Goal: Task Accomplishment & Management: Use online tool/utility

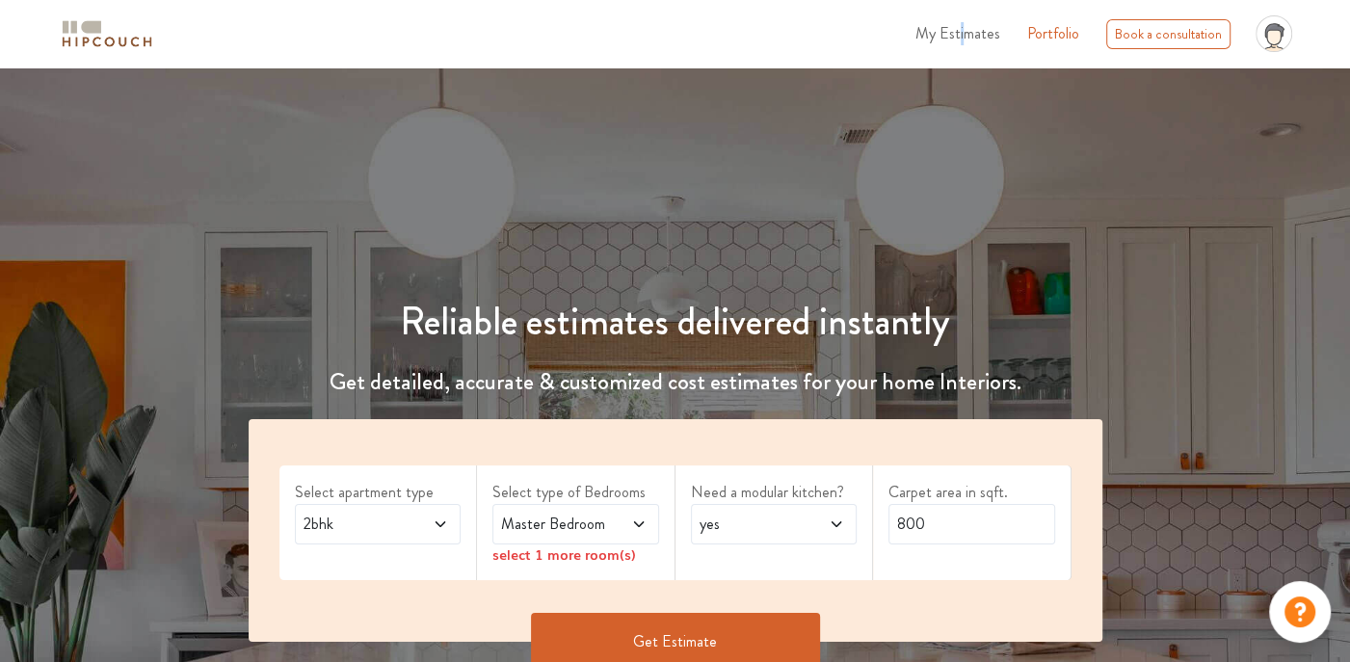
drag, startPoint x: 968, startPoint y: 33, endPoint x: 964, endPoint y: 46, distance: 14.3
click at [964, 46] on ul "My Estimates Portfolio Book a consultation profile pic Upload Boq Logout" at bounding box center [1103, 34] width 394 height 52
drag, startPoint x: 964, startPoint y: 46, endPoint x: 926, endPoint y: 52, distance: 38.0
click at [923, 58] on ul "My Estimates Portfolio Book a consultation profile pic Upload Boq Logout" at bounding box center [1103, 34] width 394 height 52
click at [941, 37] on span "My Estimates" at bounding box center [957, 33] width 85 height 22
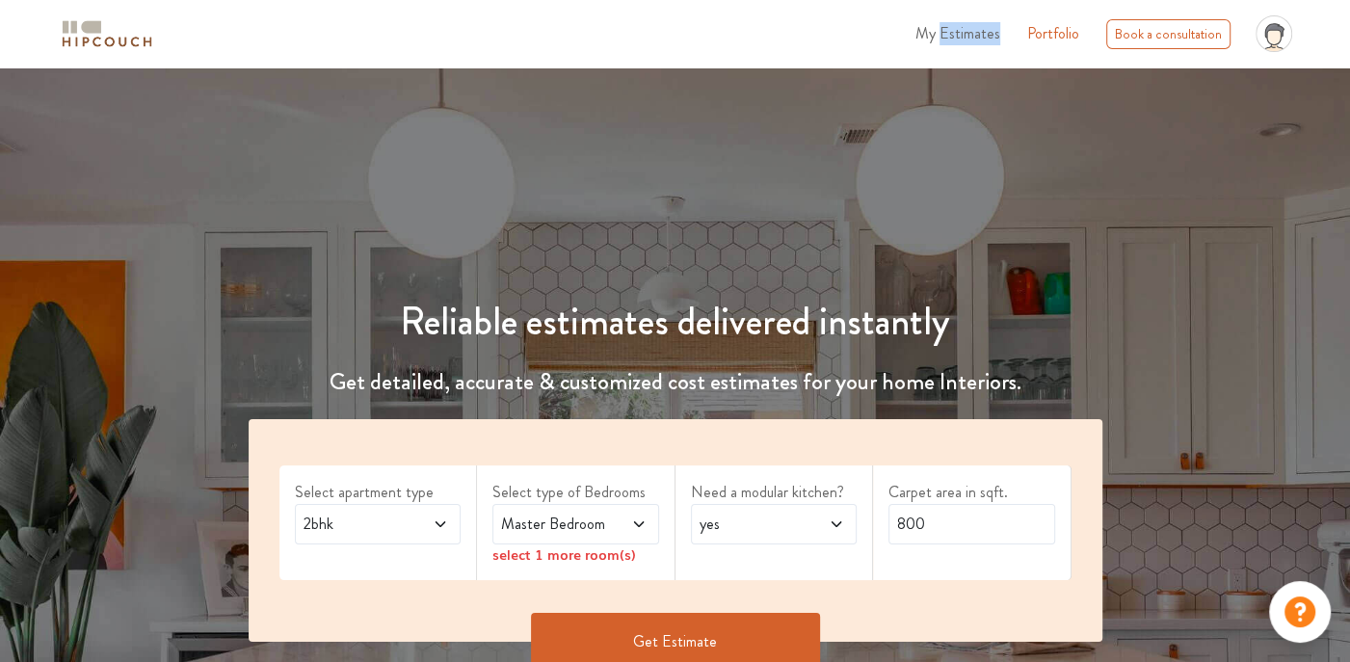
click at [941, 37] on span "My Estimates" at bounding box center [957, 33] width 85 height 22
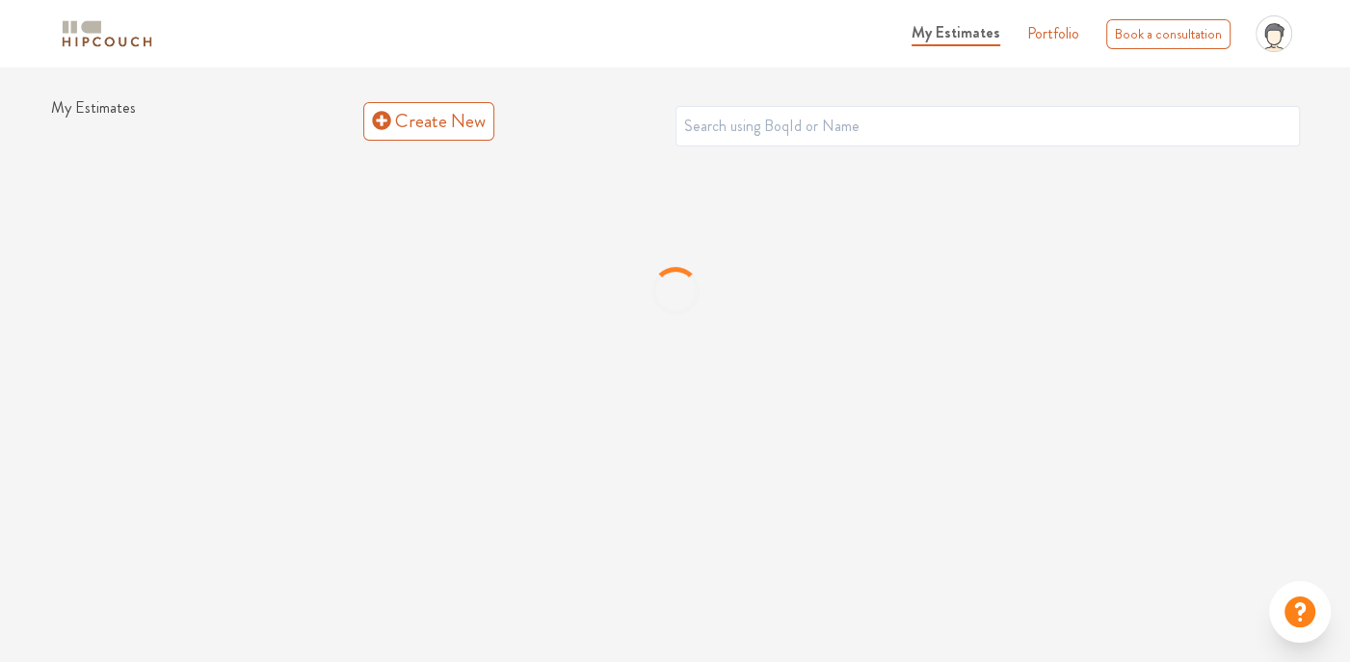
drag, startPoint x: 941, startPoint y: 37, endPoint x: 728, endPoint y: 39, distance: 212.9
click at [728, 39] on div "My Estimates Portfolio Book a consultation profile pic Upload Boq Logout" at bounding box center [735, 34] width 1129 height 52
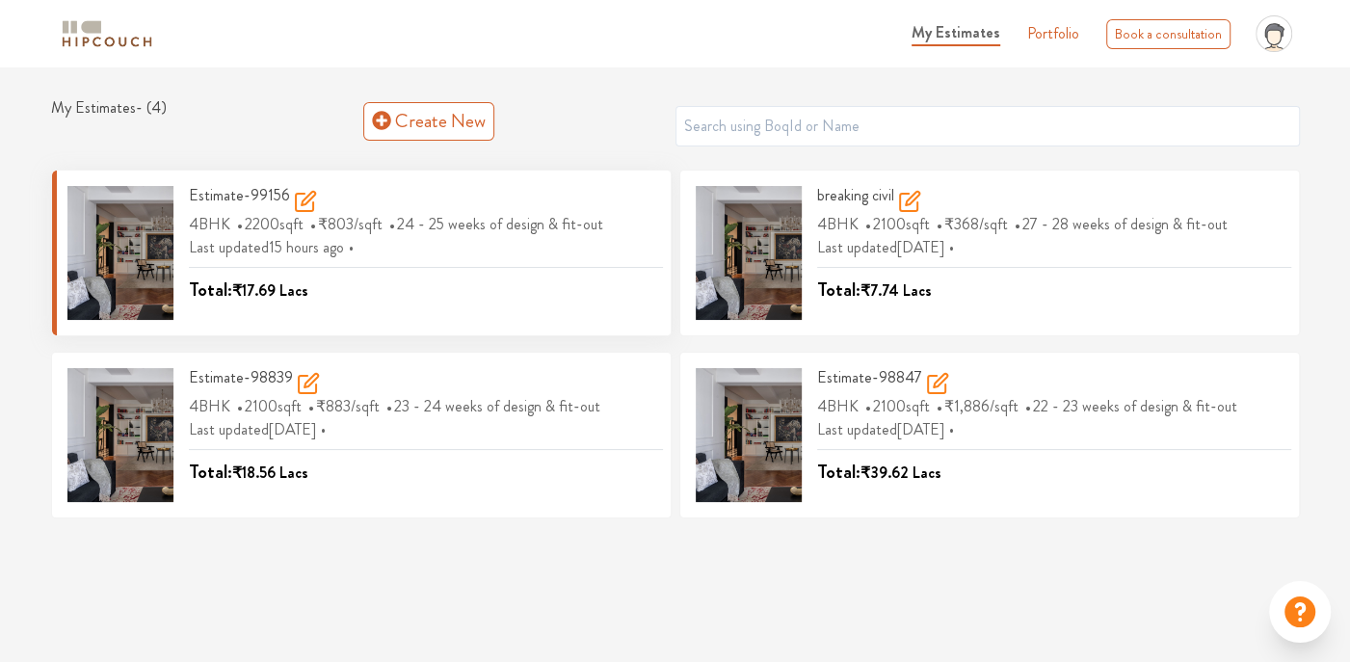
click at [187, 189] on div "Estimate-99156 4BHK 2200 sqft ₹803 /sqft 24 - 25 weeks of design & fit-out Last…" at bounding box center [417, 253] width 489 height 134
drag, startPoint x: 187, startPoint y: 189, endPoint x: 344, endPoint y: 218, distance: 159.7
click at [344, 218] on span "₹803" at bounding box center [336, 224] width 36 height 22
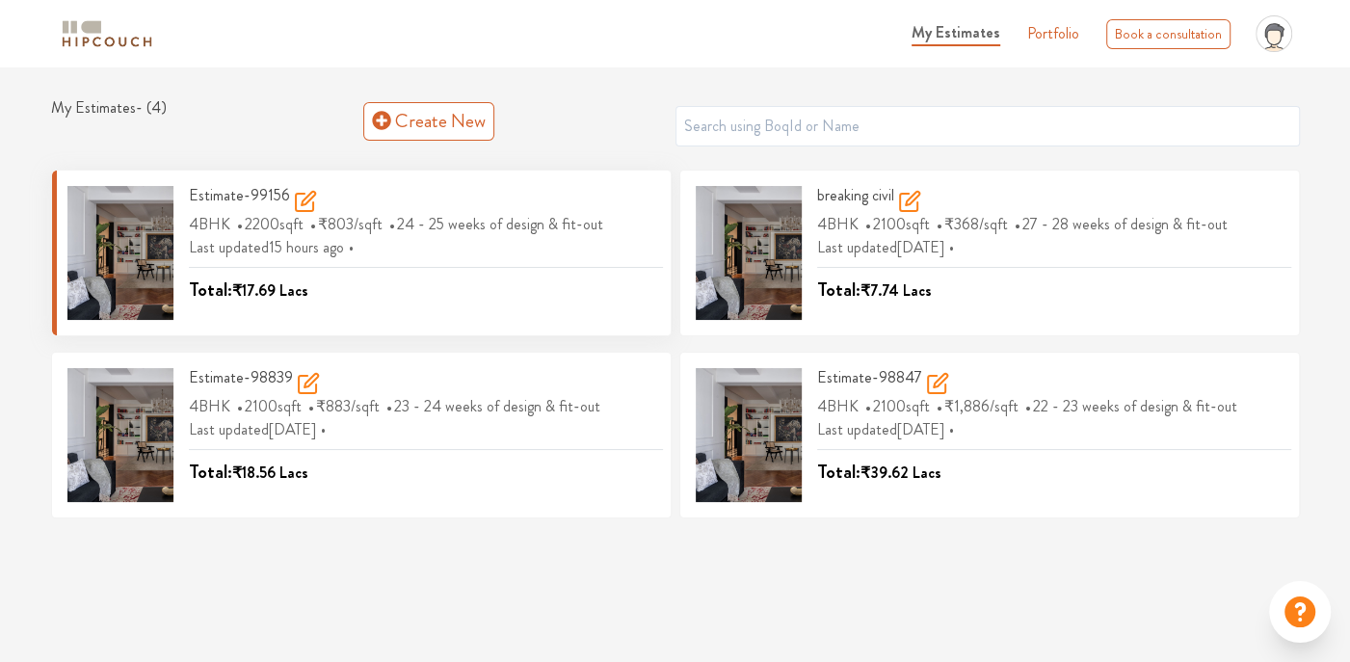
drag, startPoint x: 344, startPoint y: 218, endPoint x: 307, endPoint y: 198, distance: 41.8
click at [307, 198] on icon at bounding box center [305, 201] width 23 height 23
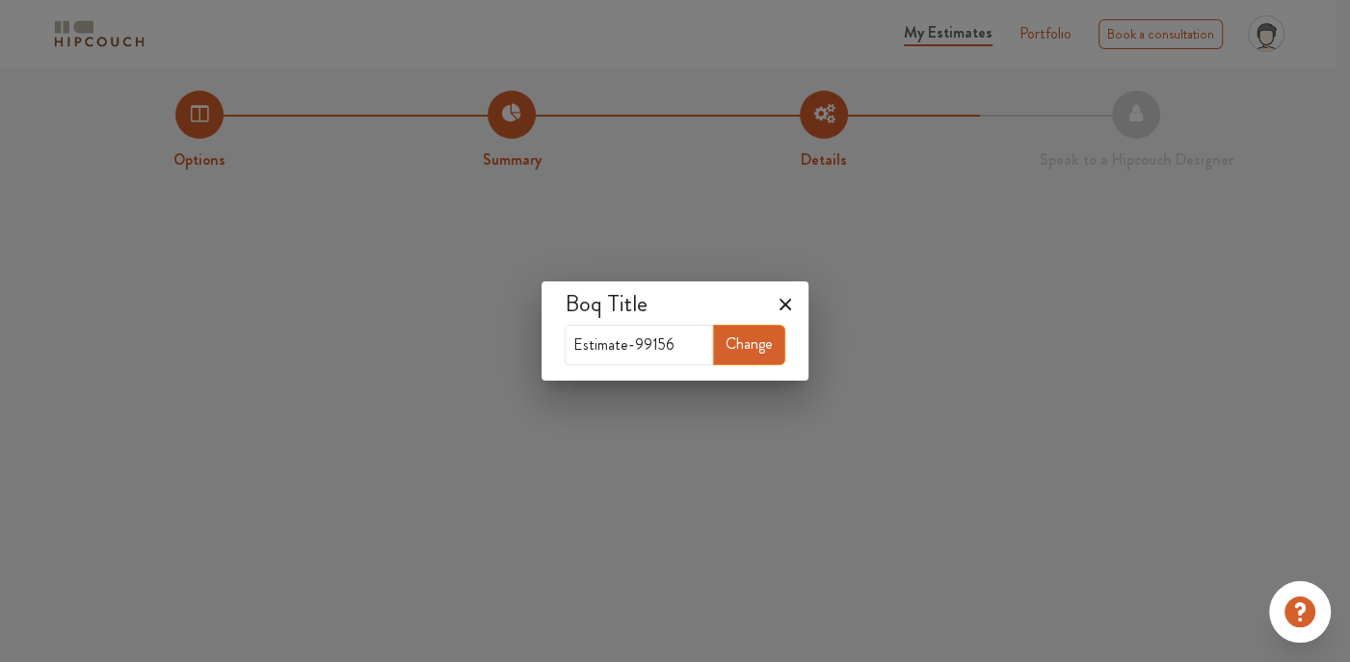
click at [795, 297] on icon at bounding box center [785, 304] width 31 height 31
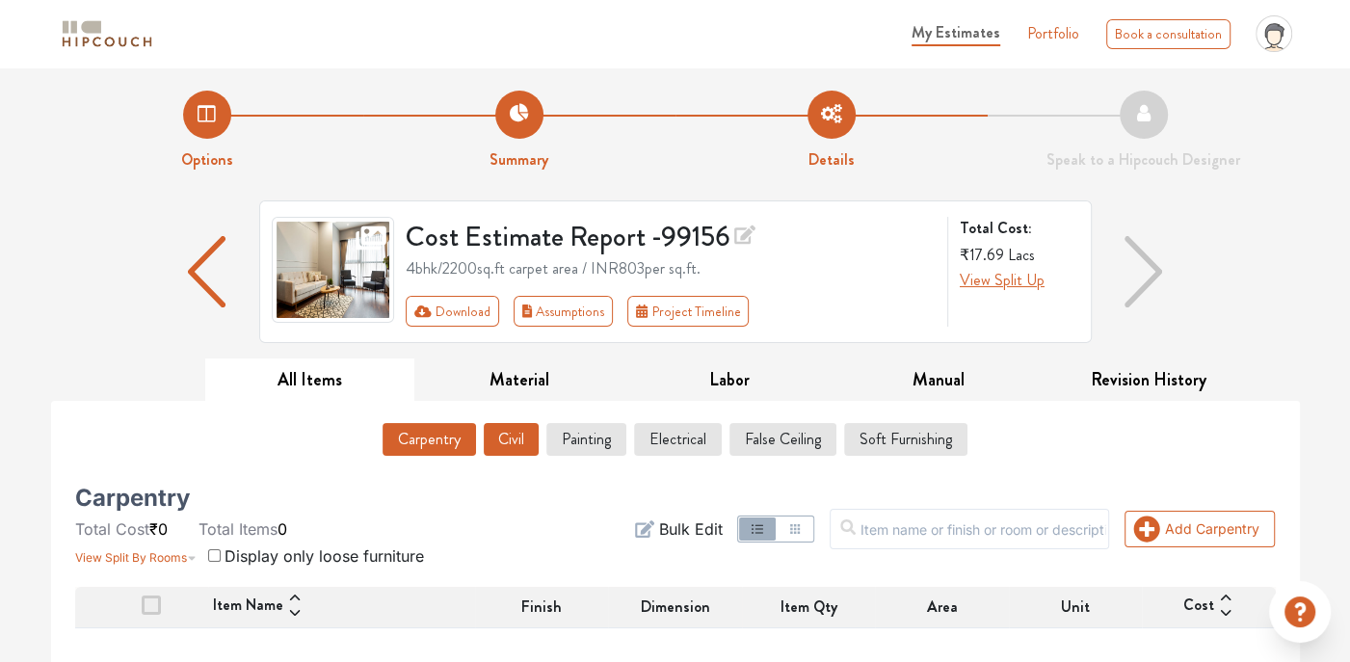
click at [515, 433] on button "Civil" at bounding box center [511, 439] width 55 height 33
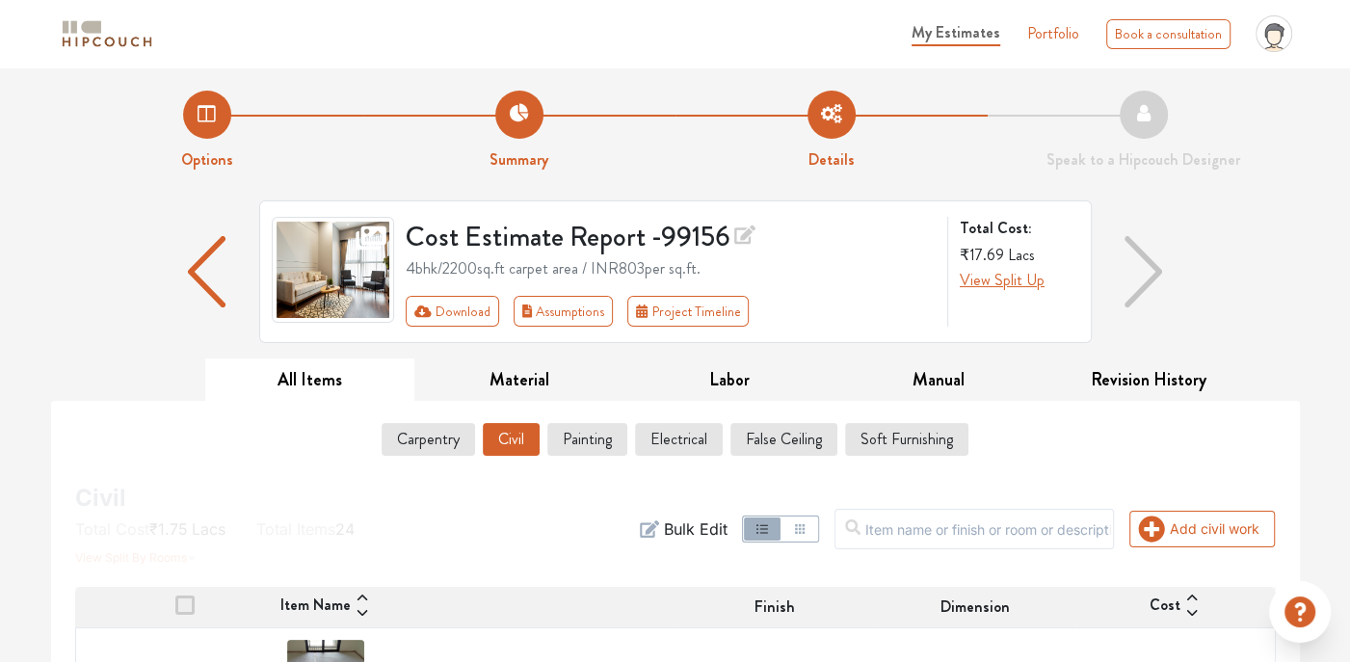
click at [807, 528] on icon "button" at bounding box center [799, 528] width 15 height 15
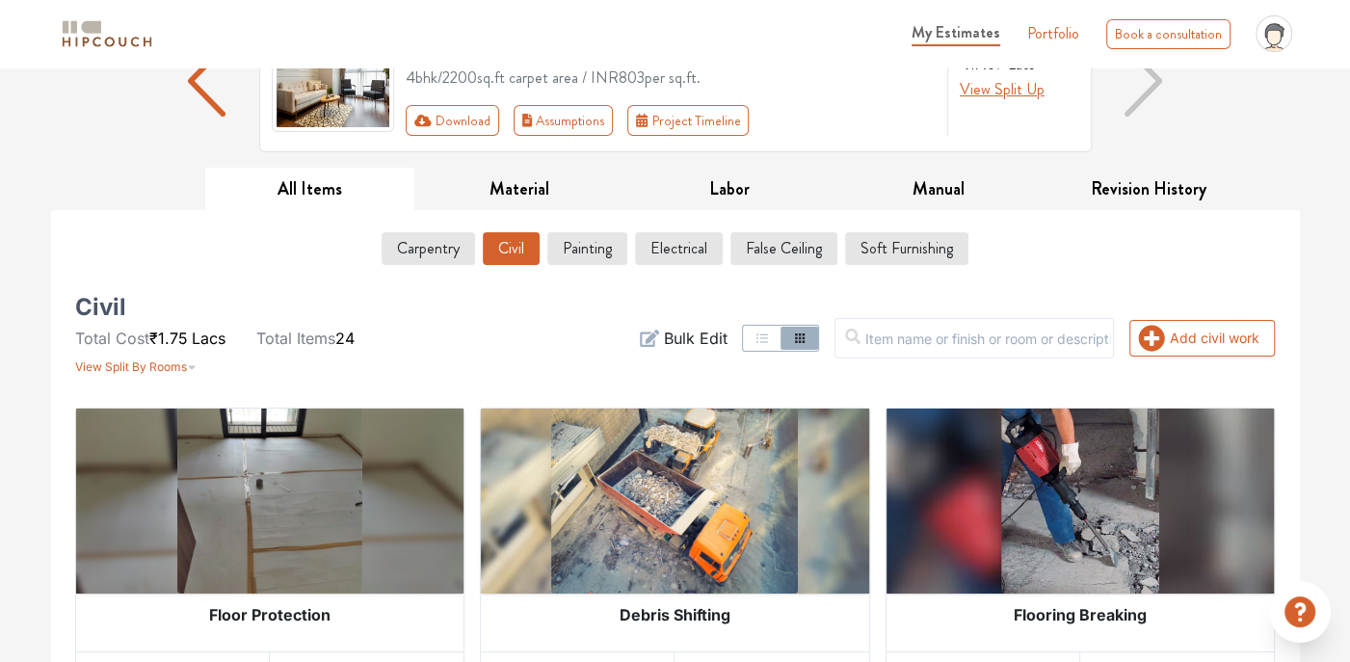
scroll to position [289, 0]
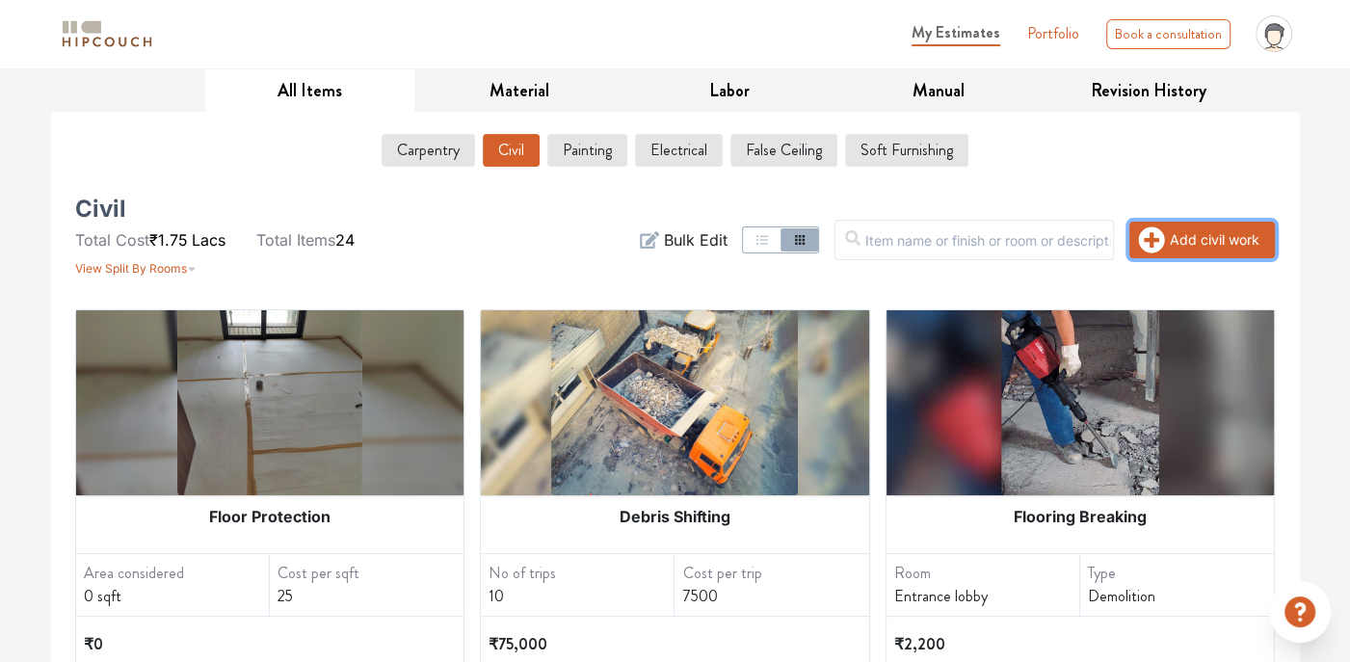
click at [1160, 244] on icon "button" at bounding box center [1152, 239] width 26 height 26
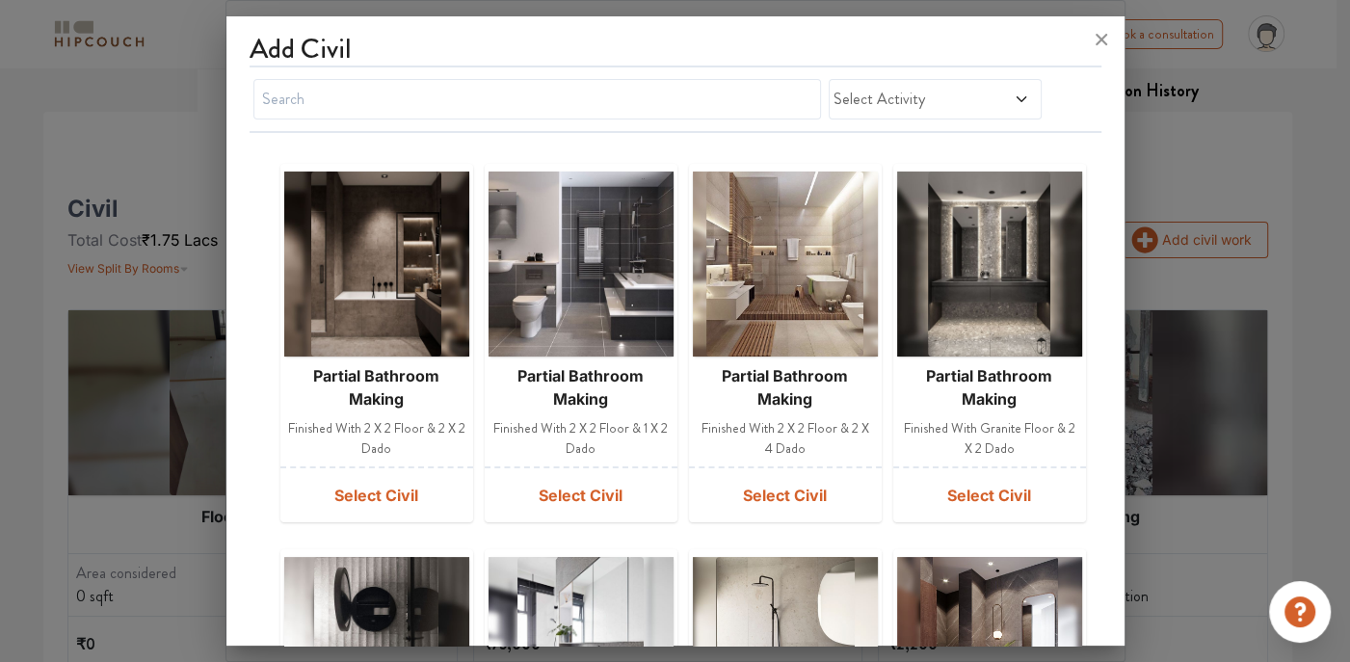
click at [992, 104] on span at bounding box center [1004, 99] width 49 height 23
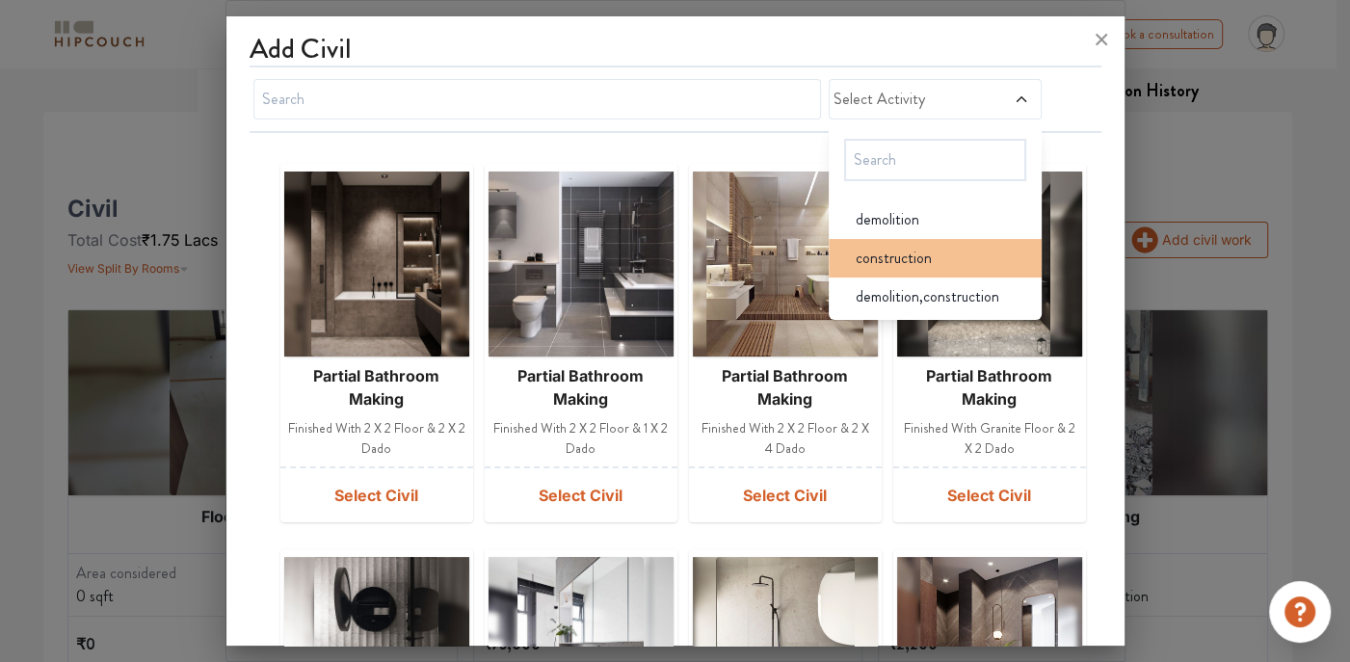
click at [953, 264] on div "construction" at bounding box center [940, 258] width 201 height 23
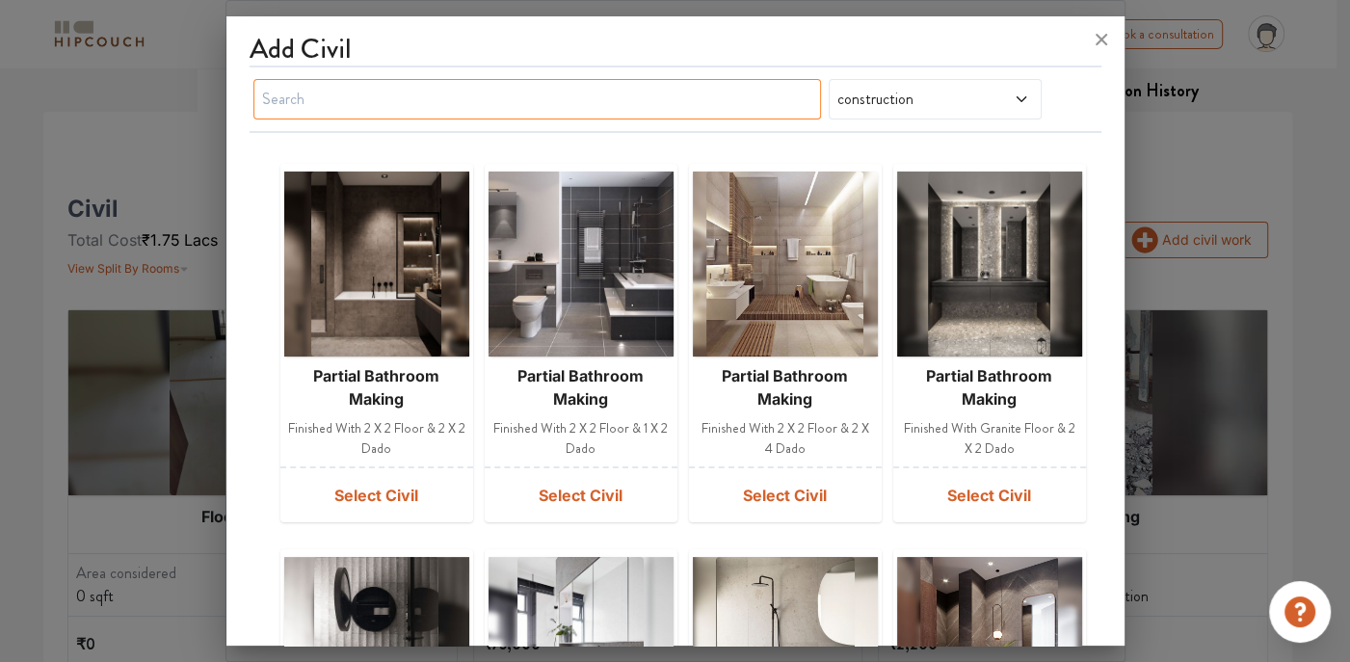
click at [614, 91] on input "text" at bounding box center [537, 99] width 568 height 40
click at [543, 102] on input "text" at bounding box center [537, 99] width 568 height 40
type input "g"
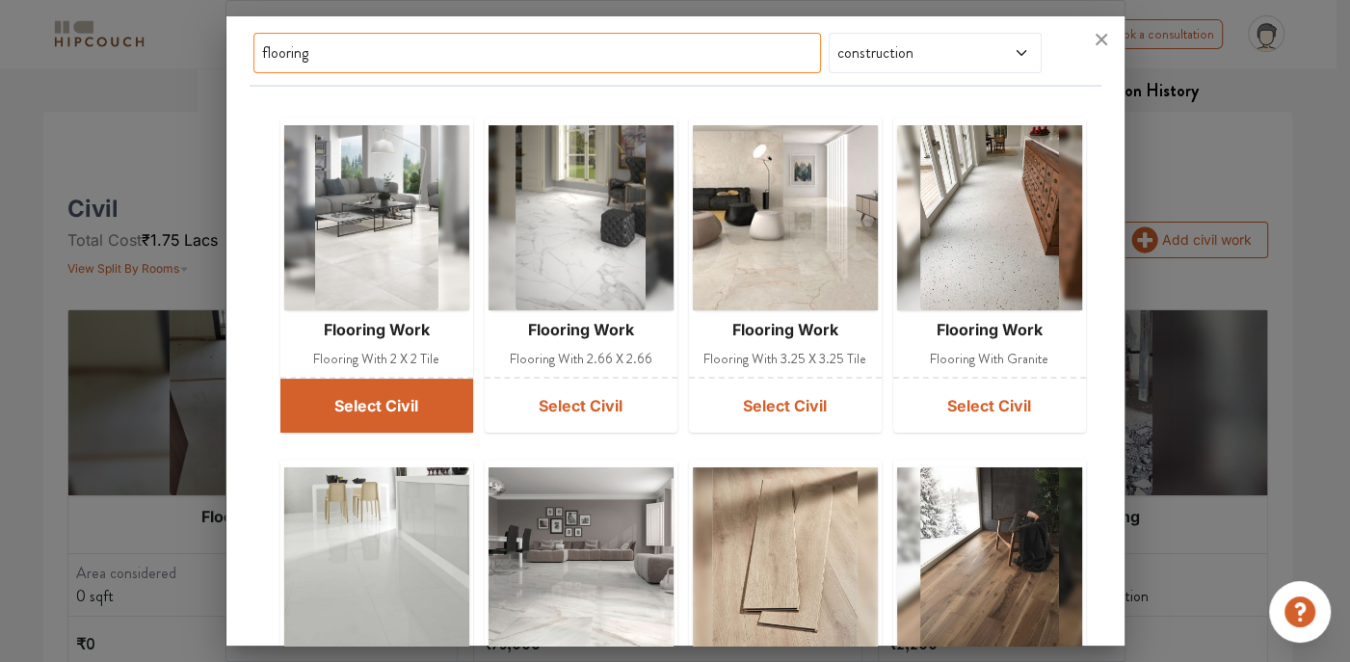
scroll to position [36, 0]
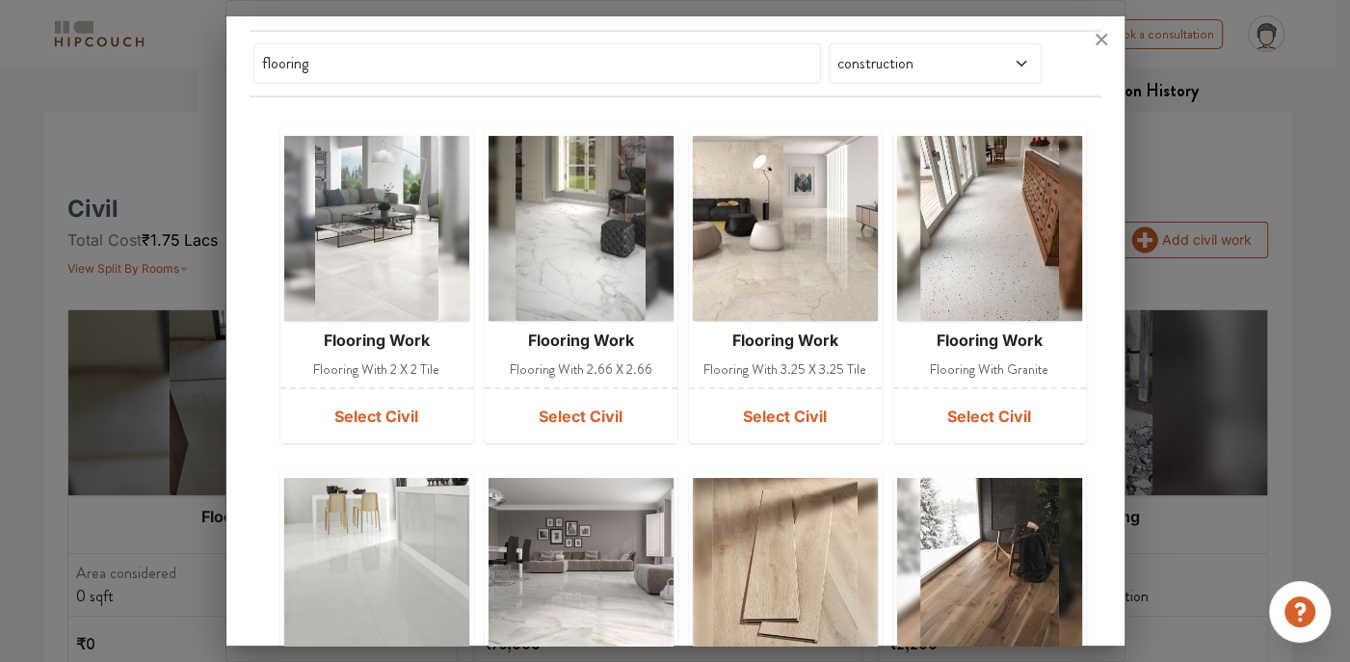
click at [459, 59] on div at bounding box center [675, 39] width 898 height 46
click at [462, 61] on div at bounding box center [675, 39] width 898 height 46
click at [429, 64] on input "floori" at bounding box center [537, 63] width 568 height 40
type input "f"
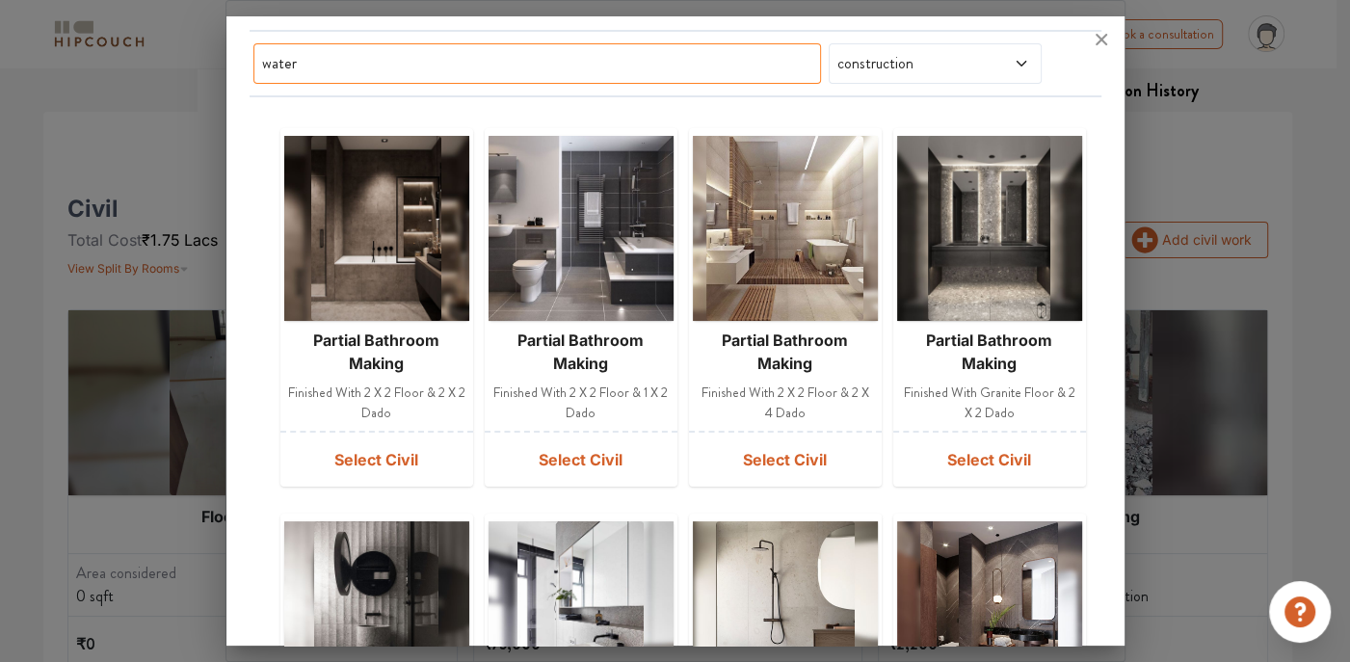
scroll to position [0, 0]
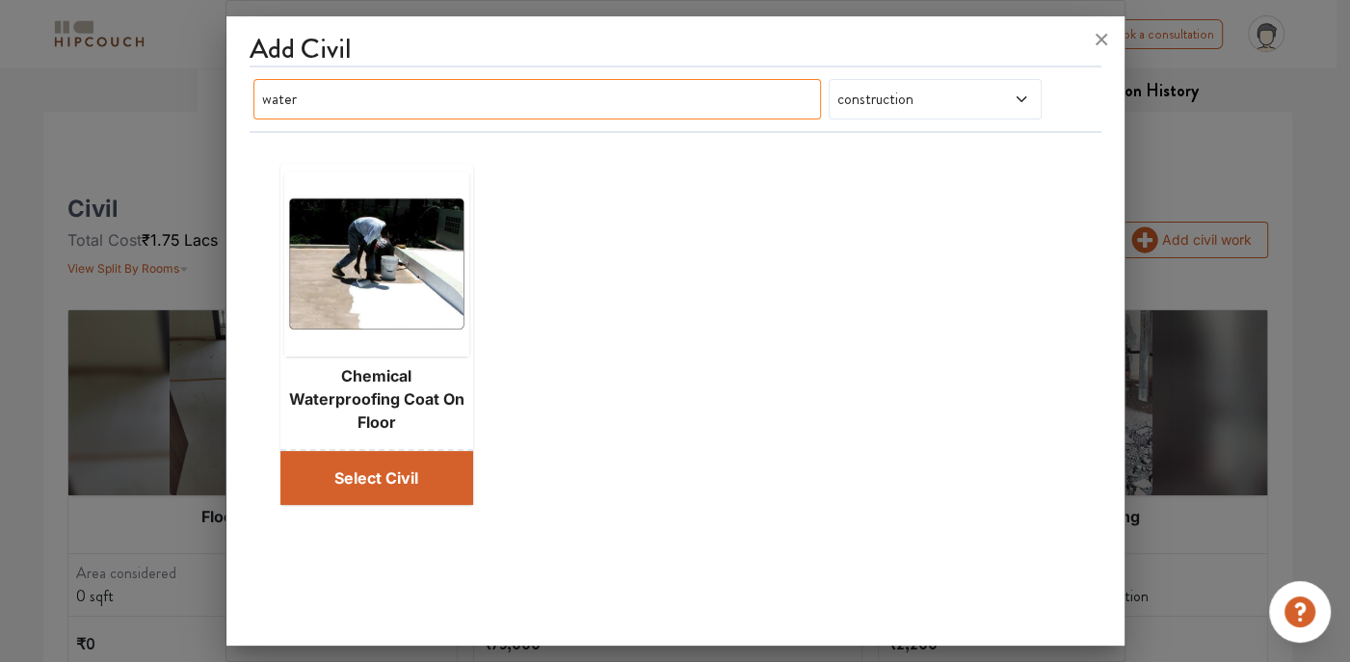
type input "water"
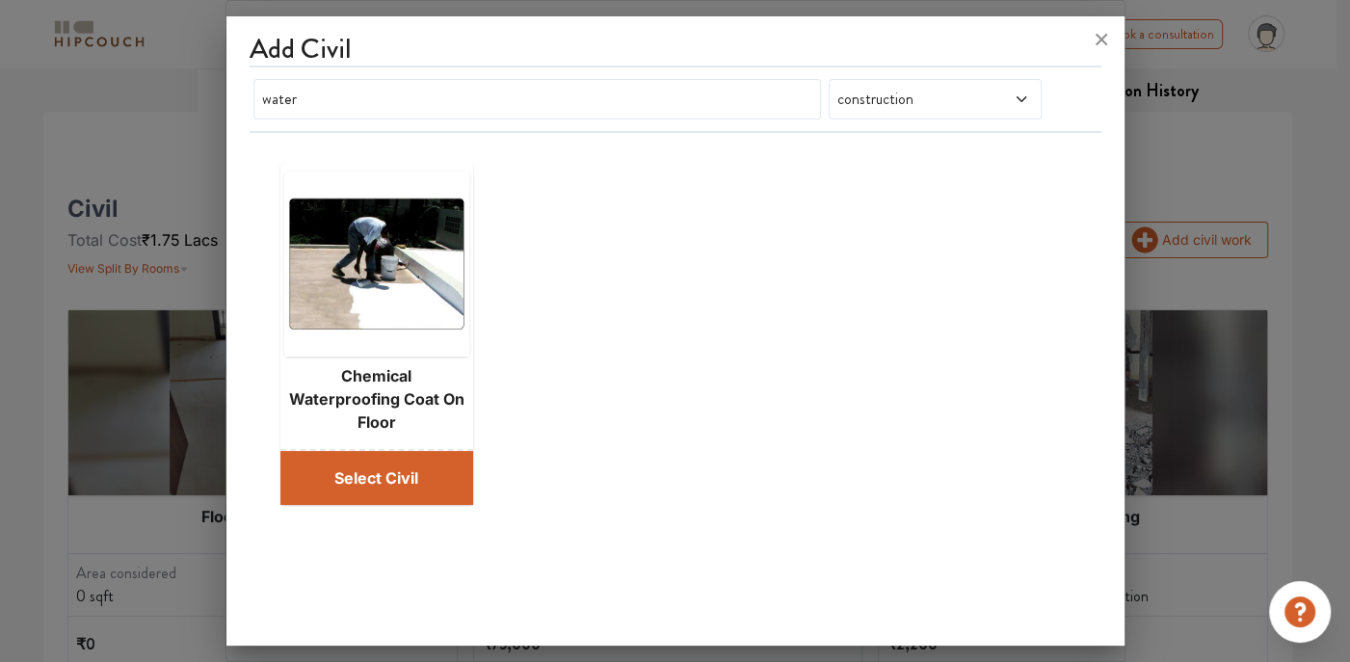
click at [348, 487] on button "Select Civil" at bounding box center [376, 478] width 193 height 54
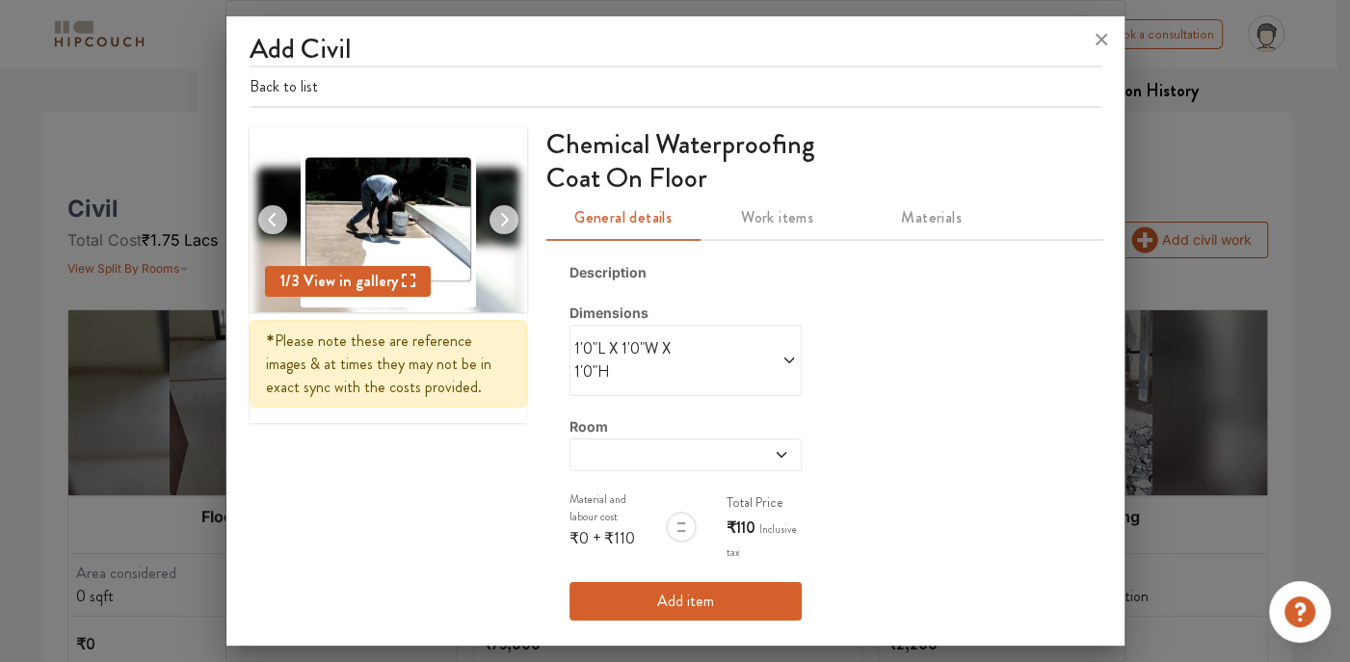
click at [783, 354] on icon at bounding box center [788, 360] width 15 height 15
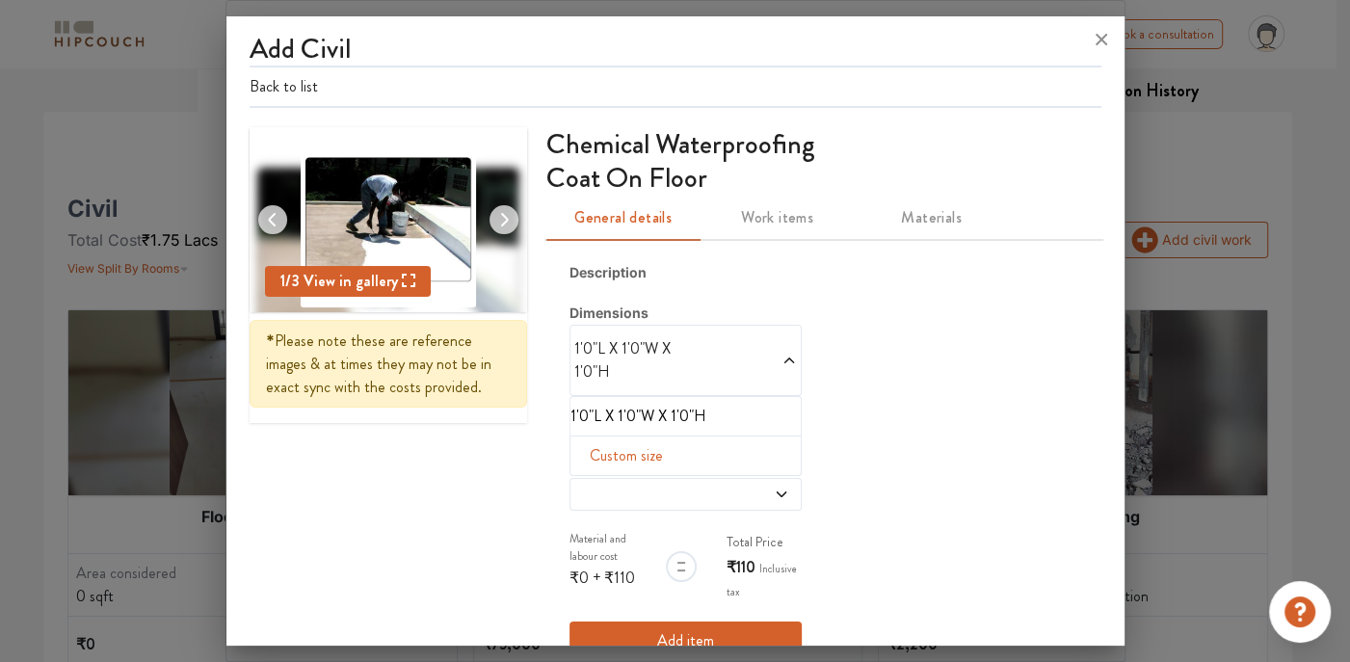
click at [783, 354] on icon at bounding box center [788, 360] width 15 height 15
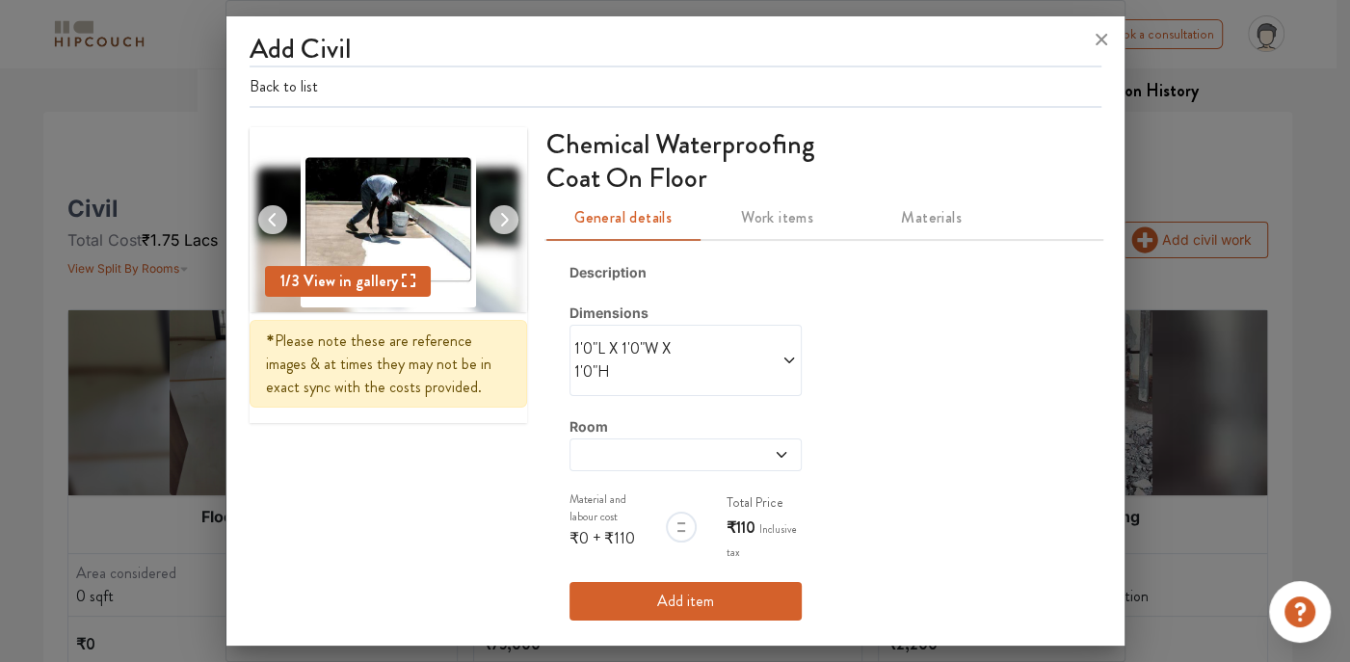
click at [783, 354] on icon at bounding box center [788, 360] width 15 height 15
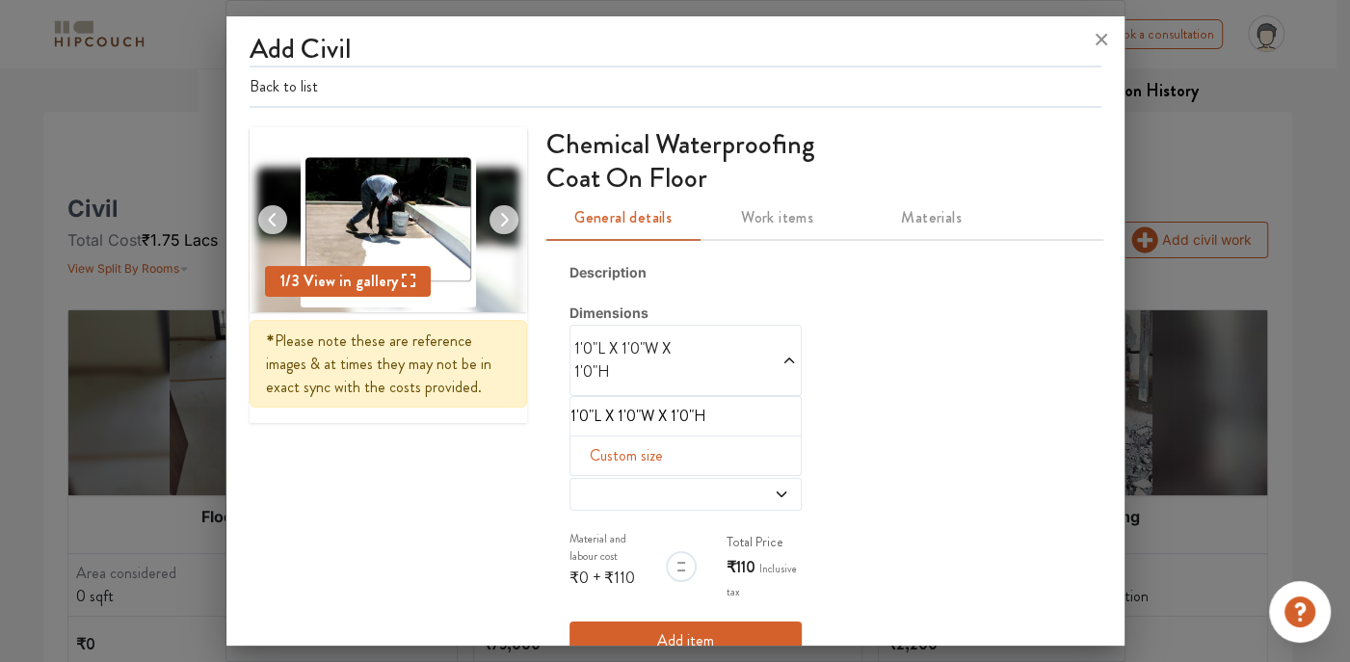
click at [599, 454] on span "Custom size" at bounding box center [626, 455] width 89 height 39
click at [590, 488] on input "text" at bounding box center [597, 486] width 22 height 37
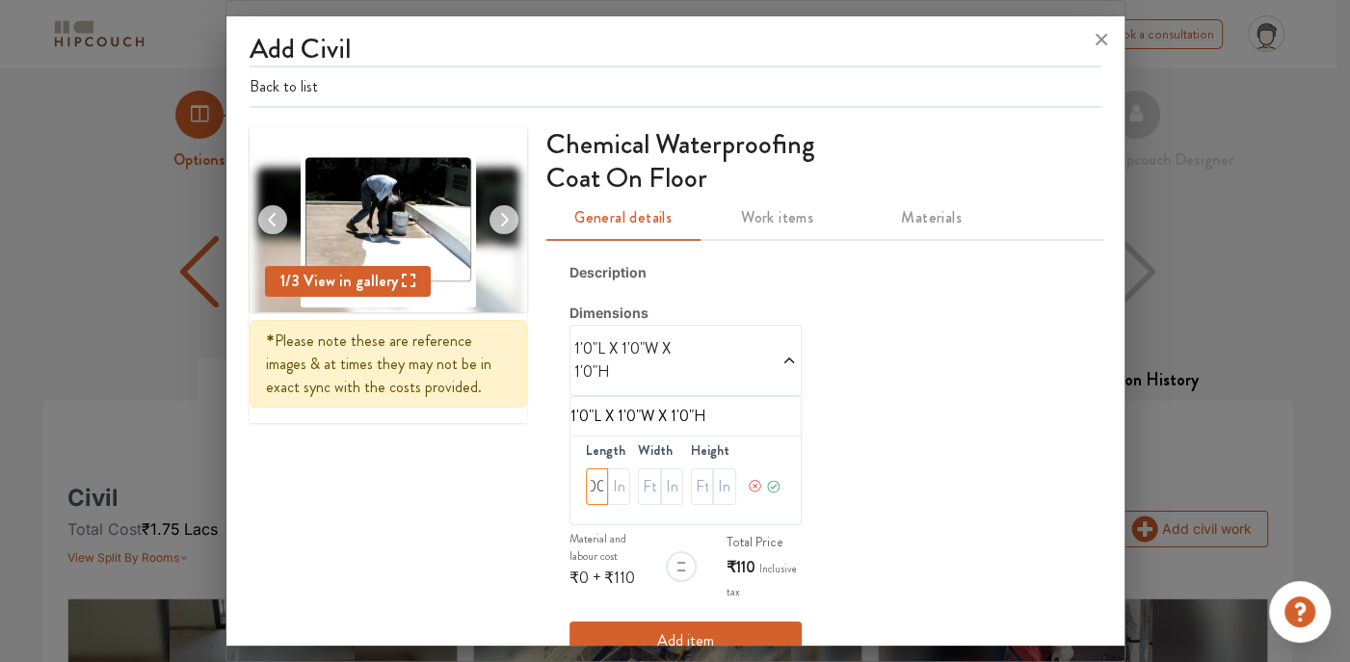
scroll to position [96, 0]
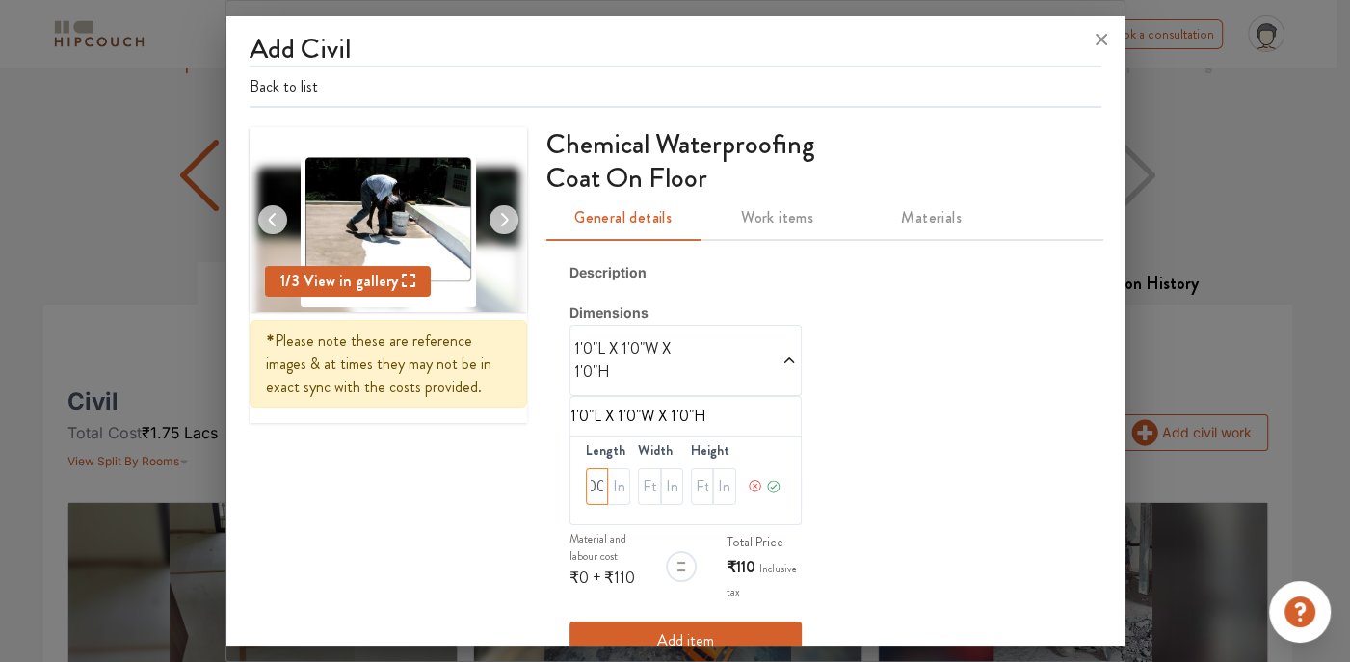
type input "1100"
click at [644, 482] on input "text" at bounding box center [649, 486] width 22 height 37
type input "1100"
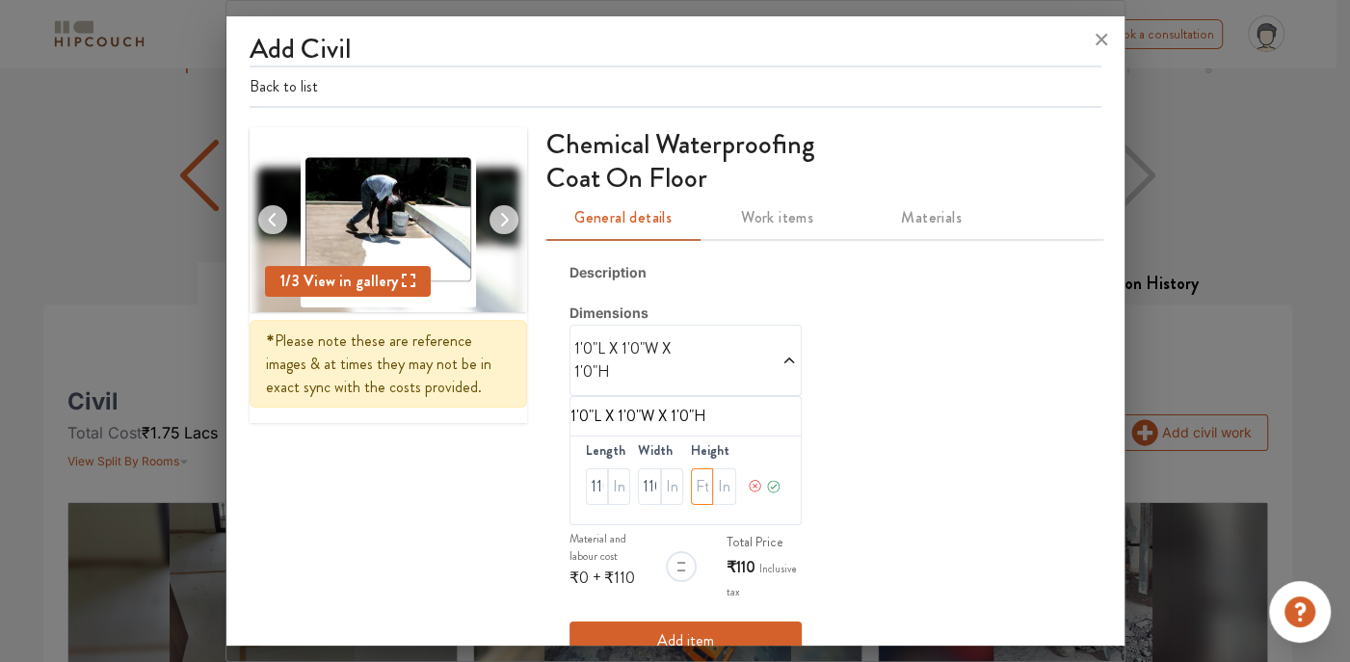
click at [694, 490] on input "text" at bounding box center [702, 486] width 22 height 37
click at [702, 482] on input "text" at bounding box center [702, 486] width 22 height 37
click at [703, 471] on input "text" at bounding box center [702, 486] width 22 height 37
click at [698, 486] on input "text" at bounding box center [702, 486] width 22 height 37
click at [646, 492] on input "1100" at bounding box center [649, 486] width 22 height 37
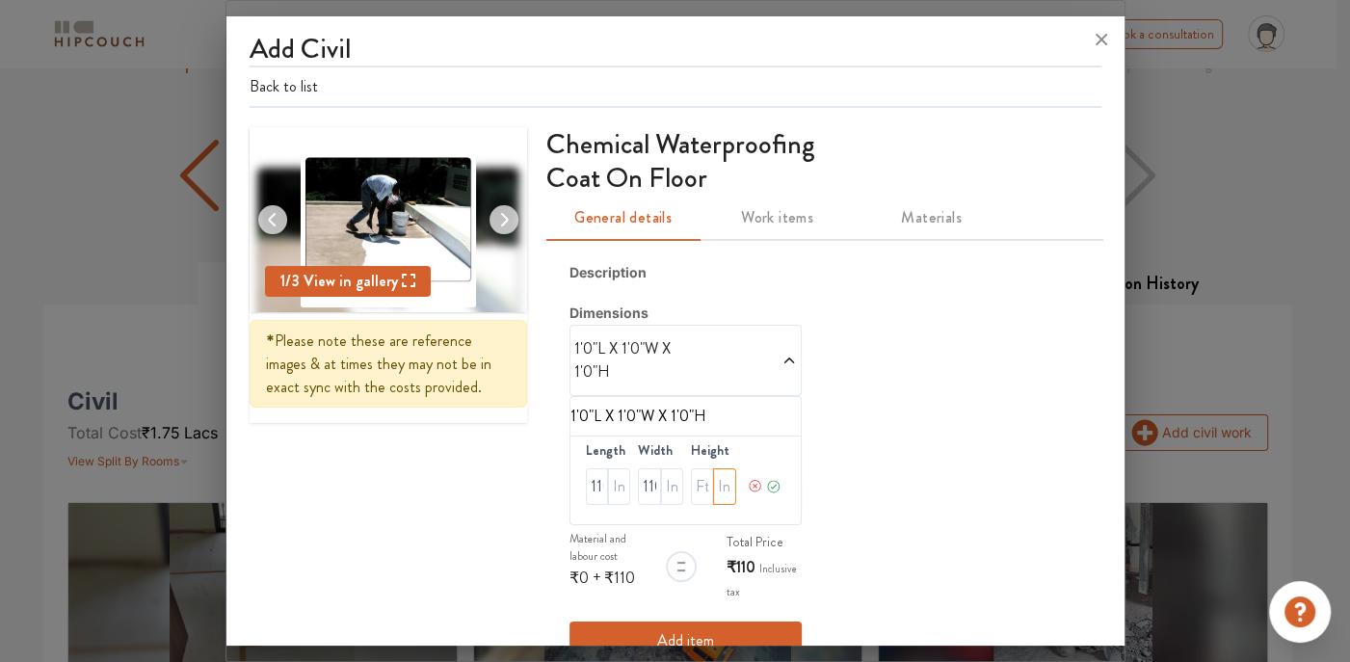
click at [717, 486] on input "text" at bounding box center [724, 486] width 22 height 37
type input "4"
click at [767, 485] on icon at bounding box center [773, 486] width 15 height 39
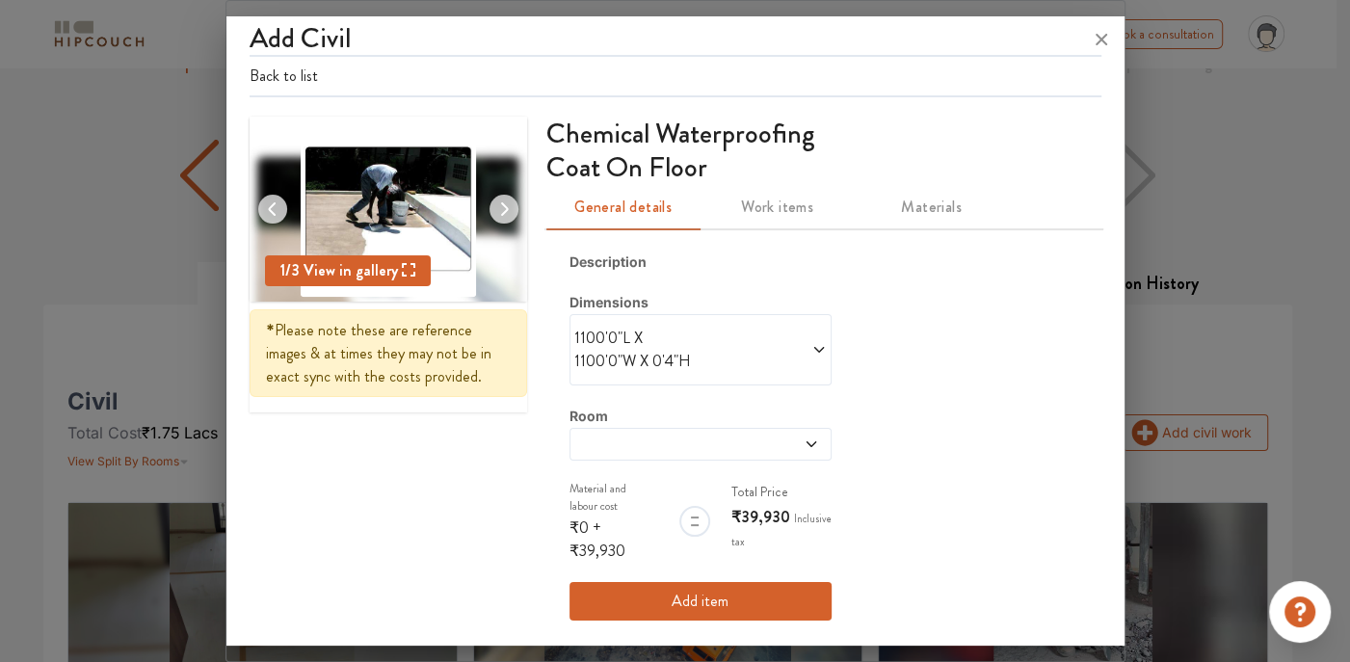
scroll to position [13, 0]
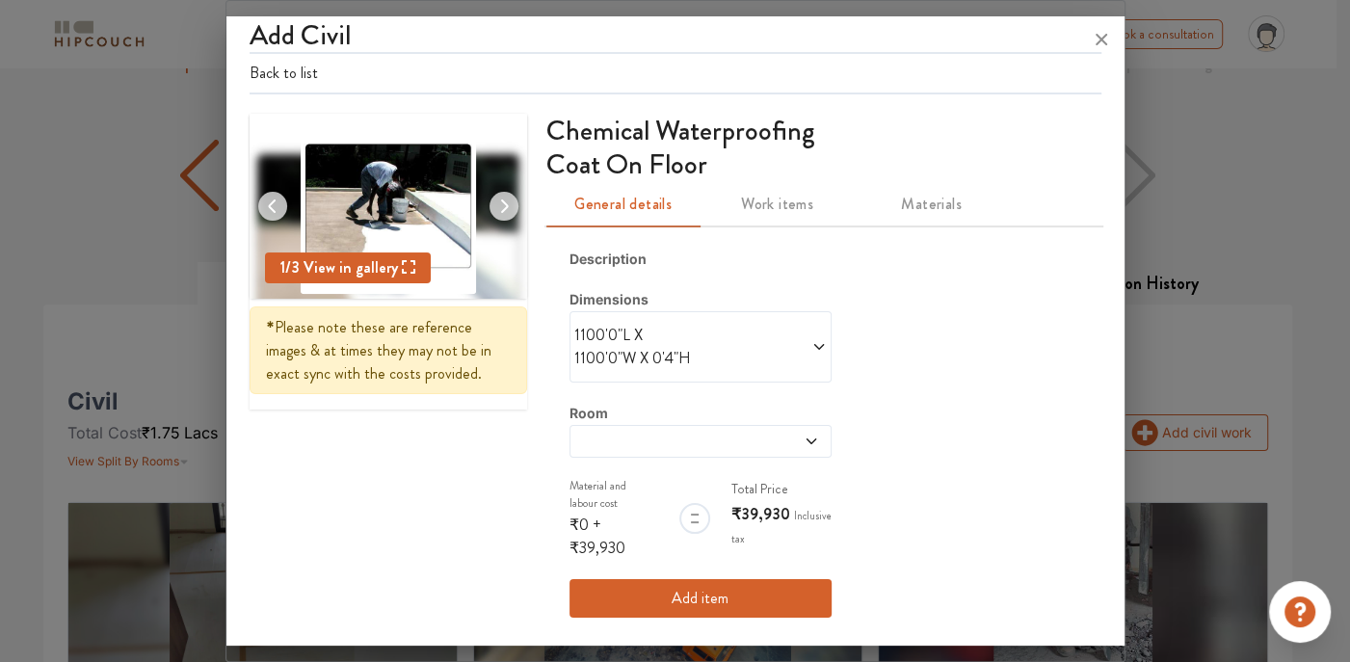
click at [693, 589] on button "Add item" at bounding box center [700, 598] width 262 height 39
click at [686, 592] on button "Add item" at bounding box center [700, 598] width 262 height 39
click at [813, 346] on icon at bounding box center [818, 347] width 10 height 6
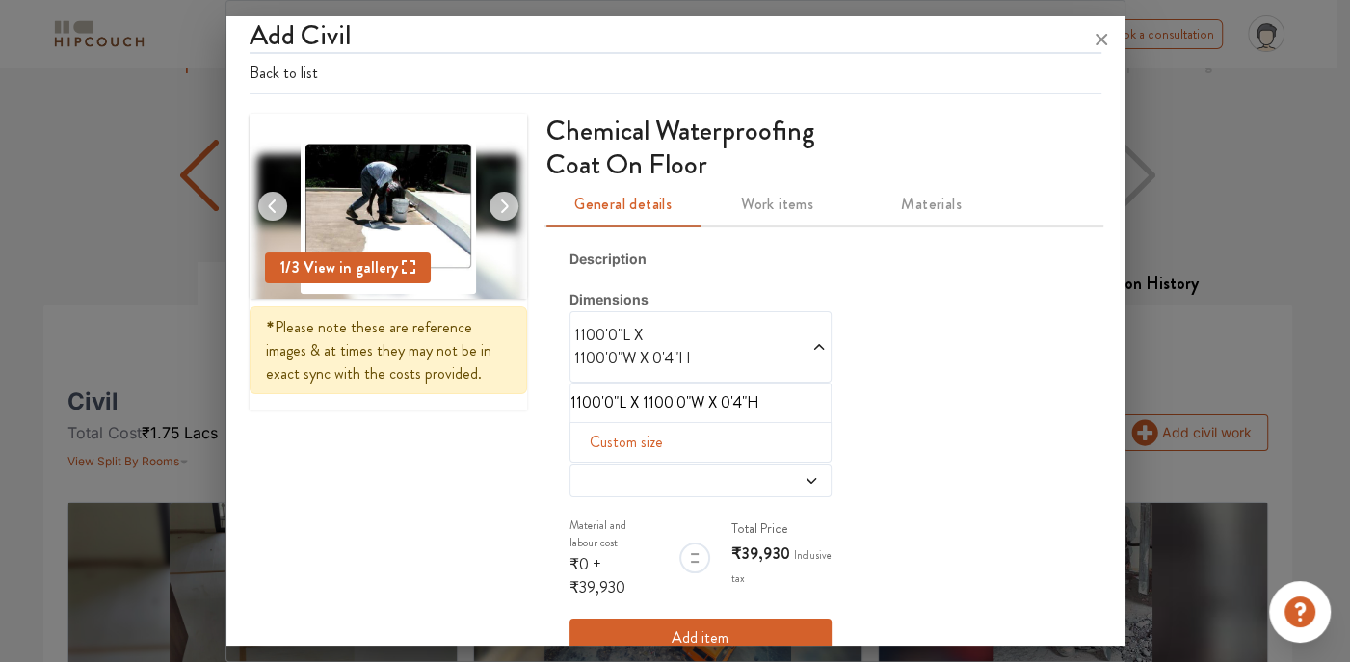
click at [647, 437] on span "Custom size" at bounding box center [626, 442] width 89 height 39
click at [736, 473] on input "4" at bounding box center [745, 473] width 26 height 37
type input "0"
click at [791, 468] on icon at bounding box center [799, 473] width 17 height 39
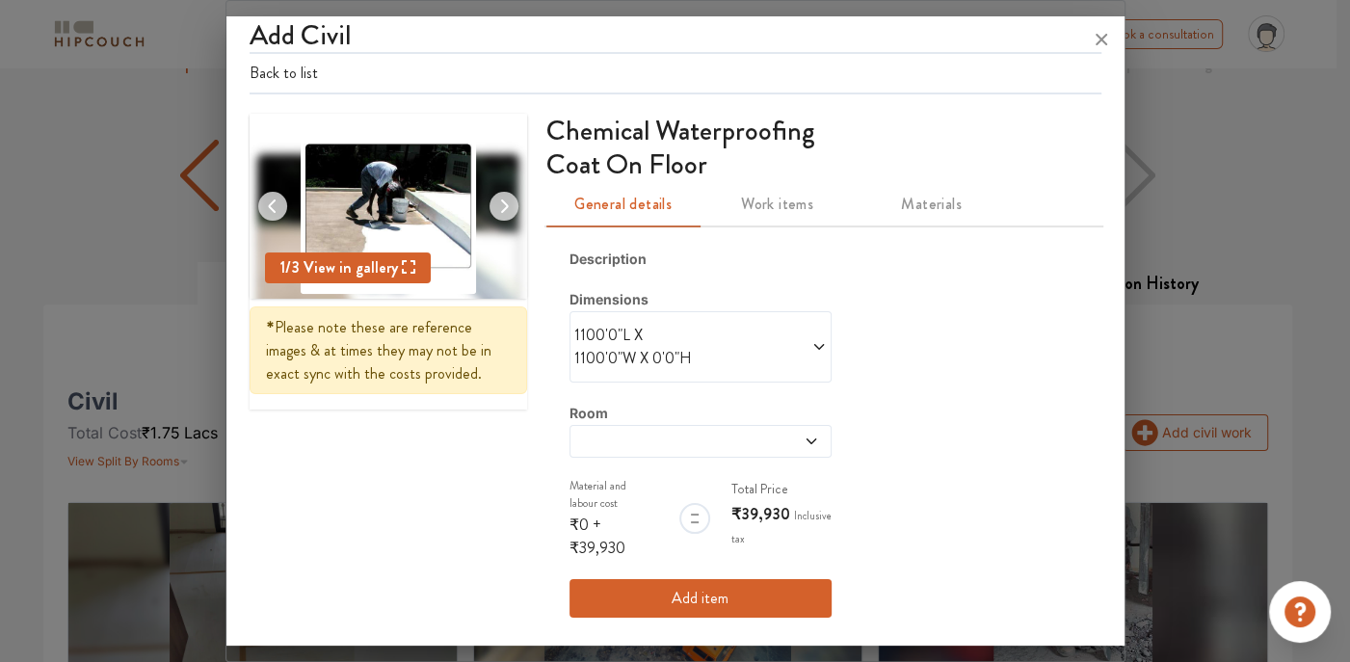
click at [744, 579] on button "Add item" at bounding box center [700, 598] width 262 height 39
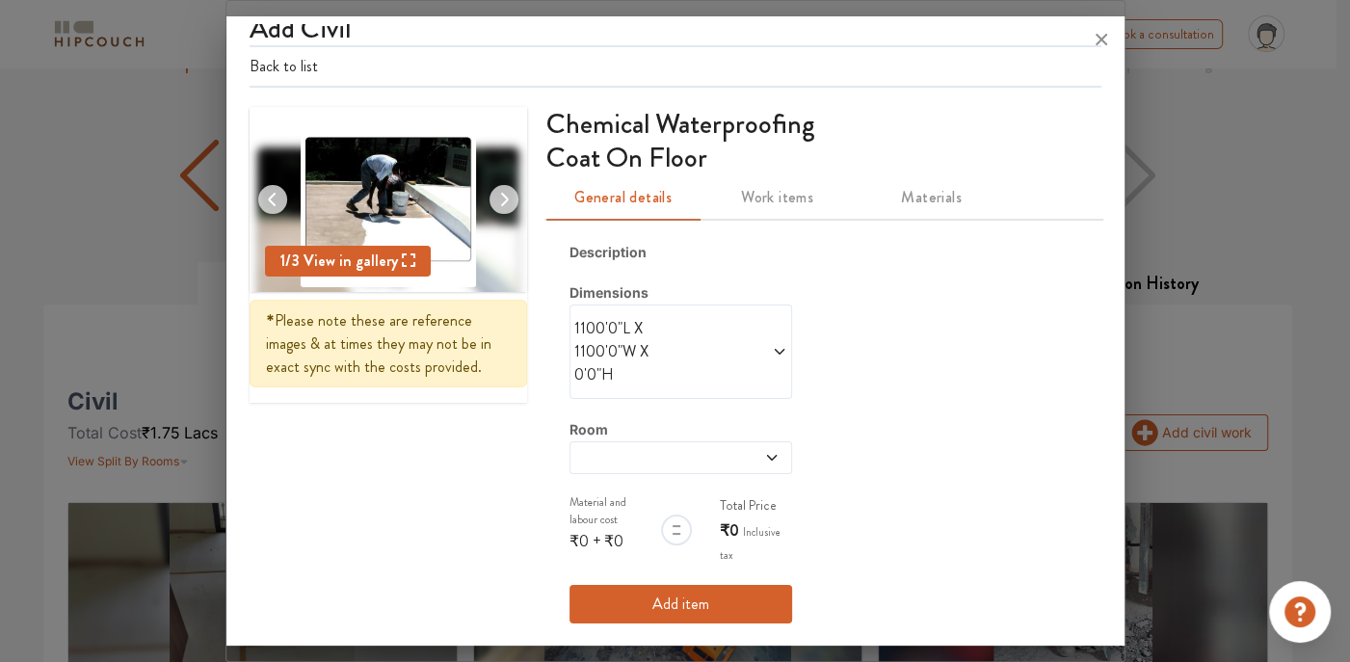
scroll to position [26, 0]
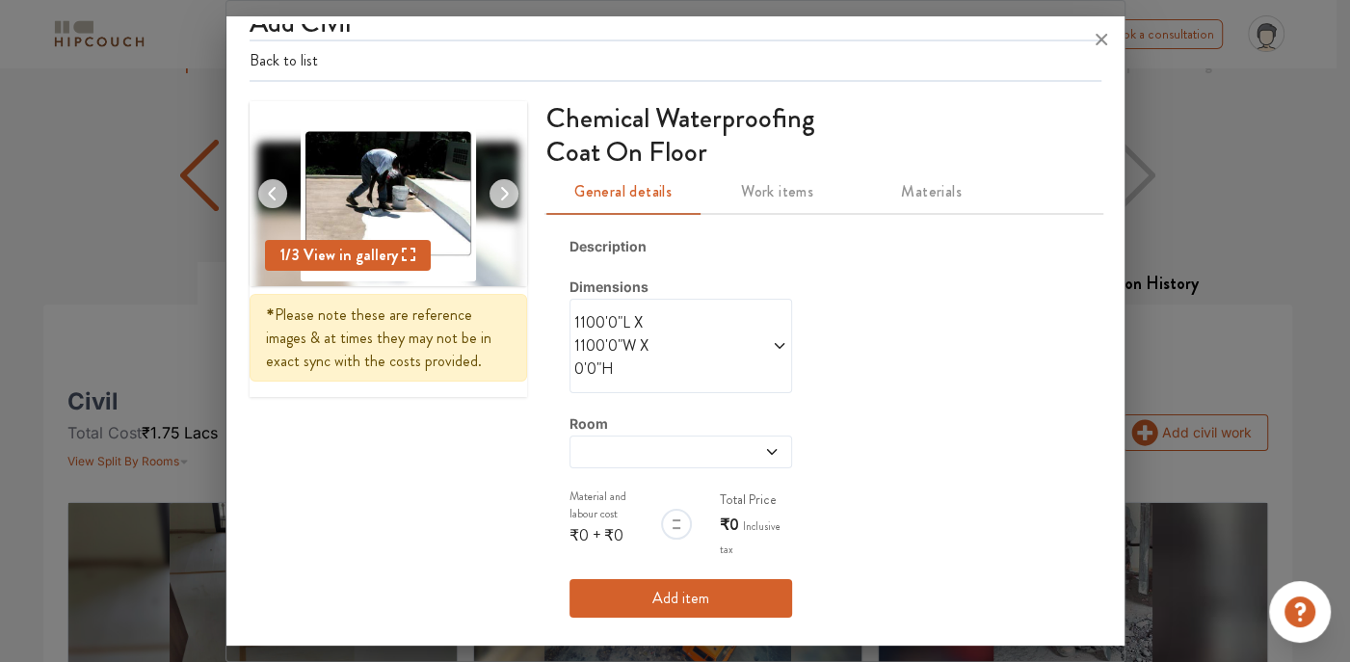
click at [772, 347] on icon at bounding box center [779, 345] width 15 height 15
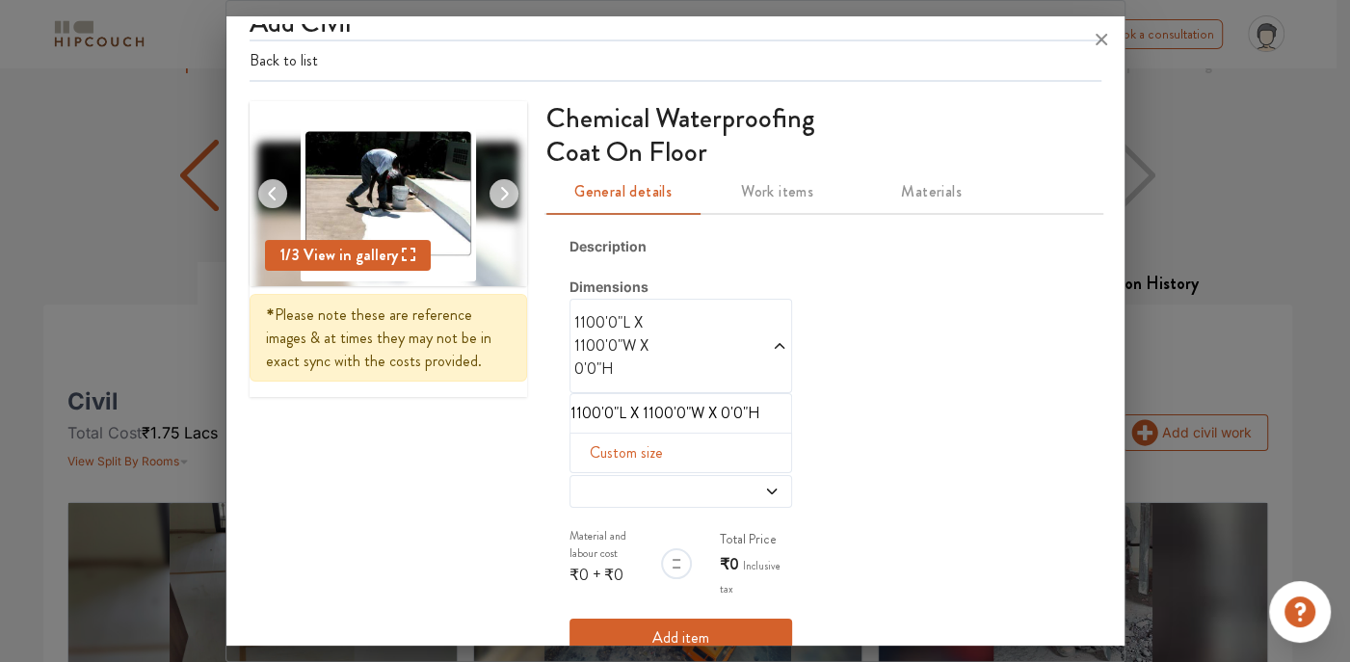
click at [644, 455] on span "Custom size" at bounding box center [626, 453] width 89 height 39
click at [707, 479] on input "0" at bounding box center [717, 483] width 21 height 37
click at [717, 476] on input "40" at bounding box center [717, 483] width 21 height 37
drag, startPoint x: 714, startPoint y: 489, endPoint x: 739, endPoint y: 492, distance: 25.3
click at [735, 491] on div "Length 1100 Width 1100 Height 0" at bounding box center [680, 478] width 223 height 90
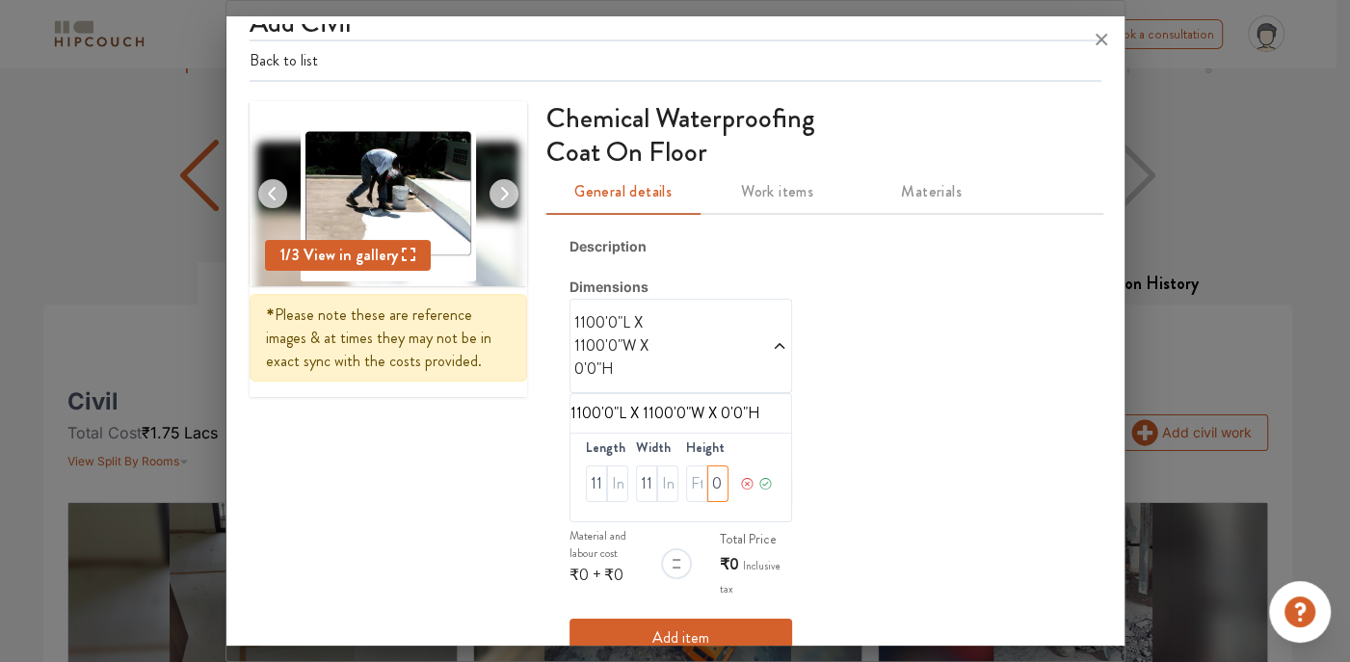
type input "0"
click at [741, 476] on icon at bounding box center [747, 483] width 14 height 39
click at [643, 443] on span "Custom size" at bounding box center [626, 453] width 89 height 39
click at [707, 480] on input "0" at bounding box center [717, 483] width 21 height 37
click at [714, 481] on input "0" at bounding box center [717, 483] width 21 height 37
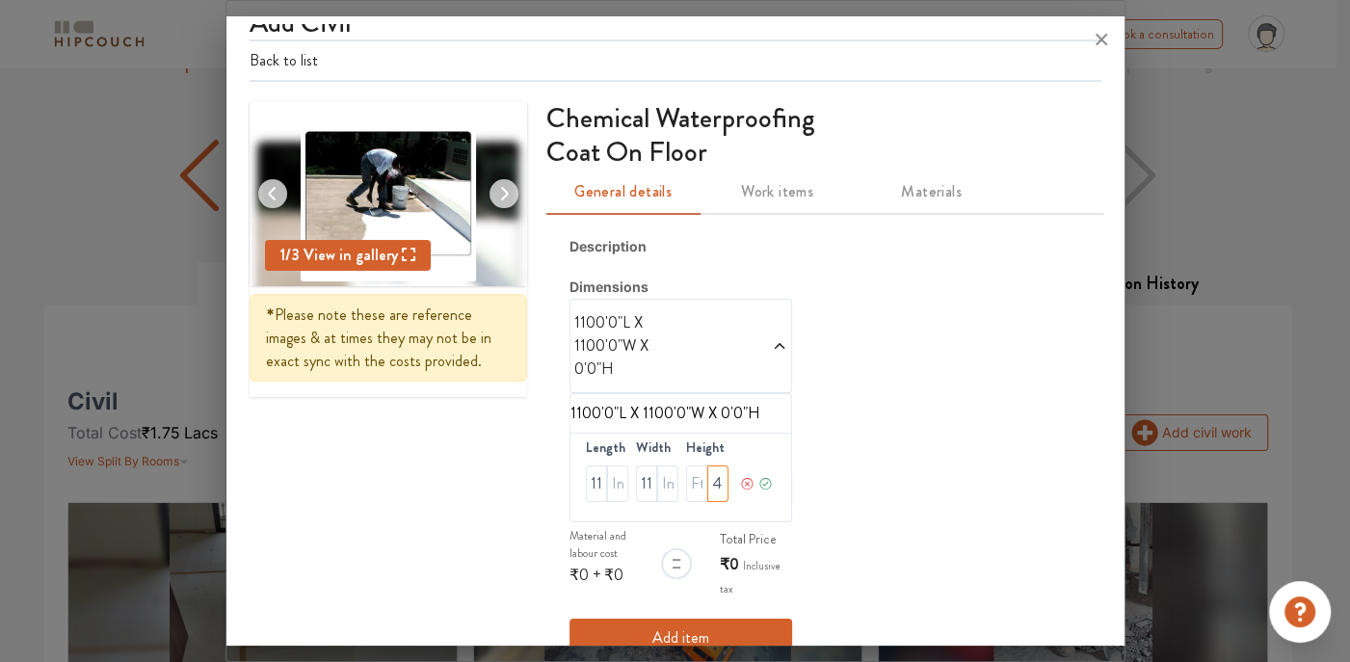
type input "4"
click at [696, 622] on button "Add item" at bounding box center [680, 638] width 223 height 39
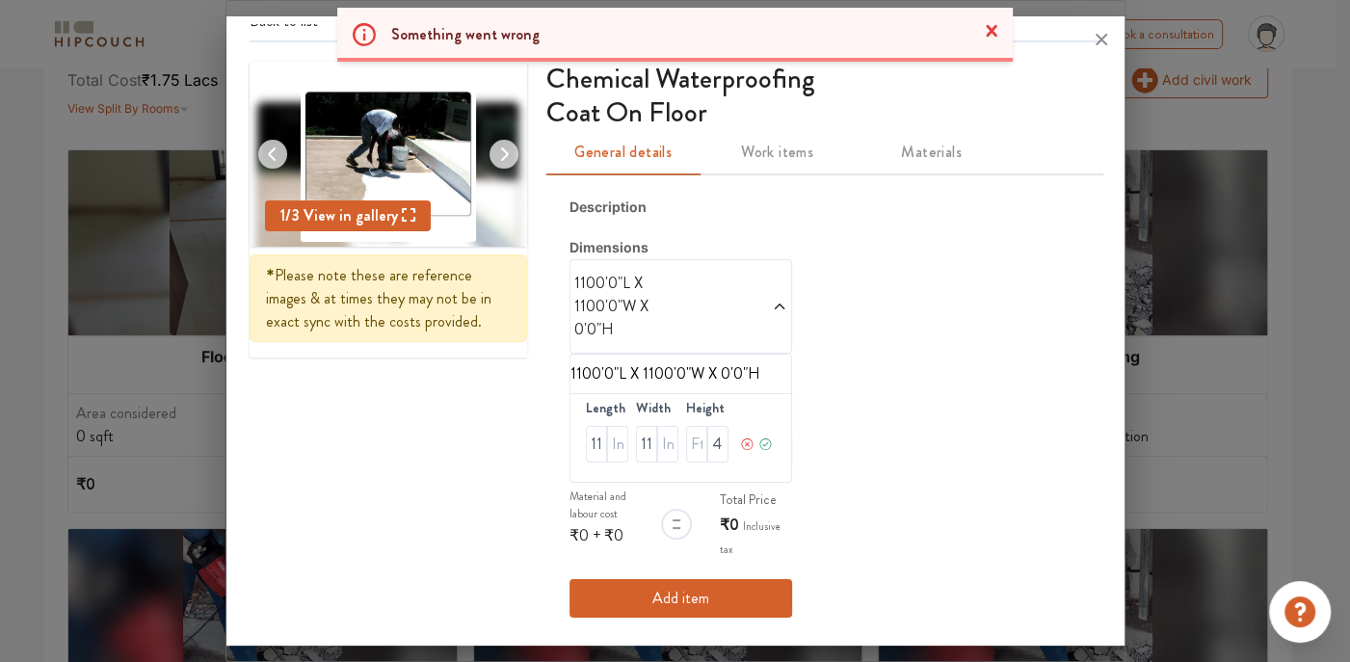
scroll to position [482, 0]
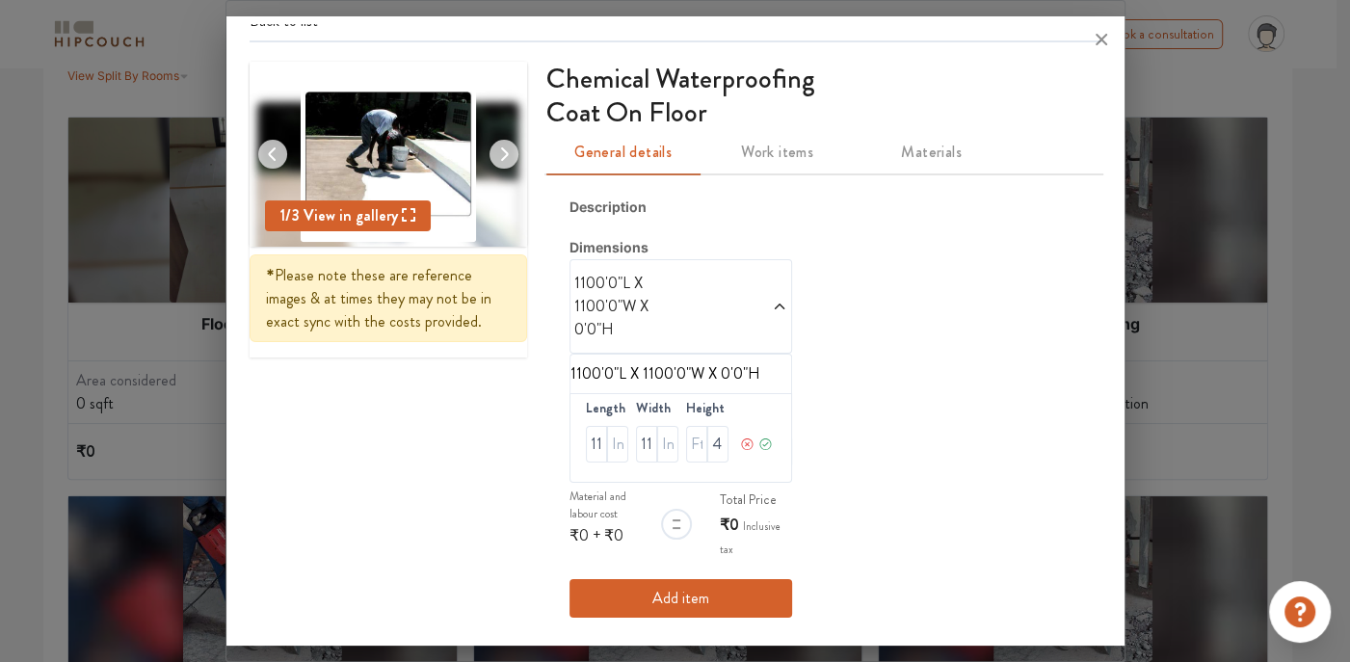
drag, startPoint x: 1101, startPoint y: 40, endPoint x: 1099, endPoint y: 57, distance: 17.5
click at [1100, 48] on icon at bounding box center [1101, 39] width 31 height 31
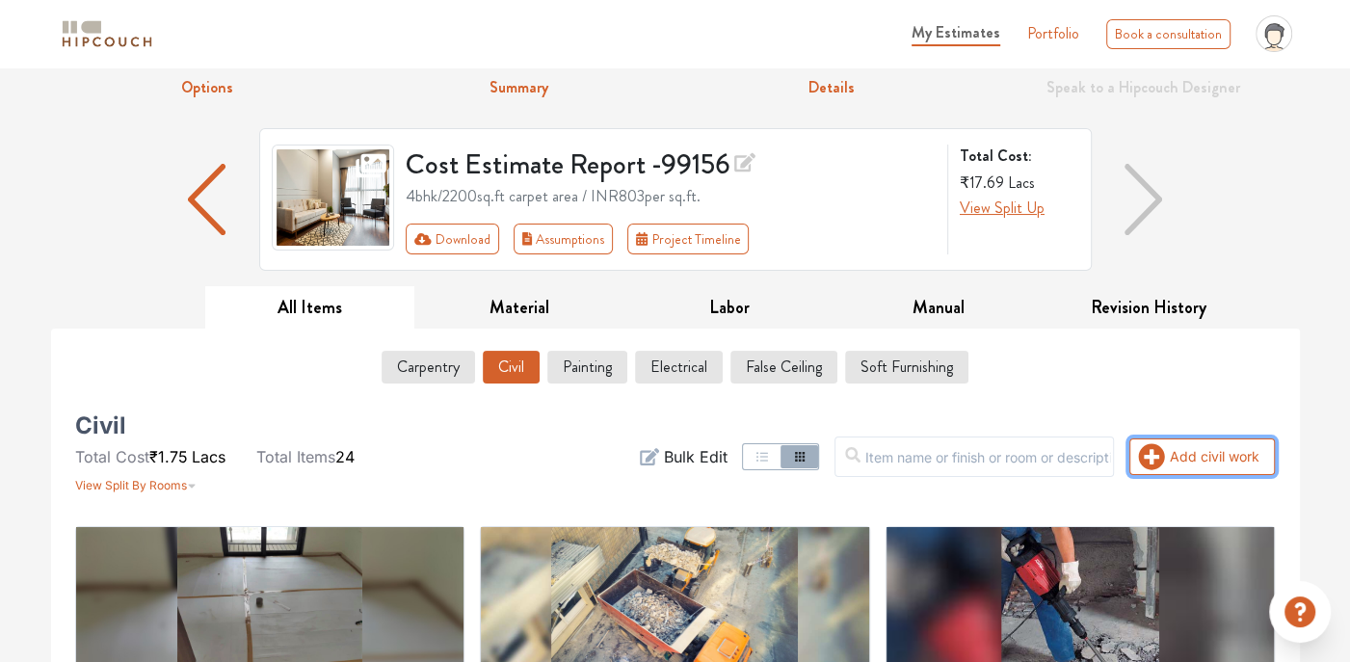
scroll to position [0, 0]
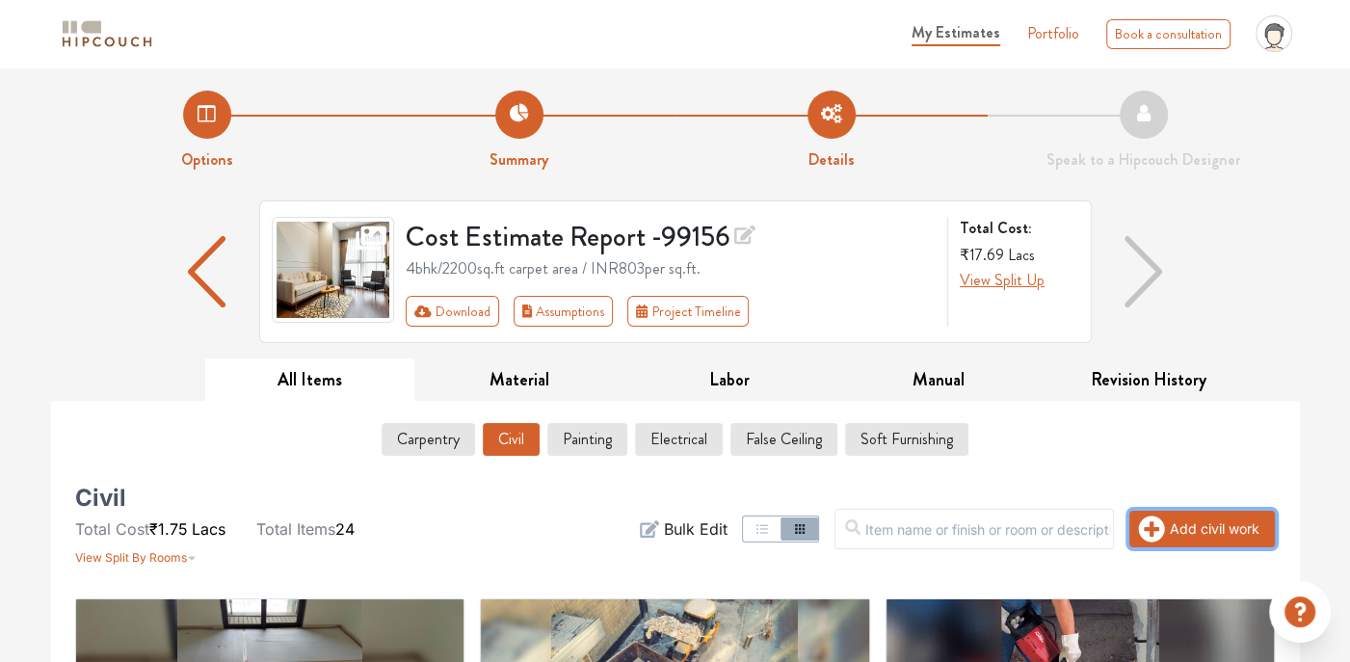
click at [1146, 517] on icon "button" at bounding box center [1152, 528] width 26 height 26
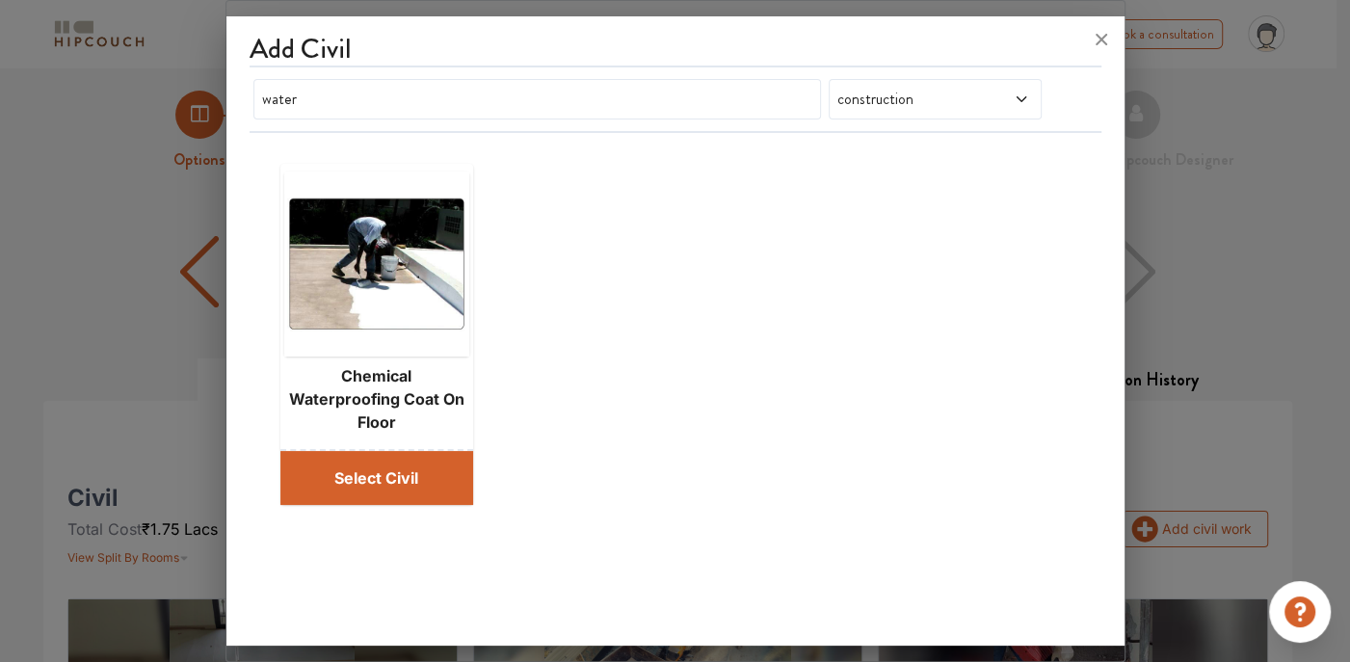
click at [382, 486] on button "Select Civil" at bounding box center [376, 478] width 193 height 54
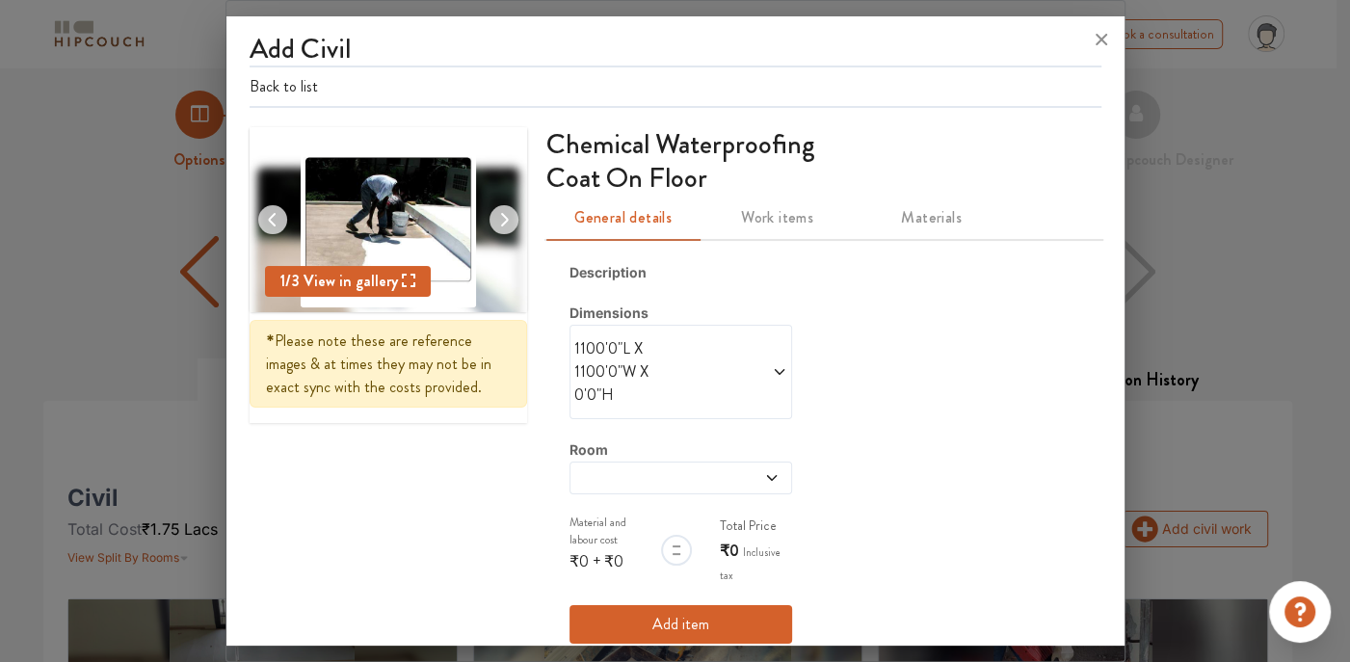
click at [764, 472] on icon at bounding box center [771, 477] width 15 height 15
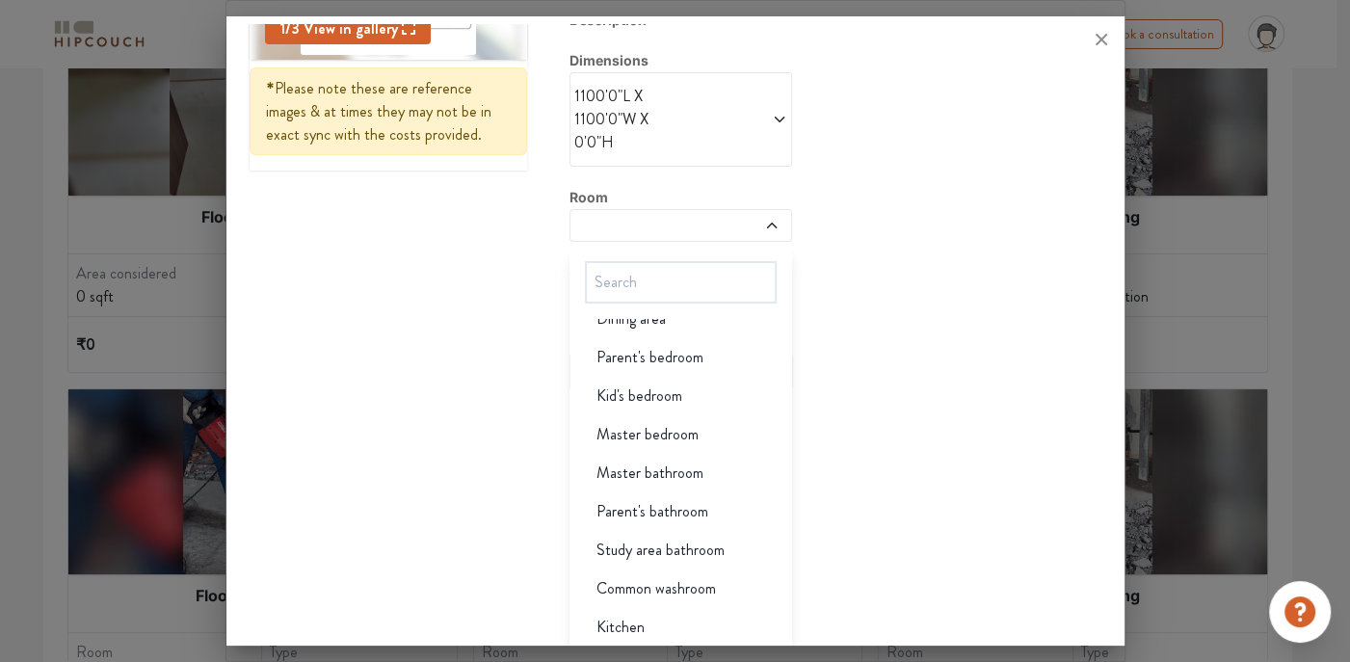
scroll to position [598, 0]
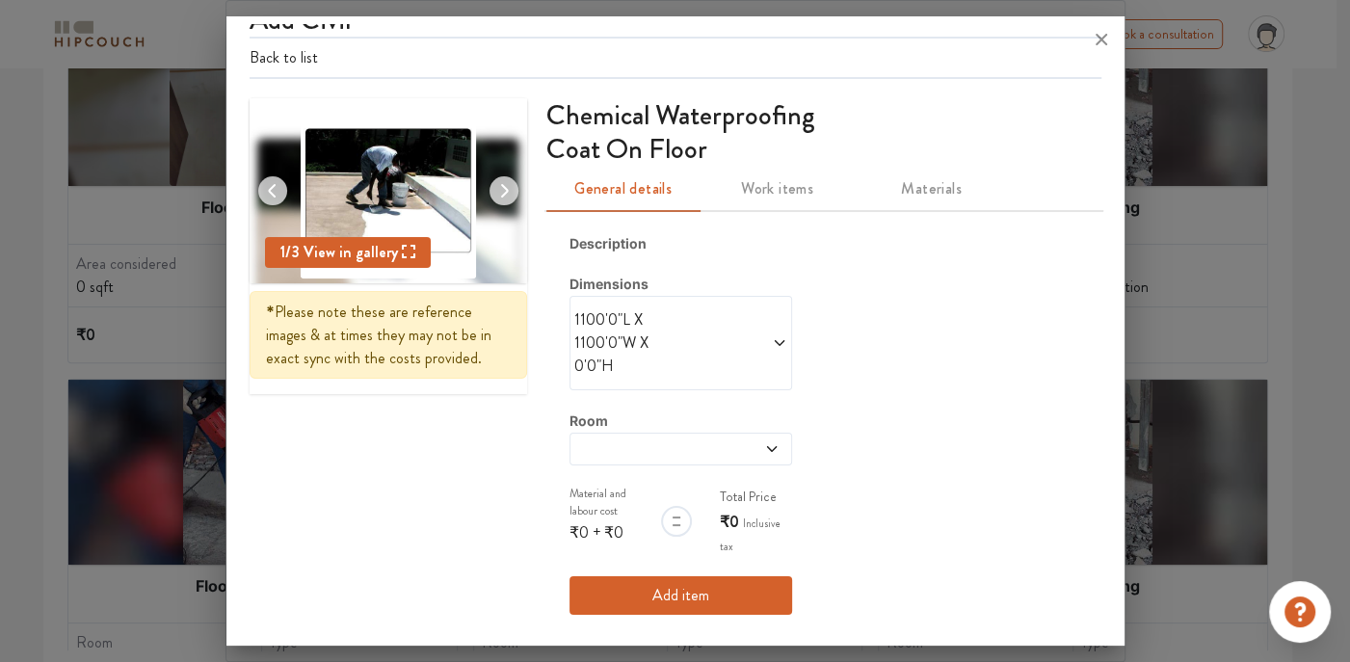
click at [511, 406] on div "1 / 3 View in gallery * Please note these are reference images & at times they …" at bounding box center [676, 368] width 852 height 540
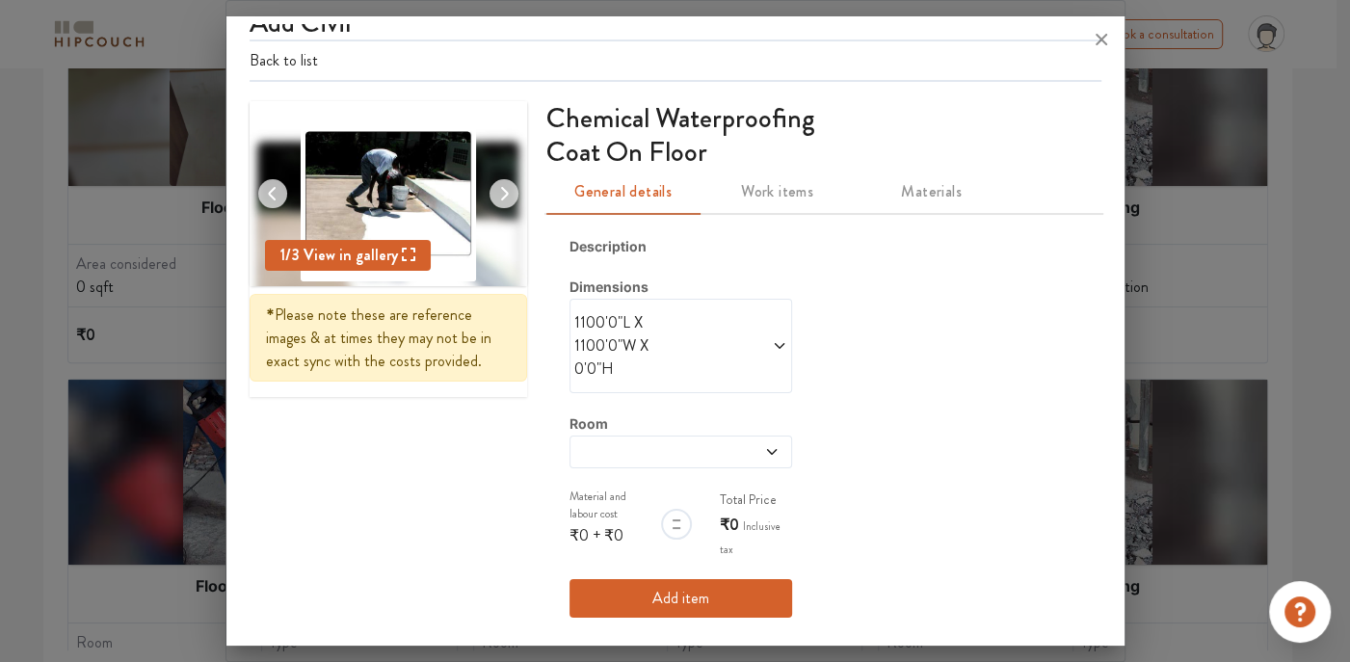
click at [772, 344] on icon at bounding box center [779, 345] width 15 height 15
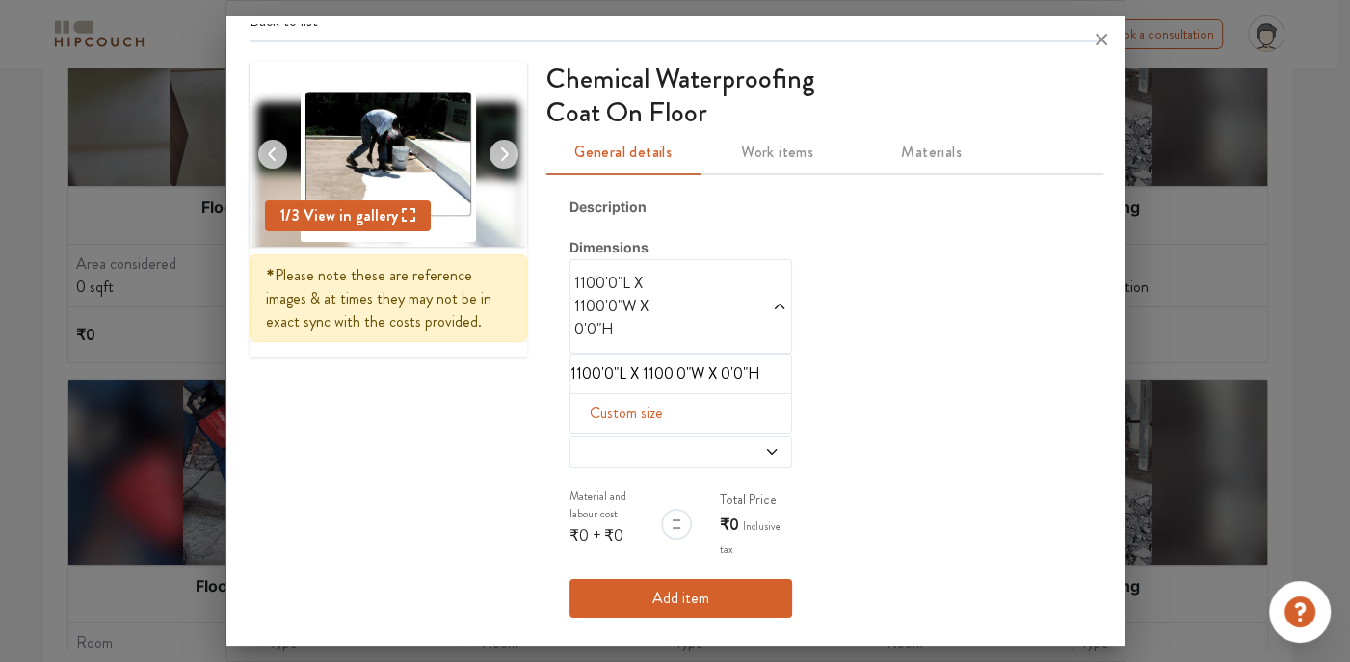
click at [608, 409] on span "Custom size" at bounding box center [626, 413] width 89 height 39
click at [591, 437] on input "text" at bounding box center [596, 444] width 21 height 37
type input "1100"
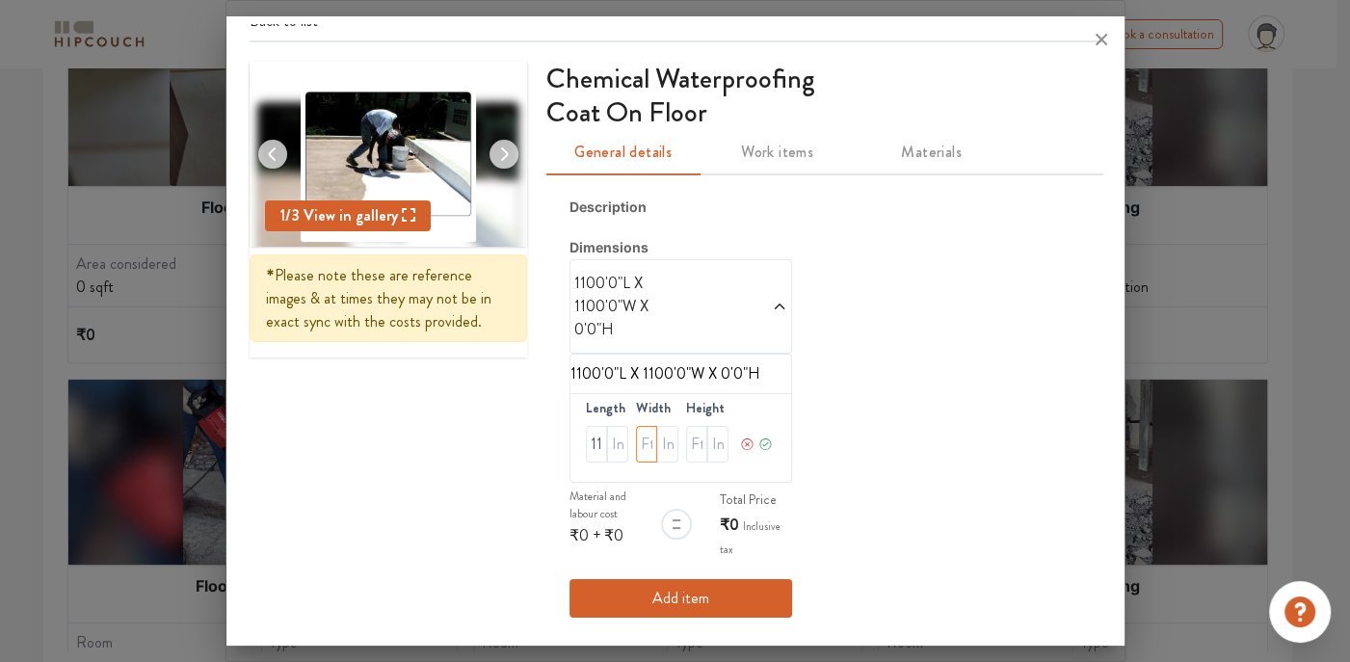
click at [639, 442] on input "text" at bounding box center [646, 444] width 21 height 37
type input "1100"
click at [707, 444] on input "text" at bounding box center [717, 444] width 21 height 37
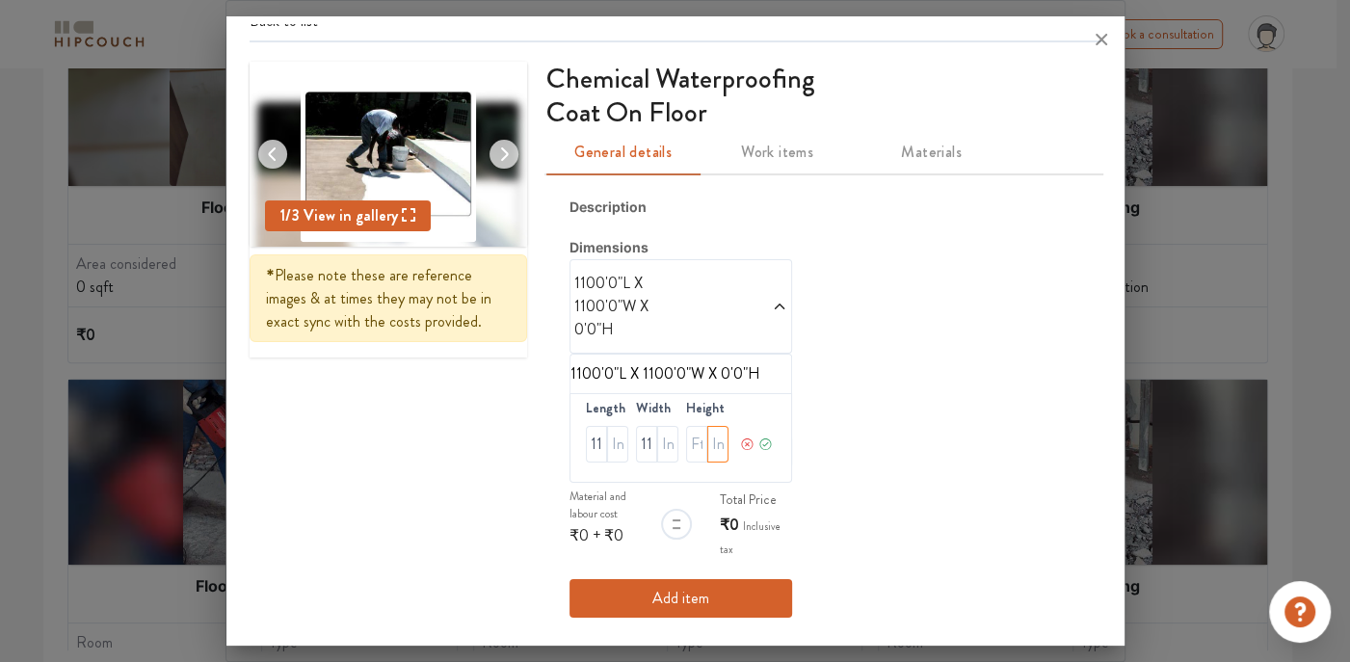
type input "4"
click at [758, 441] on icon at bounding box center [765, 444] width 14 height 39
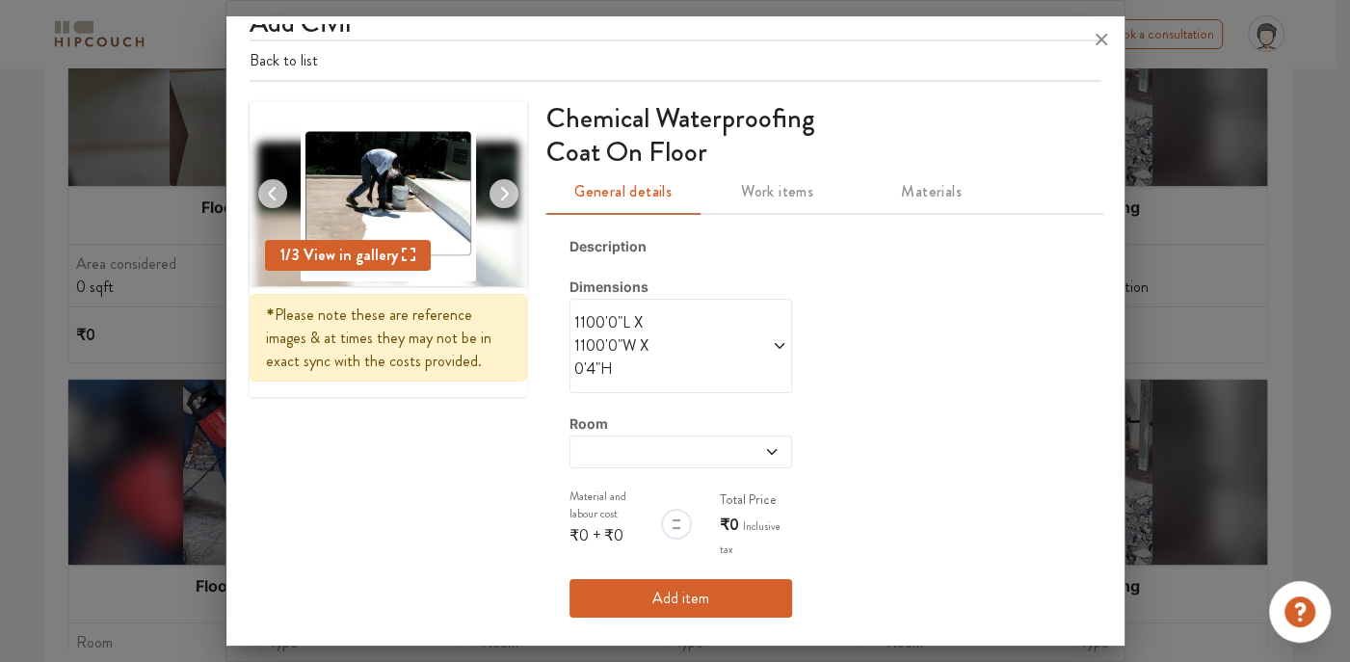
click at [711, 596] on button "Add item" at bounding box center [680, 598] width 223 height 39
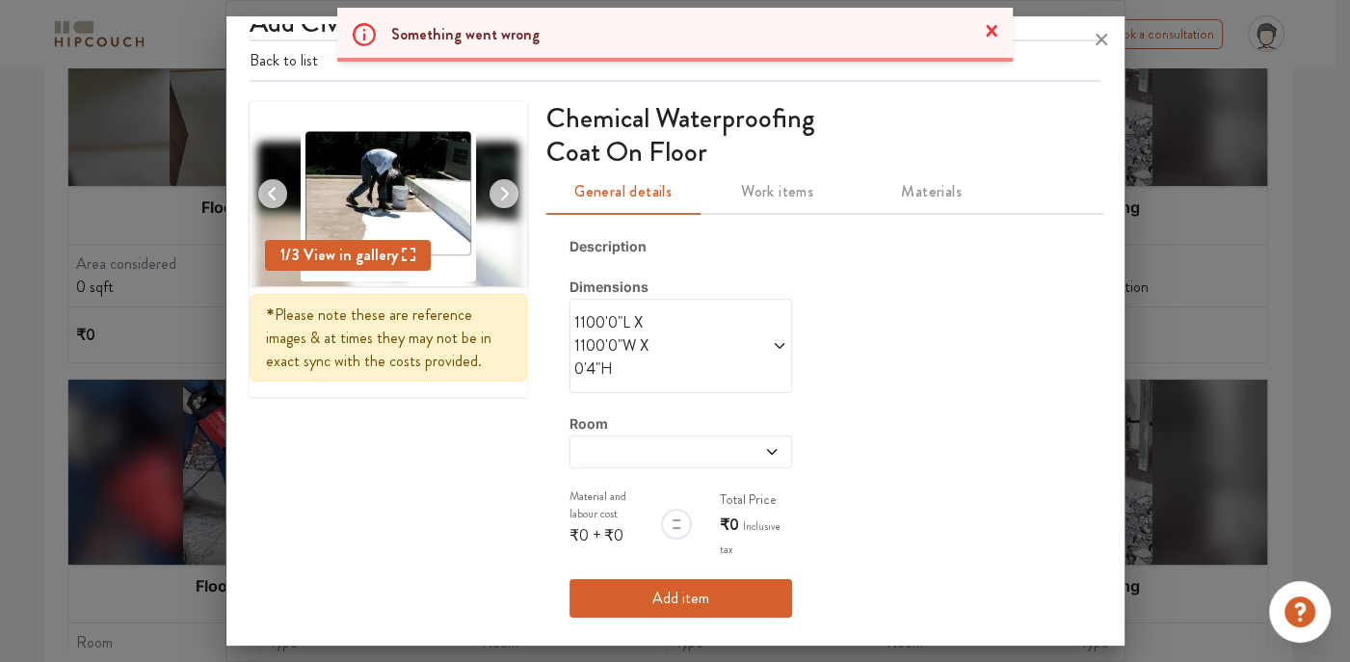
scroll to position [13, 0]
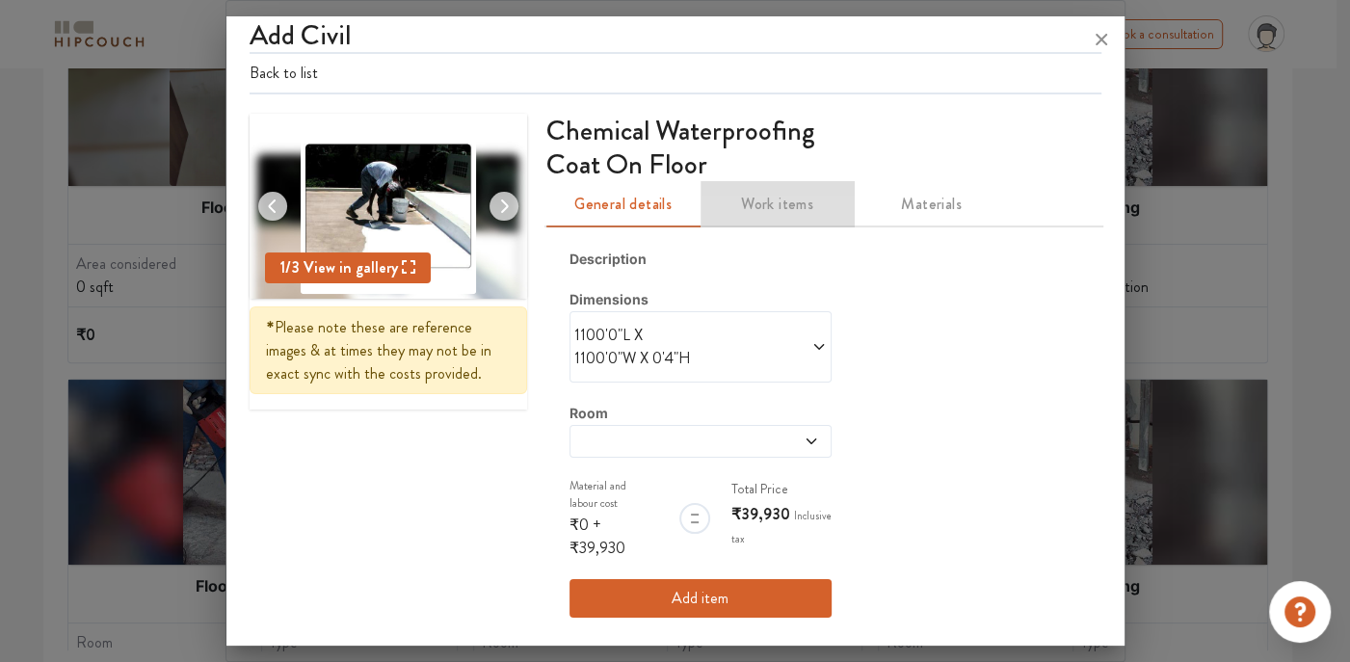
click at [766, 200] on span "Work items" at bounding box center [777, 204] width 131 height 27
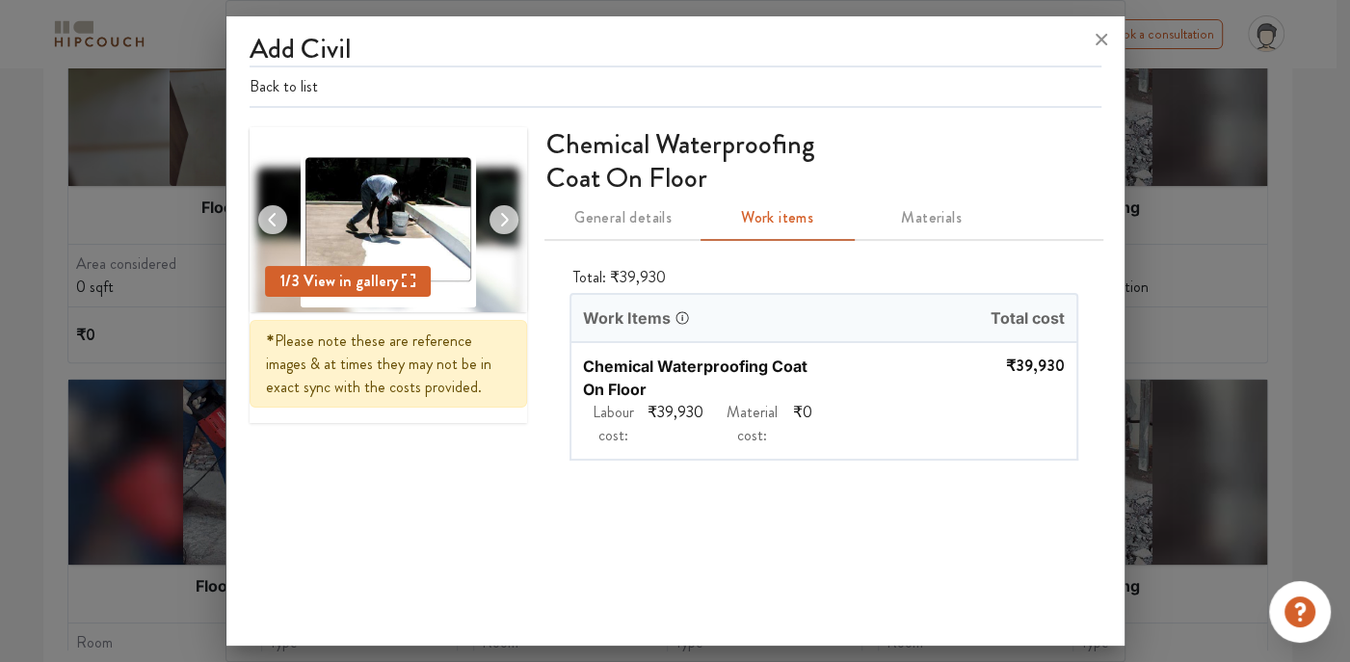
scroll to position [0, 0]
click at [672, 218] on span "General details" at bounding box center [623, 217] width 131 height 27
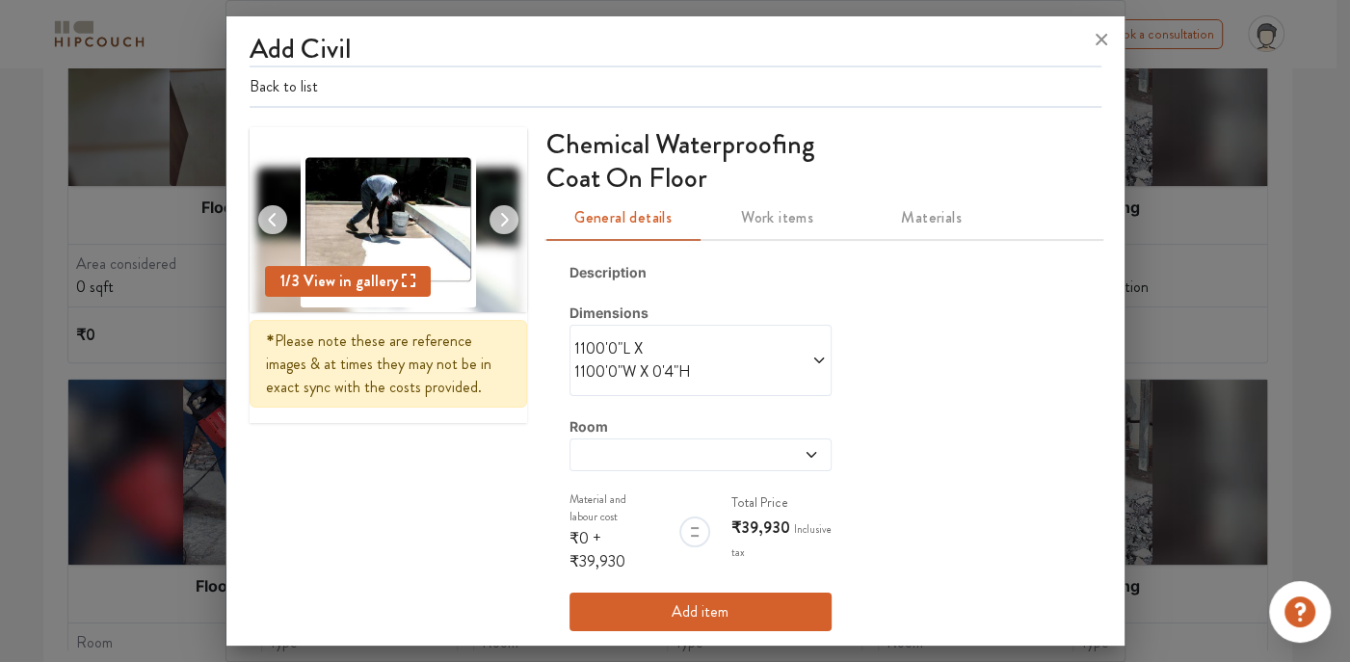
click at [724, 600] on button "Add item" at bounding box center [700, 612] width 262 height 39
click at [1100, 31] on icon at bounding box center [1101, 39] width 31 height 31
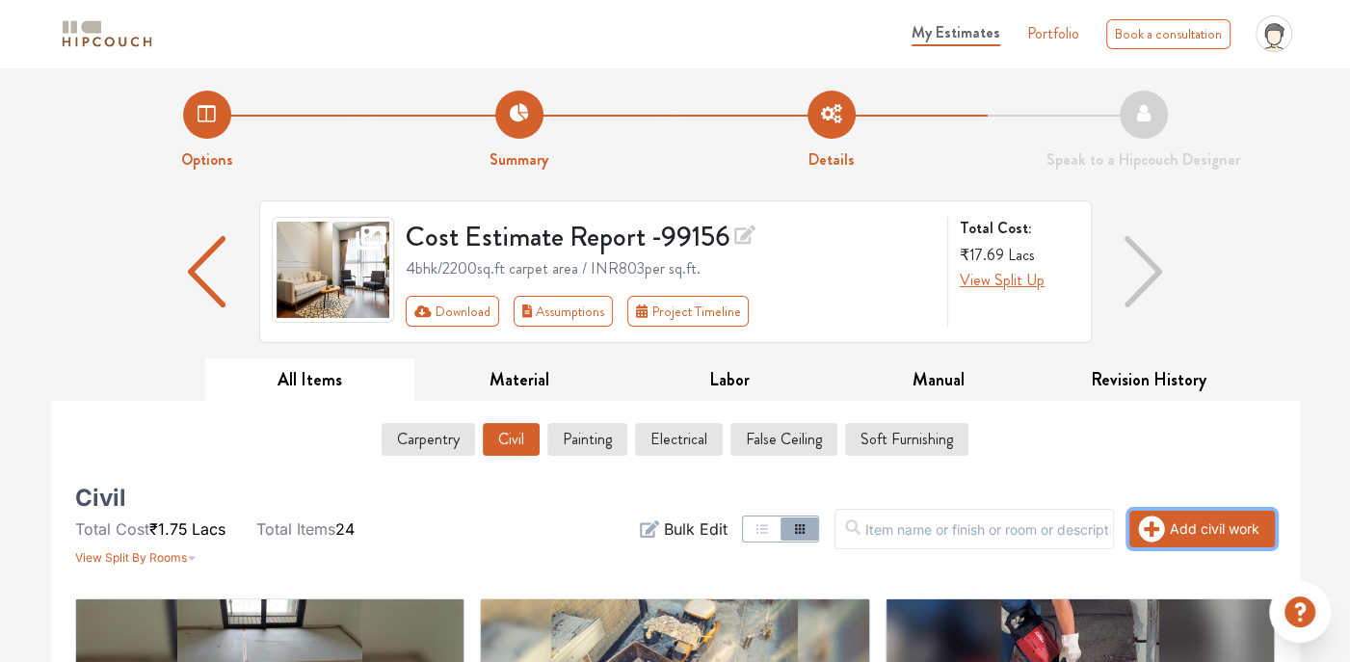
click at [1188, 537] on button "Add civil work" at bounding box center [1201, 529] width 145 height 37
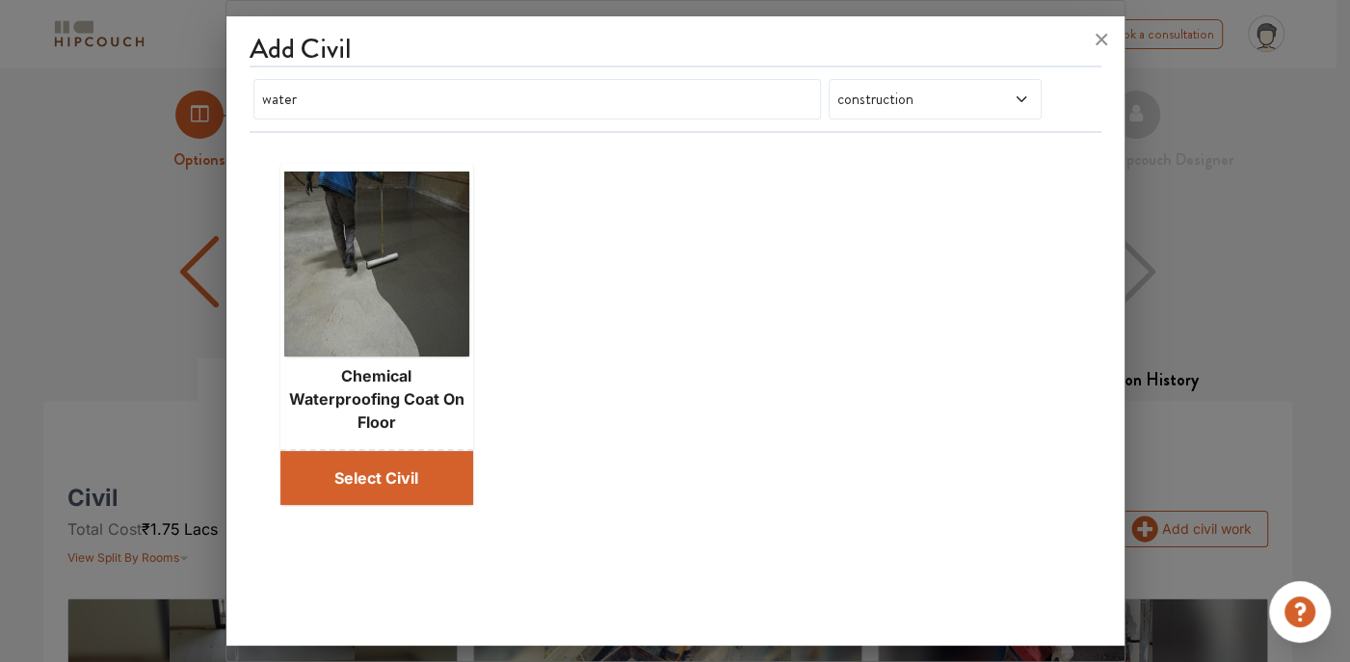
click at [326, 456] on button "Select Civil" at bounding box center [376, 478] width 193 height 54
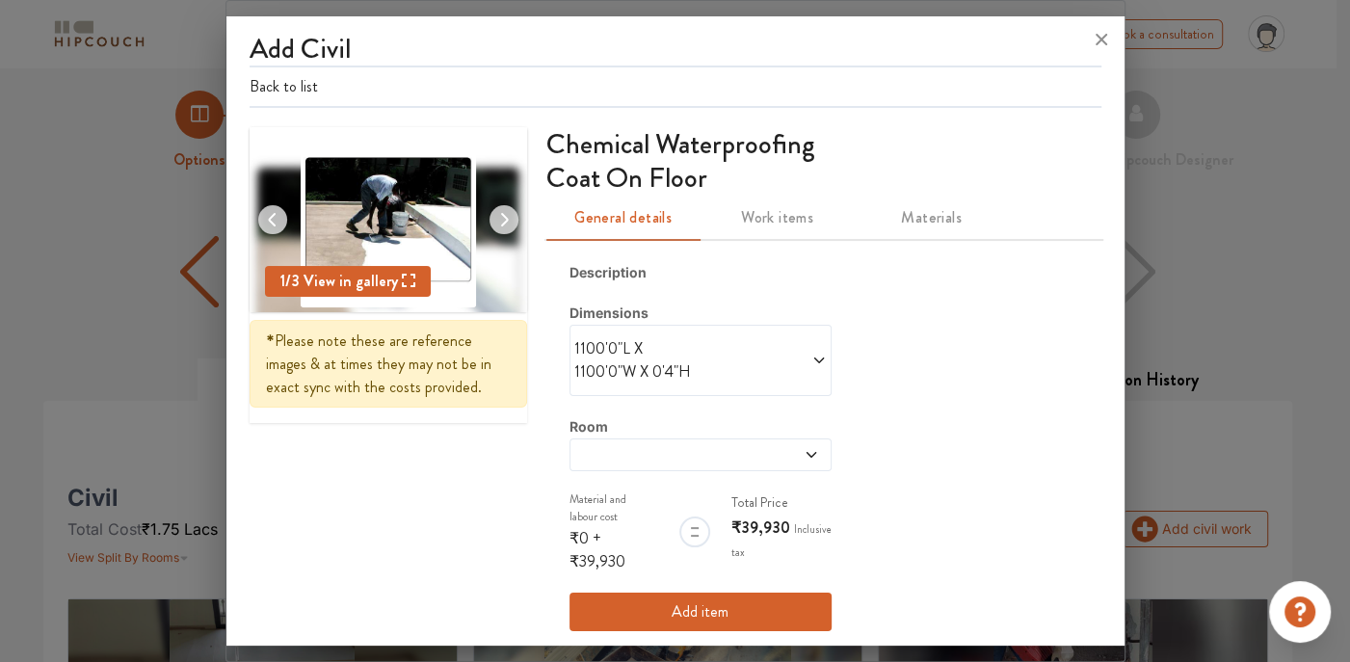
click at [674, 600] on button "Add item" at bounding box center [700, 612] width 262 height 39
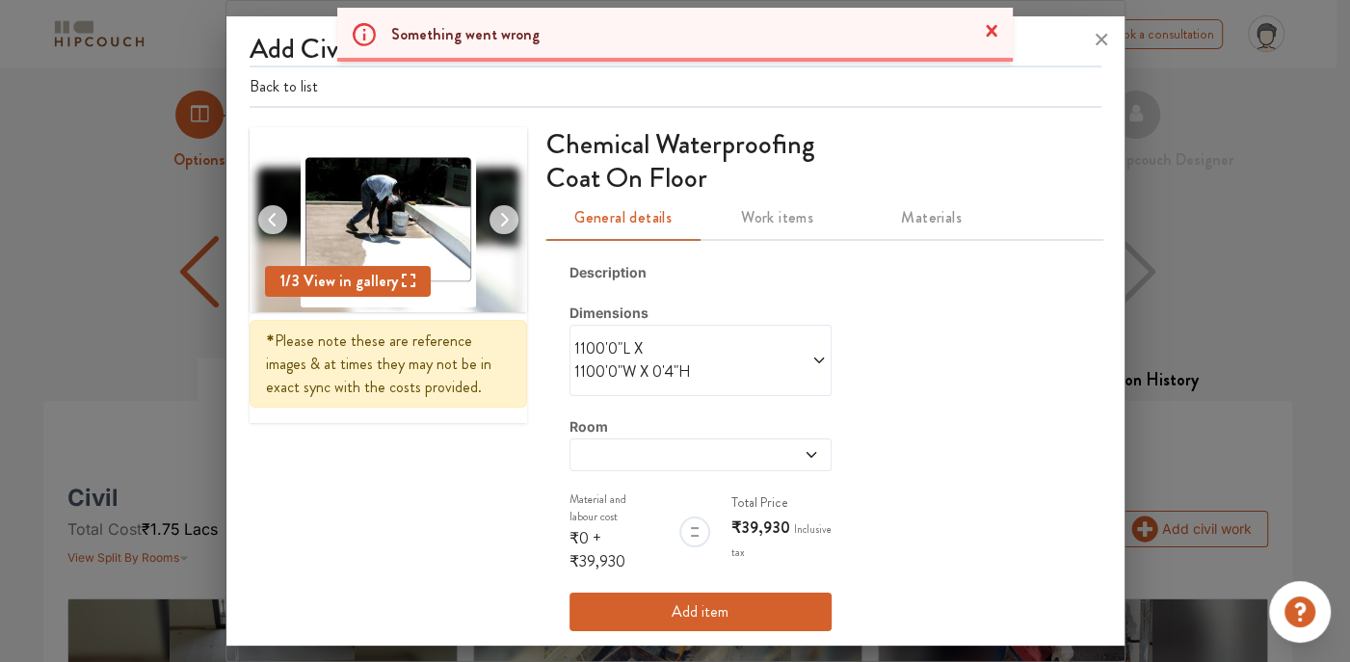
click at [1106, 41] on div "Something went wrong Close" at bounding box center [675, 35] width 1350 height 54
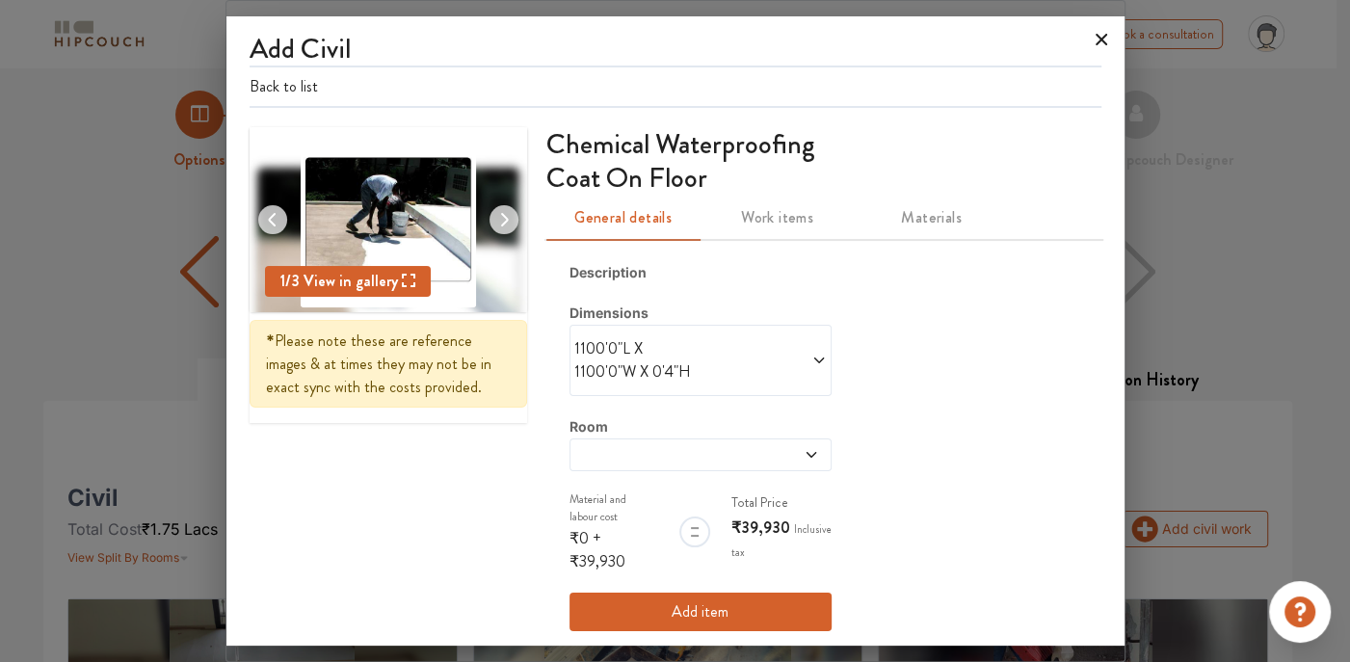
click at [1099, 41] on icon at bounding box center [1102, 40] width 12 height 12
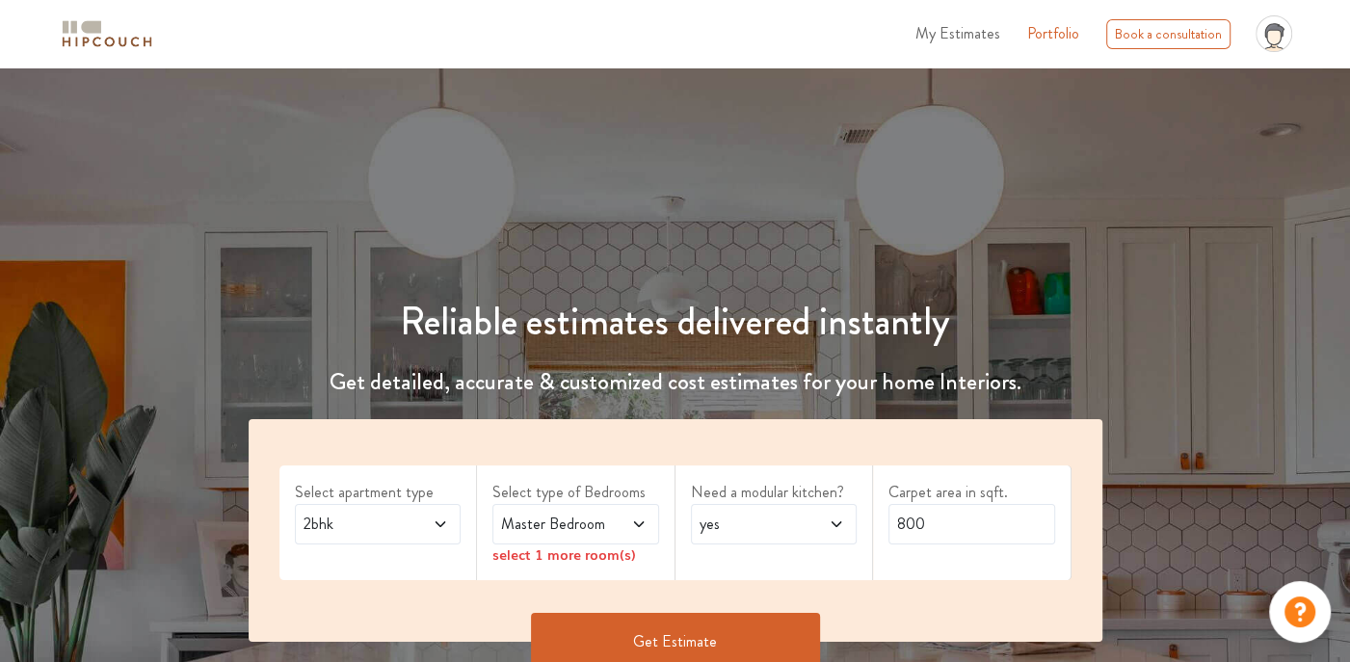
click at [952, 30] on span "My Estimates" at bounding box center [957, 33] width 85 height 22
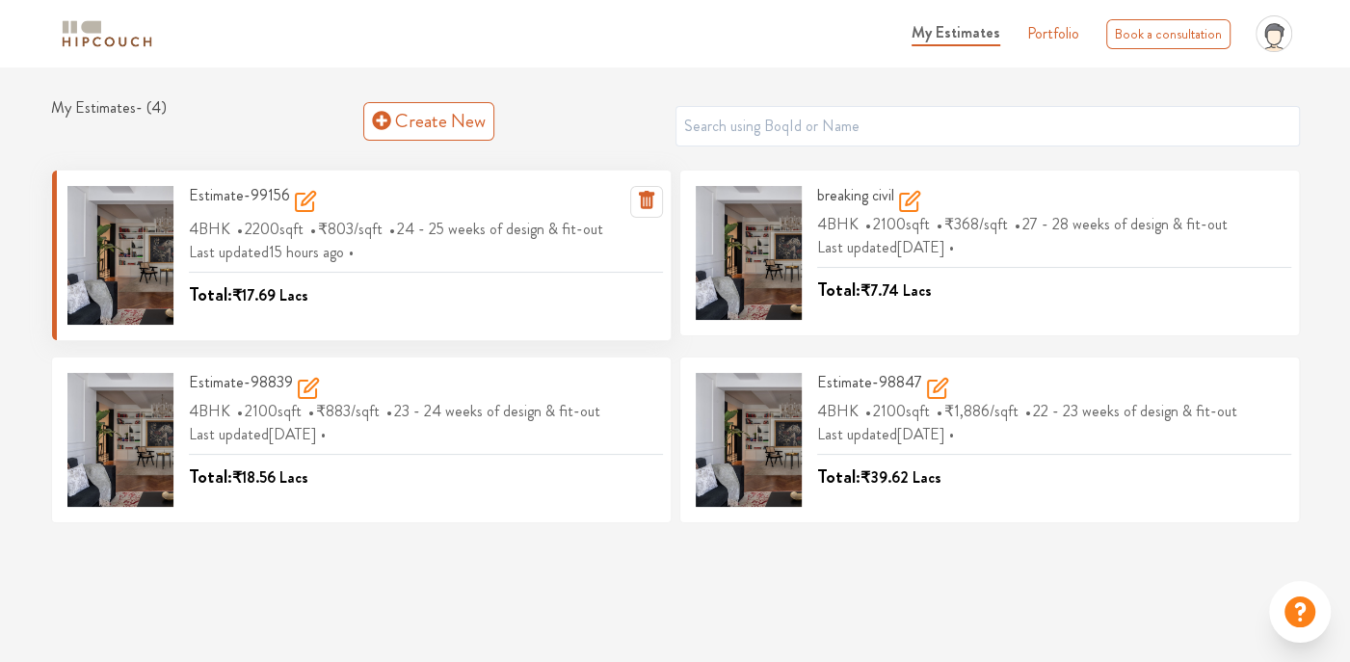
click at [296, 209] on icon at bounding box center [304, 202] width 17 height 17
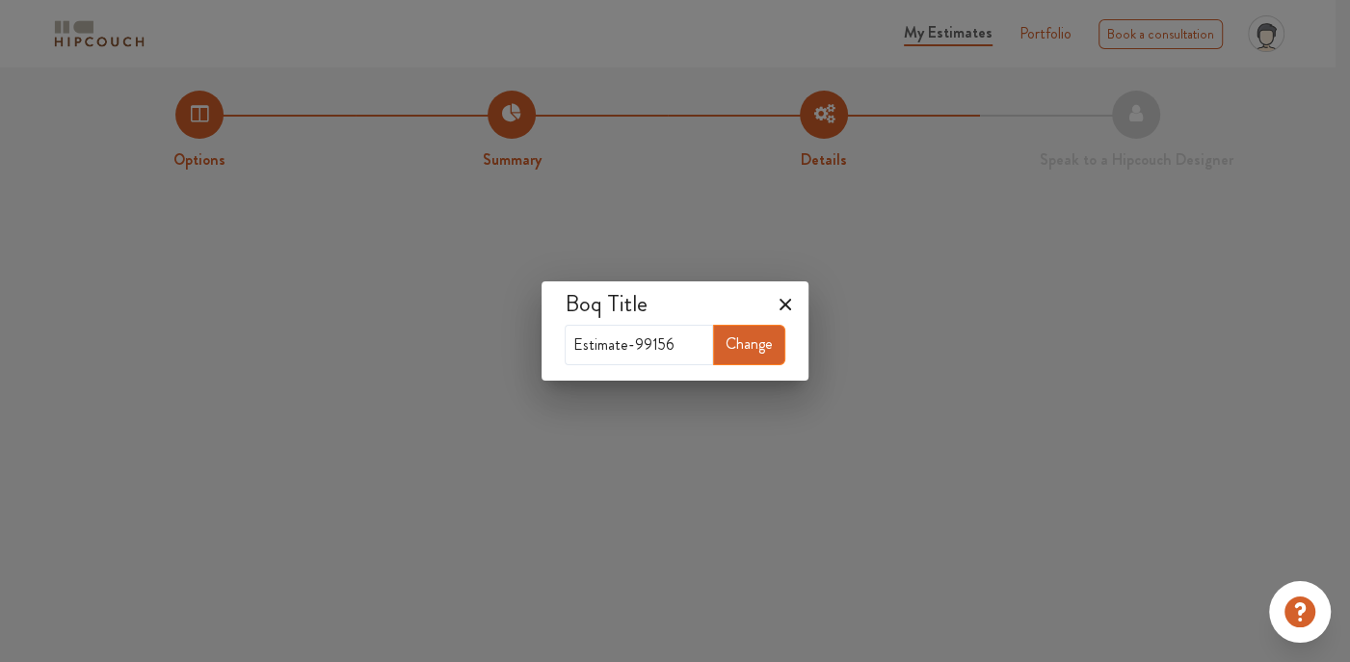
click at [783, 303] on icon at bounding box center [785, 304] width 31 height 31
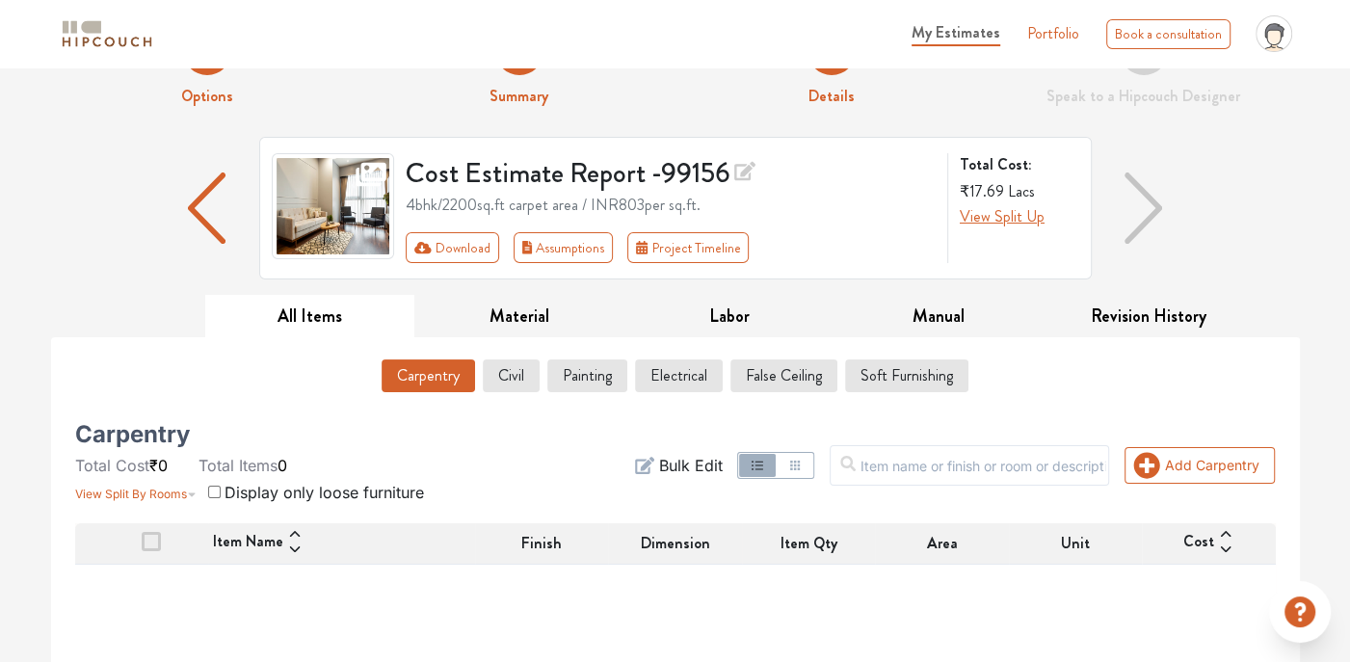
scroll to position [96, 0]
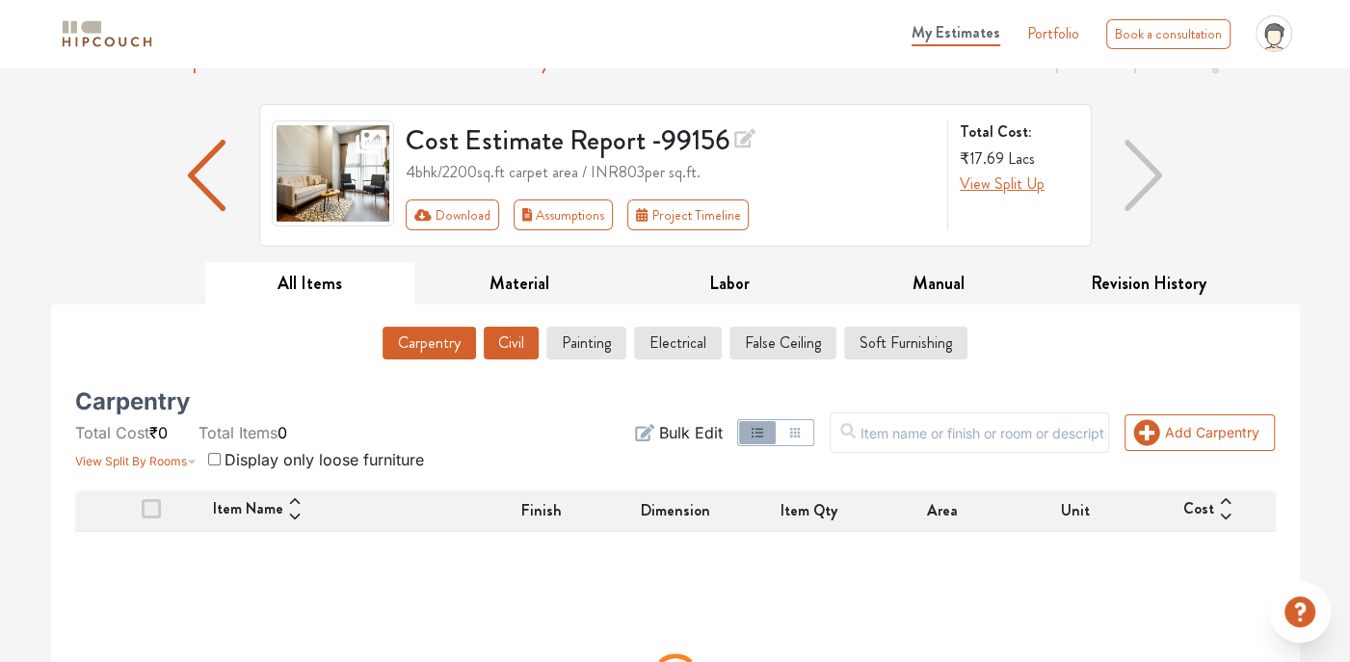
click at [509, 347] on button "Civil" at bounding box center [511, 343] width 55 height 33
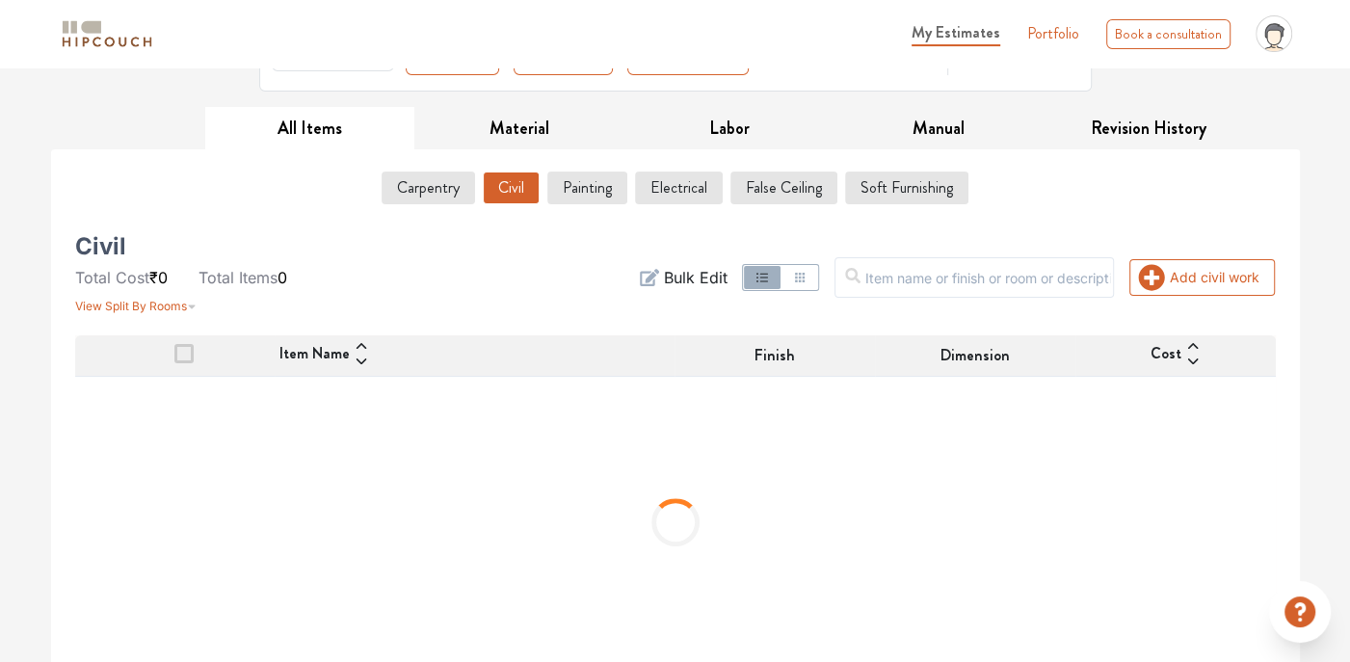
scroll to position [269, 0]
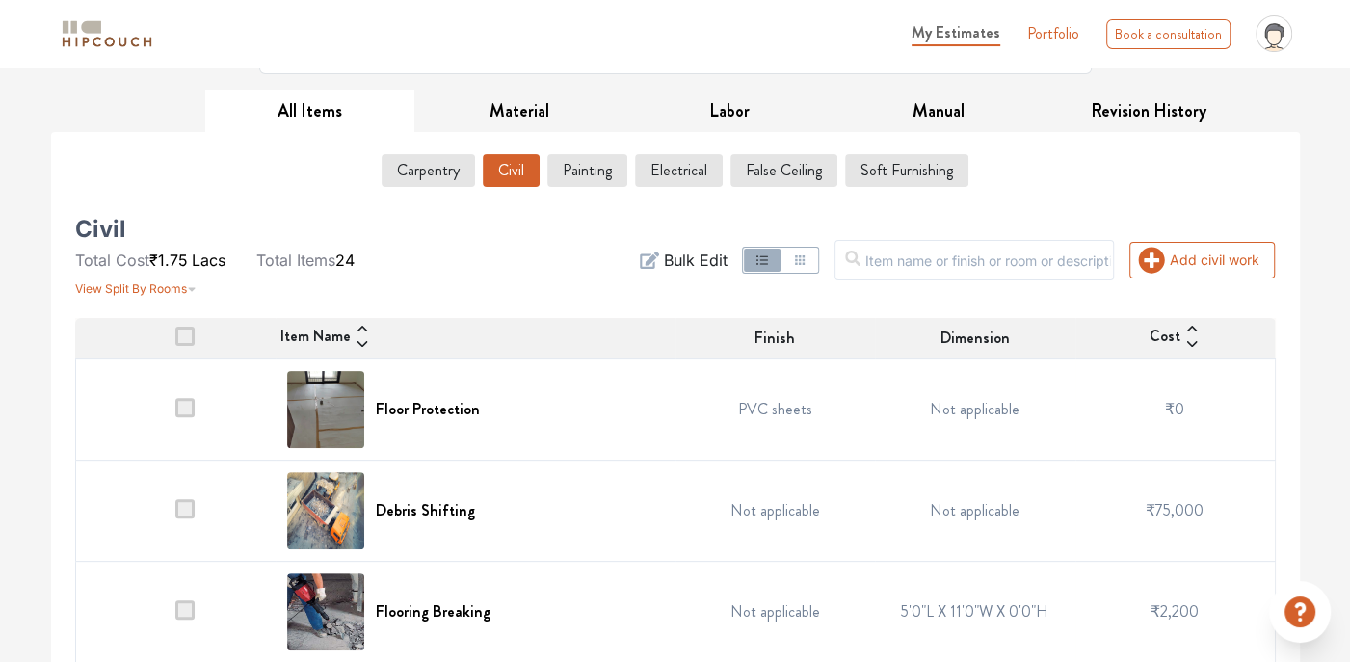
click at [817, 267] on button "button" at bounding box center [798, 260] width 37 height 23
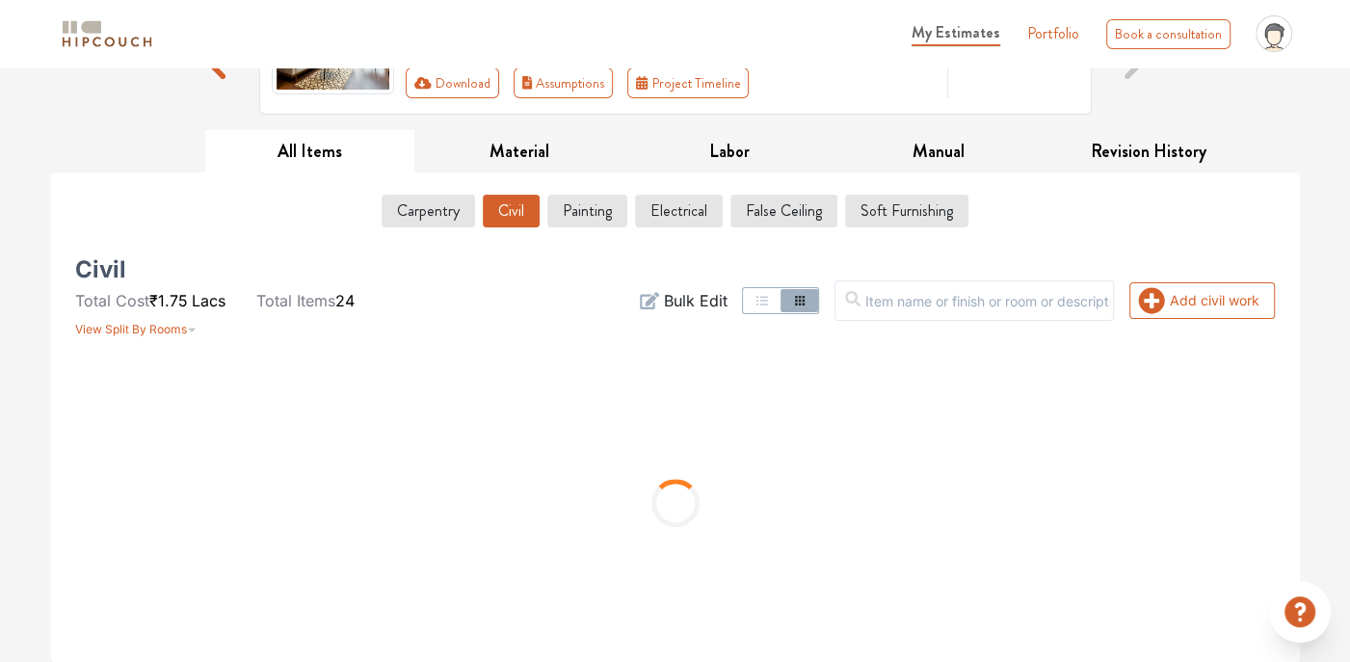
scroll to position [225, 0]
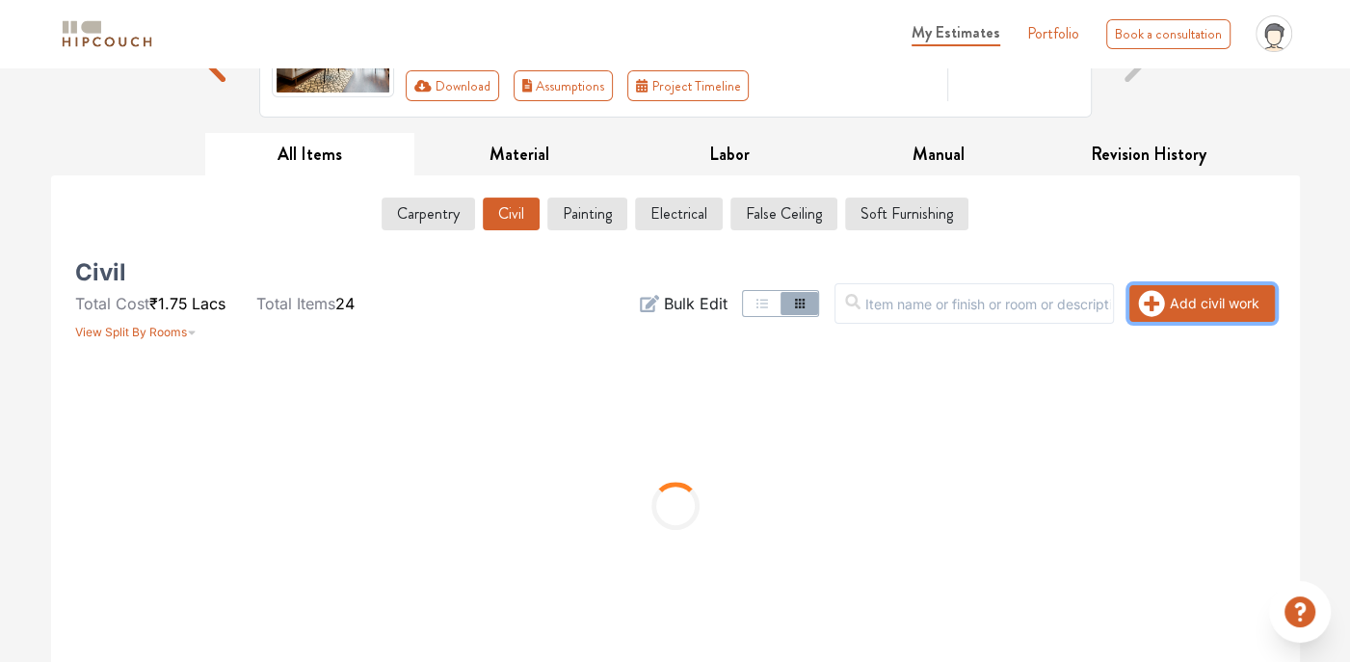
click at [1138, 304] on icon "button" at bounding box center [1151, 303] width 27 height 27
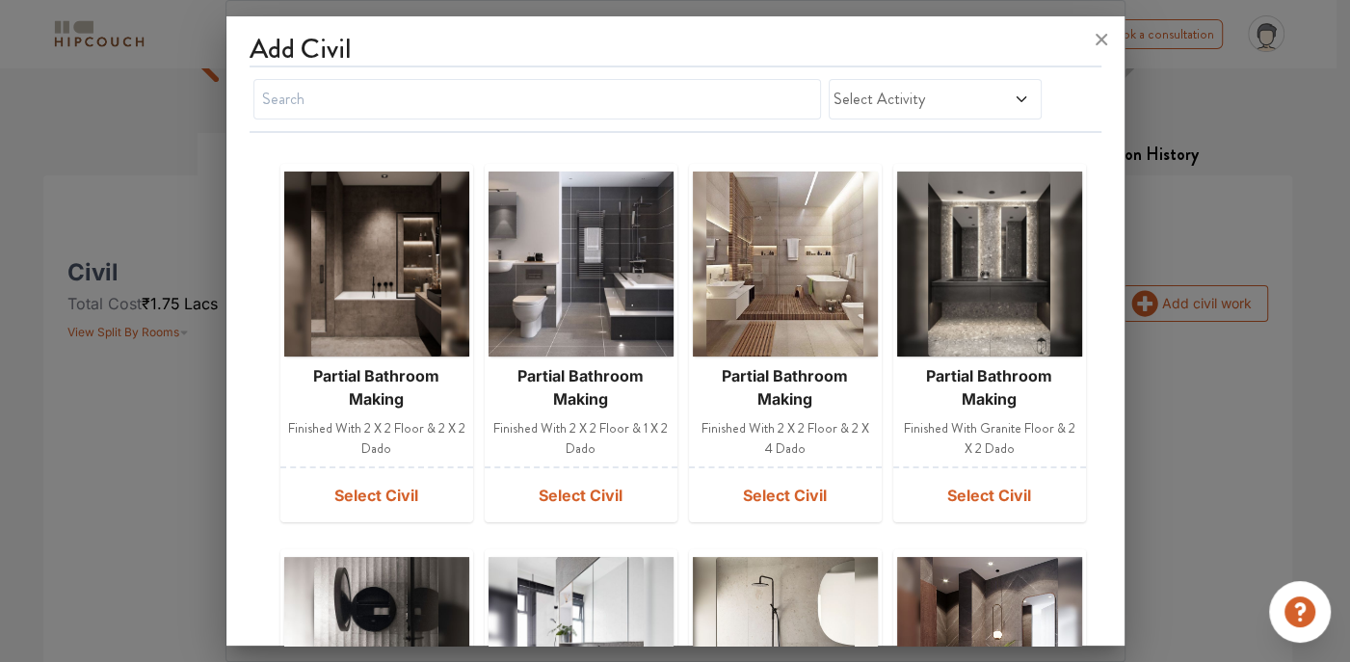
click at [896, 92] on span "Select Activity" at bounding box center [906, 99] width 146 height 23
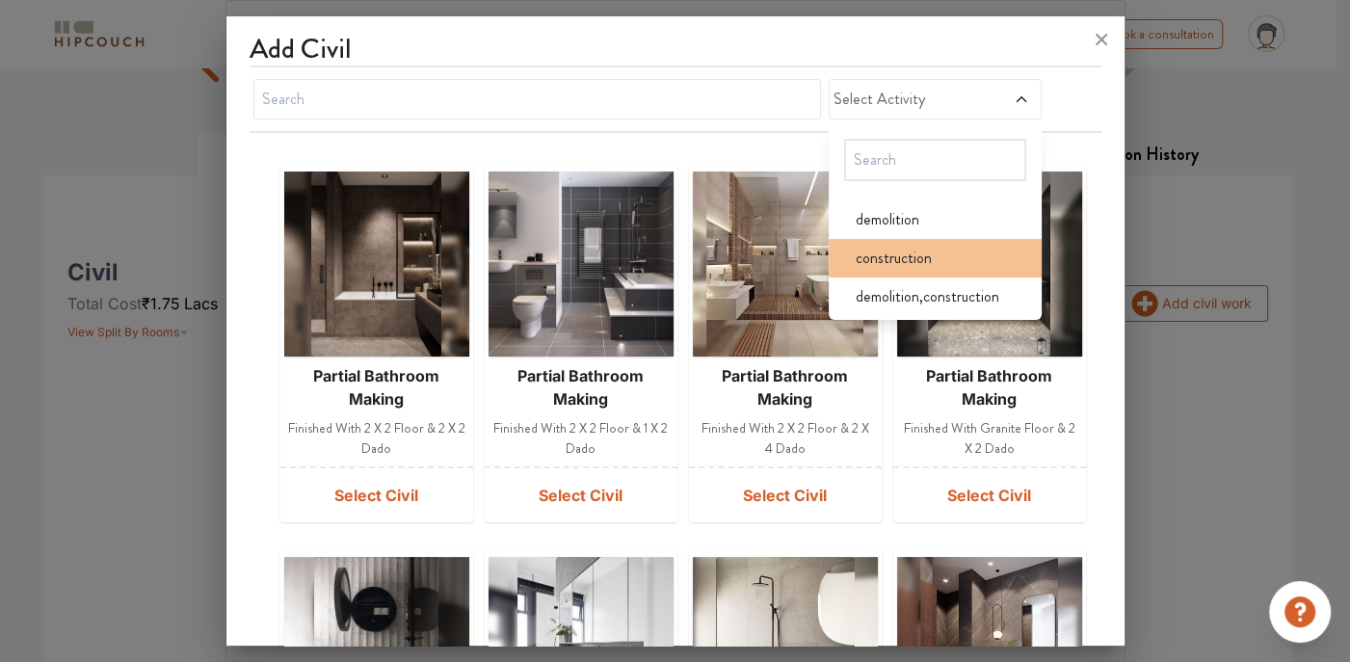
click at [903, 251] on span "construction" at bounding box center [894, 258] width 76 height 23
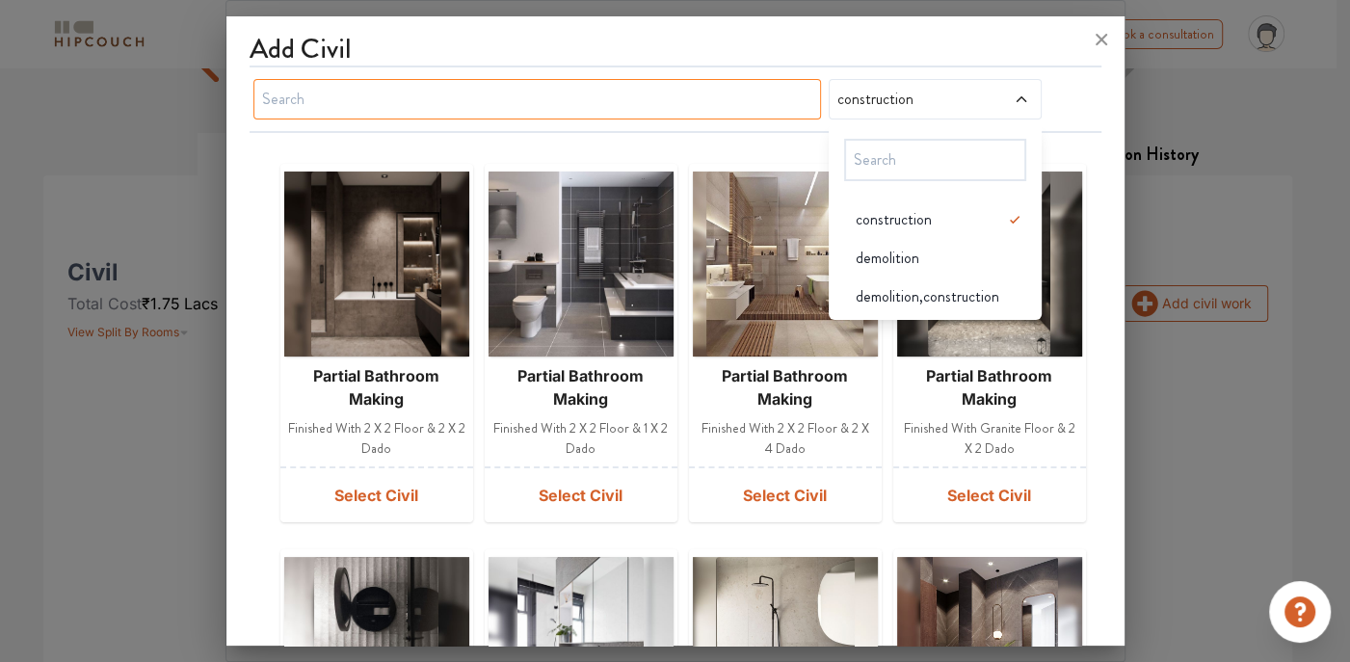
click at [527, 100] on input "text" at bounding box center [537, 99] width 568 height 40
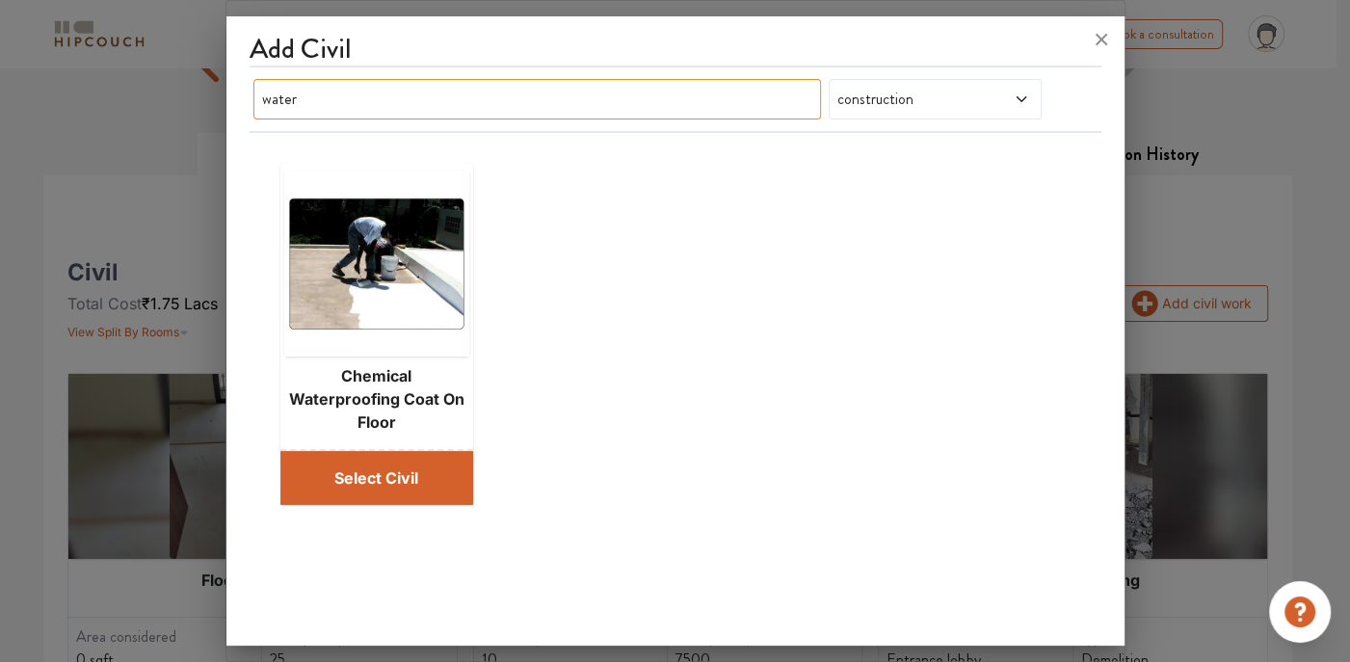
type input "water"
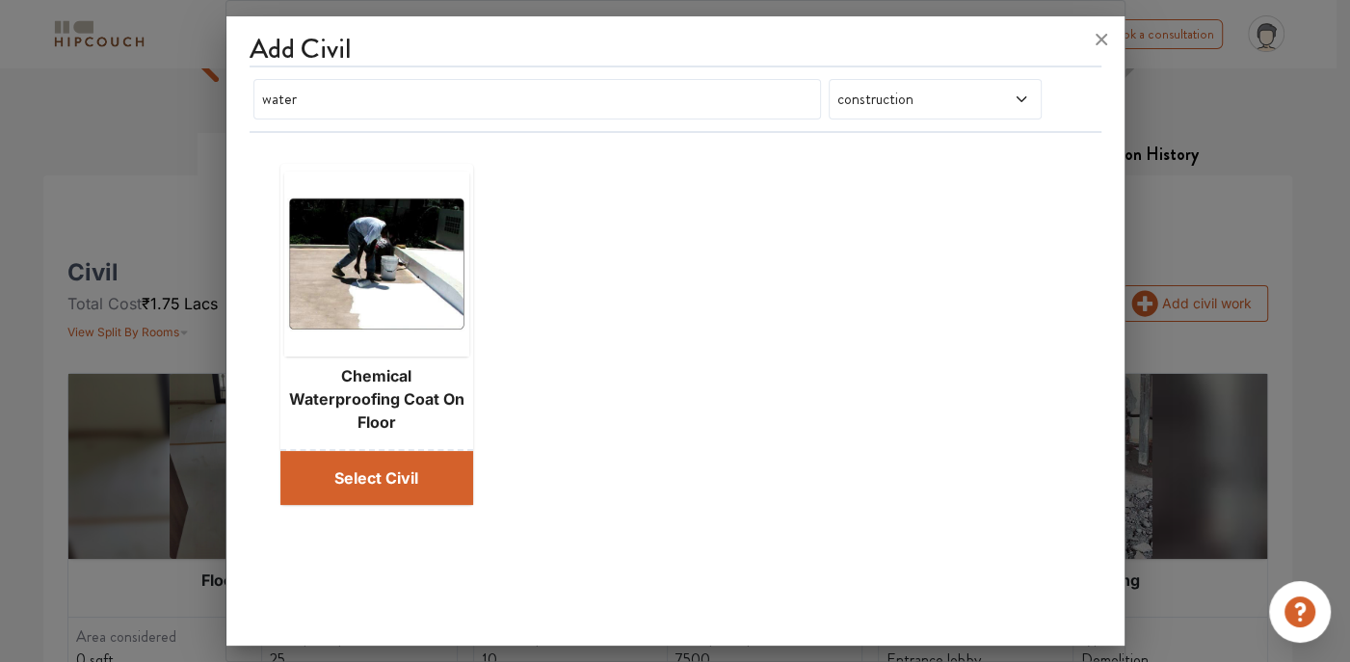
click at [350, 487] on button "Select Civil" at bounding box center [376, 478] width 193 height 54
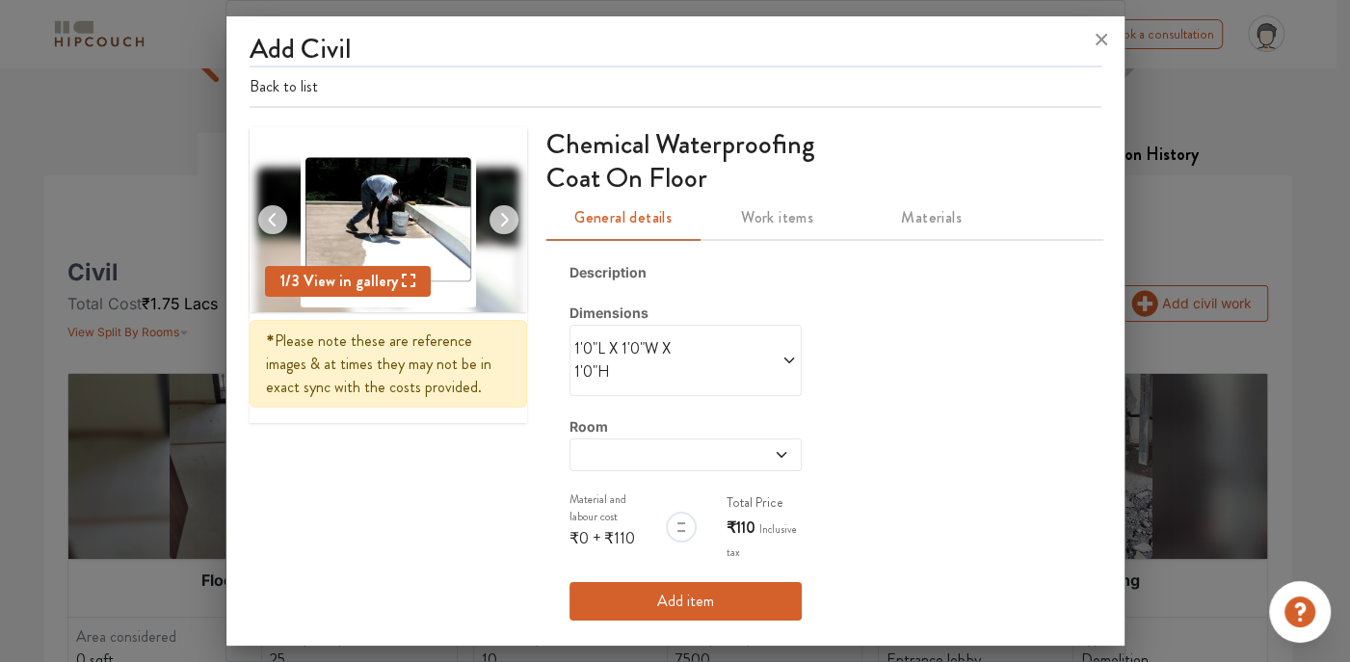
click at [783, 357] on icon at bounding box center [788, 360] width 15 height 15
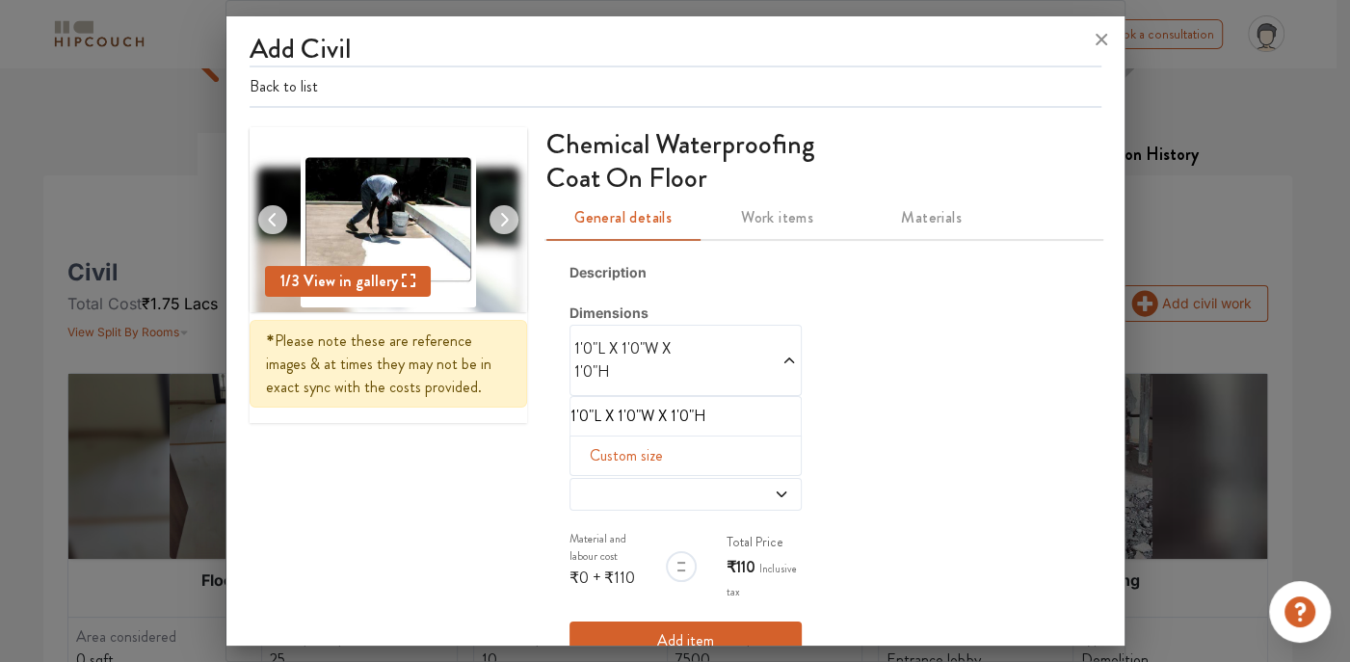
click at [585, 440] on span "Custom size" at bounding box center [626, 455] width 89 height 39
click at [589, 485] on input "text" at bounding box center [597, 486] width 22 height 37
type input "1100"
type input "4"
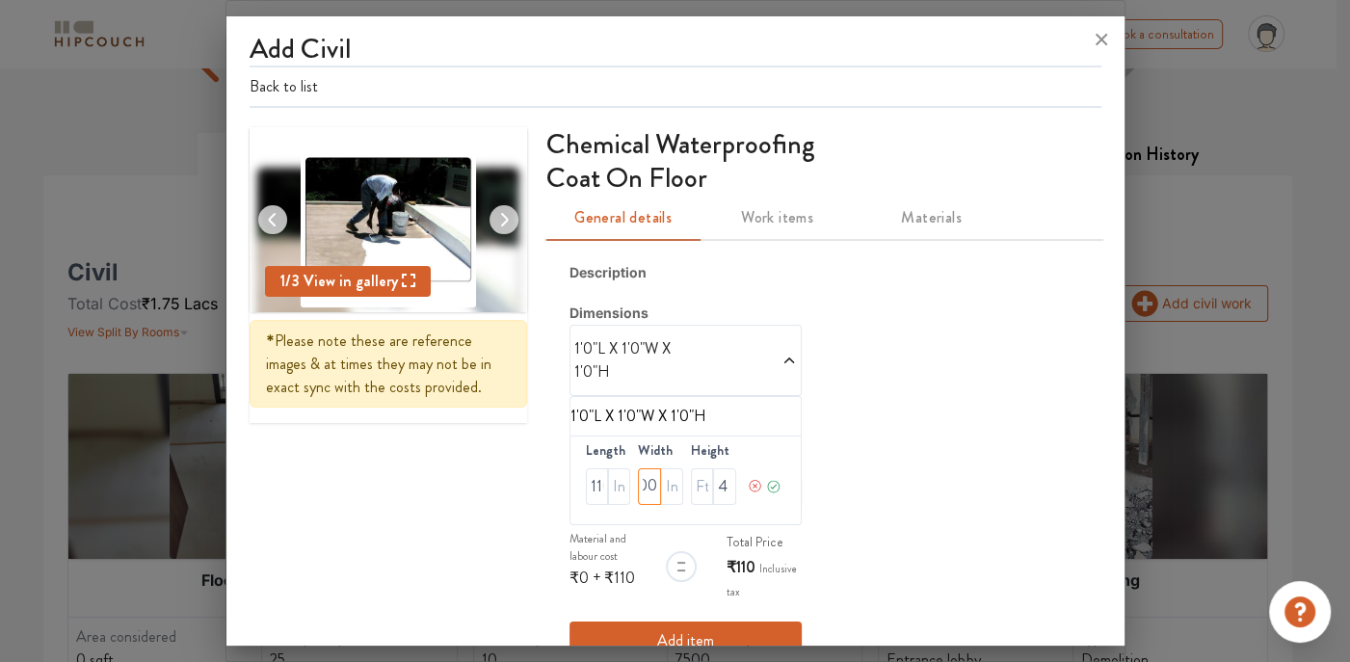
scroll to position [1, 0]
drag, startPoint x: 648, startPoint y: 487, endPoint x: 579, endPoint y: 495, distance: 69.9
click at [579, 495] on div "Length 1100 Width 1100 Height 4" at bounding box center [685, 481] width 232 height 90
click at [589, 481] on input "1100" at bounding box center [597, 486] width 22 height 37
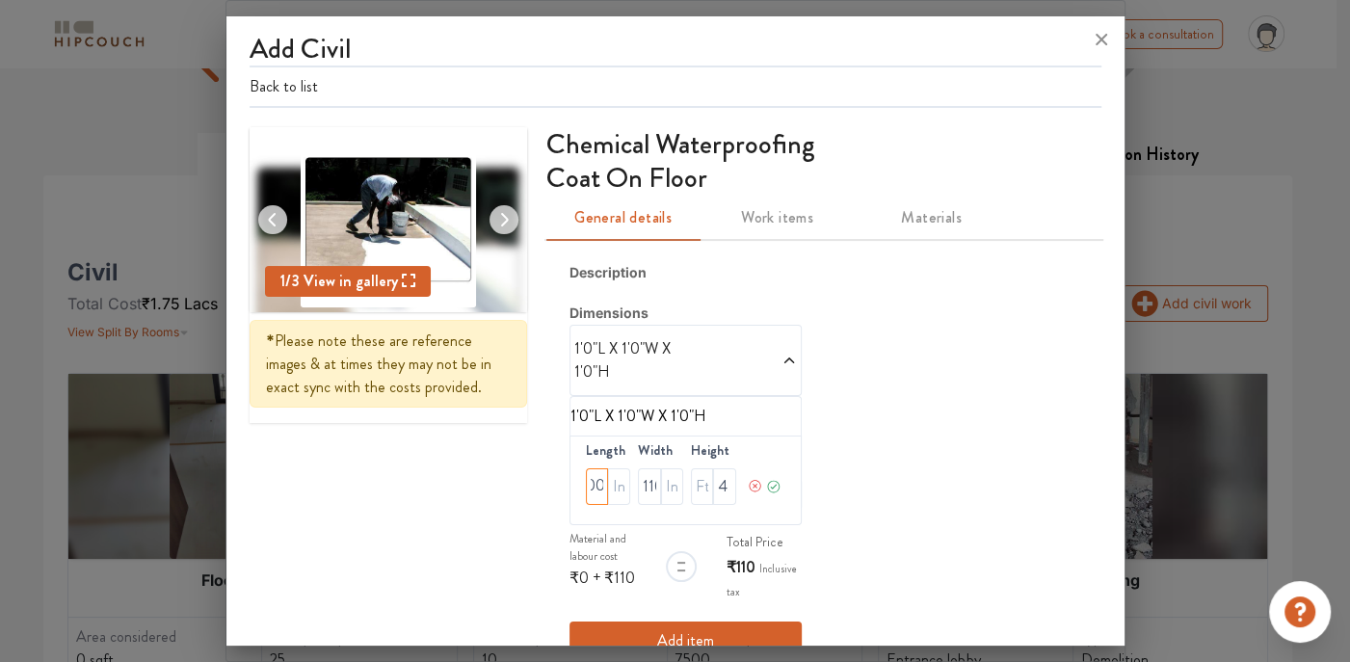
scroll to position [1, 0]
drag, startPoint x: 589, startPoint y: 481, endPoint x: 557, endPoint y: 492, distance: 33.8
click at [557, 492] on div "Description Dimensions 1'0"L X 1'0"W X 1'0"H 1'0"L X 1'0"W X 1'0"H Length 1100 …" at bounding box center [823, 461] width 555 height 444
click at [766, 485] on icon at bounding box center [773, 486] width 15 height 39
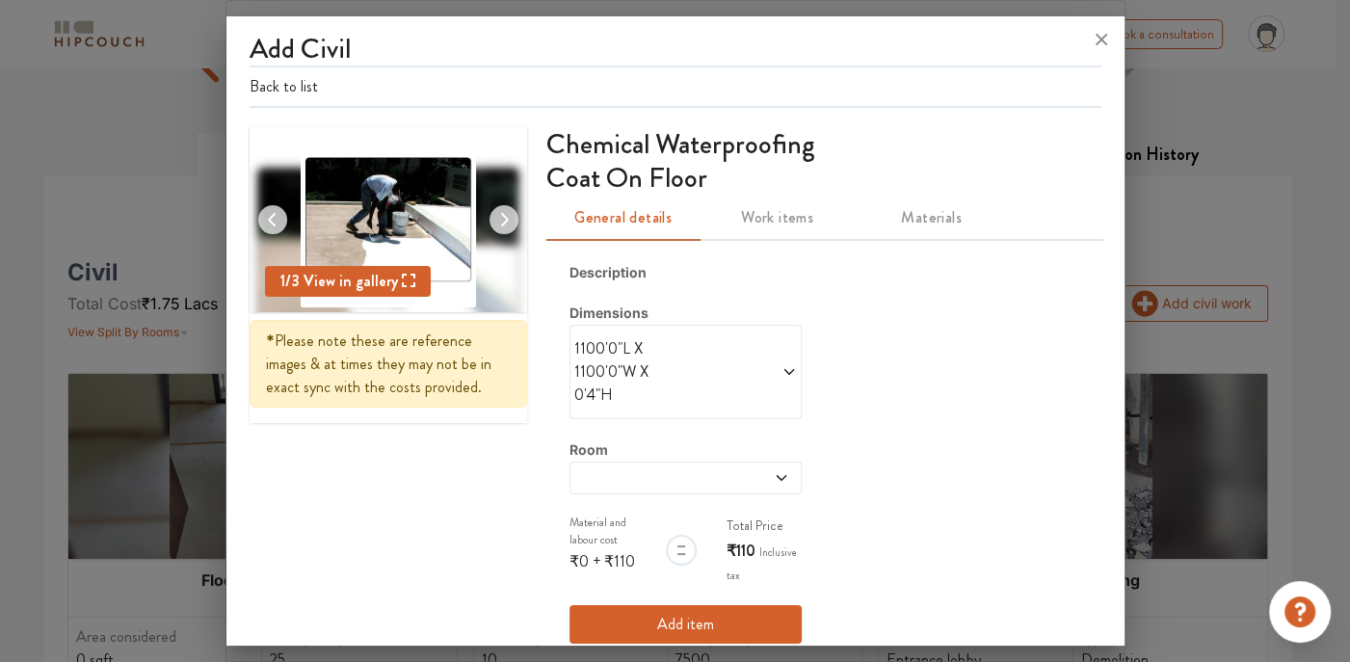
click at [672, 611] on button "Add item" at bounding box center [685, 624] width 232 height 39
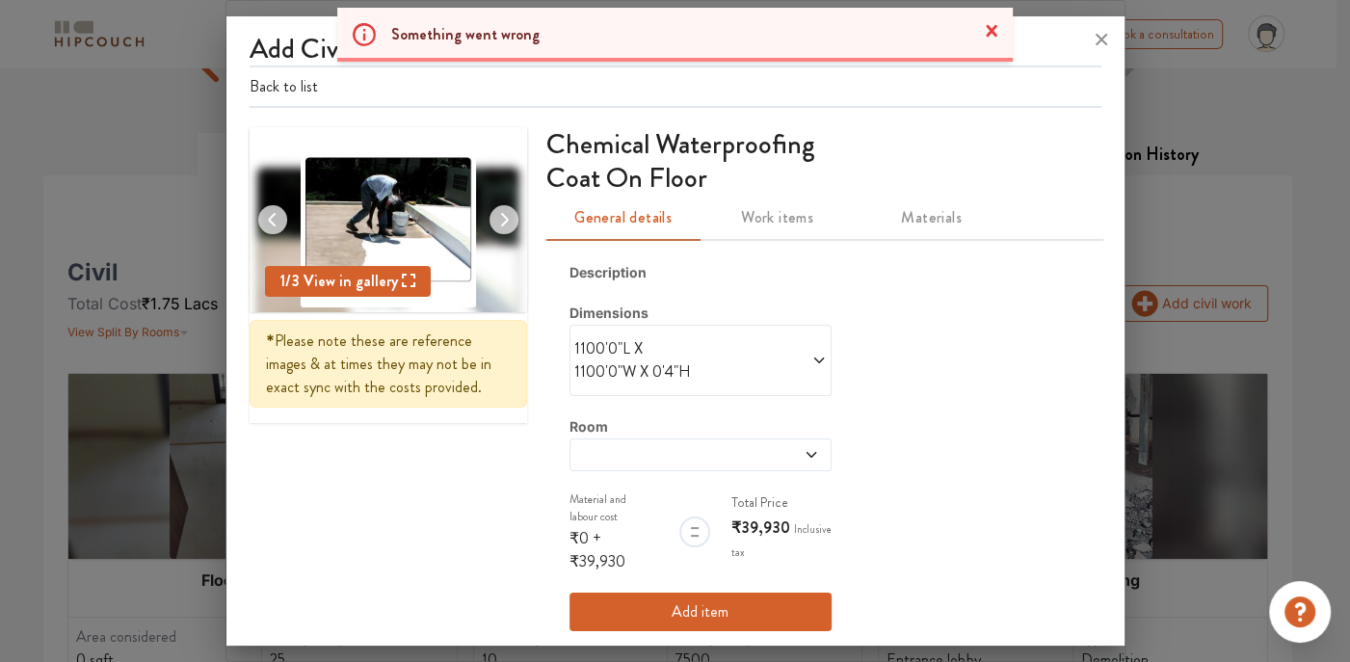
click at [593, 532] on span "+" at bounding box center [597, 538] width 8 height 22
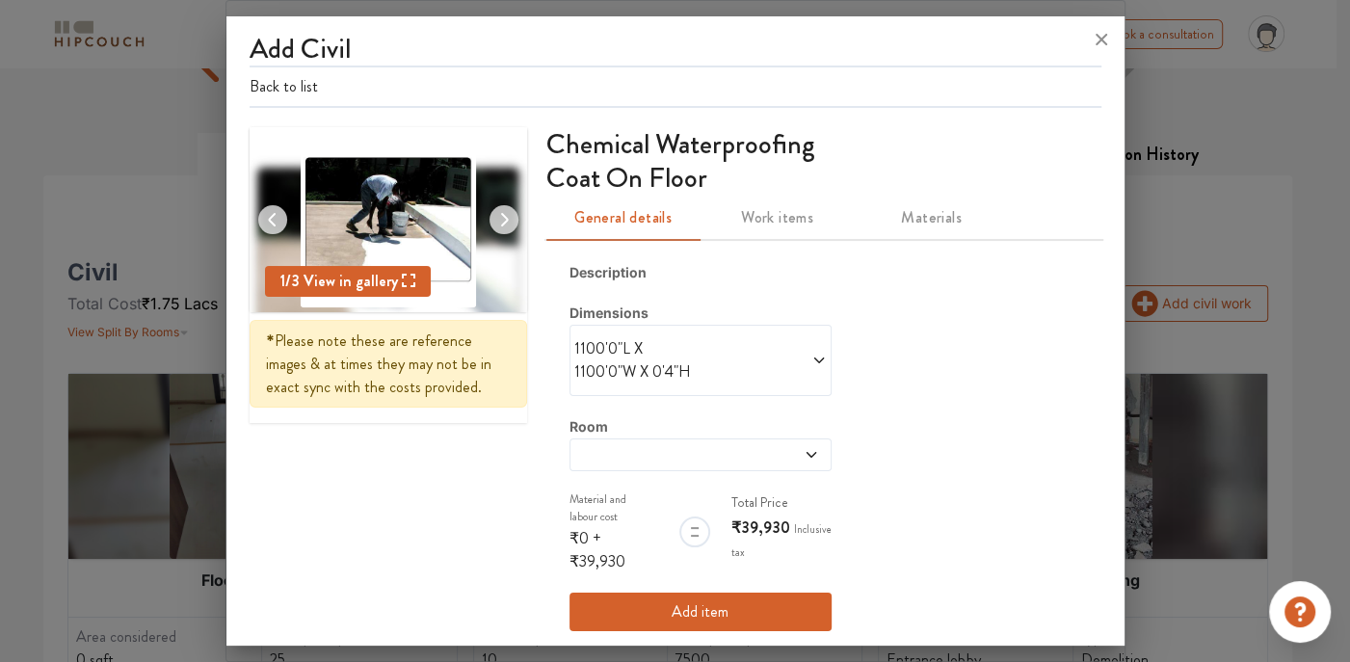
click at [744, 227] on span "Work items" at bounding box center [777, 217] width 131 height 27
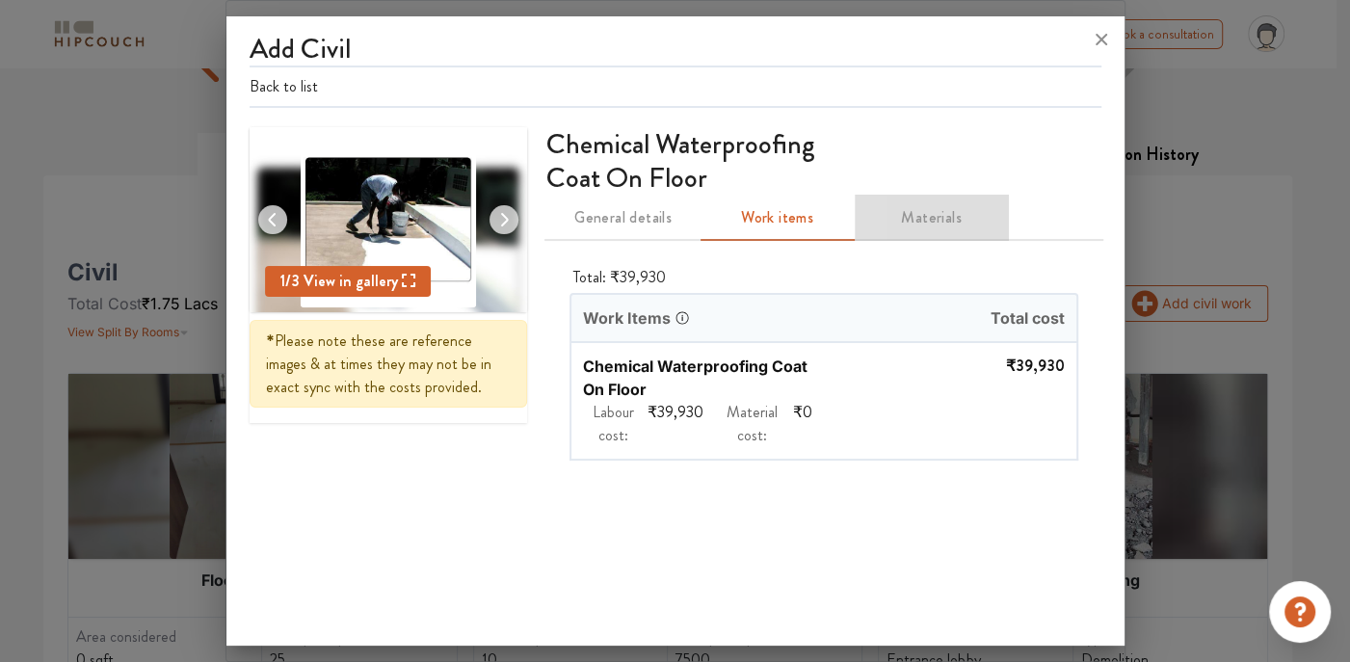
click at [915, 223] on span "Materials" at bounding box center [931, 217] width 131 height 27
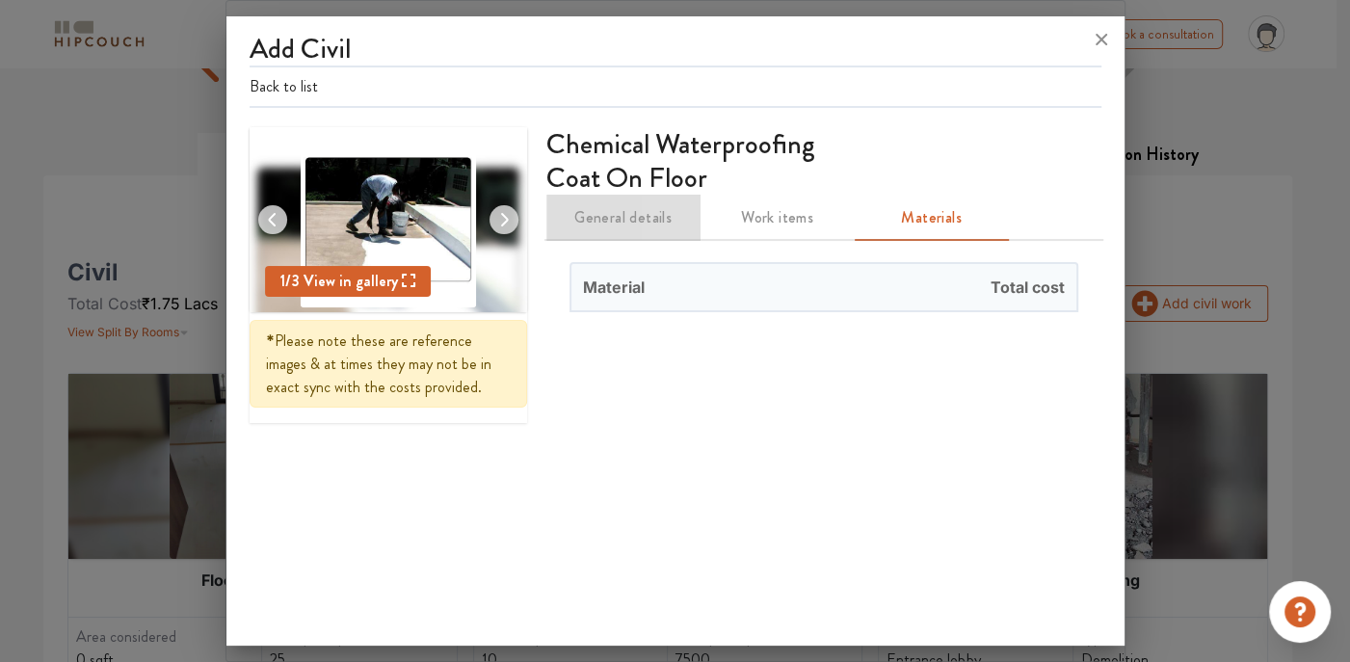
click at [632, 220] on span "General details" at bounding box center [623, 217] width 131 height 27
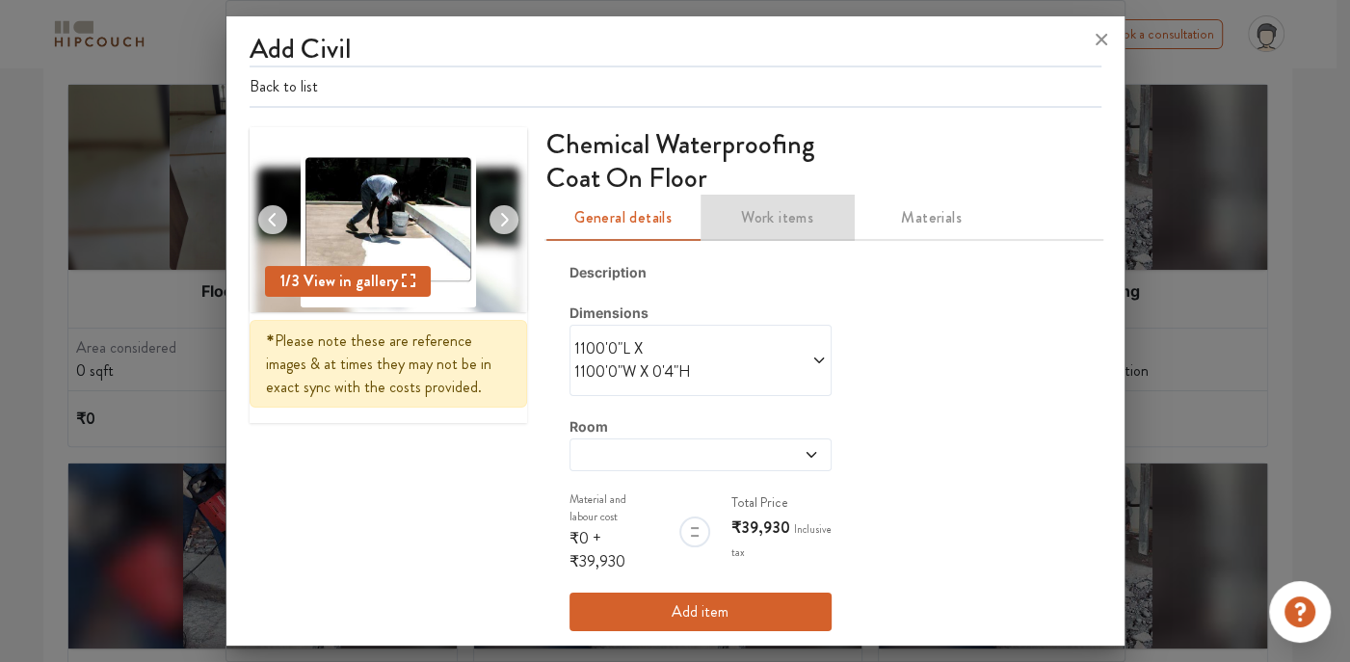
click at [785, 227] on span "Work items" at bounding box center [777, 217] width 131 height 27
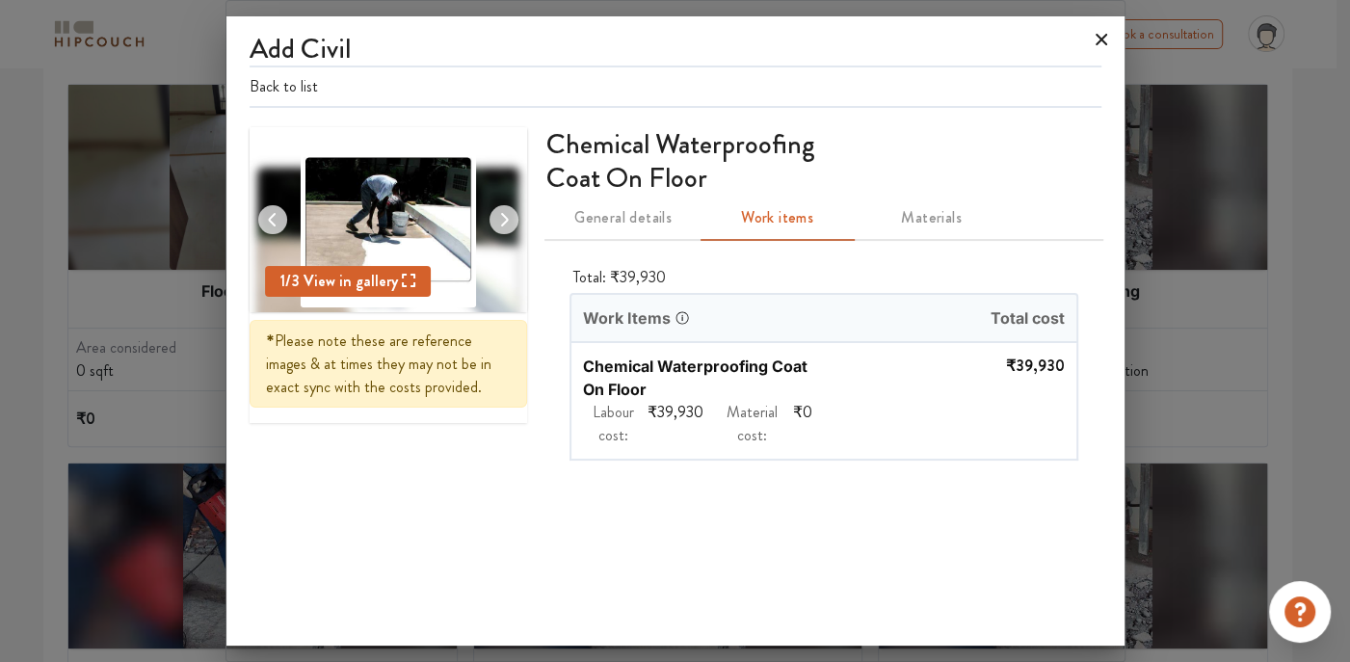
click at [1095, 35] on icon at bounding box center [1101, 39] width 31 height 31
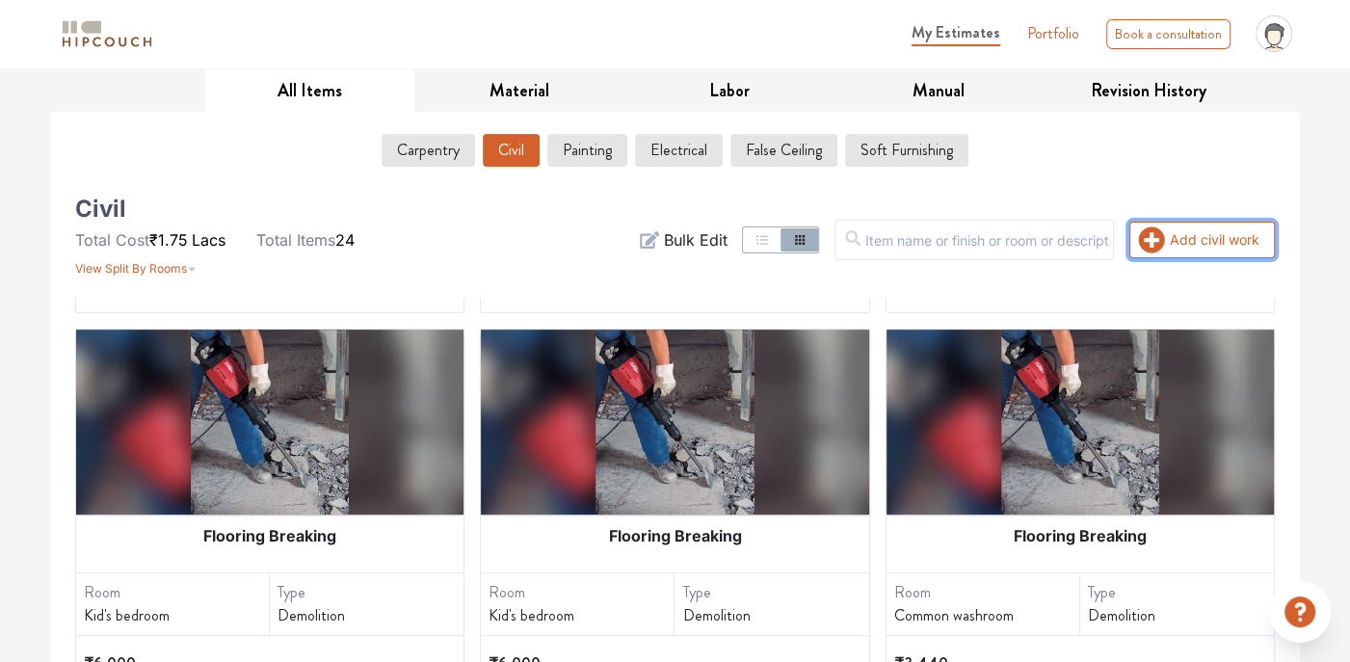
scroll to position [964, 0]
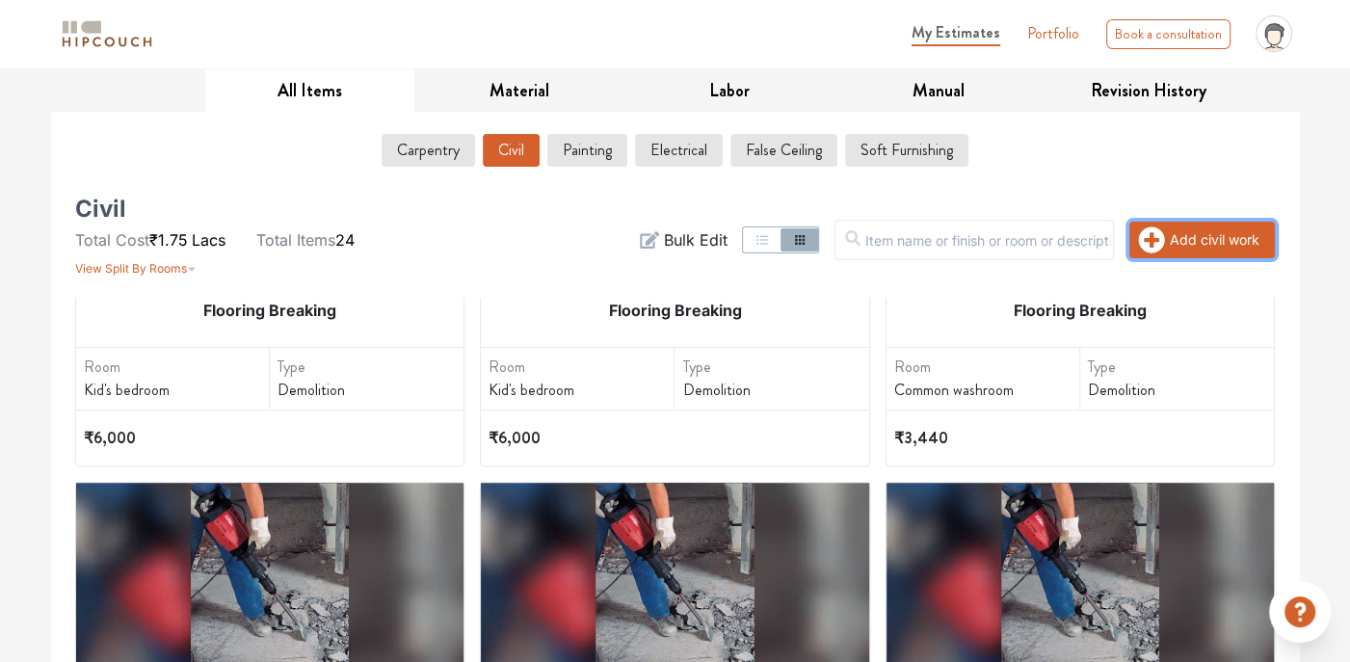
click at [1147, 241] on icon "button" at bounding box center [1152, 239] width 26 height 26
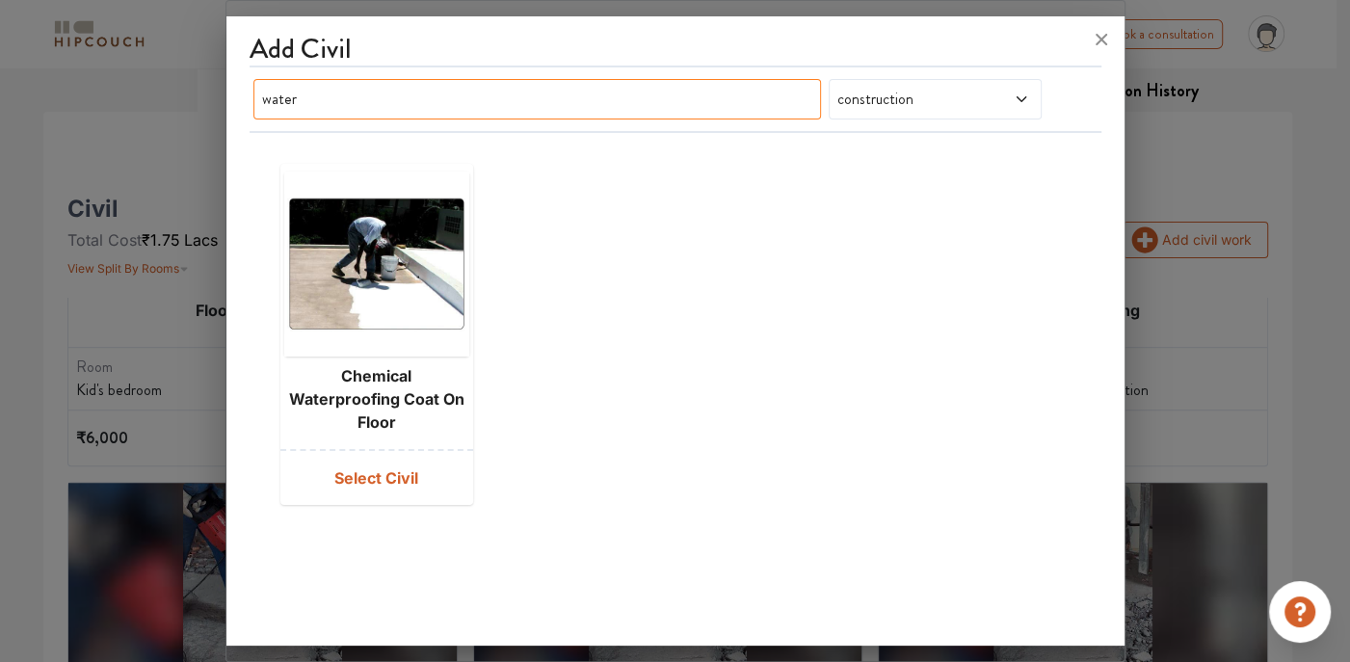
click at [574, 109] on input "water" at bounding box center [537, 99] width 568 height 40
type input "w"
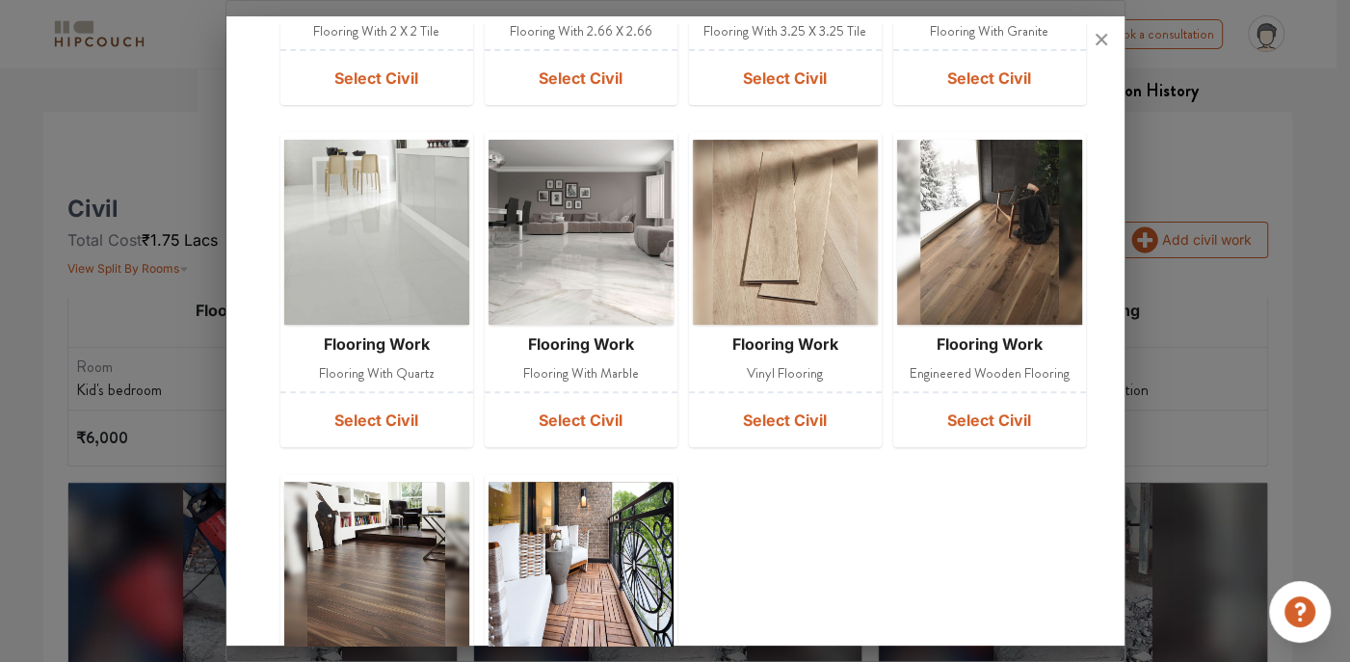
scroll to position [385, 0]
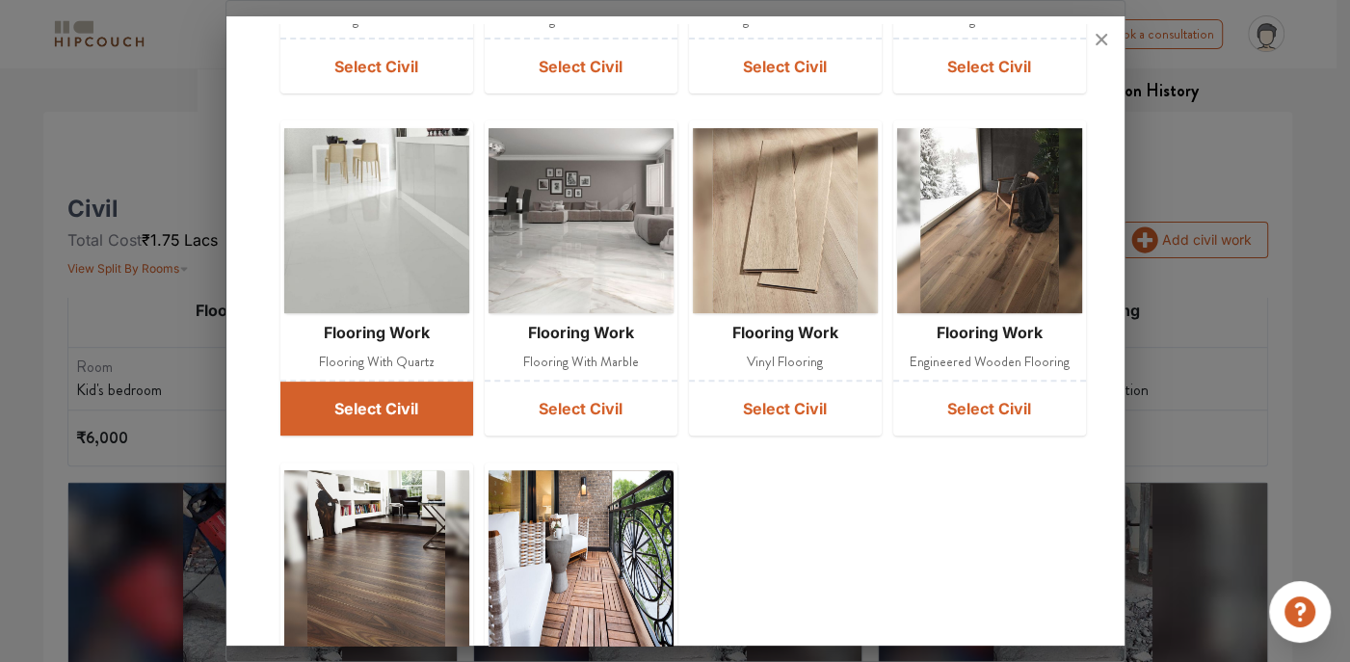
type input "flooring"
click at [379, 407] on button "Select Civil" at bounding box center [376, 409] width 193 height 54
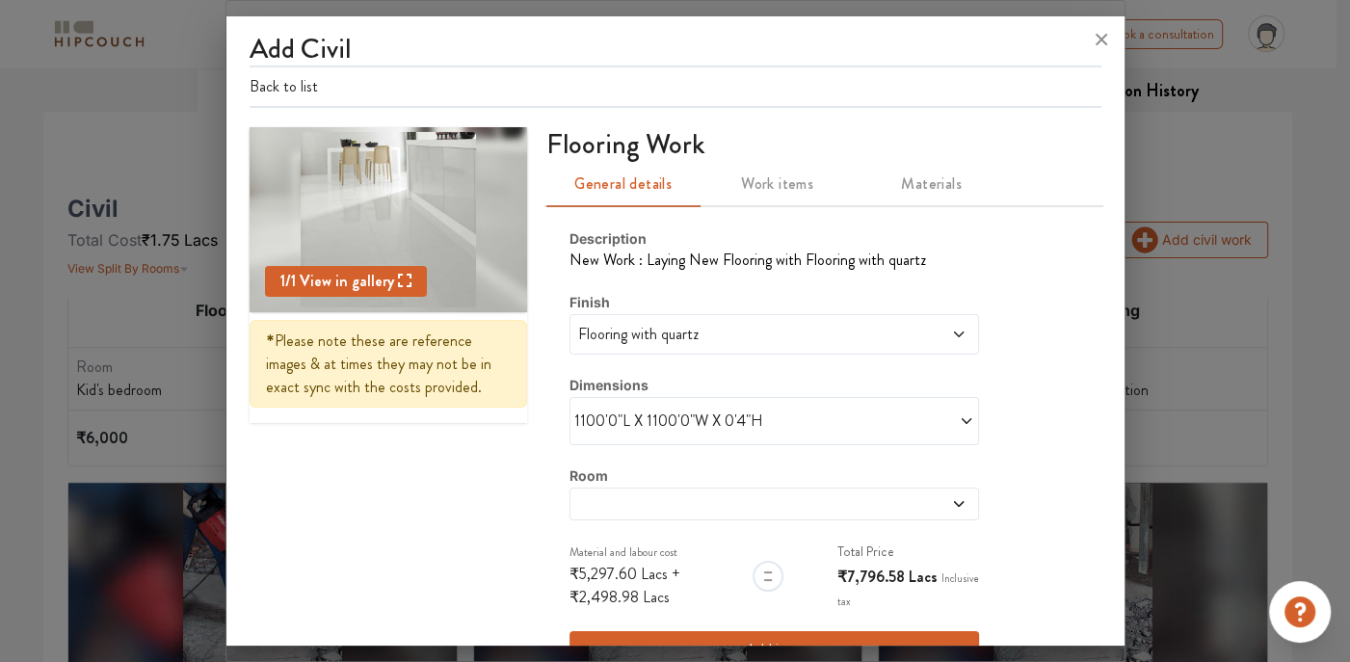
scroll to position [52, 0]
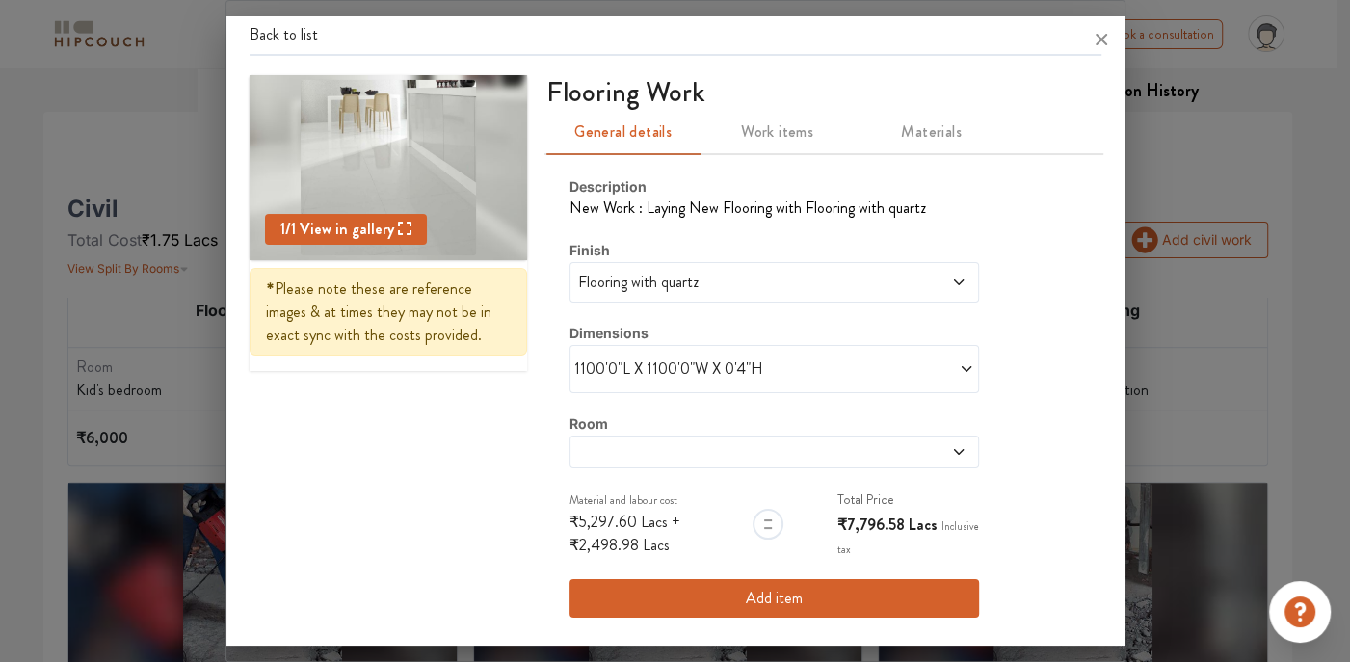
click at [959, 365] on icon at bounding box center [966, 368] width 15 height 15
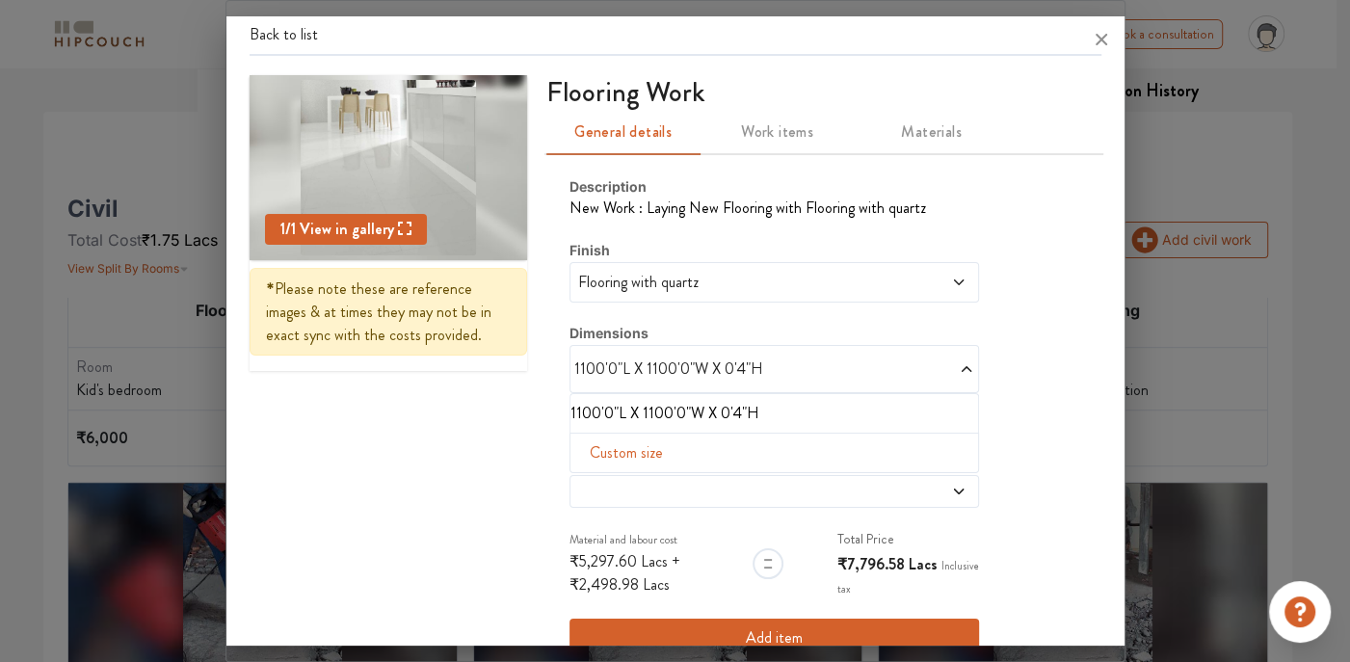
click at [607, 449] on span "Custom size" at bounding box center [626, 453] width 89 height 39
click at [603, 483] on input "text" at bounding box center [608, 483] width 44 height 37
click at [683, 481] on input "text" at bounding box center [704, 483] width 44 height 37
type input "37"
click at [598, 489] on input "text" at bounding box center [608, 483] width 44 height 37
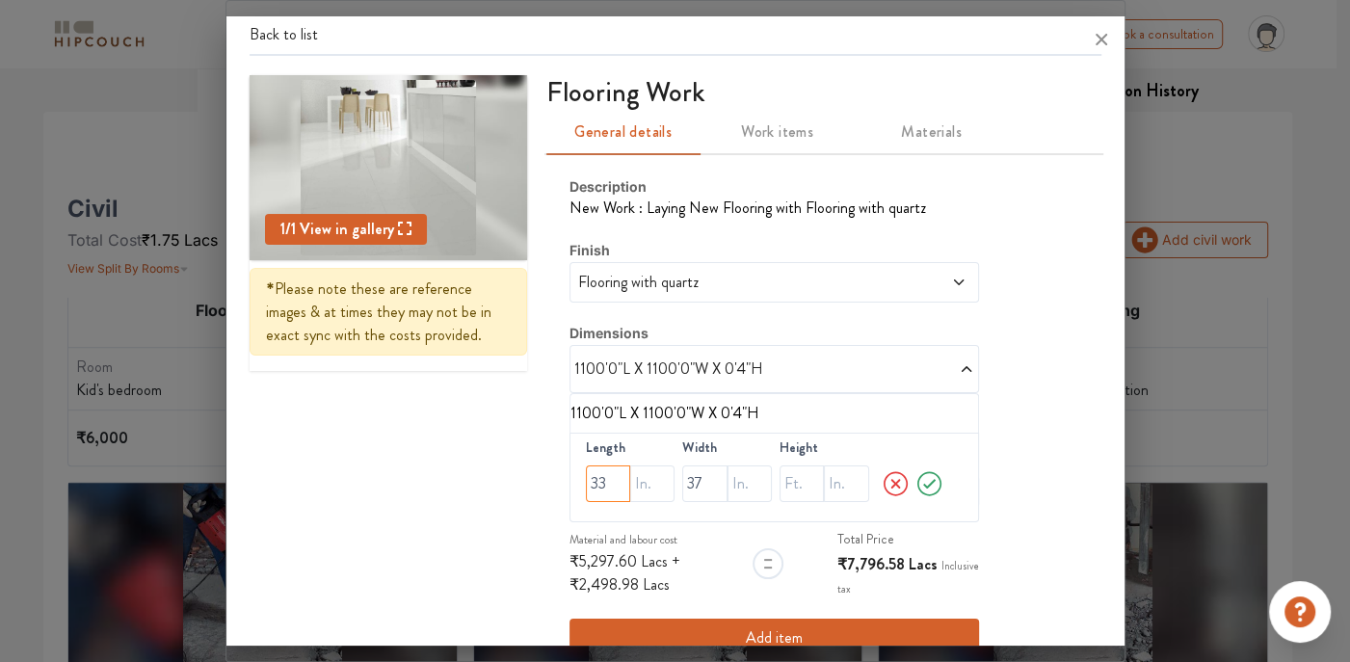
type input "33"
click at [789, 480] on input "text" at bounding box center [801, 483] width 44 height 37
click at [824, 474] on input "text" at bounding box center [846, 483] width 44 height 37
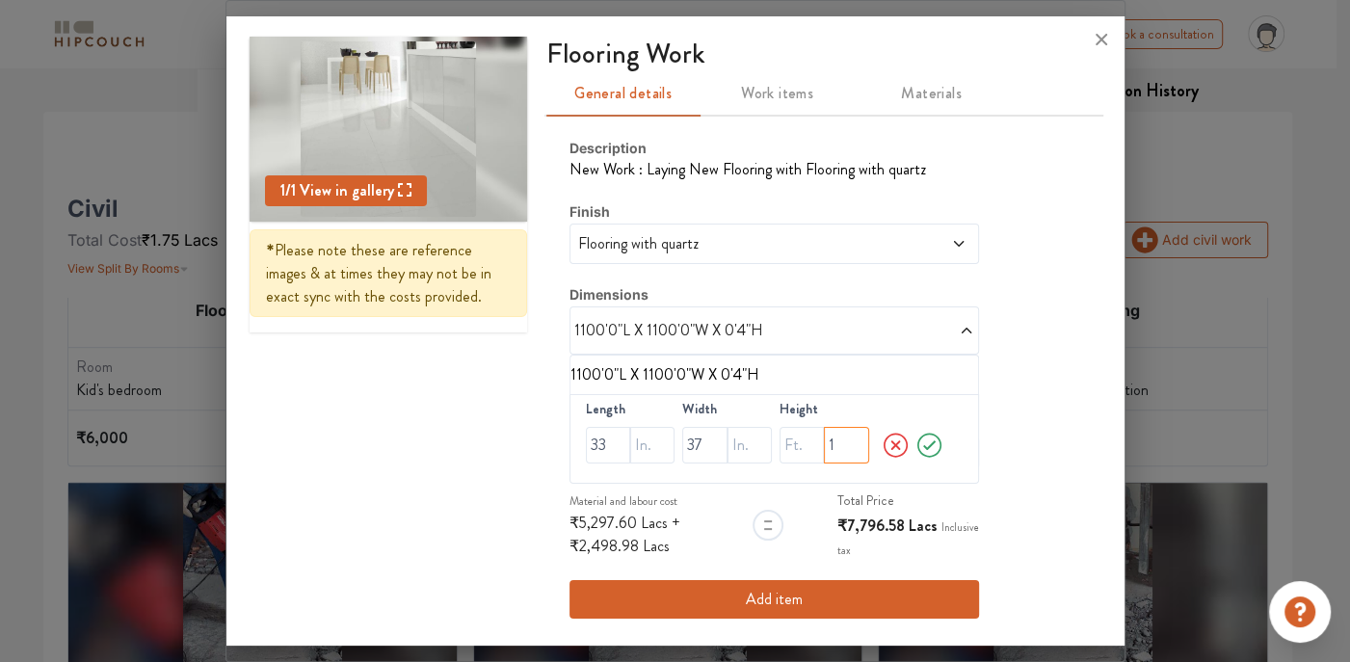
type input "1"
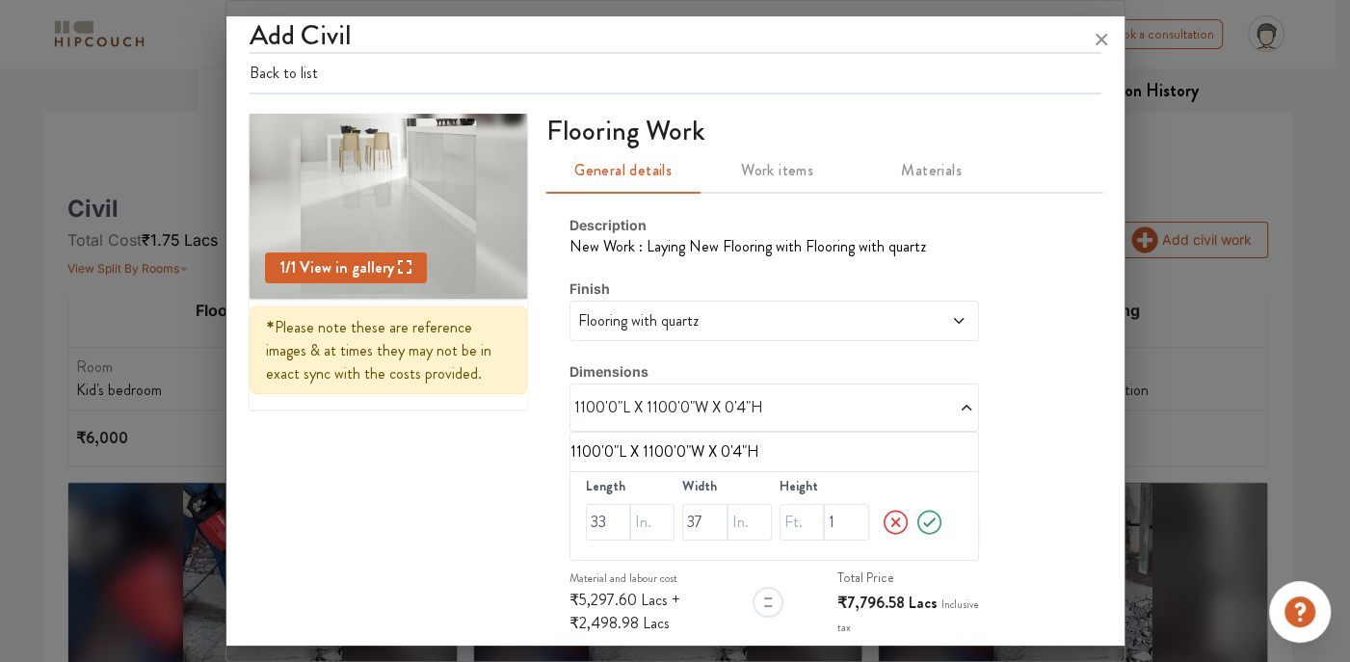
scroll to position [0, 0]
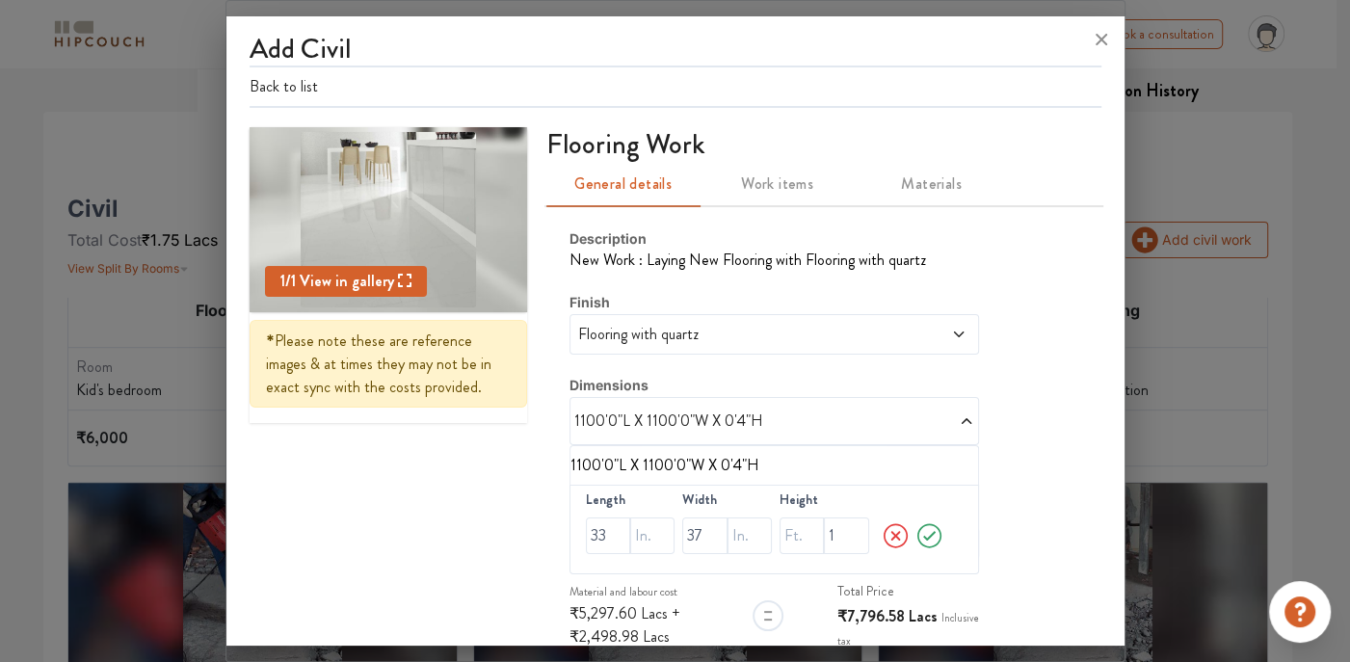
drag, startPoint x: 763, startPoint y: 441, endPoint x: 741, endPoint y: 358, distance: 85.8
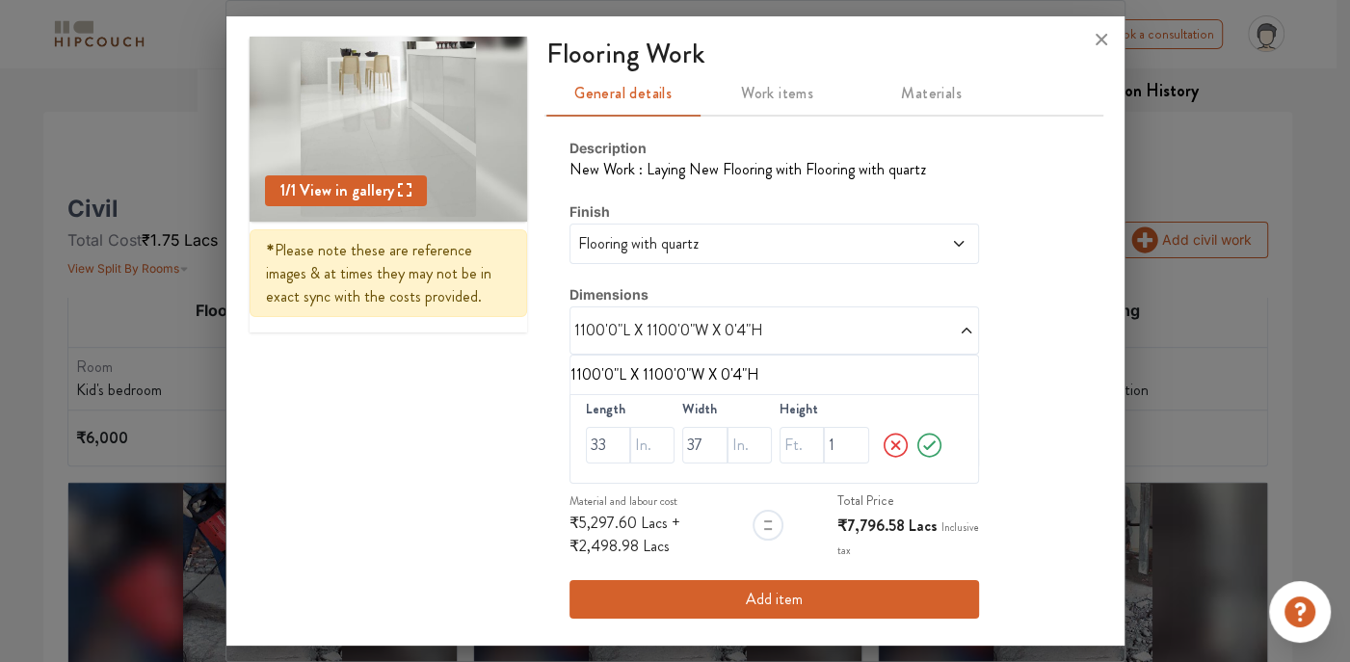
scroll to position [385, 0]
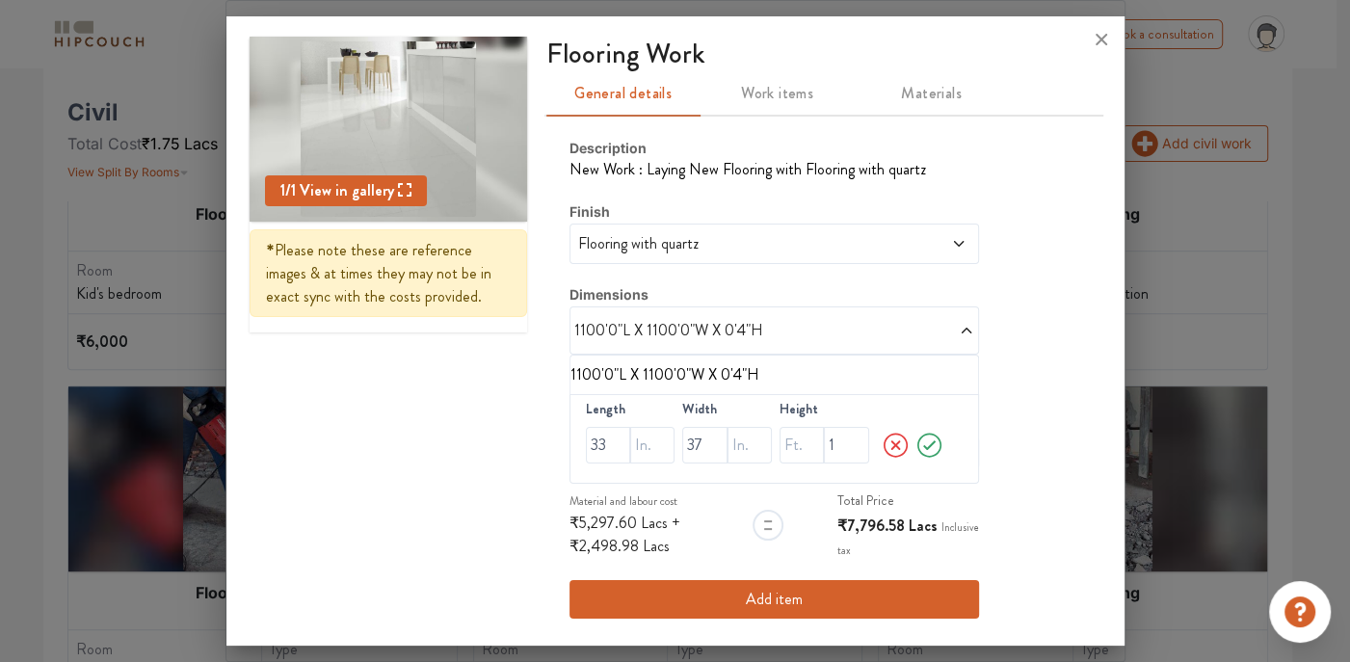
click at [951, 243] on icon at bounding box center [958, 243] width 15 height 15
click at [917, 446] on icon at bounding box center [929, 445] width 24 height 24
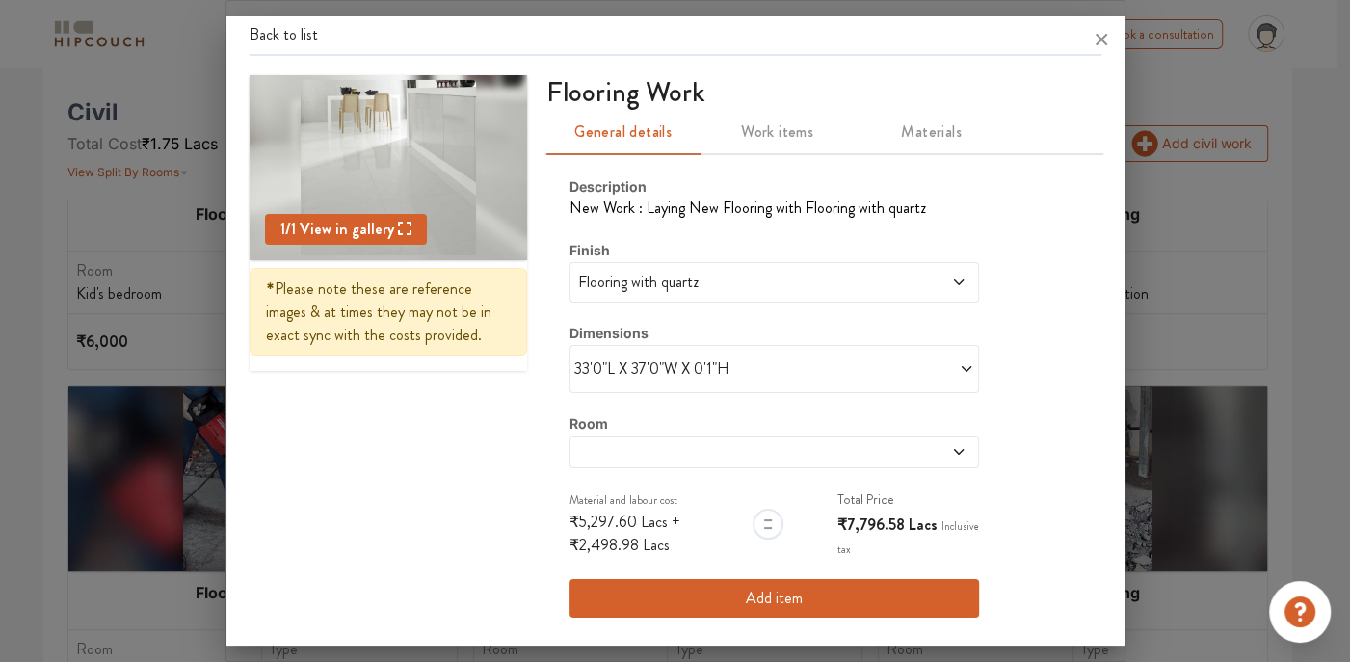
click at [924, 437] on div at bounding box center [773, 452] width 409 height 33
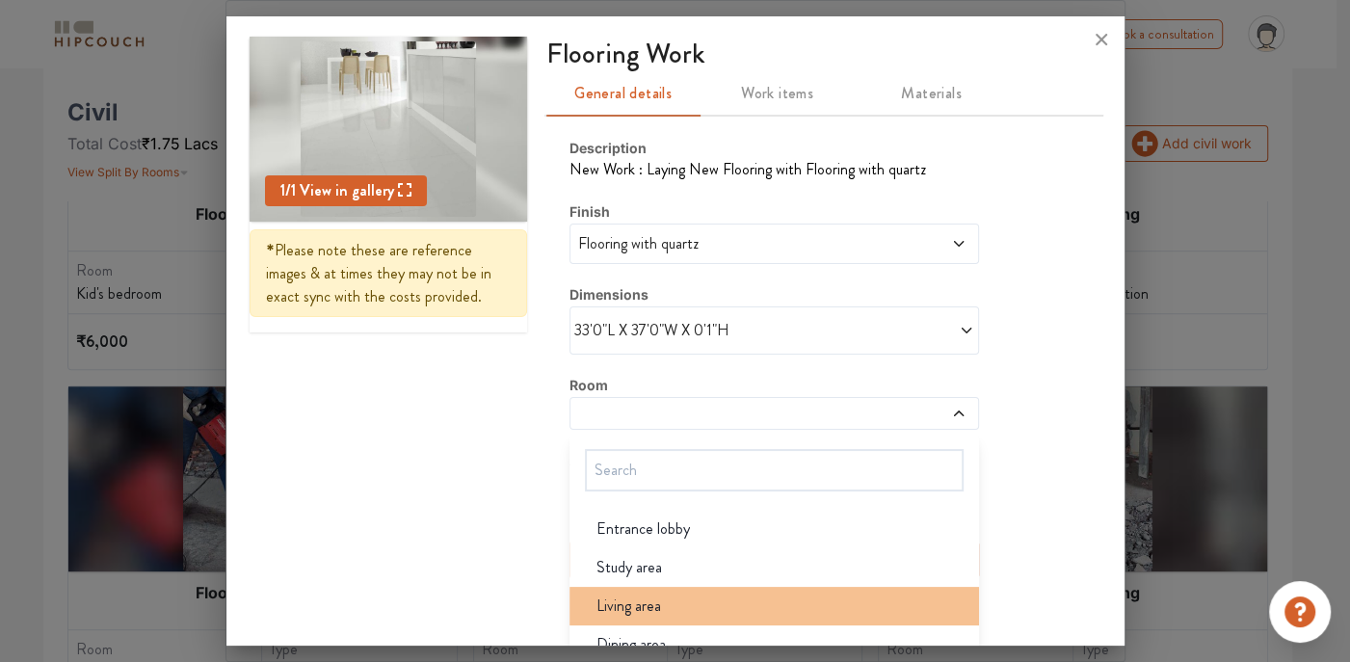
scroll to position [0, 0]
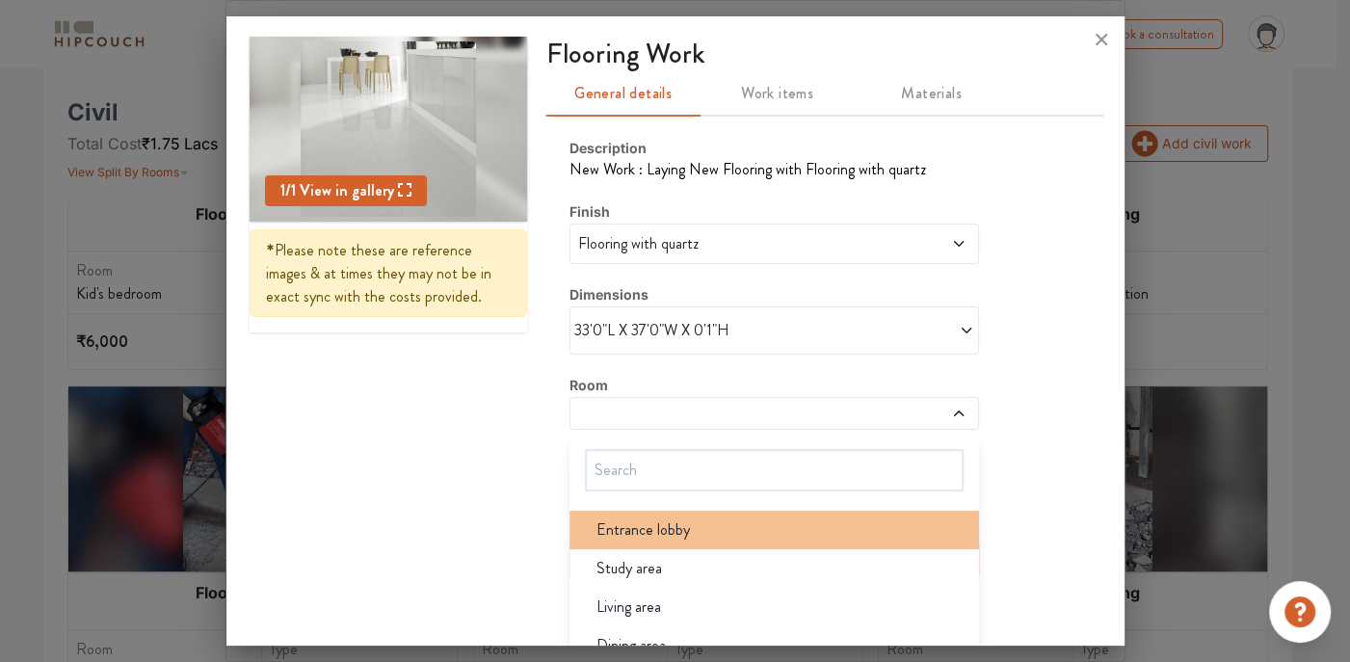
click at [794, 511] on li "Entrance lobby" at bounding box center [773, 530] width 409 height 39
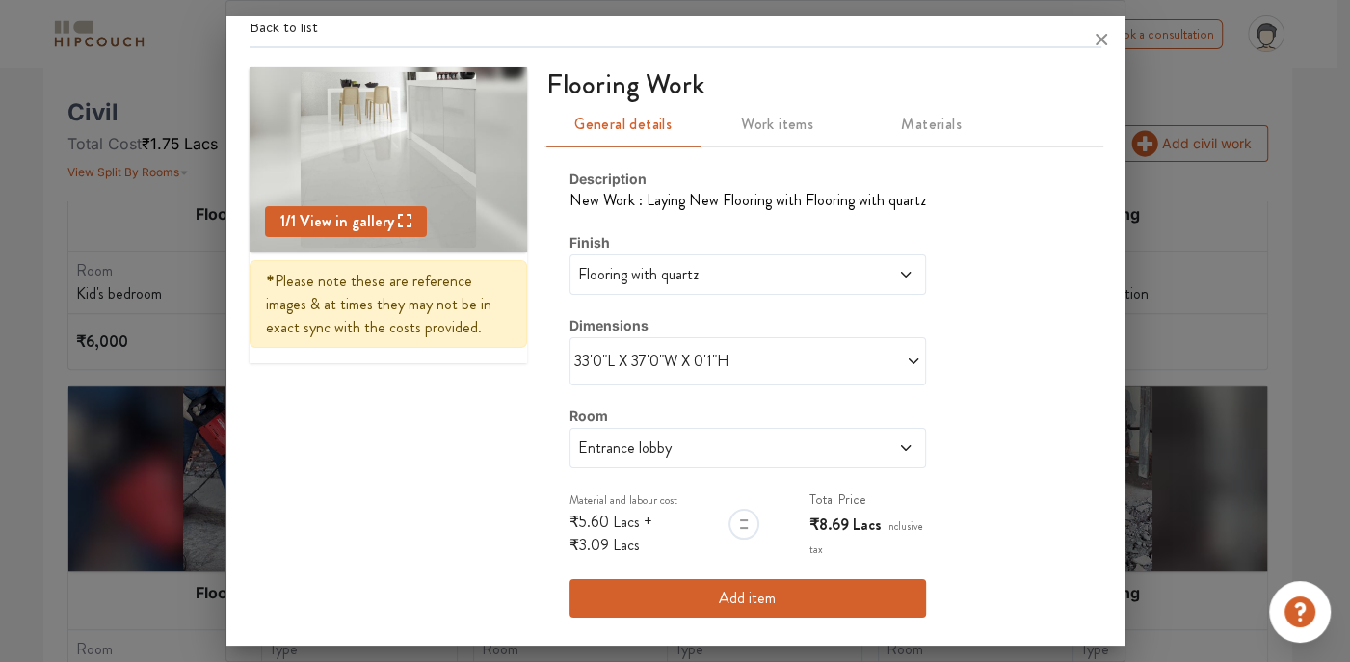
click at [840, 437] on span at bounding box center [871, 447] width 85 height 23
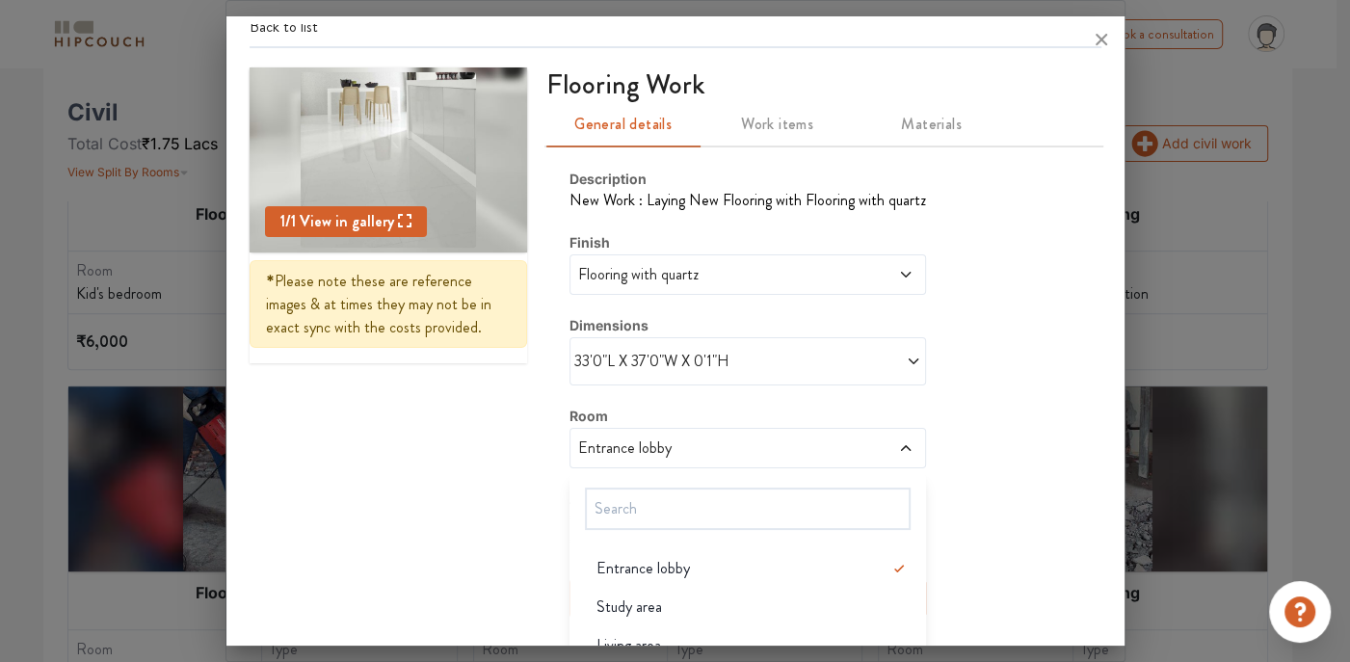
scroll to position [91, 0]
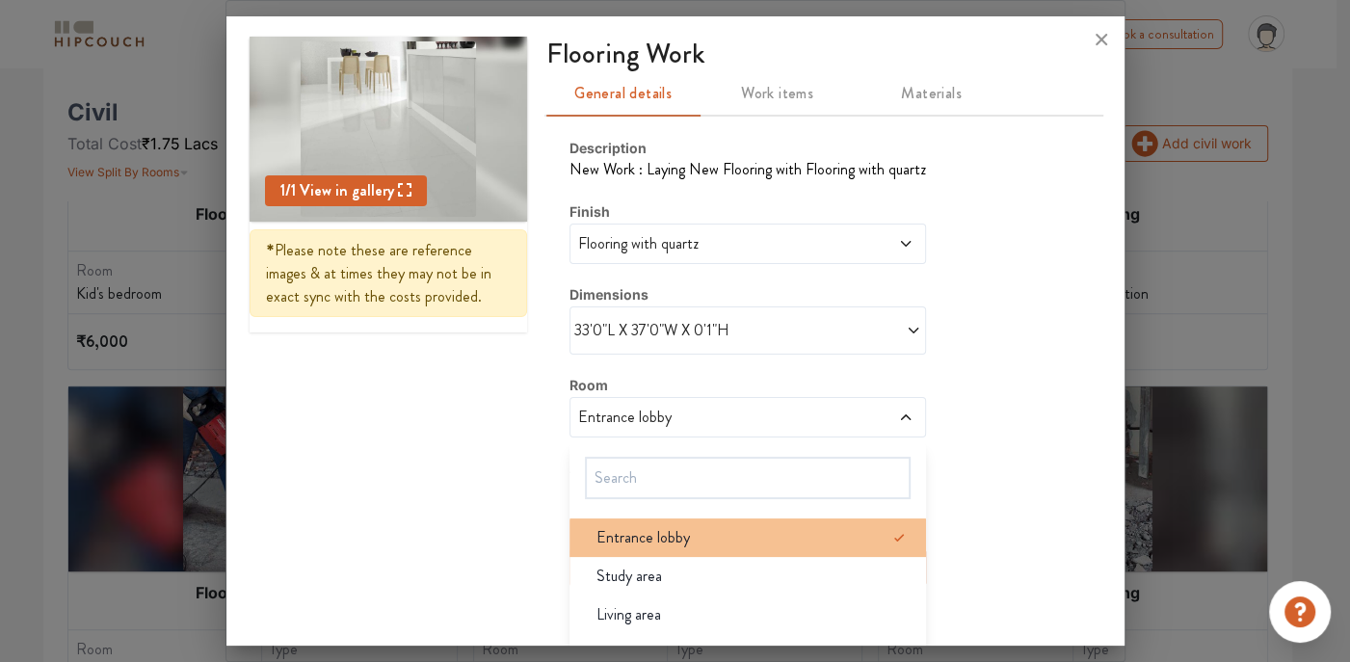
click at [887, 537] on icon at bounding box center [898, 537] width 23 height 23
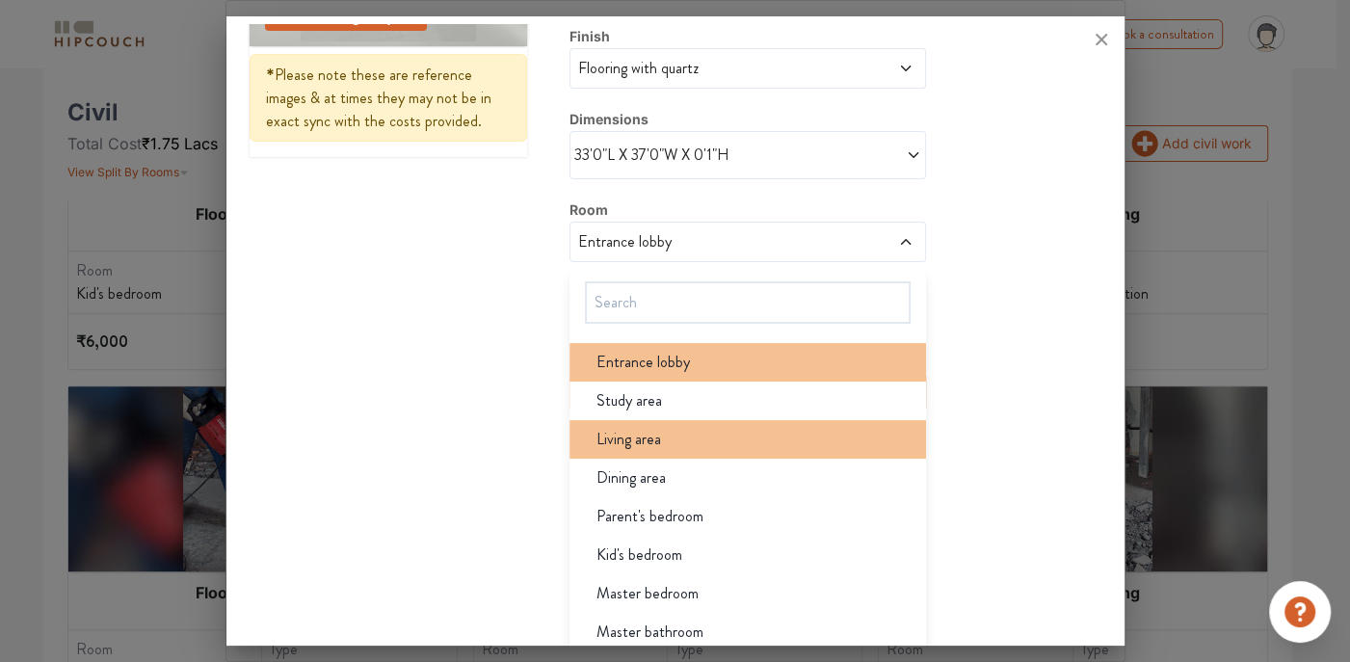
scroll to position [283, 0]
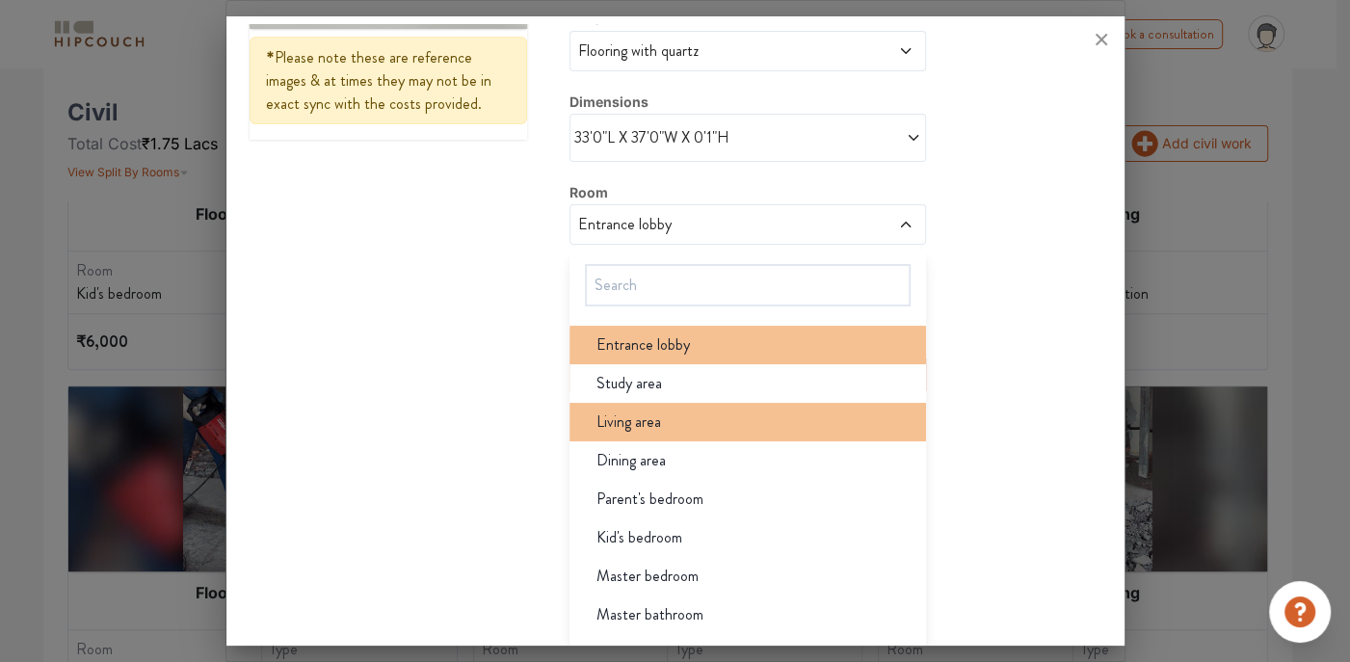
click at [739, 417] on div "Living area" at bounding box center [753, 421] width 345 height 23
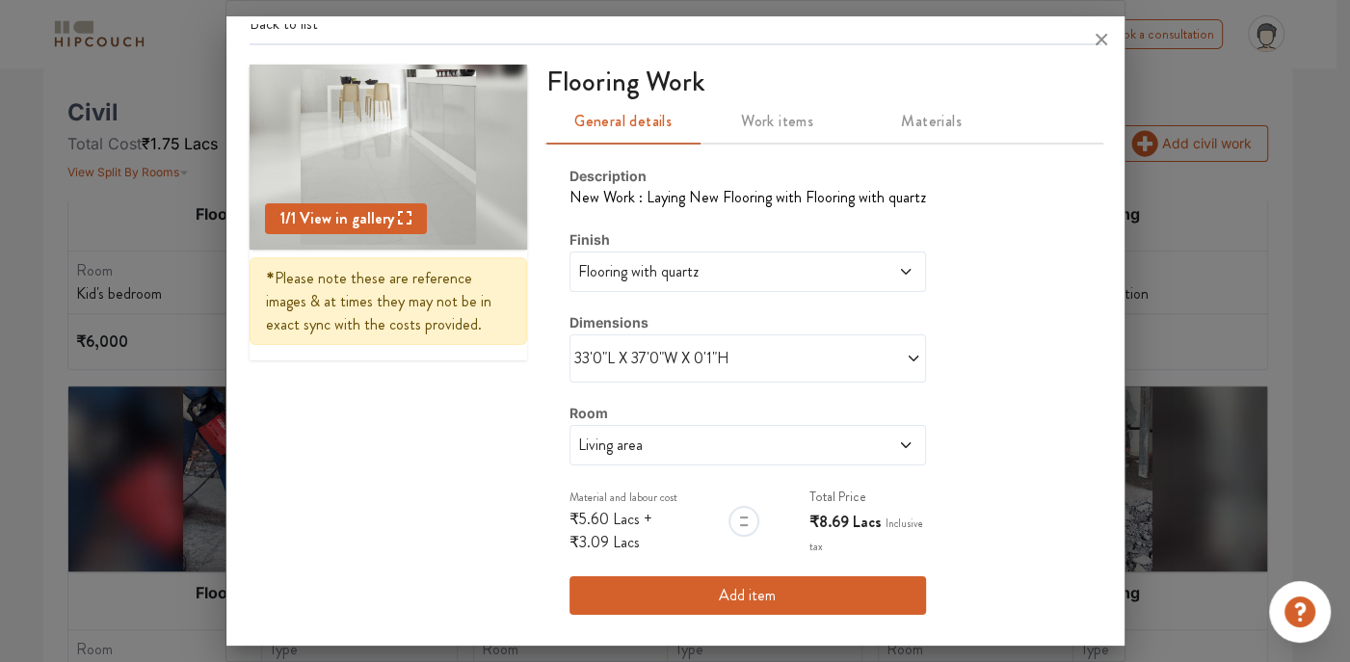
scroll to position [60, 0]
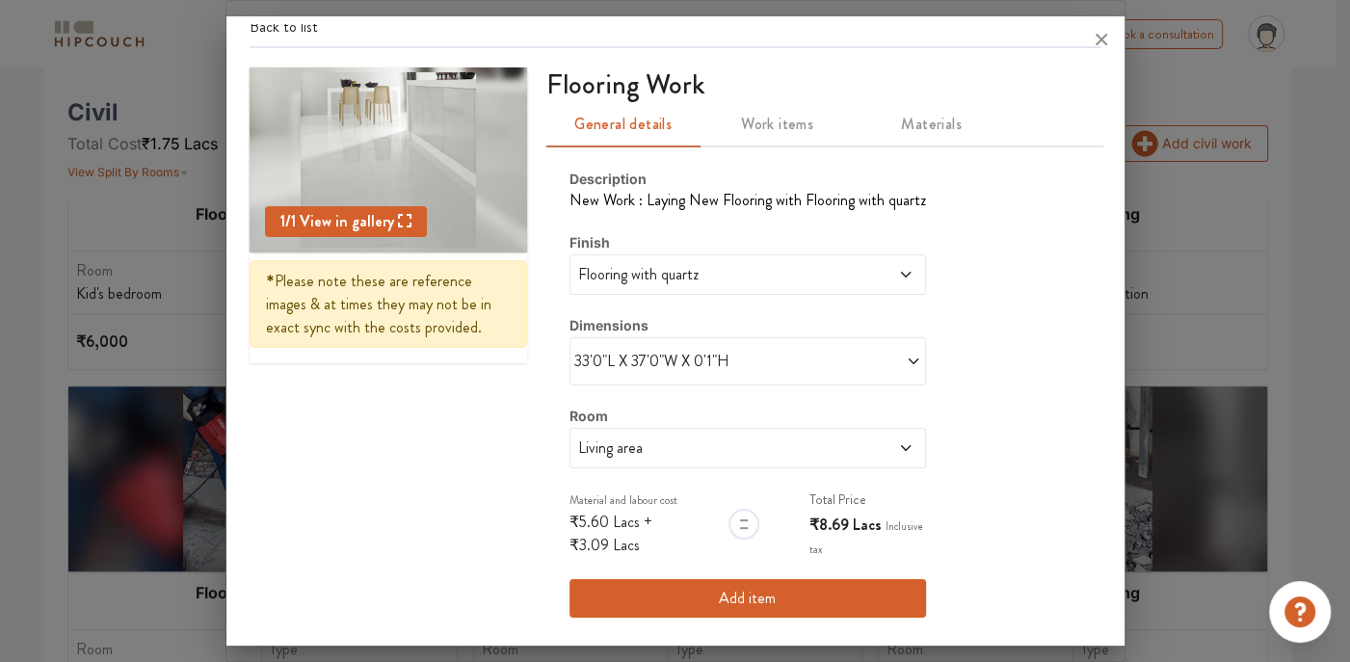
click at [747, 594] on button "Add item" at bounding box center [747, 598] width 357 height 39
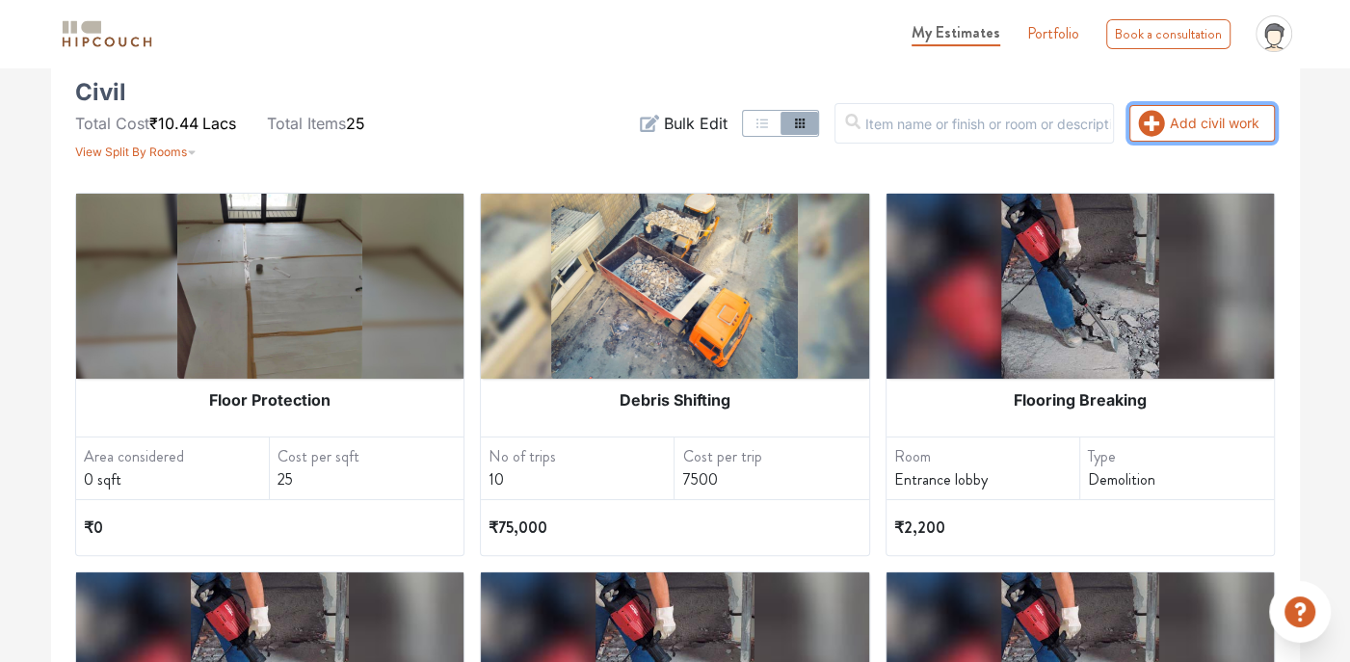
scroll to position [117, 0]
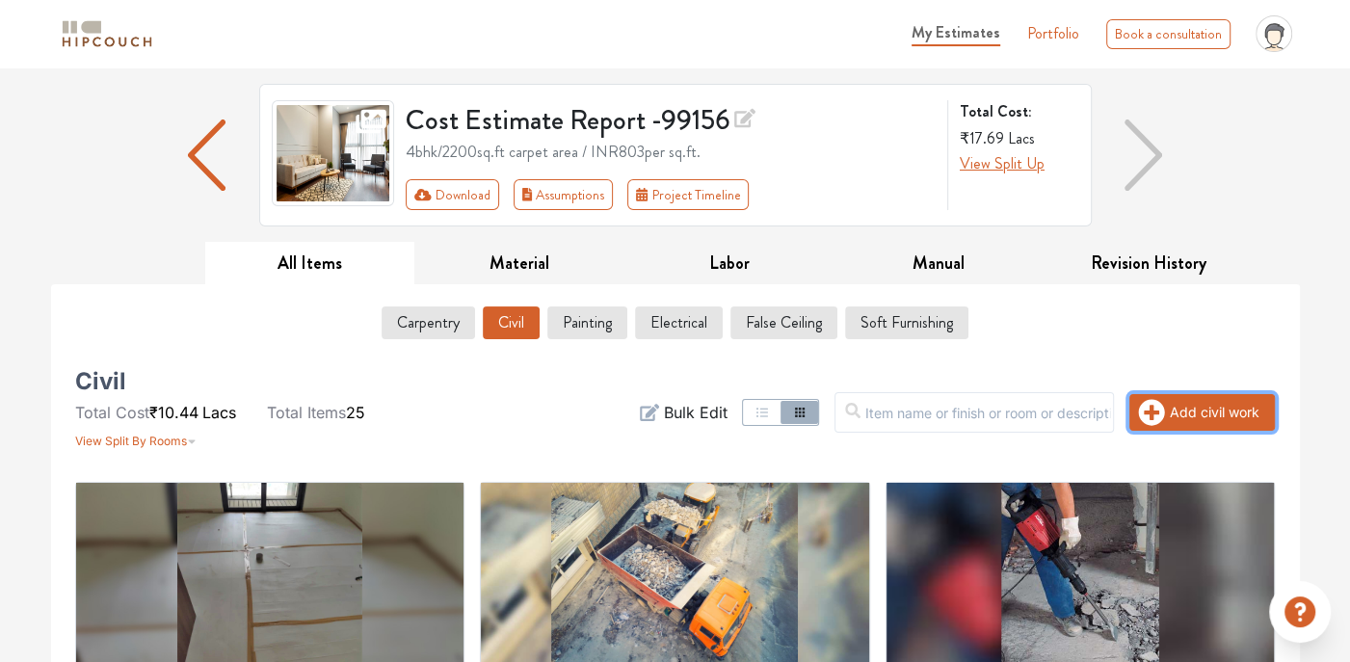
click at [1159, 417] on icon "button" at bounding box center [1152, 412] width 26 height 26
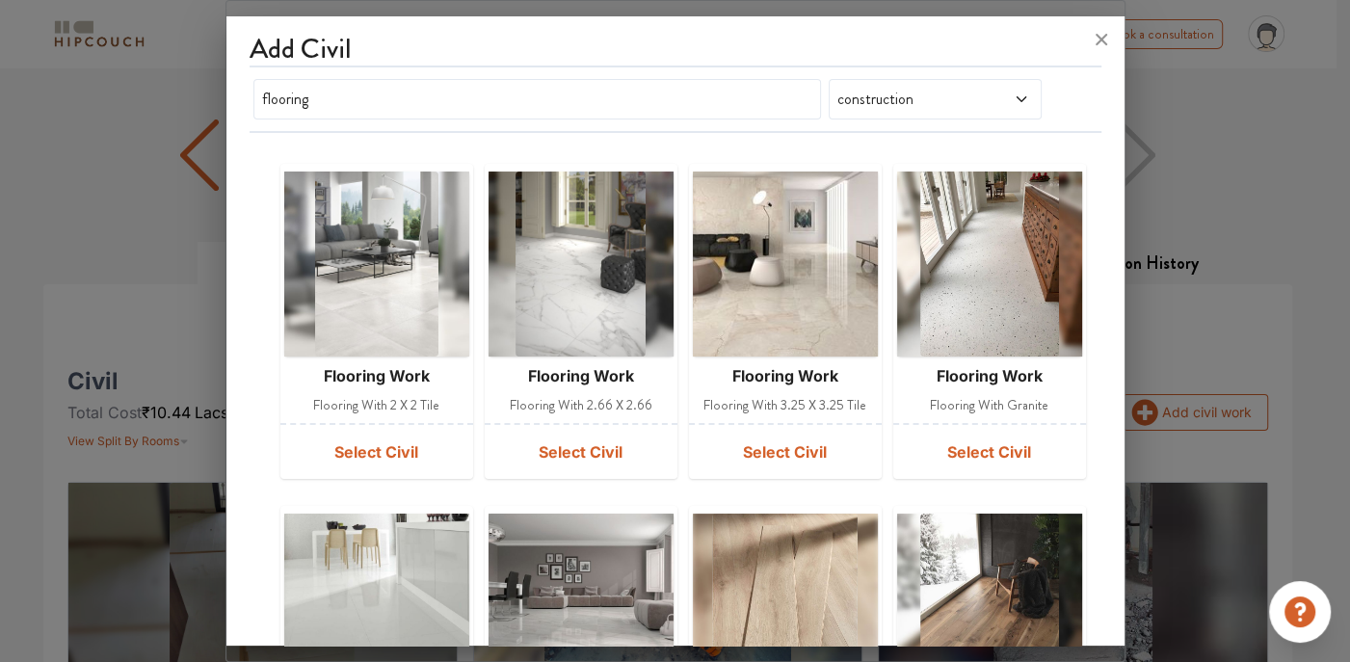
scroll to position [193, 0]
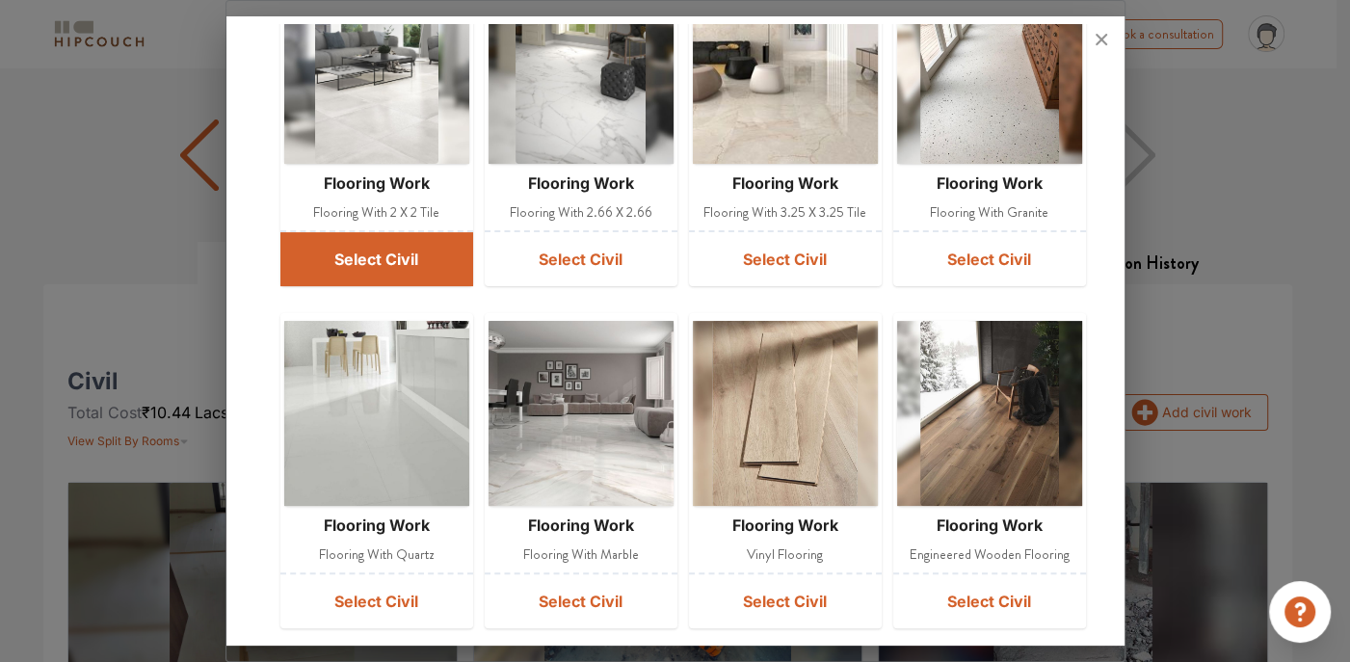
click at [343, 252] on button "Select Civil" at bounding box center [376, 259] width 193 height 54
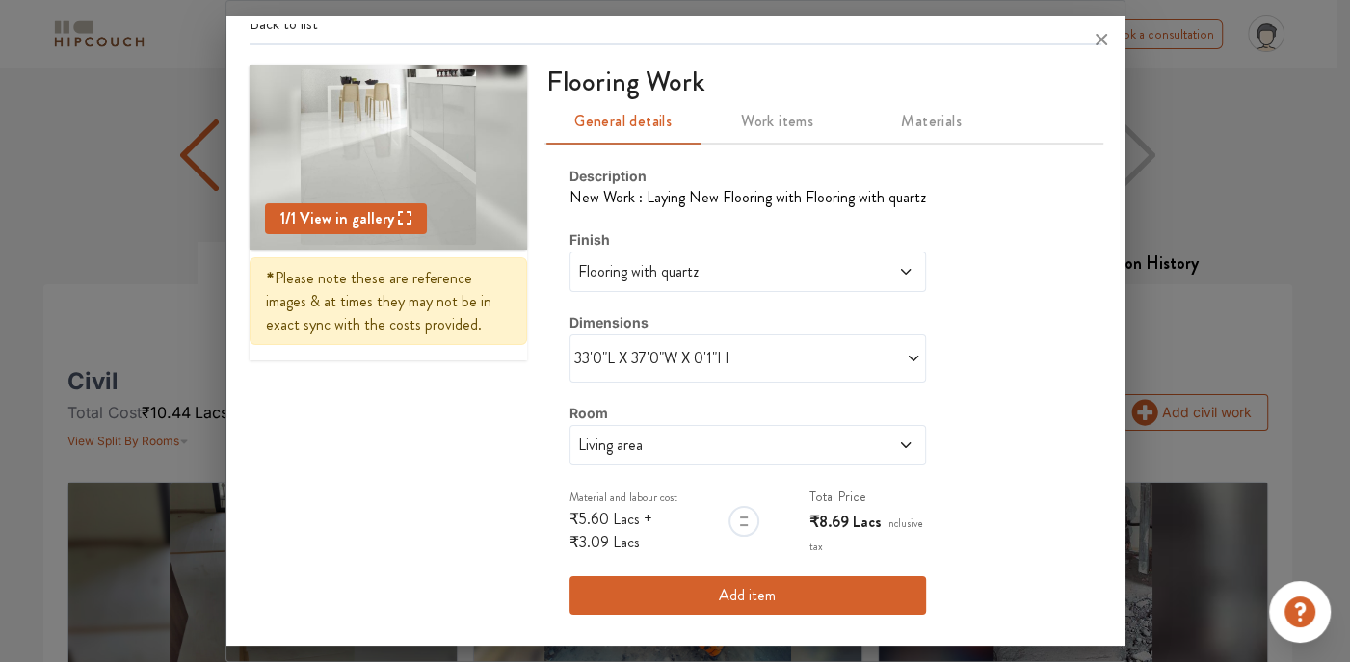
scroll to position [0, 0]
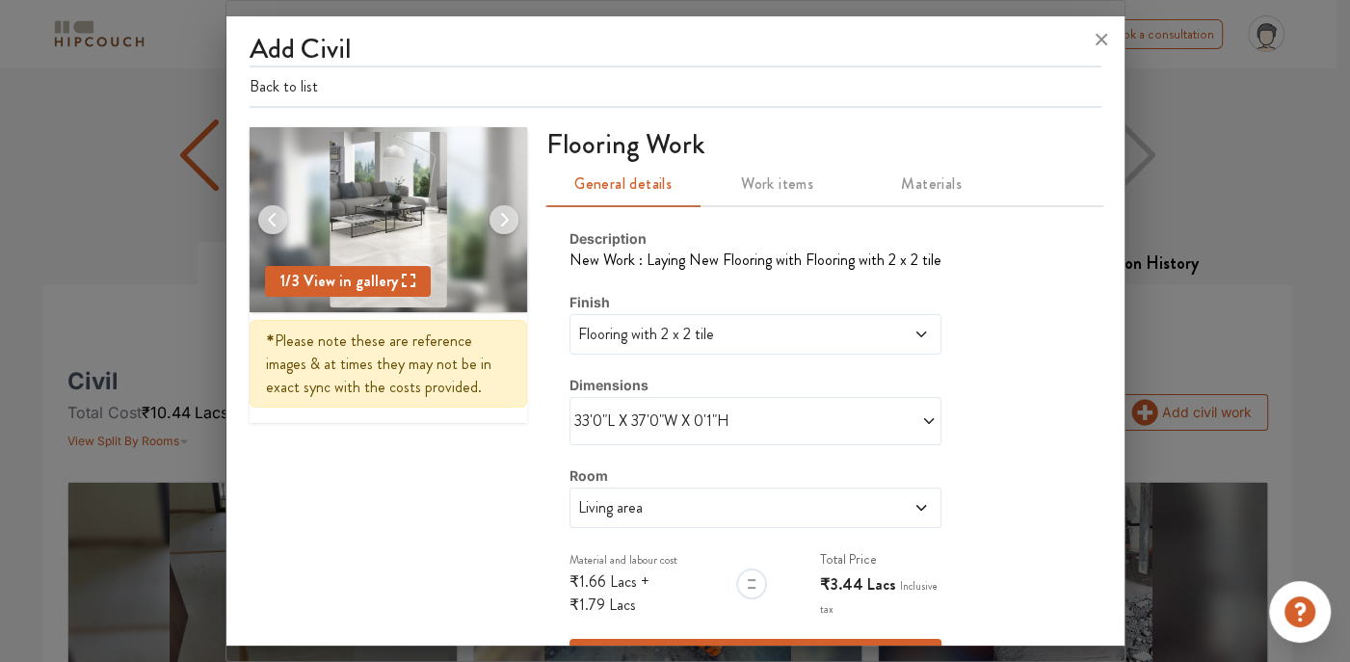
click at [613, 410] on span "33'0"L X 37'0"W X 0'1"H" at bounding box center [664, 420] width 181 height 23
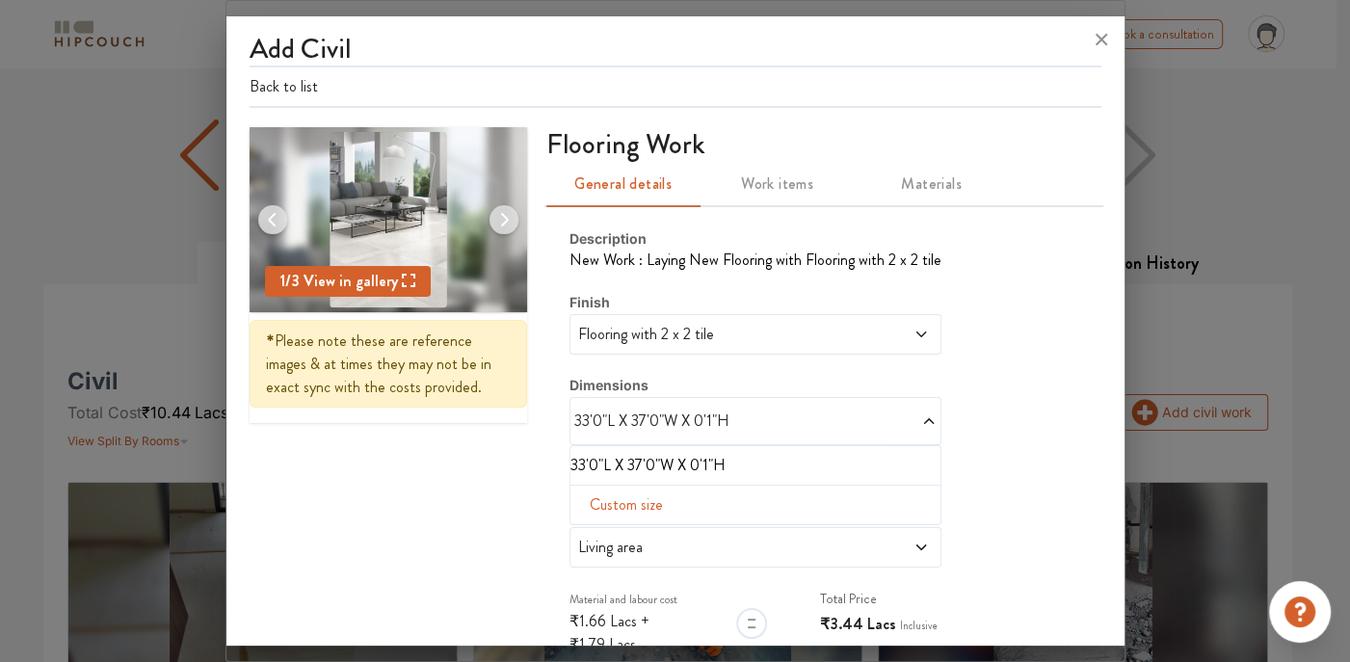
click at [601, 491] on span "Custom size" at bounding box center [626, 505] width 89 height 39
click at [598, 527] on input "text" at bounding box center [606, 535] width 40 height 37
type input "8"
click at [630, 540] on input "text" at bounding box center [645, 535] width 40 height 37
type input "5"
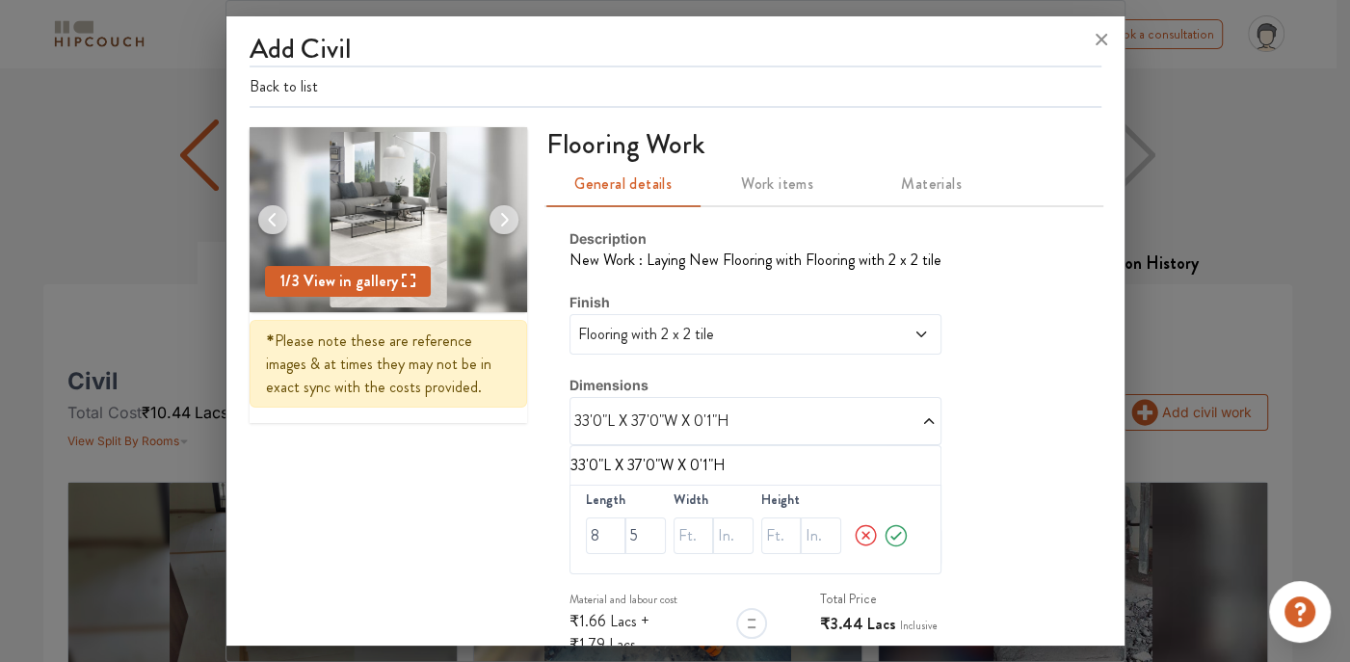
click at [663, 537] on div "Length 8 5 Width Height" at bounding box center [755, 530] width 372 height 90
click at [678, 529] on input "text" at bounding box center [693, 535] width 40 height 37
type input "14"
click at [713, 530] on input "text" at bounding box center [733, 535] width 40 height 37
type input "4"
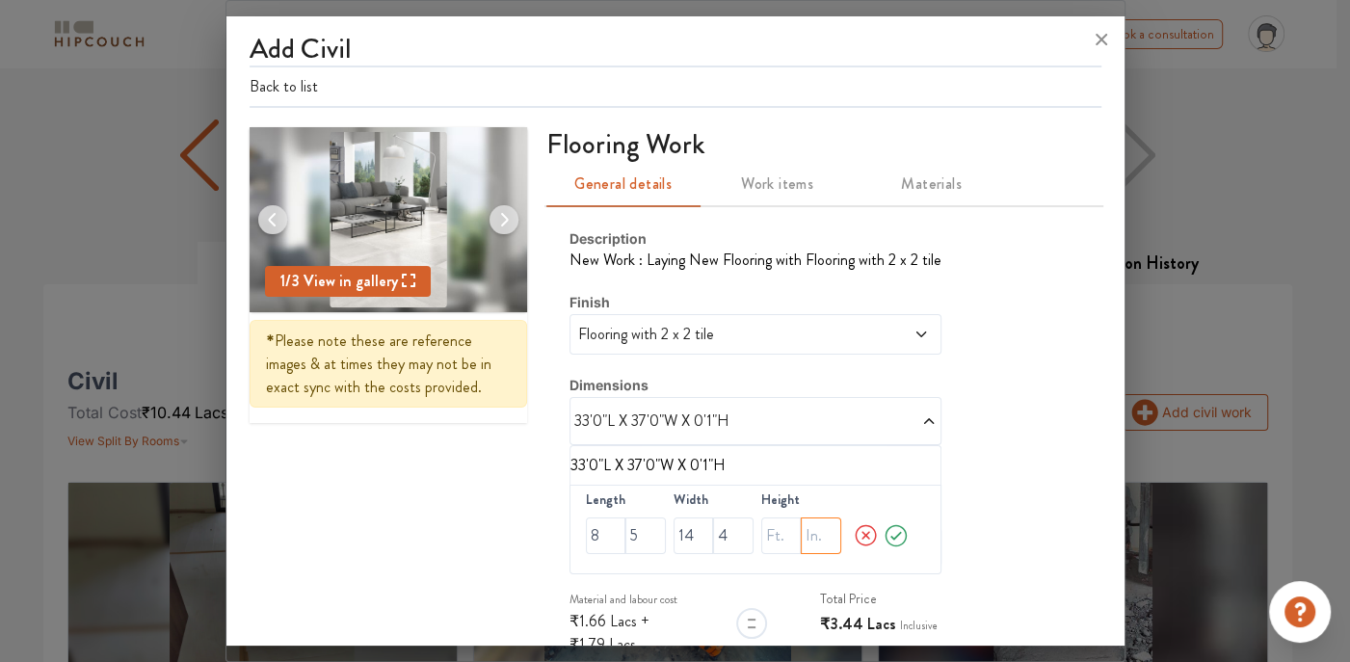
click at [802, 526] on input "text" at bounding box center [821, 535] width 40 height 37
type input "1"
click at [890, 534] on icon at bounding box center [896, 535] width 12 height 9
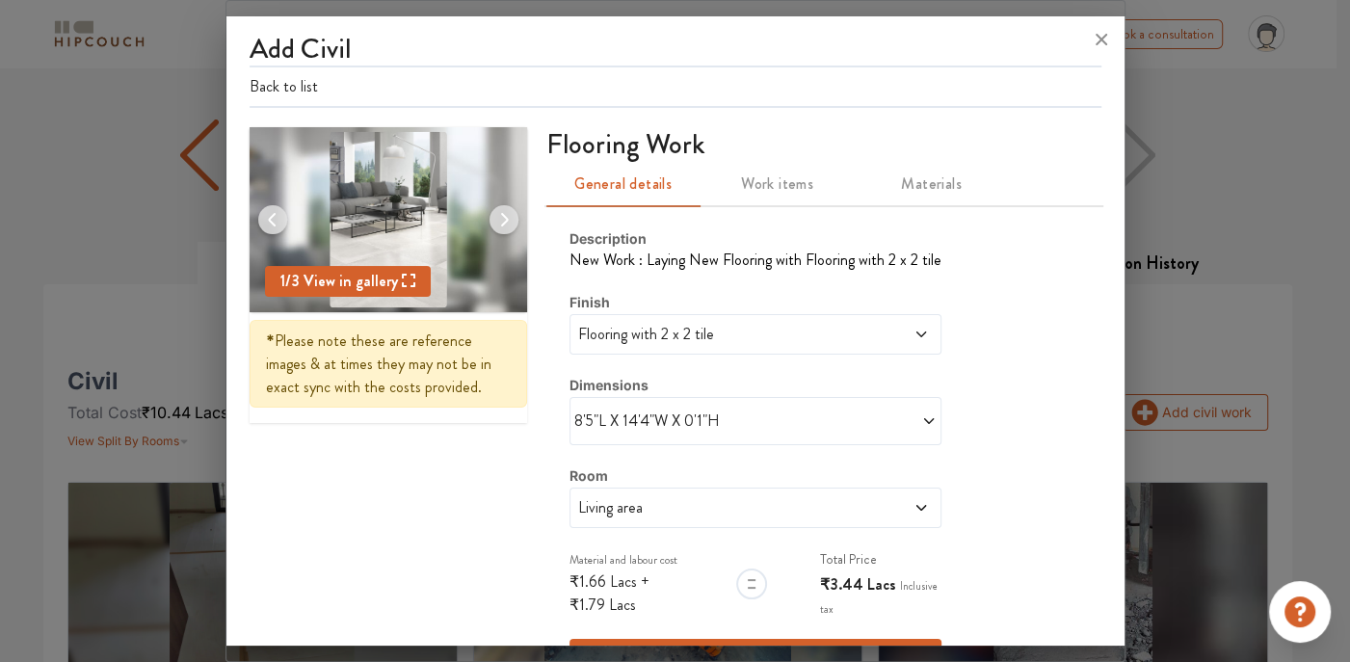
click at [913, 504] on icon at bounding box center [920, 507] width 15 height 15
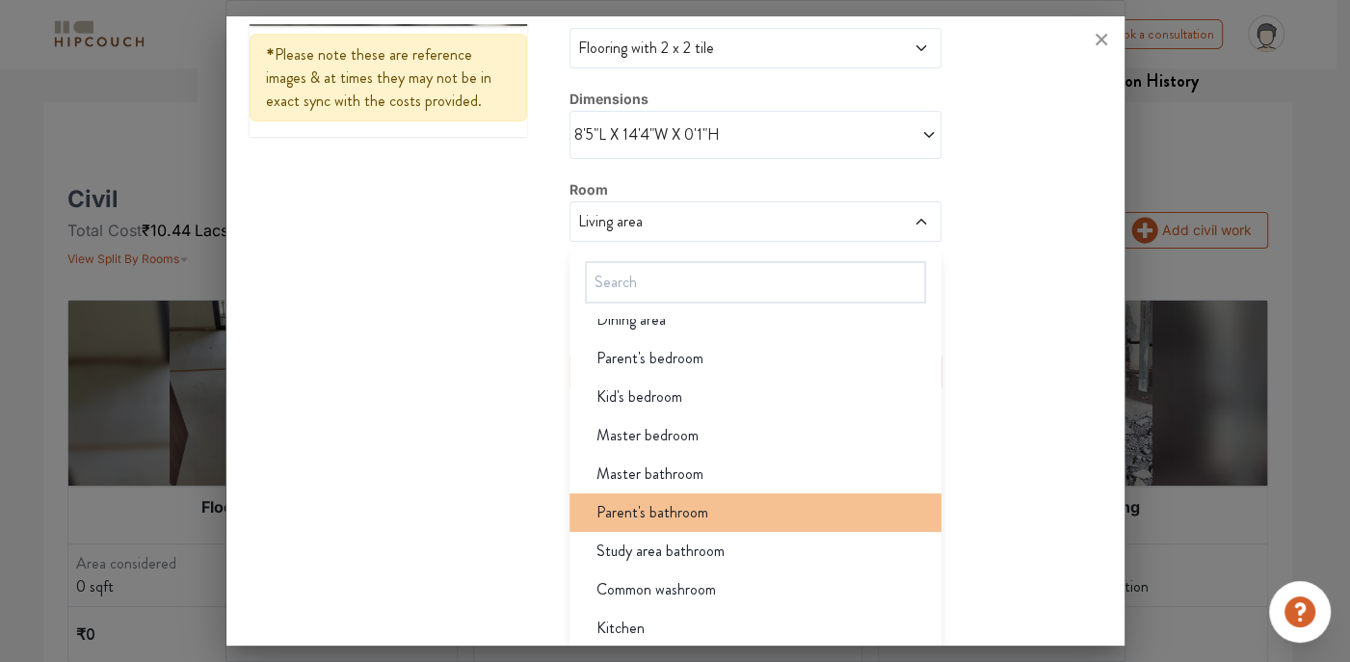
scroll to position [406, 0]
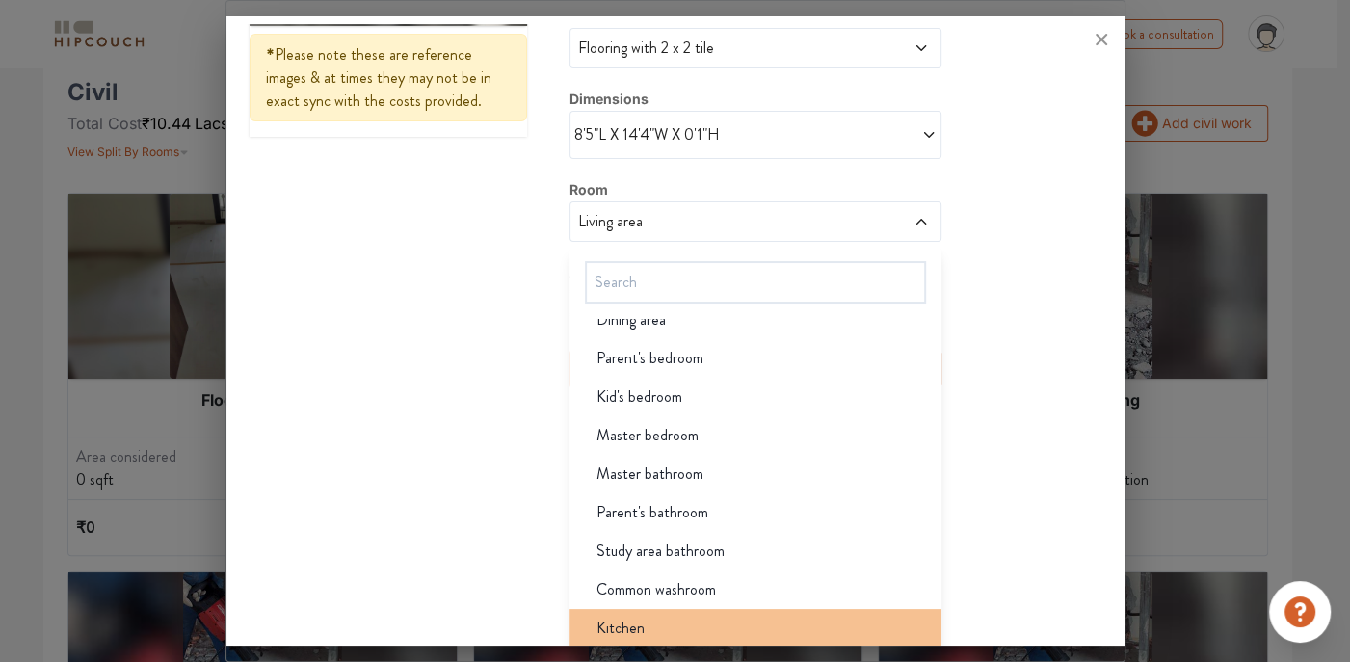
click at [665, 623] on div "Kitchen" at bounding box center [761, 628] width 360 height 23
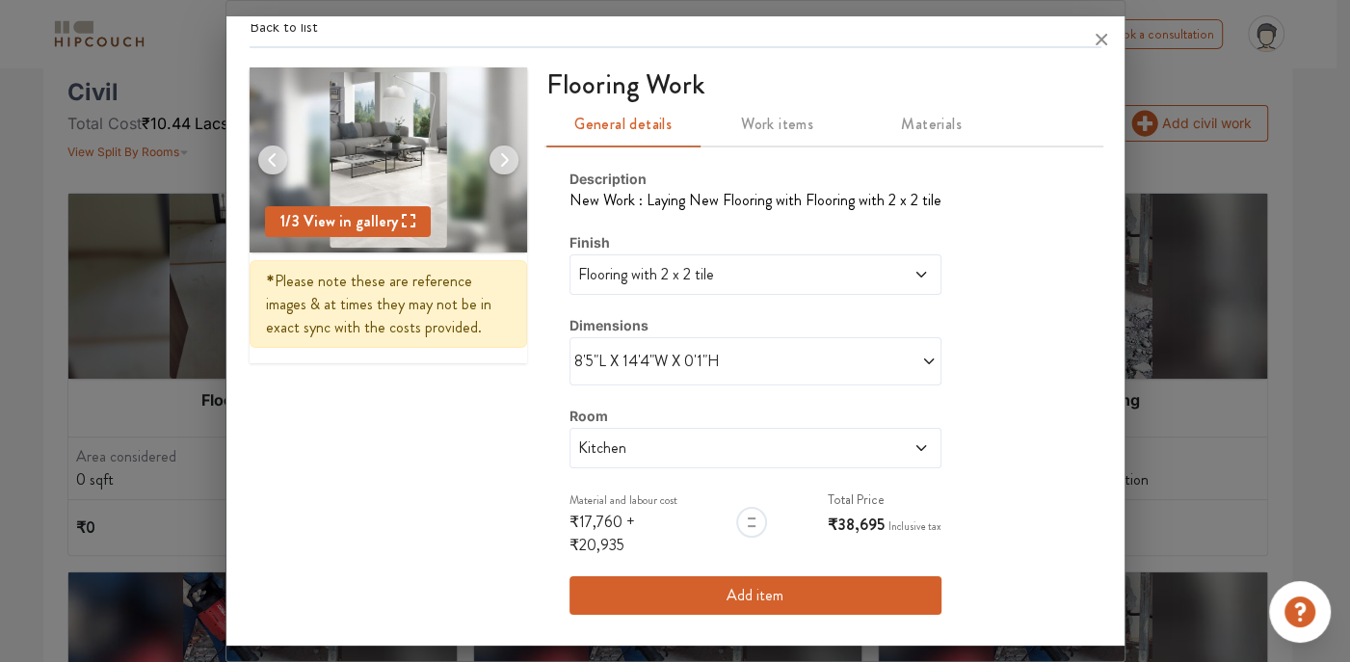
scroll to position [57, 0]
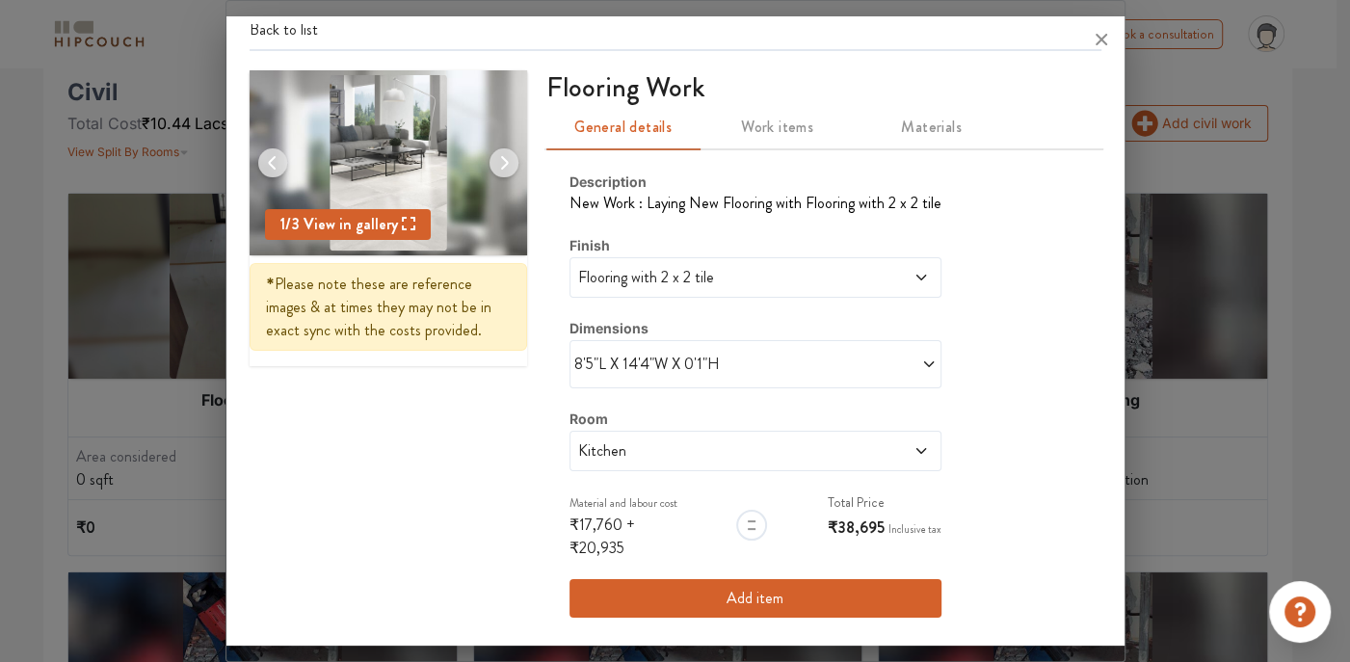
click at [841, 586] on button "Add item" at bounding box center [755, 598] width 372 height 39
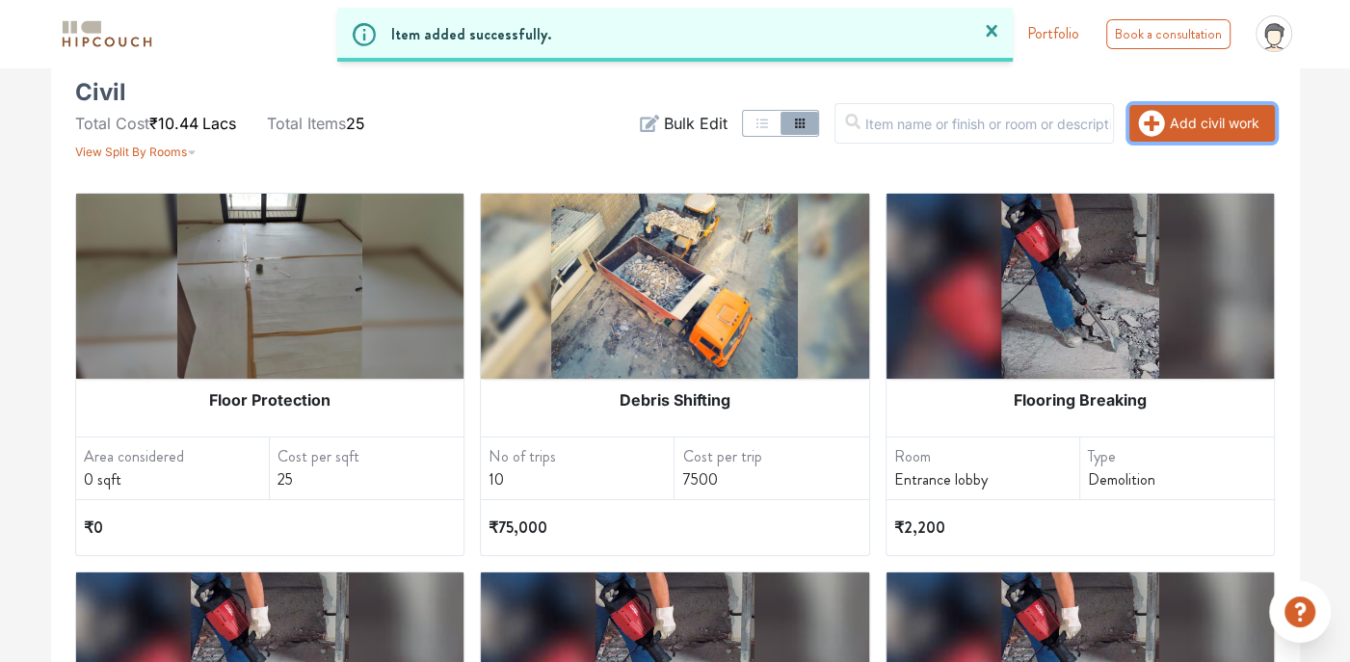
click at [1147, 116] on icon "button" at bounding box center [1152, 123] width 26 height 26
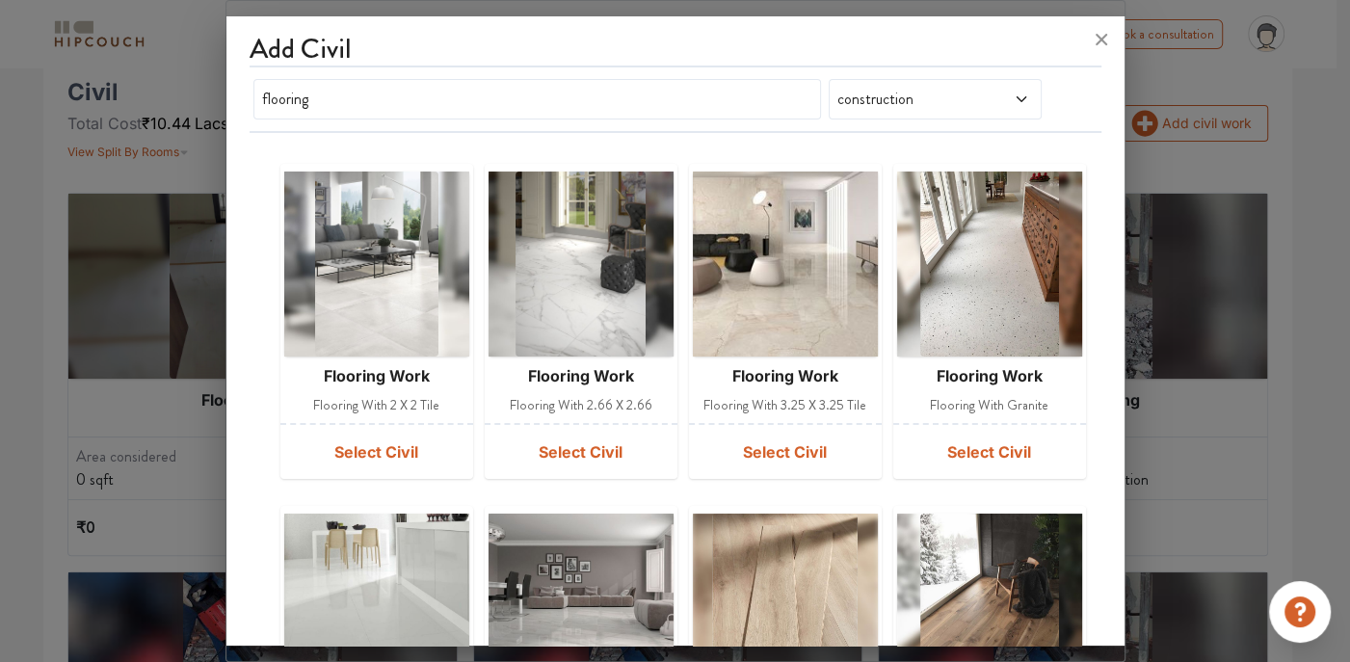
click at [408, 322] on img at bounding box center [376, 264] width 123 height 185
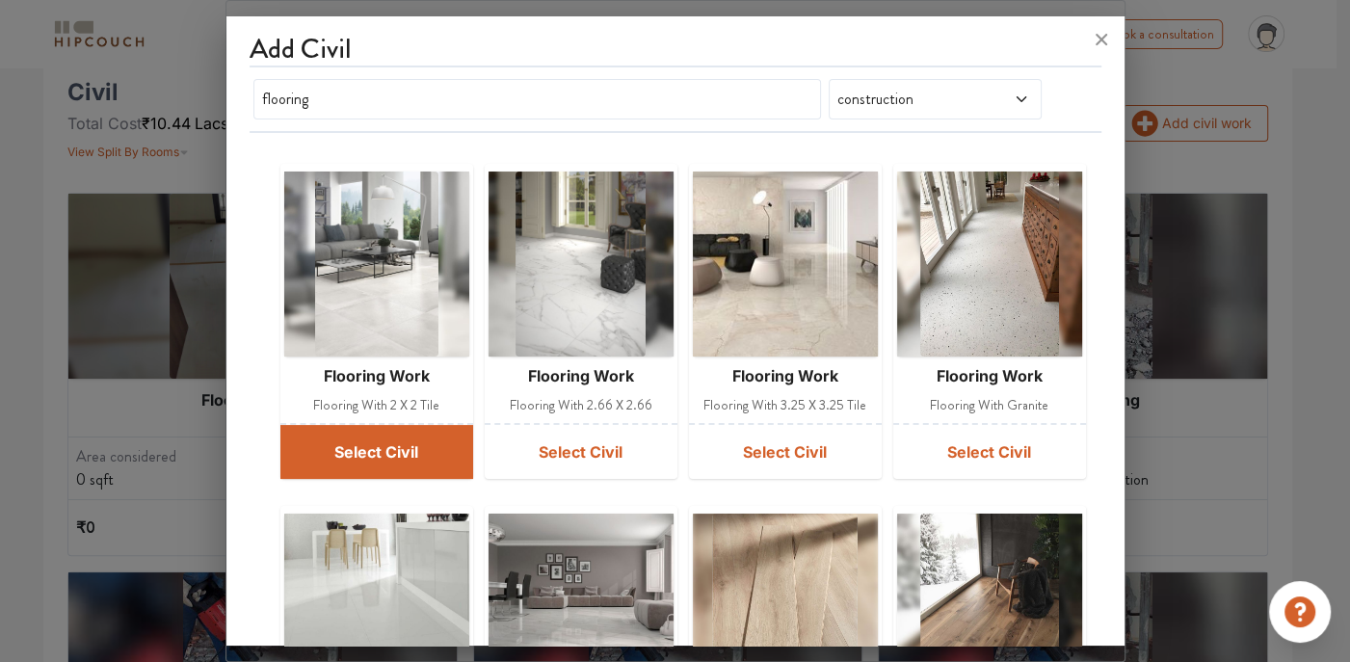
click at [422, 468] on button "Select Civil" at bounding box center [376, 452] width 193 height 54
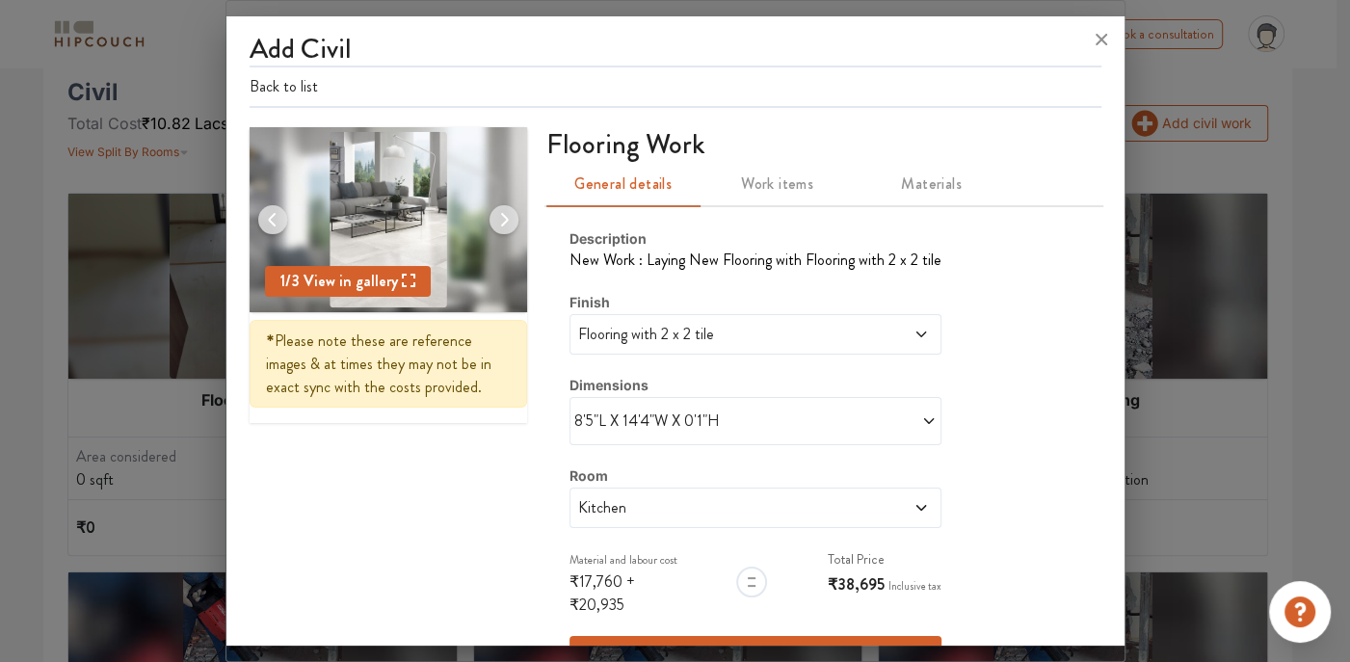
drag, startPoint x: 621, startPoint y: 421, endPoint x: 627, endPoint y: 430, distance: 11.0
click at [621, 421] on span "8'5"L X 14'4"W X 0'1"H" at bounding box center [664, 420] width 181 height 23
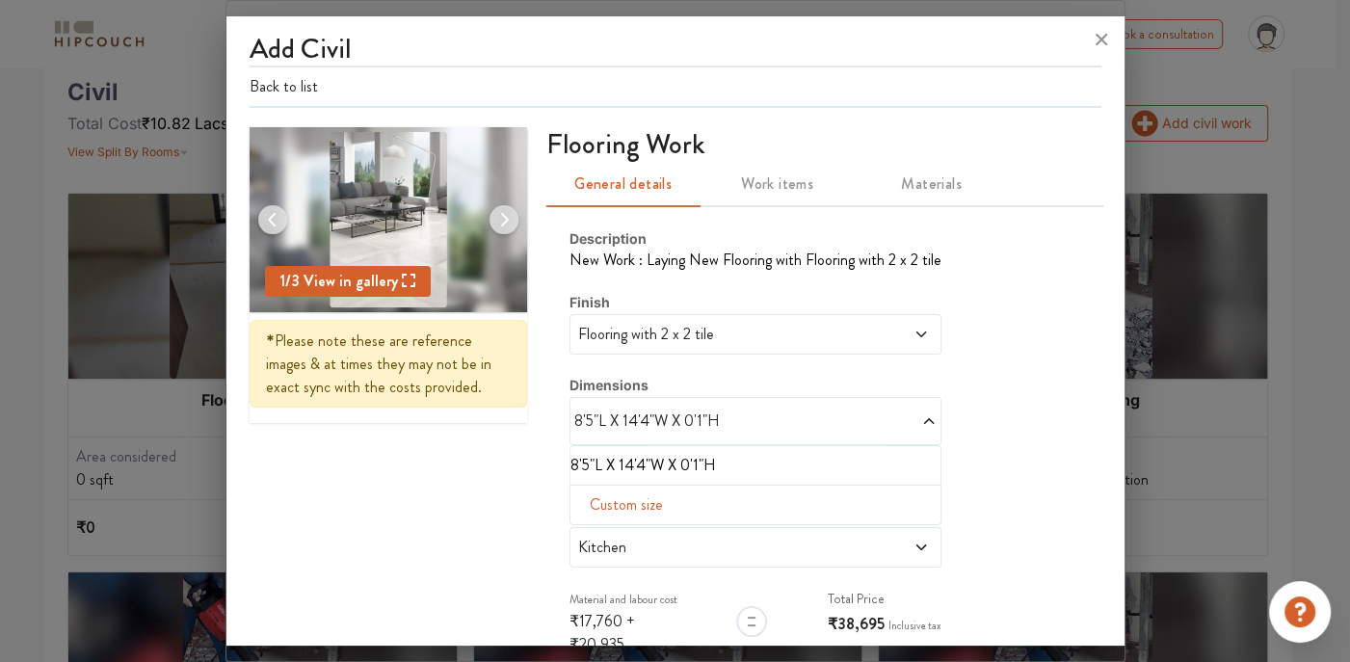
click at [602, 507] on span "Custom size" at bounding box center [626, 505] width 89 height 39
click at [597, 545] on input "text" at bounding box center [606, 535] width 40 height 37
type input "8"
click at [673, 537] on input "text" at bounding box center [693, 535] width 40 height 37
type input "4"
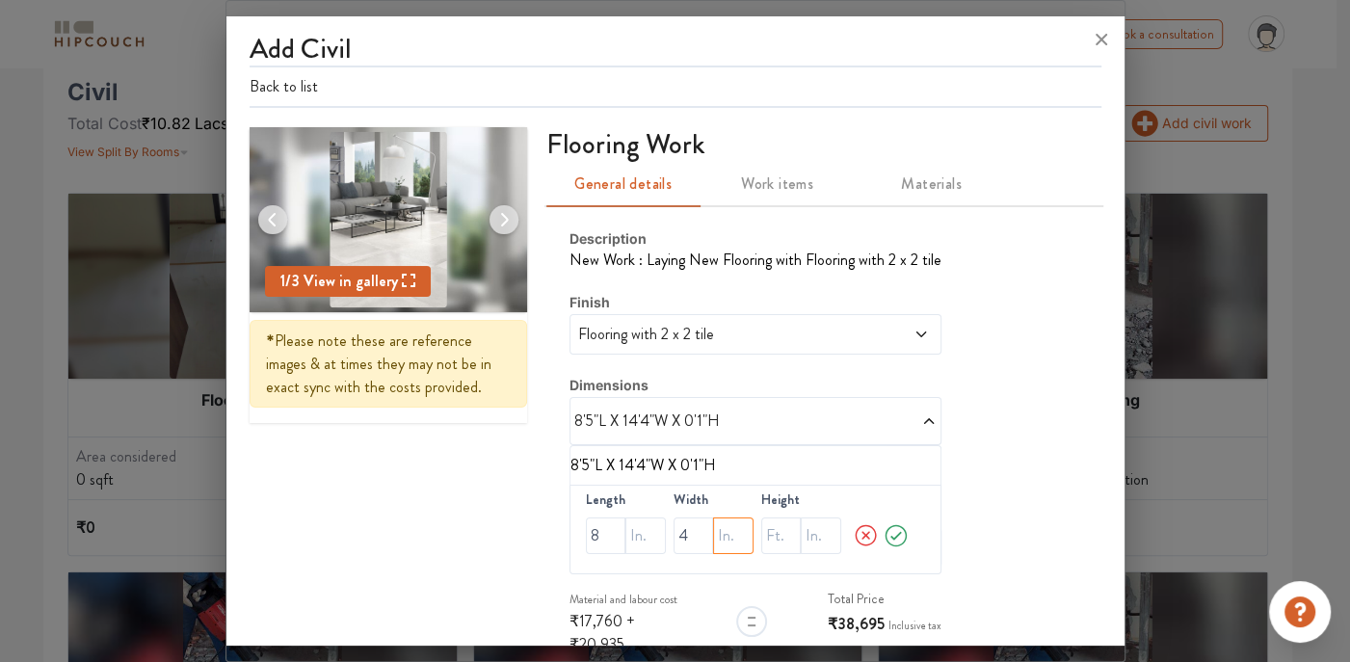
click at [716, 534] on input "text" at bounding box center [733, 535] width 40 height 37
type input "10"
click at [818, 527] on input "text" at bounding box center [821, 535] width 40 height 37
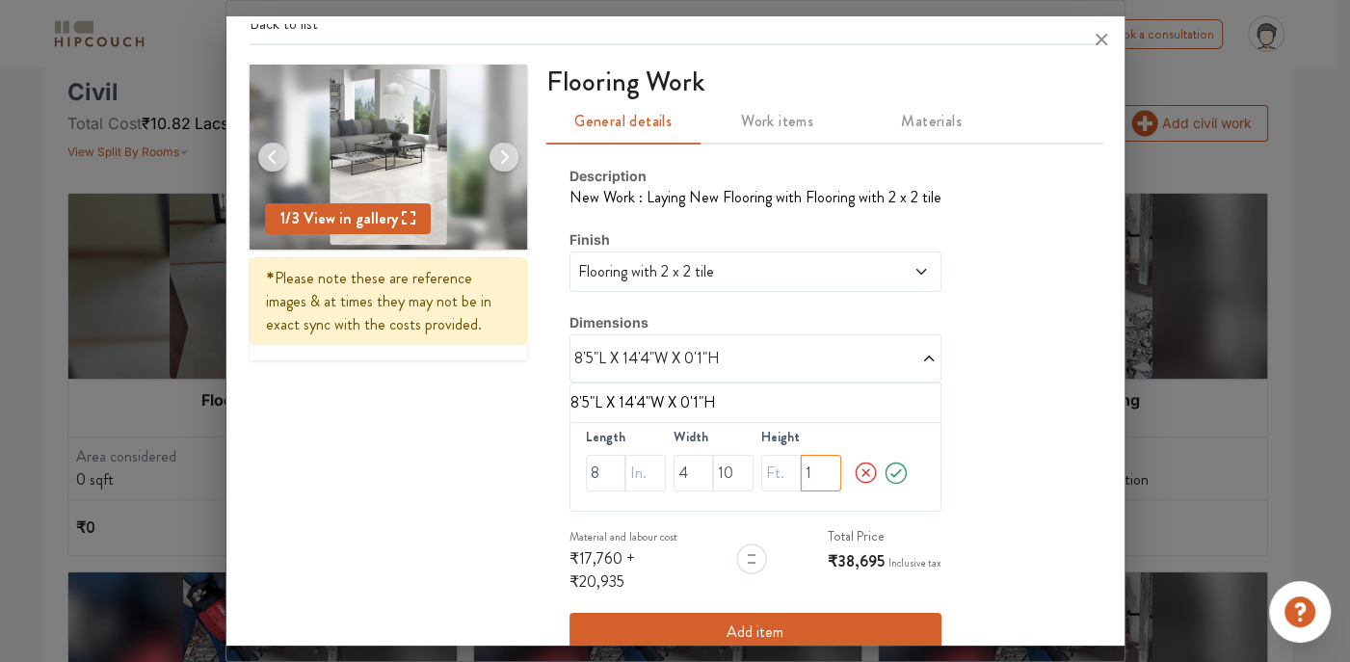
scroll to position [95, 0]
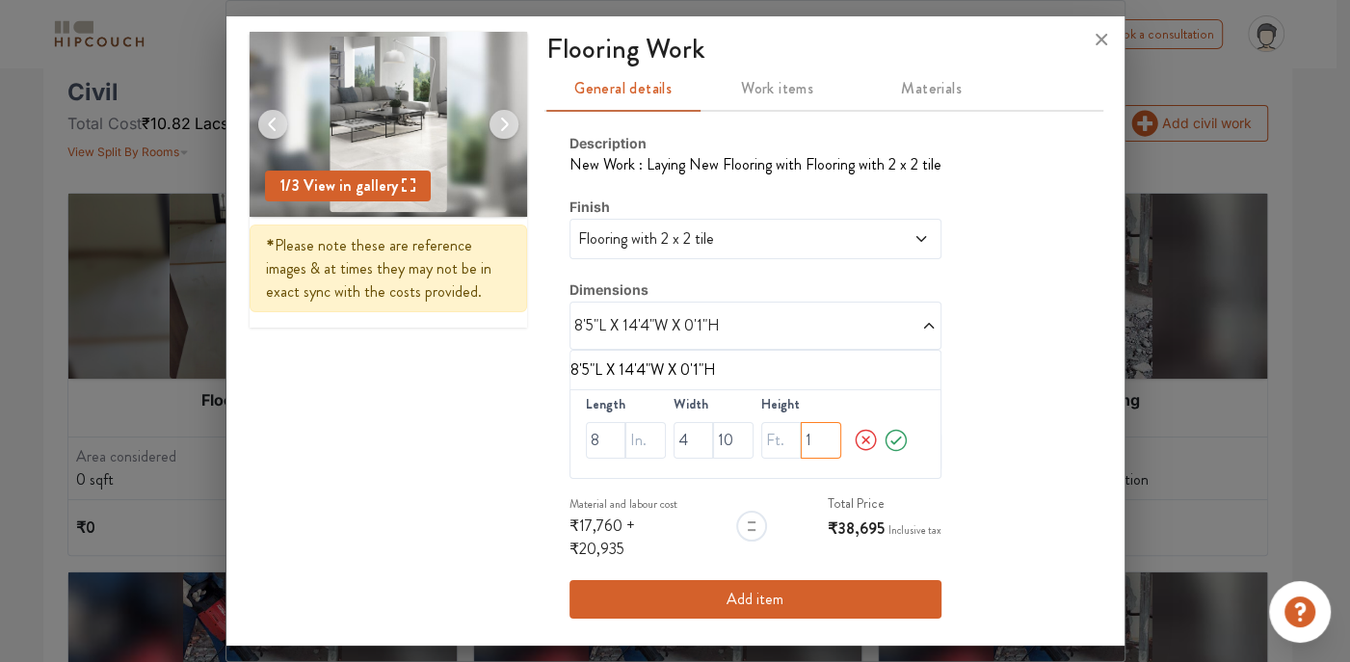
type input "1"
click at [894, 432] on icon at bounding box center [896, 440] width 27 height 39
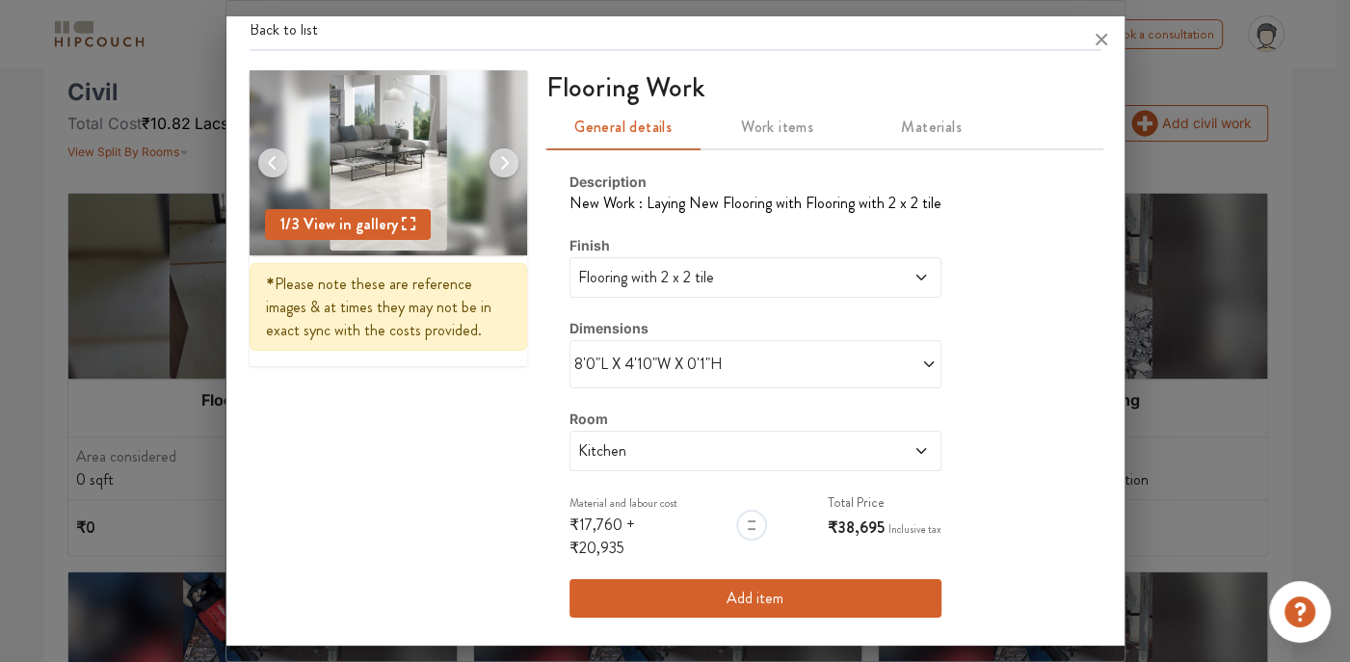
click at [721, 442] on span "Kitchen" at bounding box center [707, 450] width 266 height 23
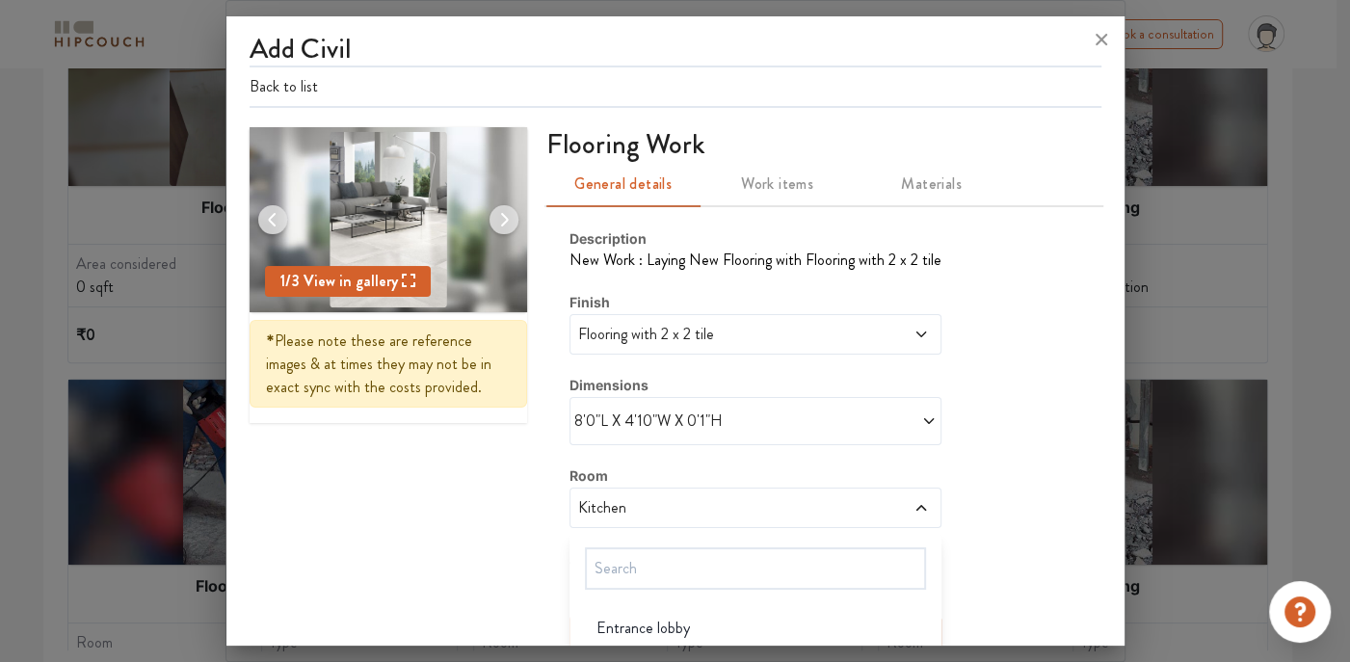
scroll to position [0, 0]
click at [865, 421] on span at bounding box center [845, 420] width 181 height 23
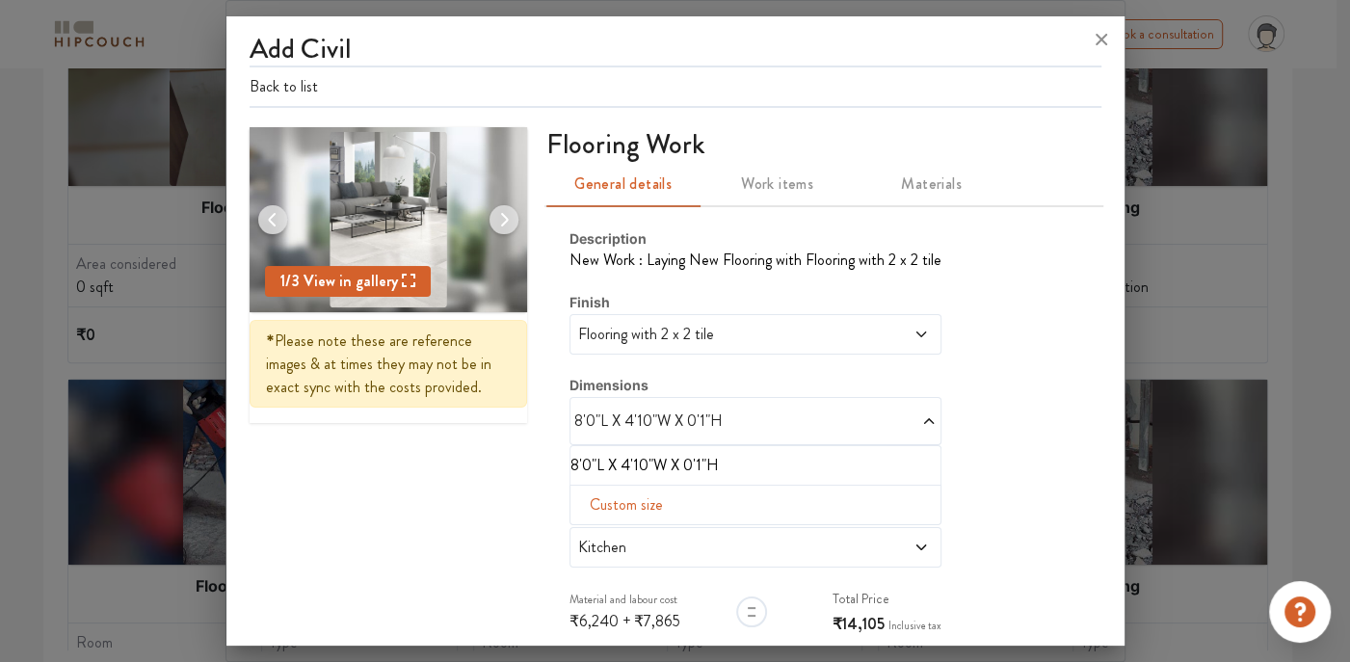
click at [623, 502] on span "Custom size" at bounding box center [626, 505] width 89 height 39
click at [600, 530] on input "8" at bounding box center [606, 535] width 40 height 37
type input "0"
click at [679, 538] on input "4" at bounding box center [693, 535] width 40 height 37
type input "0"
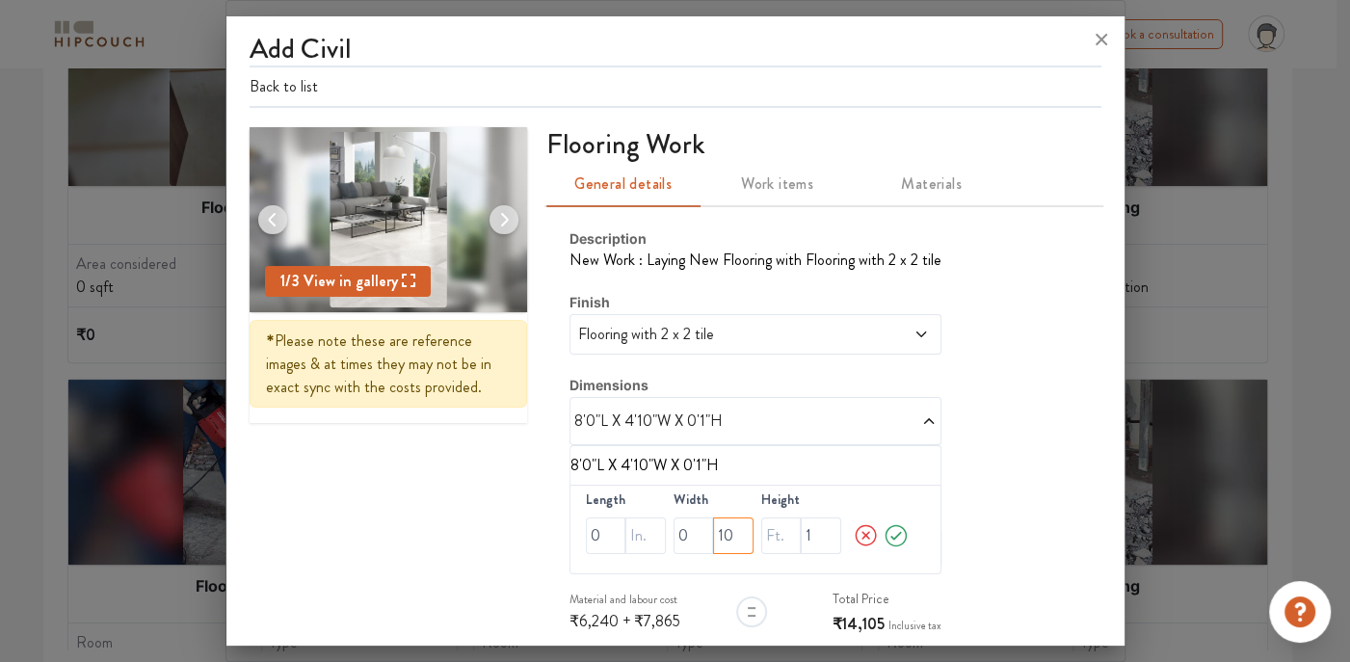
click at [723, 543] on input "10" at bounding box center [733, 535] width 40 height 37
type input "0"
click at [586, 536] on input "0" at bounding box center [606, 535] width 40 height 37
click at [610, 531] on input "160" at bounding box center [606, 535] width 40 height 37
type input "16"
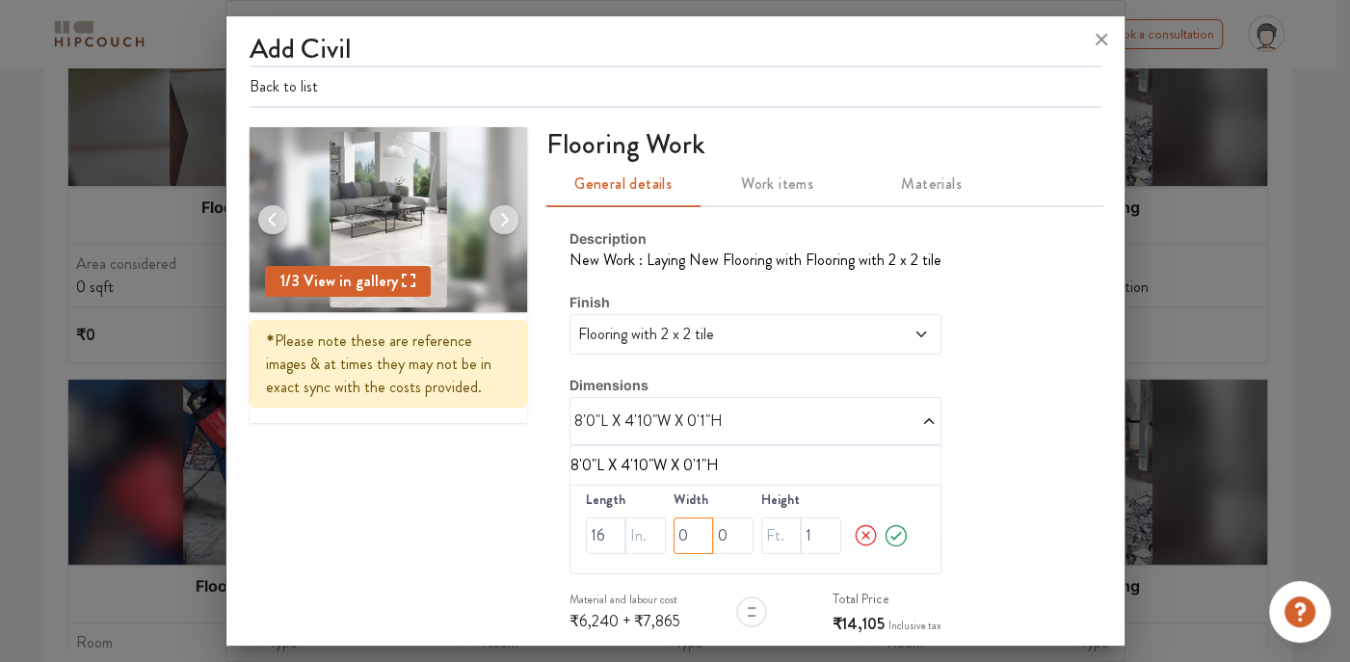
click at [693, 539] on input "0" at bounding box center [693, 535] width 40 height 37
type input "24"
click at [883, 529] on icon at bounding box center [896, 535] width 27 height 39
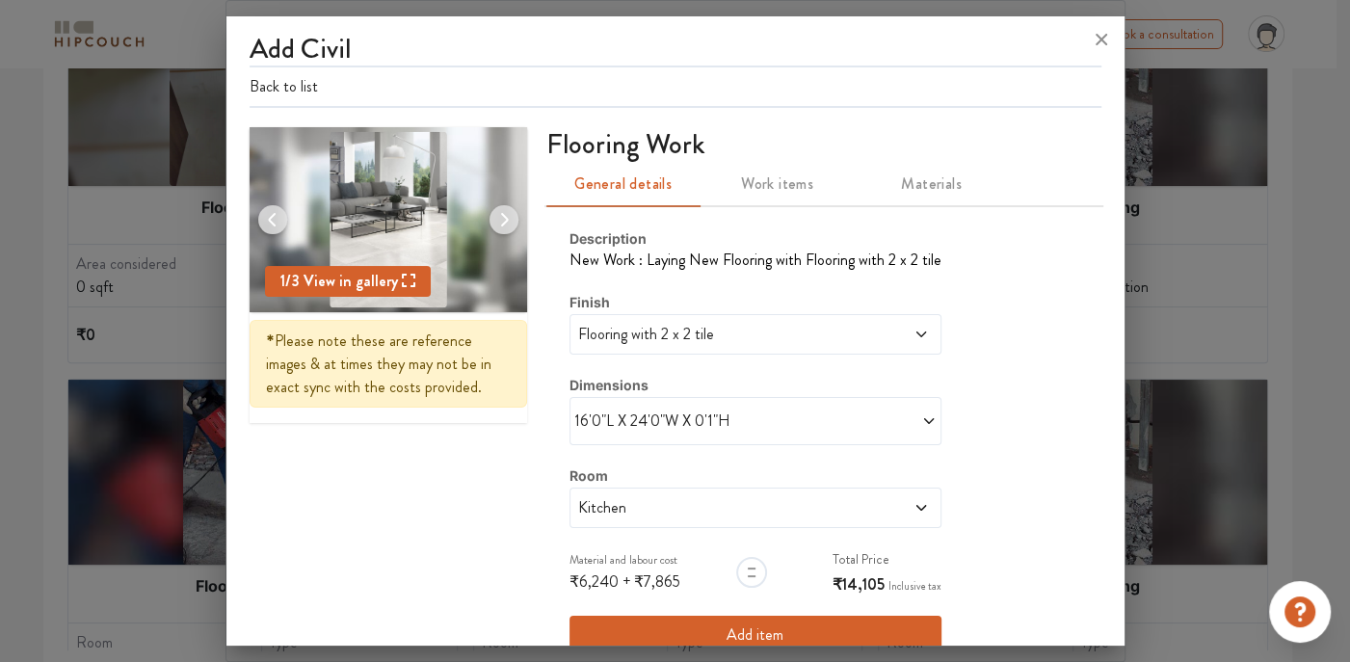
click at [874, 507] on span at bounding box center [884, 507] width 89 height 23
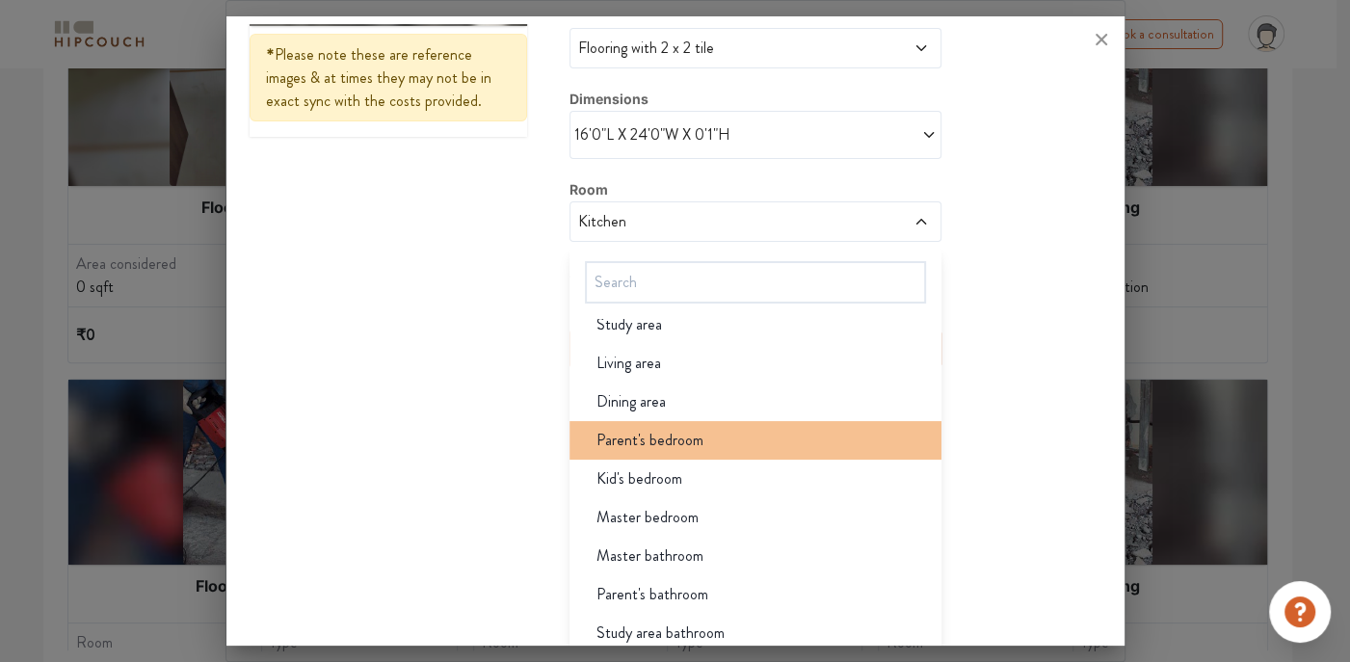
scroll to position [138, 0]
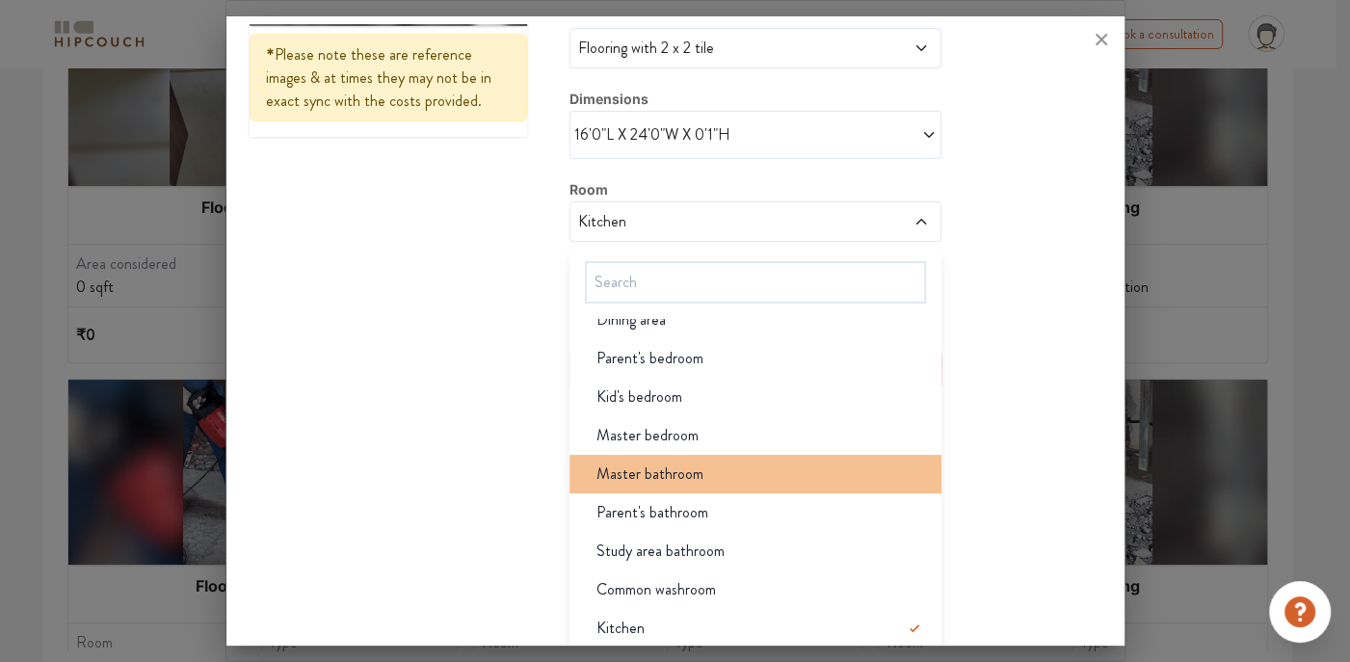
click at [658, 479] on span "Master bathroom" at bounding box center [649, 473] width 107 height 23
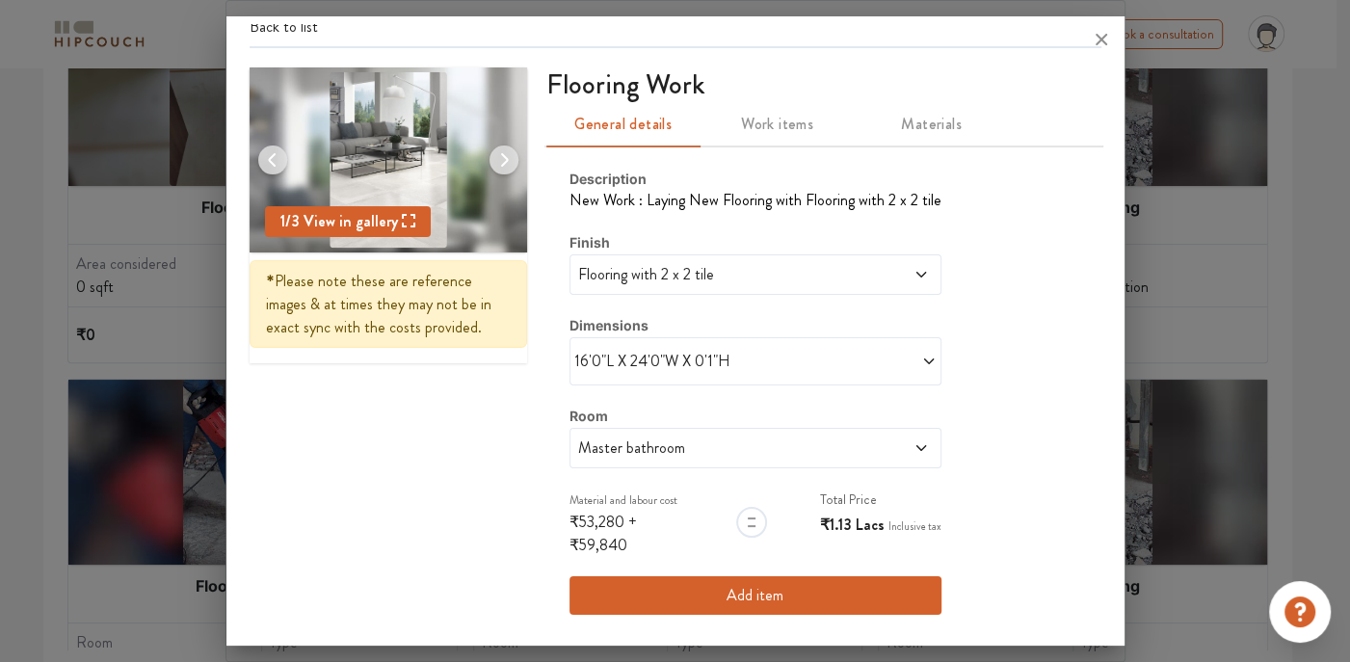
scroll to position [57, 0]
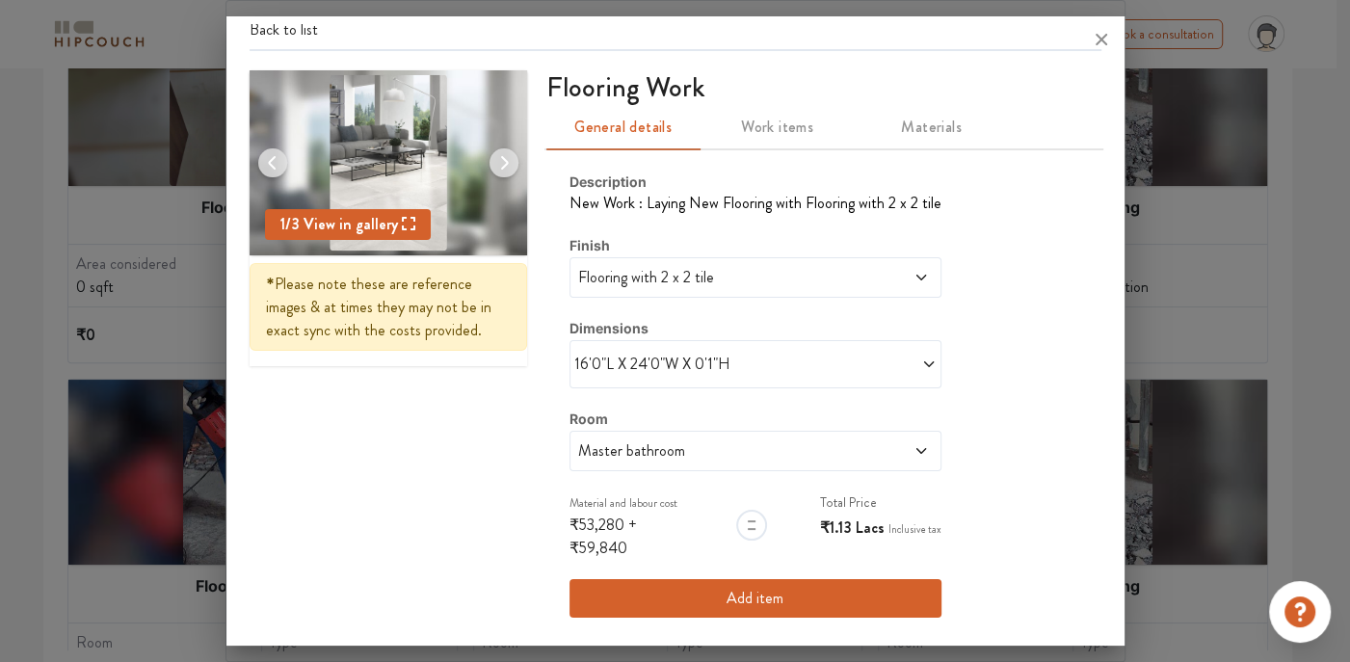
click at [722, 602] on button "Add item" at bounding box center [755, 598] width 372 height 39
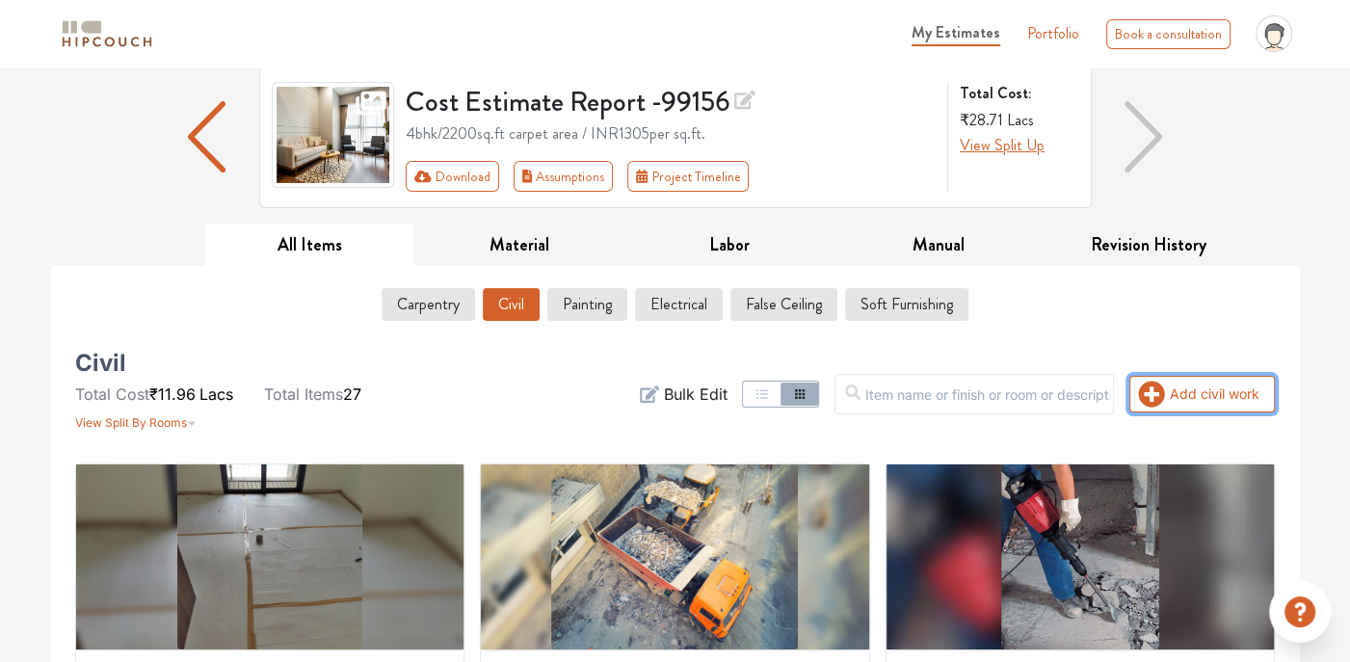
scroll to position [117, 0]
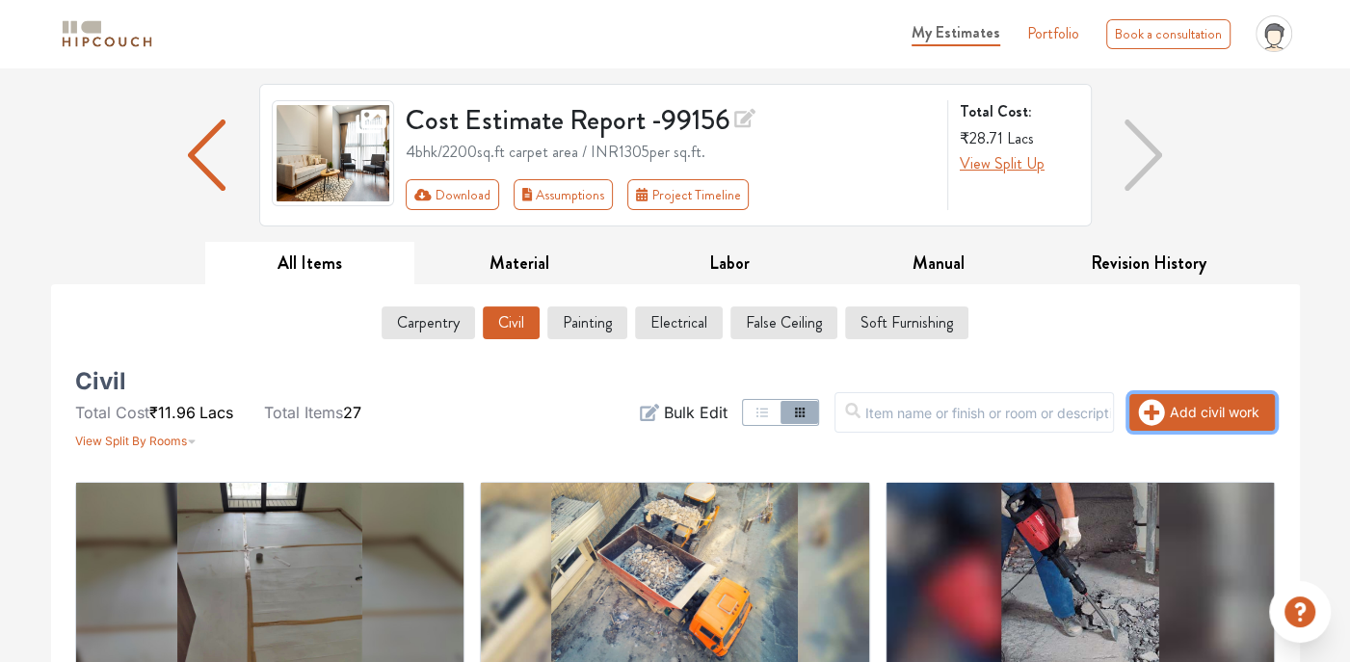
click at [1160, 418] on icon "button" at bounding box center [1152, 412] width 26 height 26
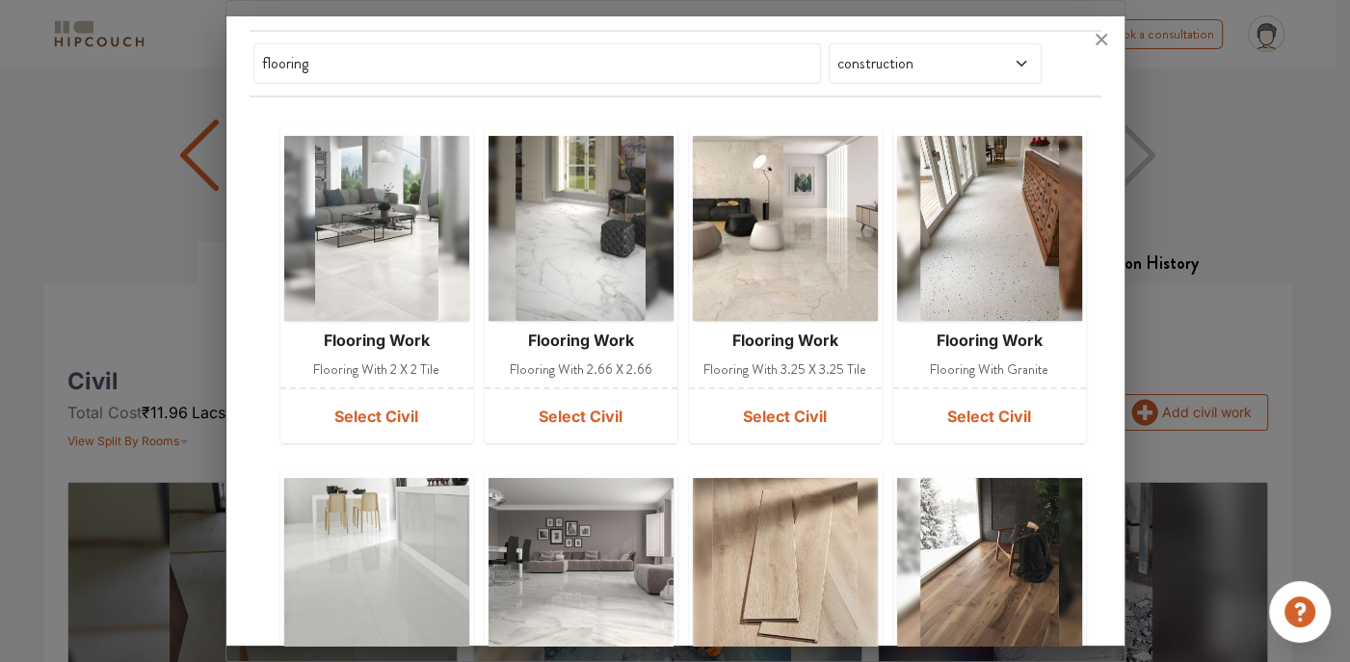
scroll to position [0, 0]
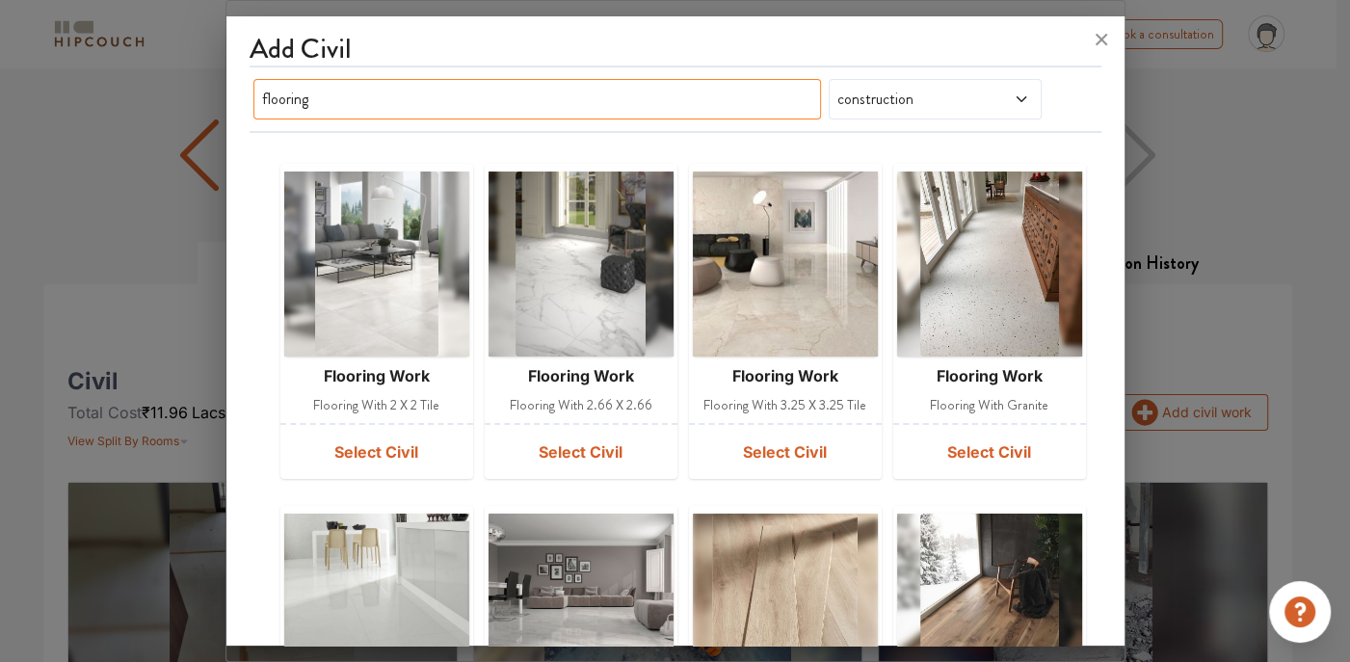
click at [363, 104] on input "flooring" at bounding box center [537, 99] width 568 height 40
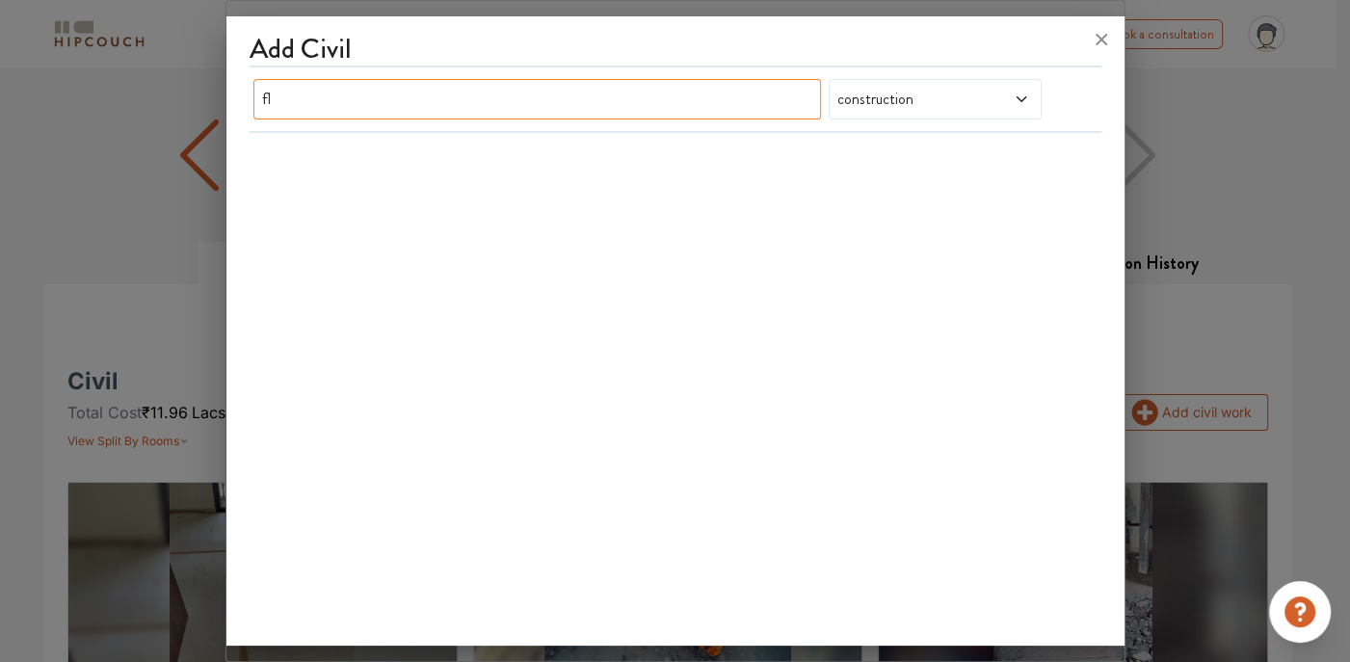
type input "f"
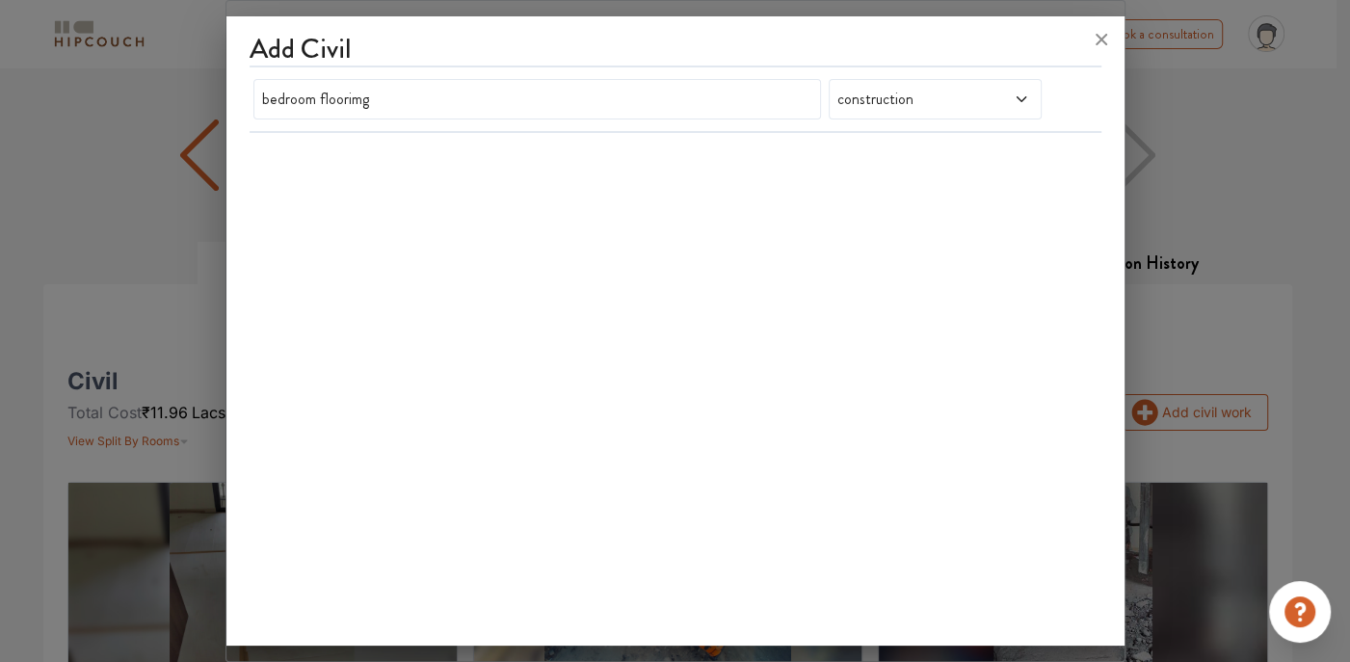
click at [420, 77] on div "bedroom floorimg construction" at bounding box center [676, 99] width 852 height 48
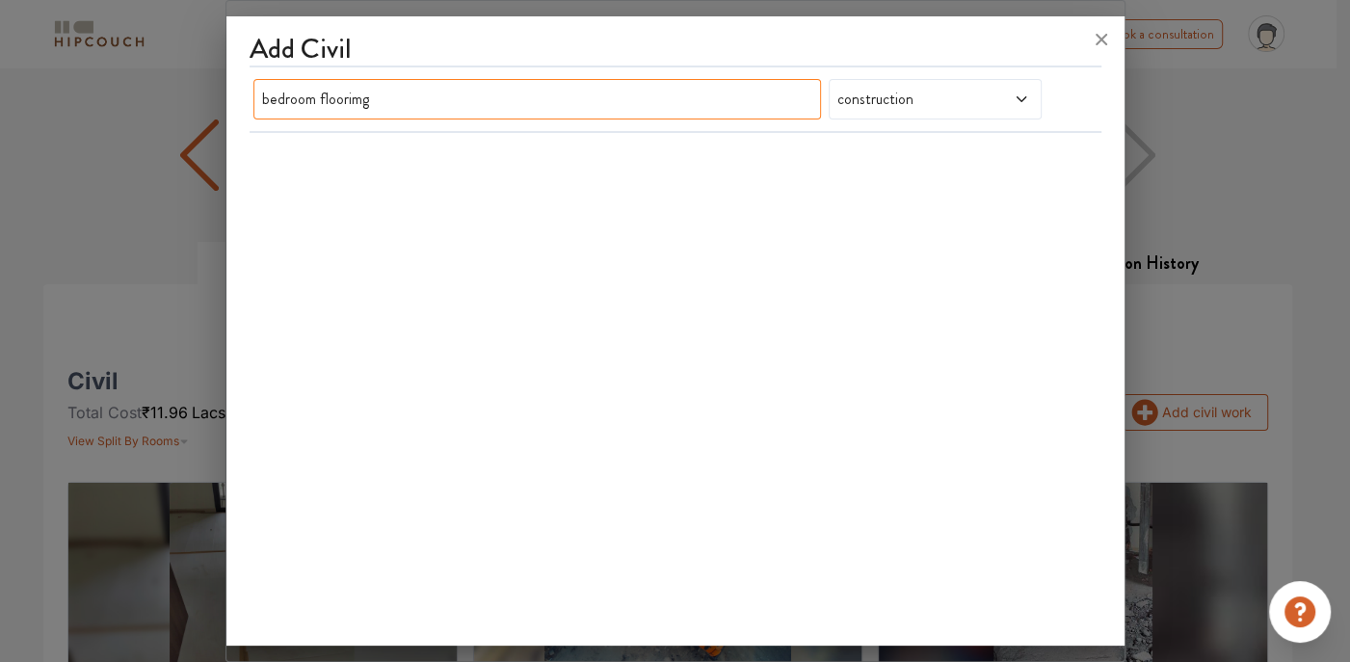
click at [430, 111] on input "bedroom floorimg" at bounding box center [537, 99] width 568 height 40
type input "b"
type input "flooring"
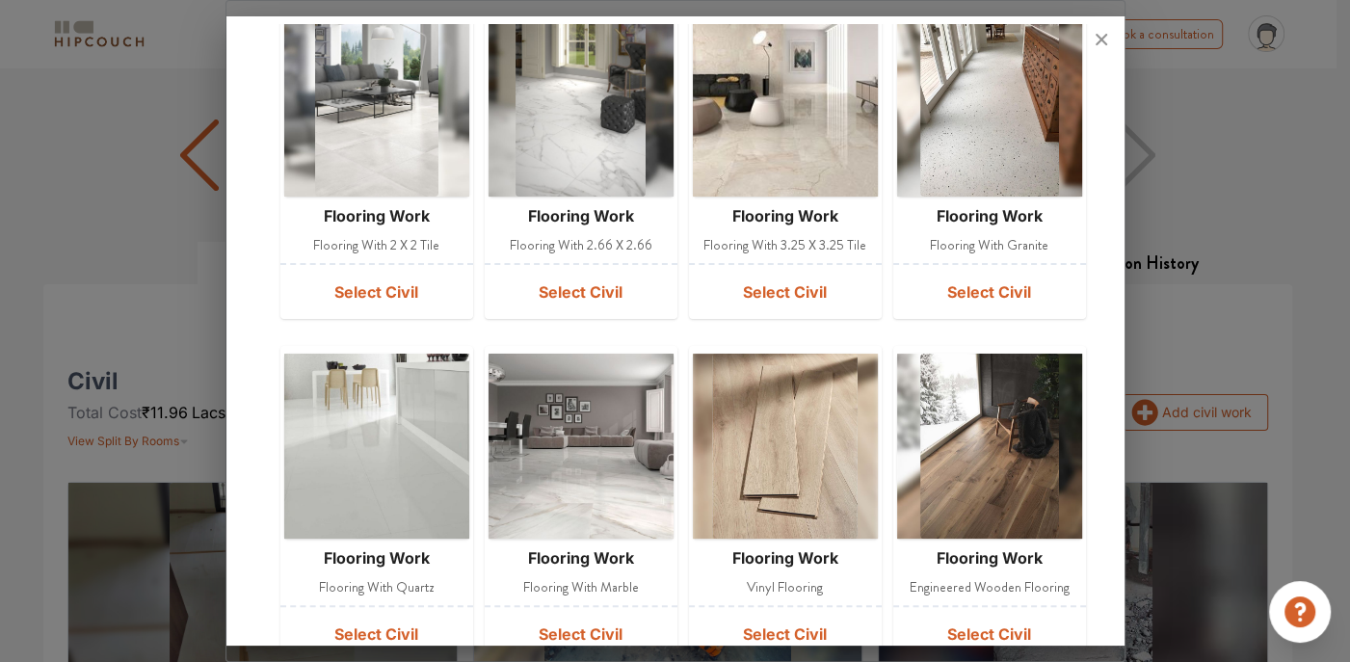
scroll to position [193, 0]
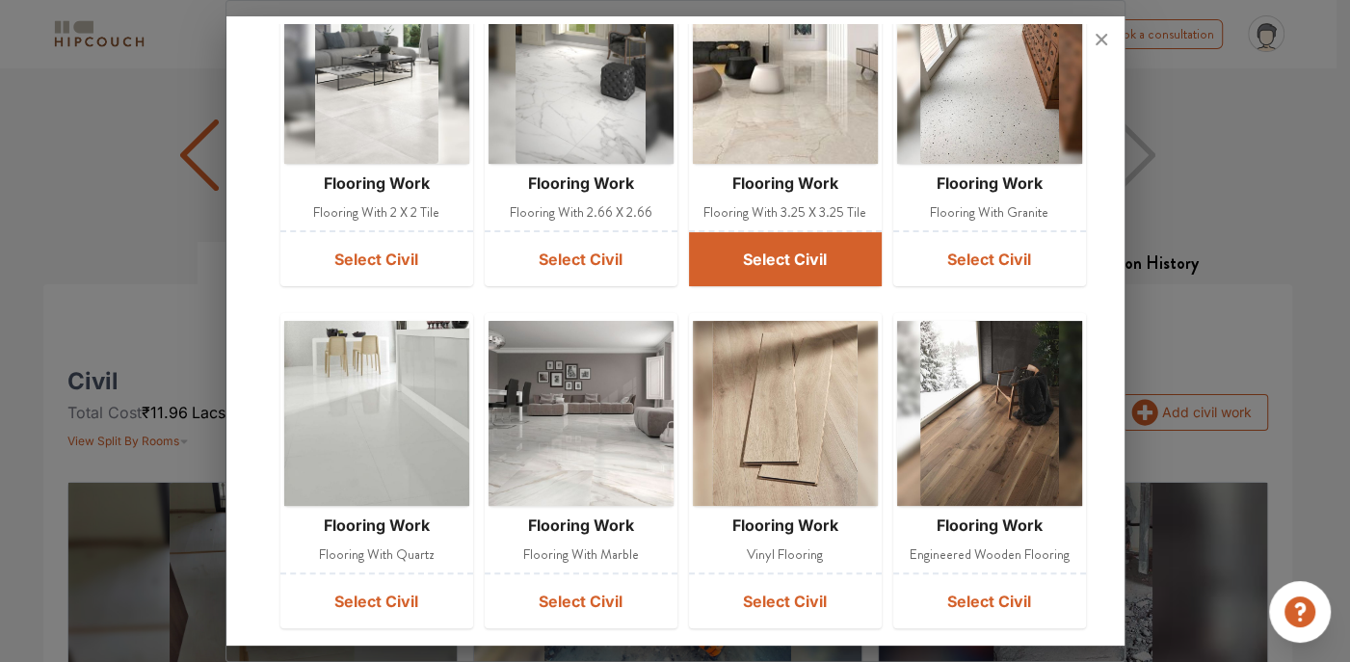
click at [747, 262] on button "Select Civil" at bounding box center [785, 259] width 193 height 54
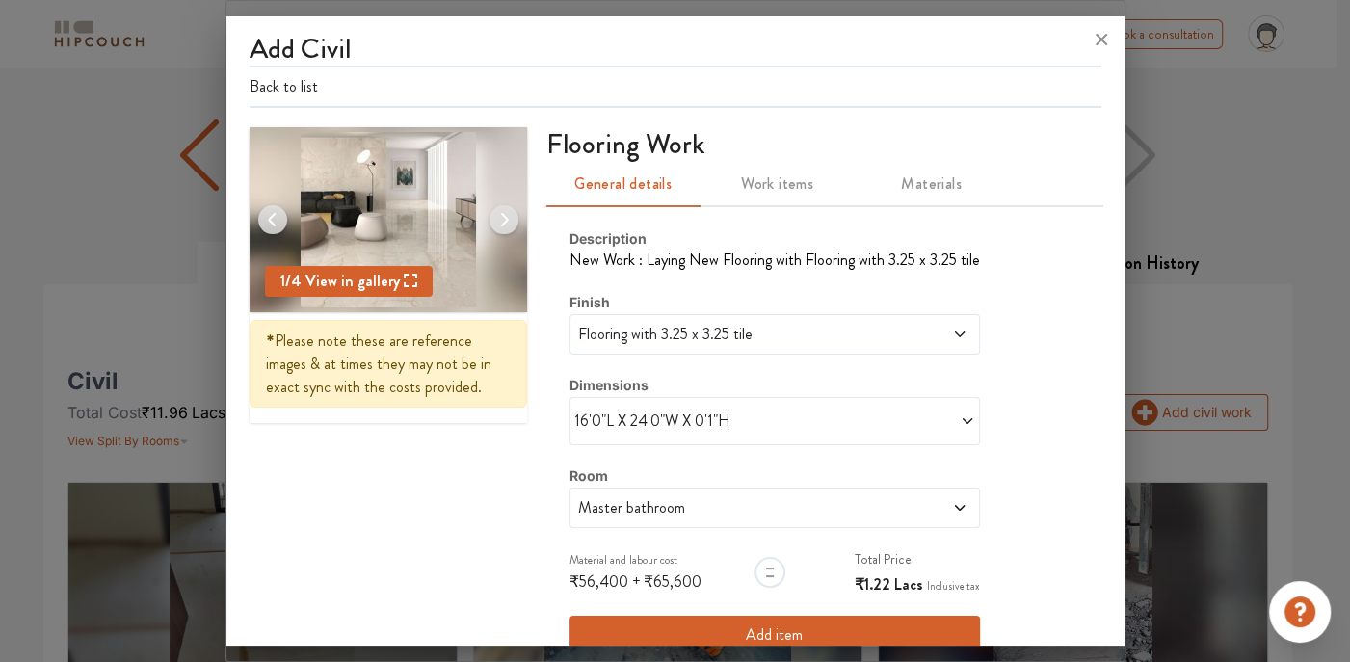
click at [954, 331] on icon at bounding box center [959, 334] width 10 height 6
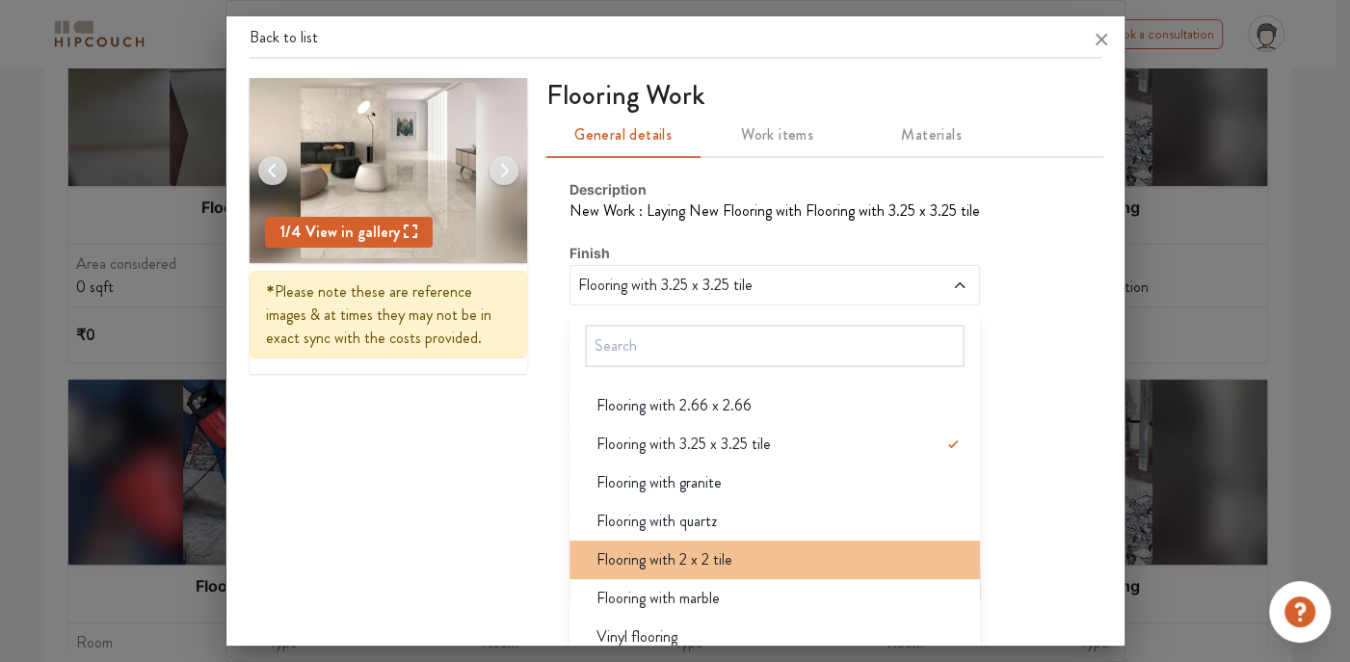
scroll to position [17, 0]
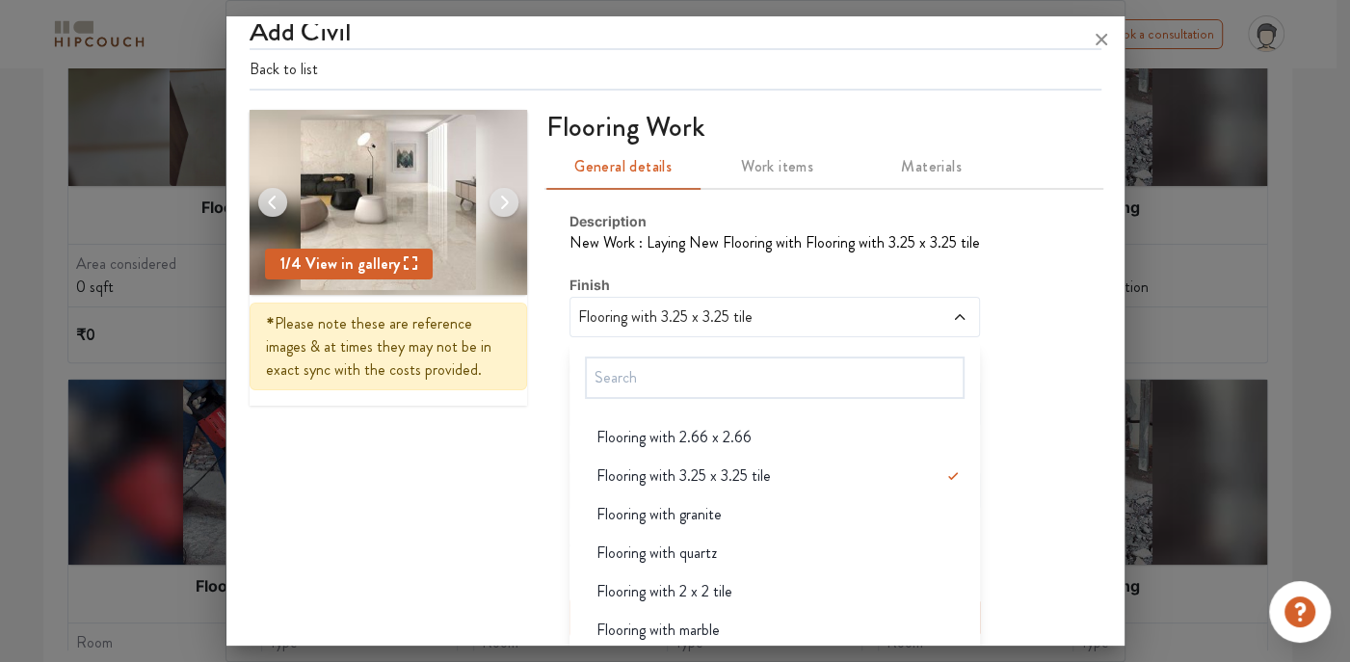
click at [1019, 421] on div "Description New Work : Laying New Flooring with Flooring with 3.25 x 3.25 tile …" at bounding box center [823, 424] width 555 height 472
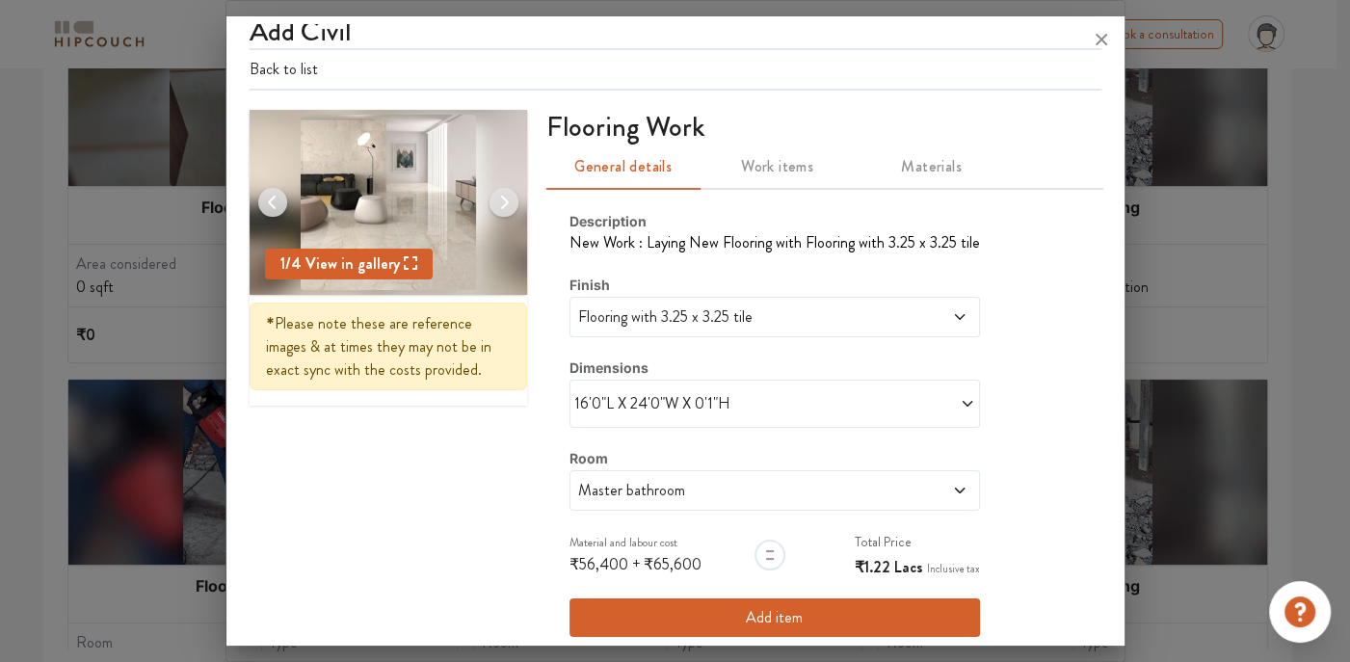
click at [875, 398] on span at bounding box center [875, 403] width 200 height 23
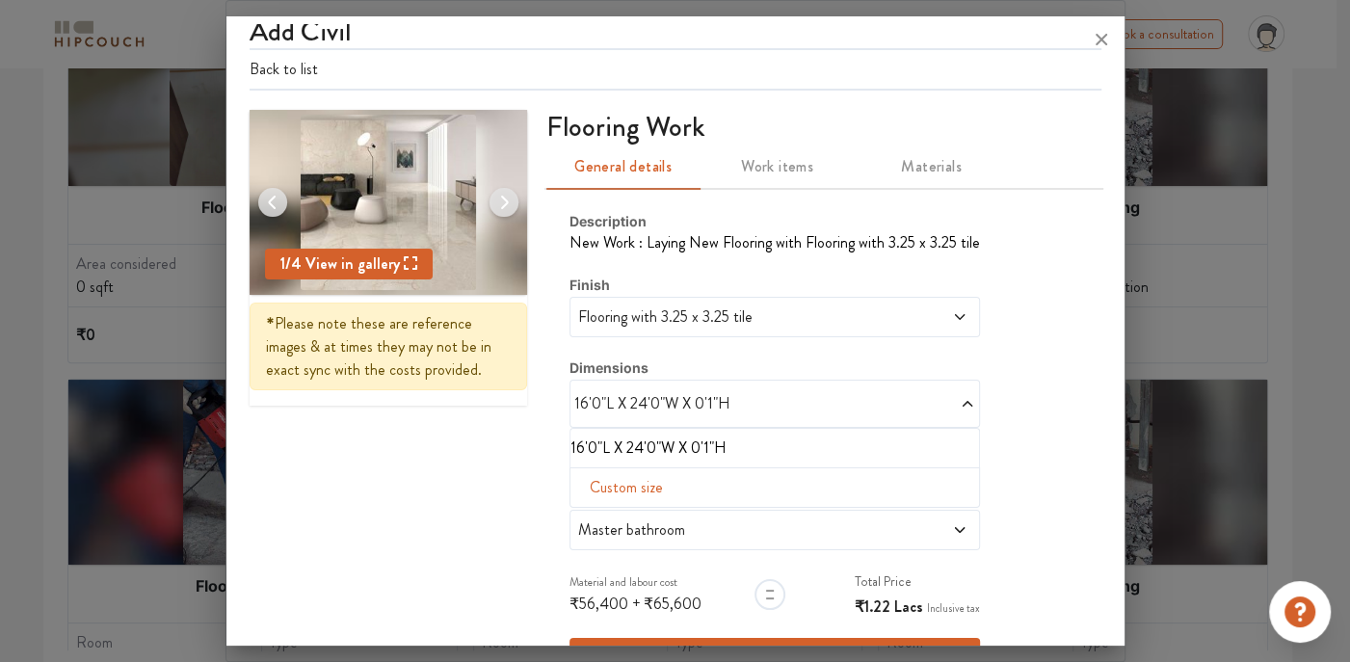
click at [598, 479] on span "Custom size" at bounding box center [626, 487] width 89 height 39
click at [594, 509] on input "text" at bounding box center [608, 518] width 45 height 37
click at [637, 512] on input "text" at bounding box center [652, 518] width 45 height 37
click at [601, 522] on input "text" at bounding box center [608, 518] width 45 height 37
type input "52"
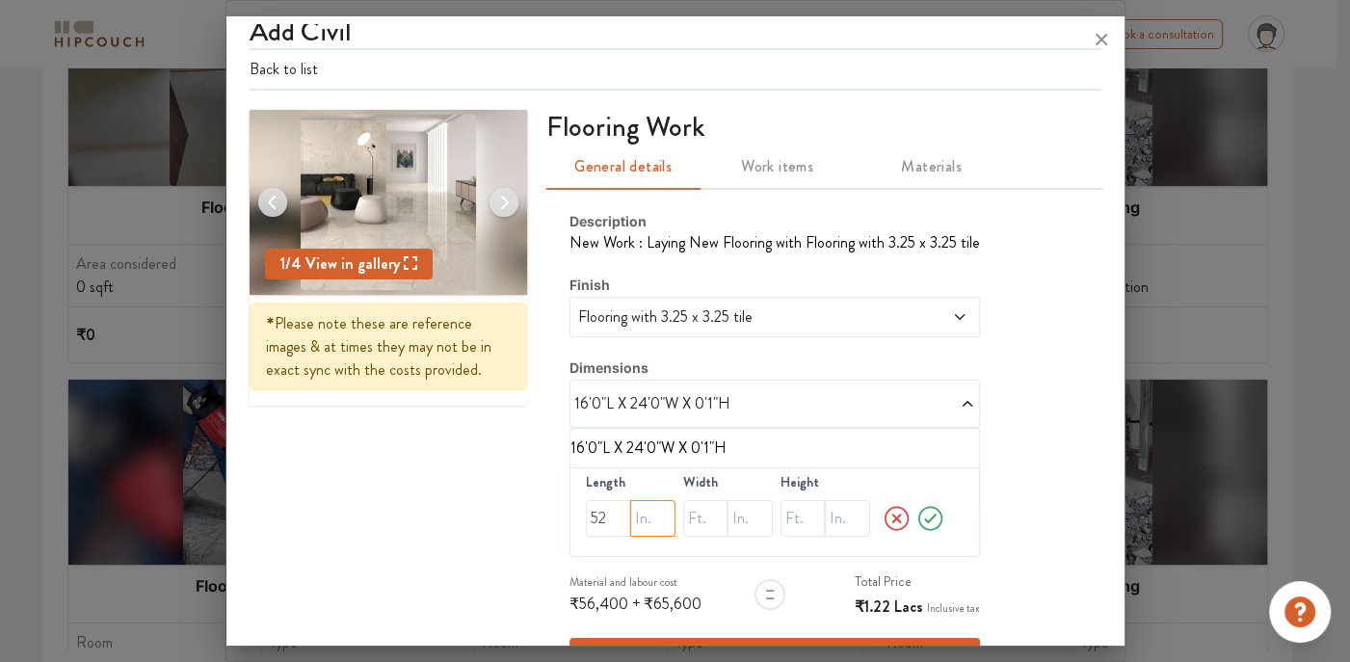
click at [630, 515] on input "text" at bounding box center [652, 518] width 45 height 37
type input "6"
click at [683, 507] on input "text" at bounding box center [705, 518] width 45 height 37
type input "54"
click at [825, 526] on input "text" at bounding box center [847, 518] width 45 height 37
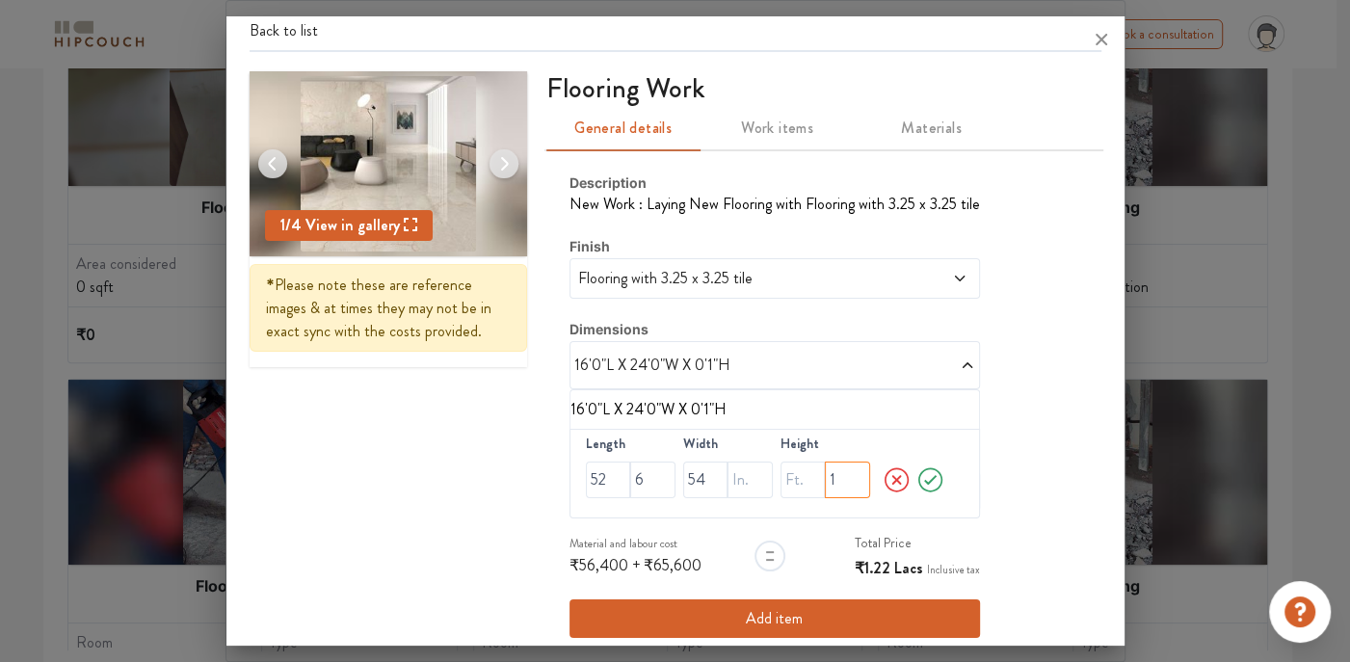
scroll to position [75, 0]
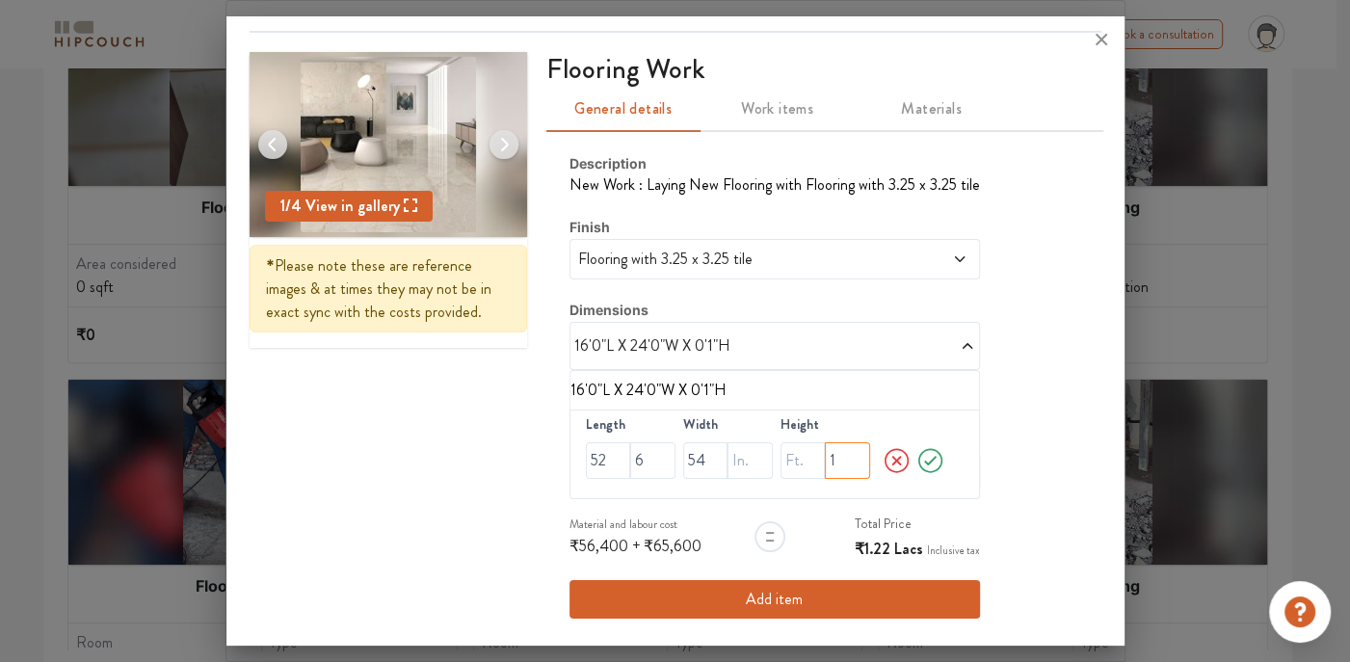
type input "1"
click at [923, 457] on icon at bounding box center [929, 461] width 13 height 10
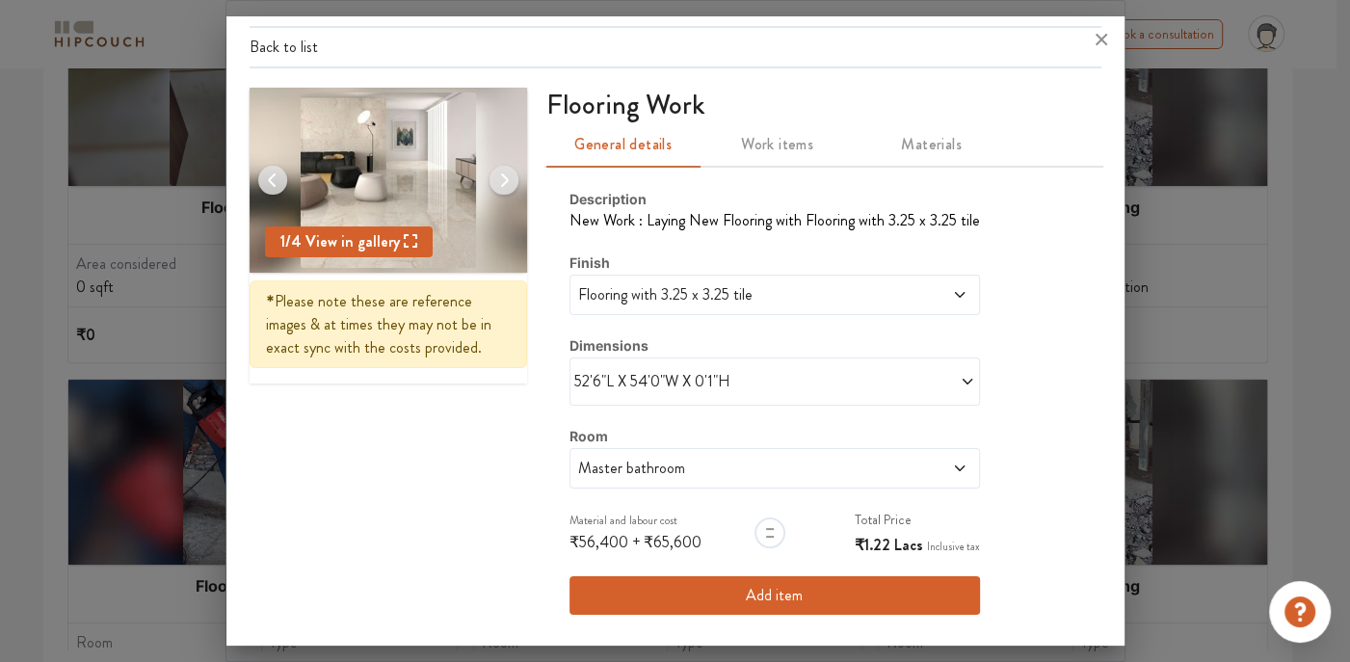
scroll to position [36, 0]
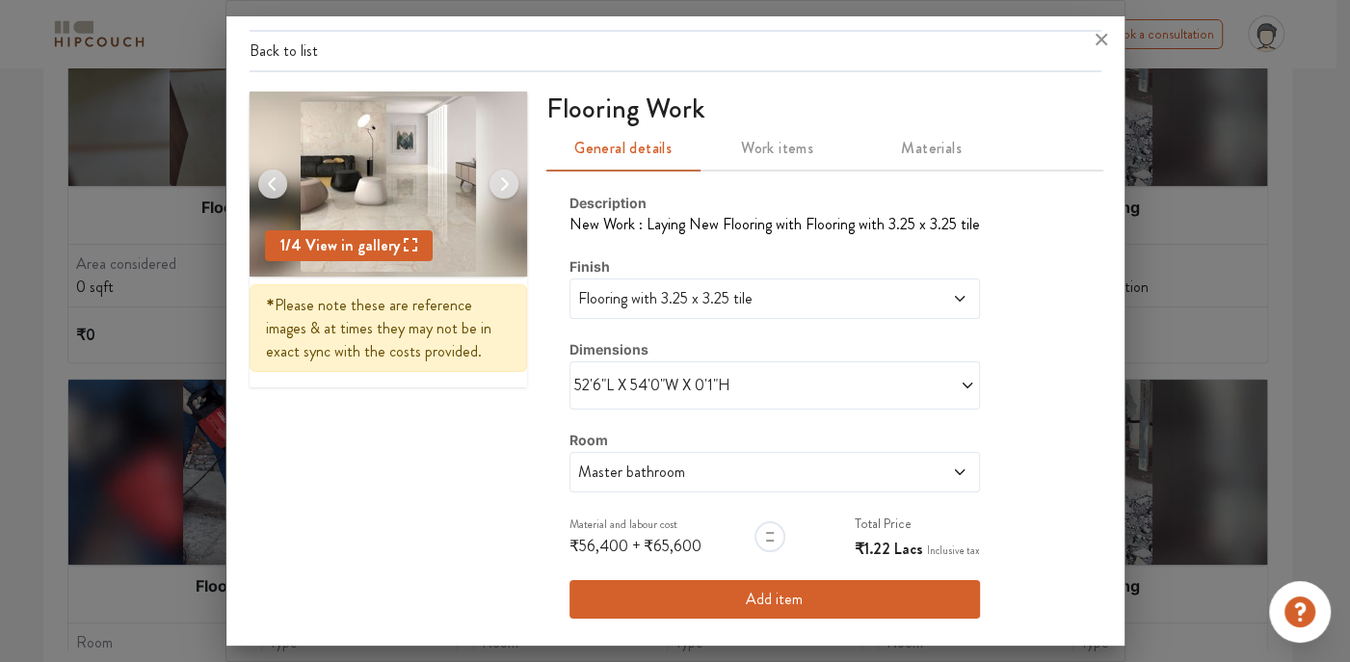
click at [935, 469] on span at bounding box center [918, 472] width 98 height 23
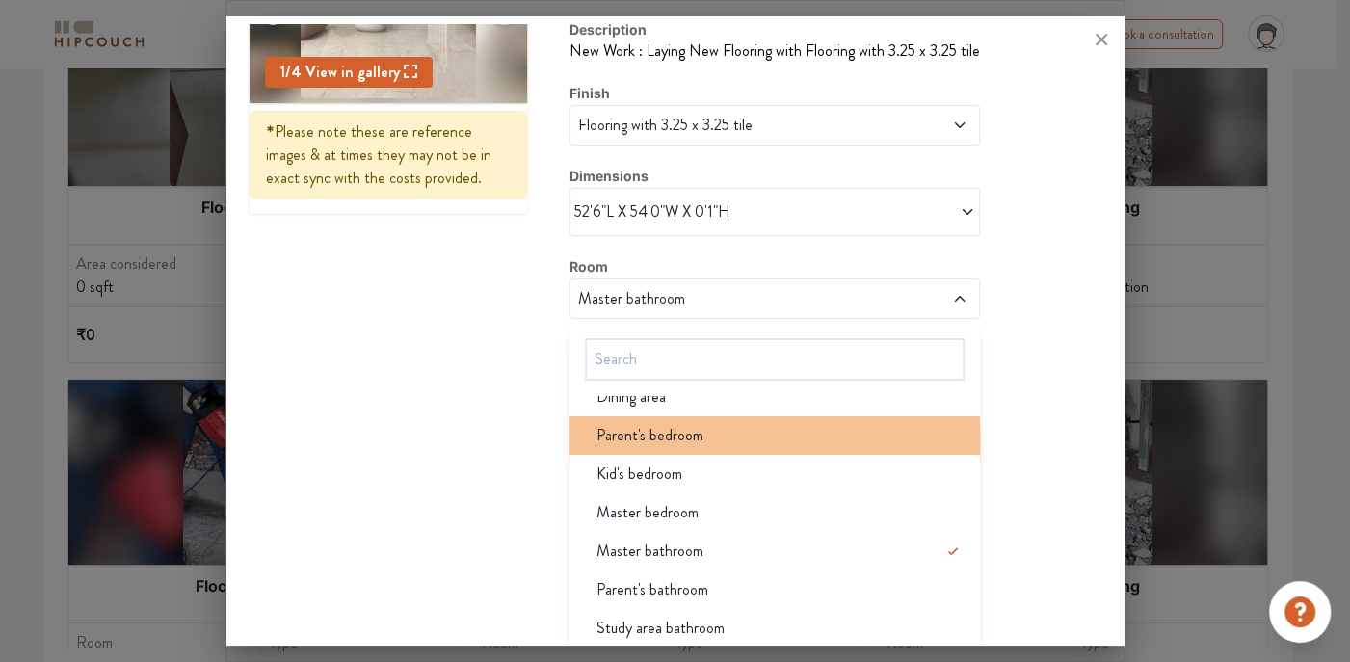
scroll to position [268, 0]
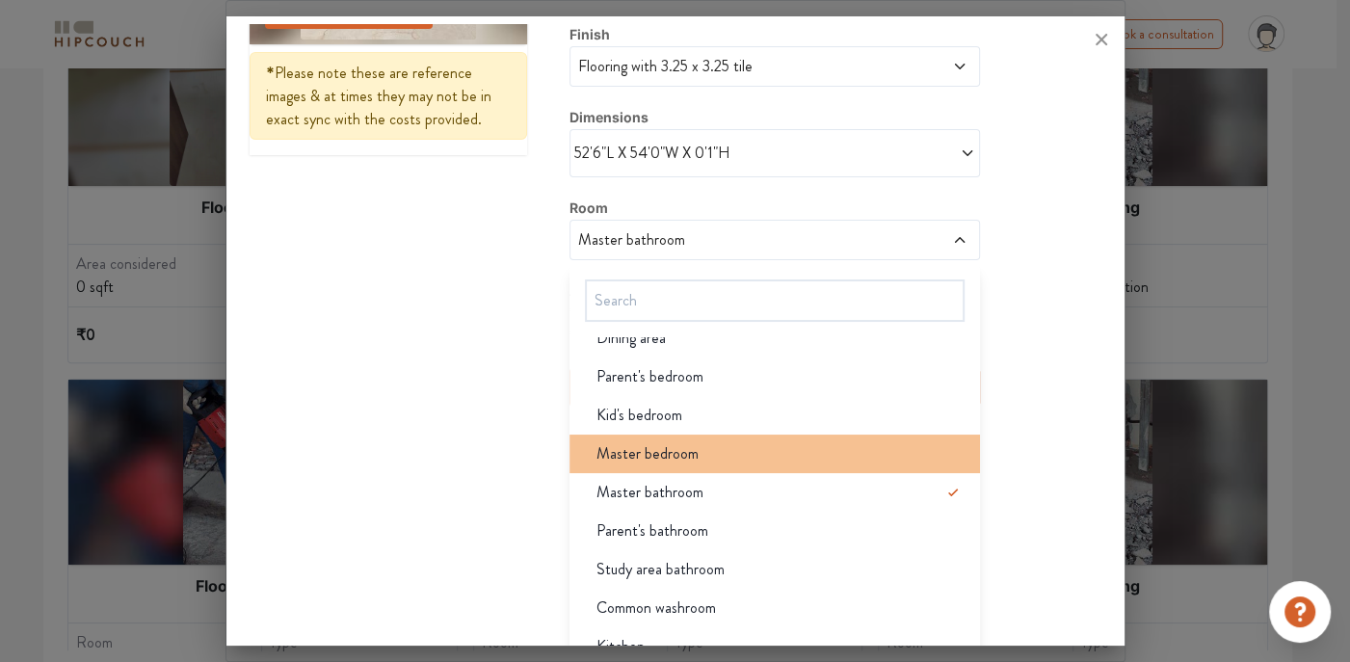
click at [735, 443] on div "Master bedroom" at bounding box center [780, 453] width 399 height 23
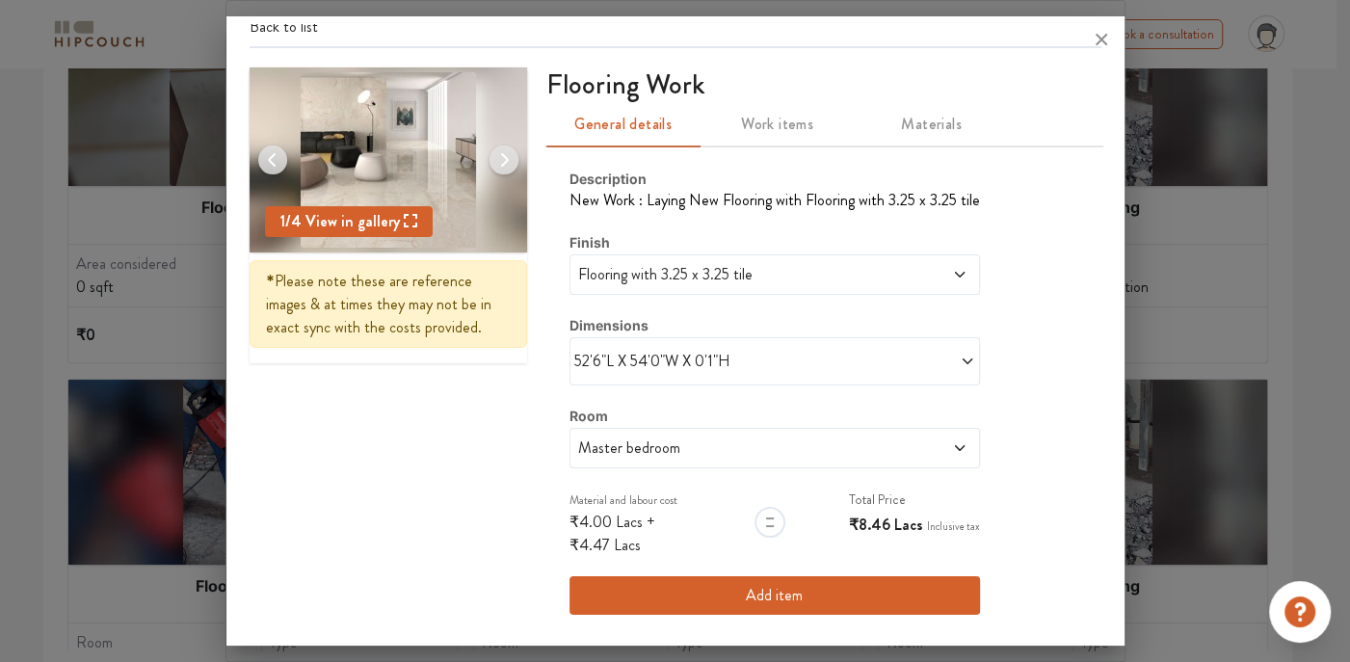
scroll to position [57, 0]
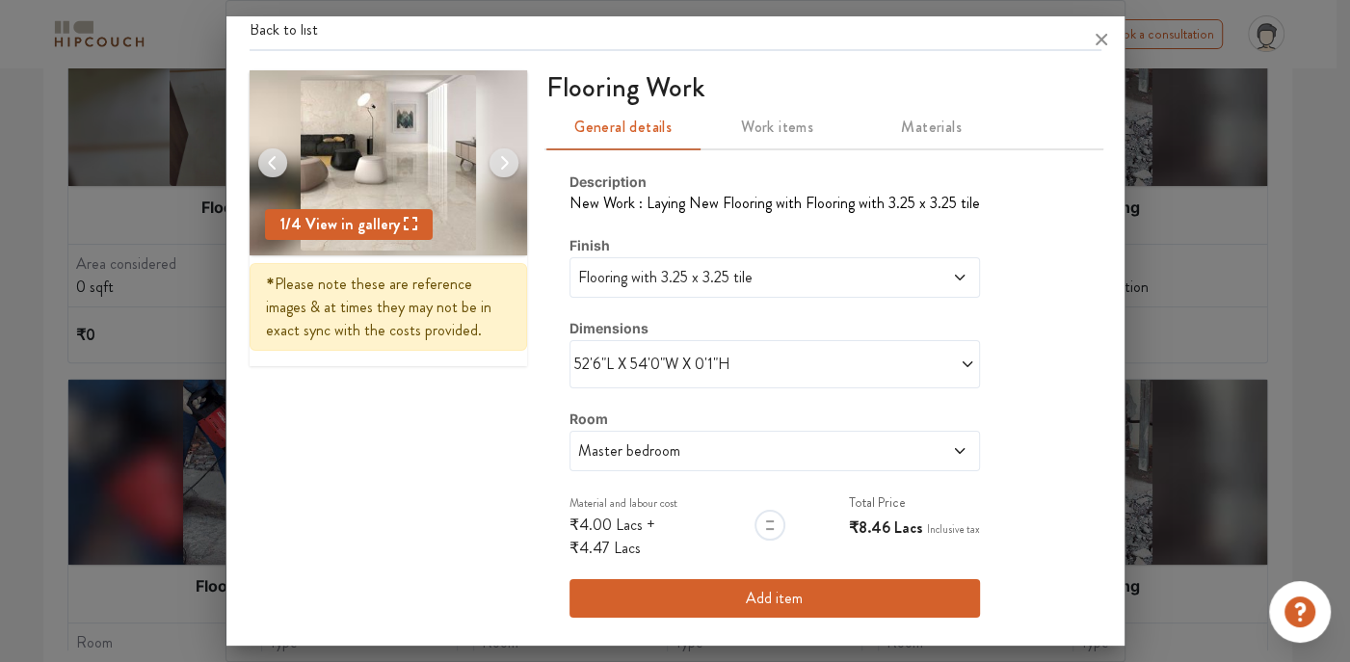
click at [764, 585] on button "Add item" at bounding box center [774, 598] width 410 height 39
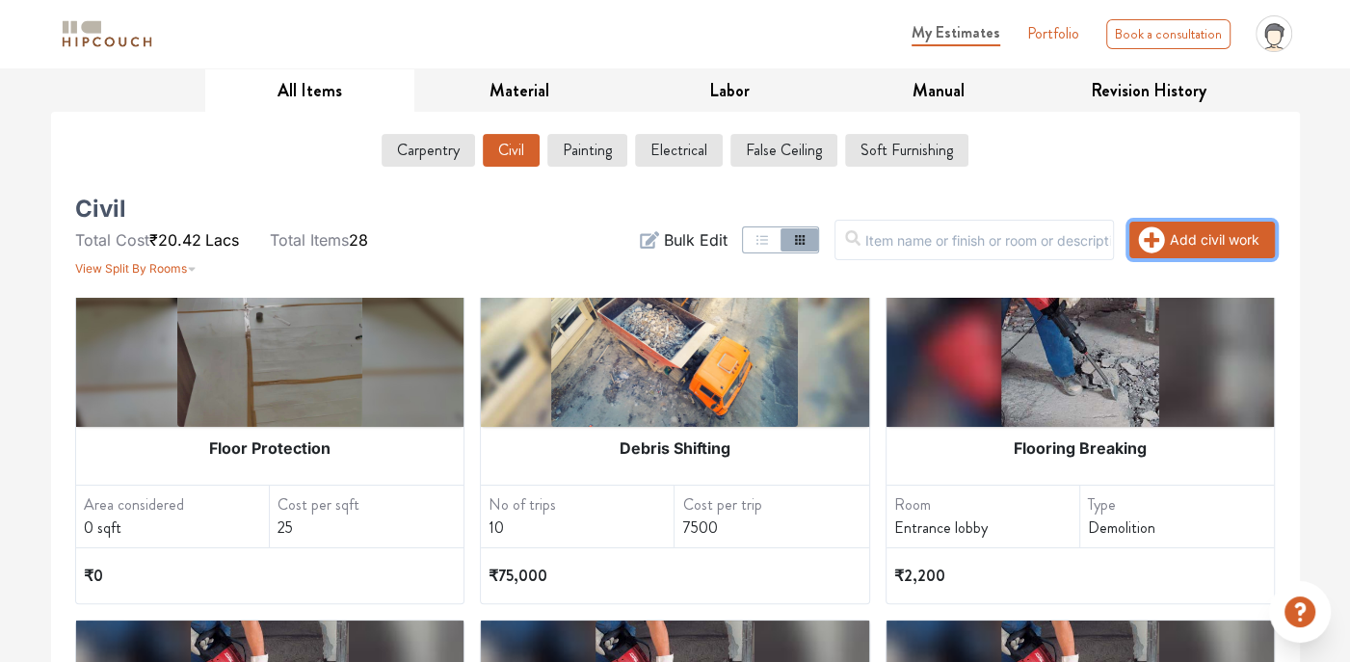
scroll to position [96, 0]
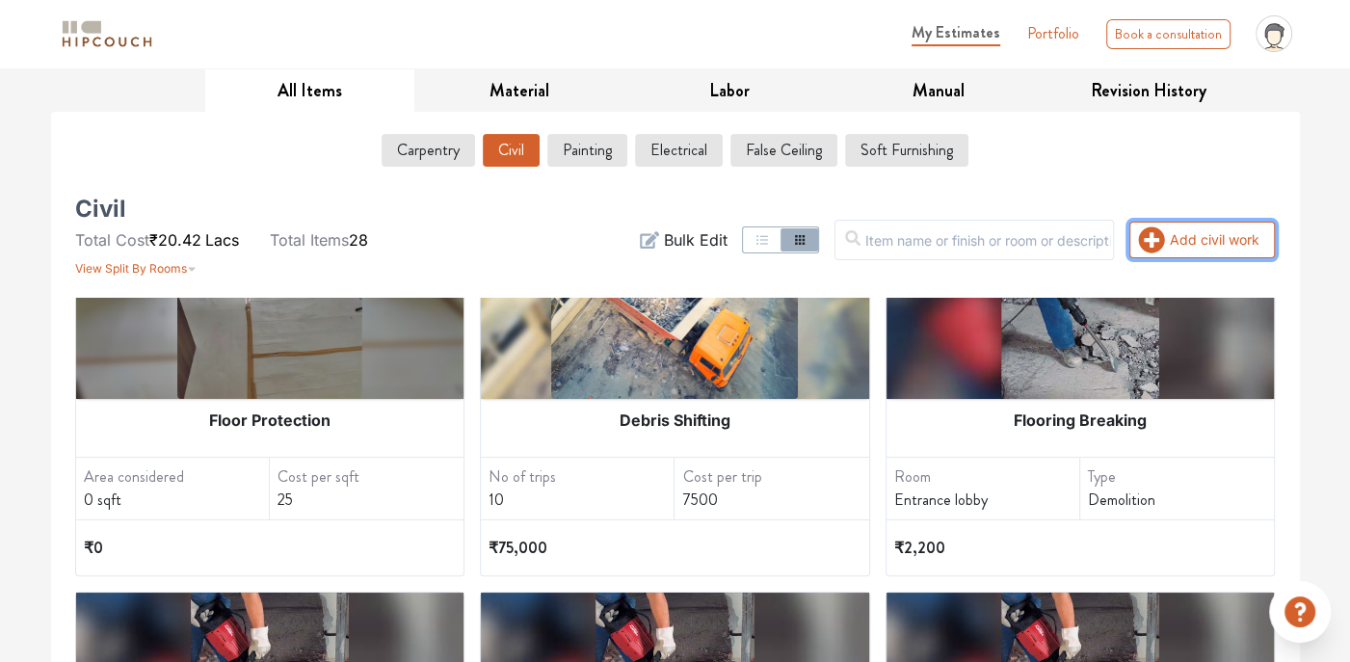
click at [1215, 218] on div "Add civil work Filter Bulk Edit" at bounding box center [879, 239] width 816 height 77
click at [1175, 243] on button "Add civil work" at bounding box center [1201, 240] width 145 height 37
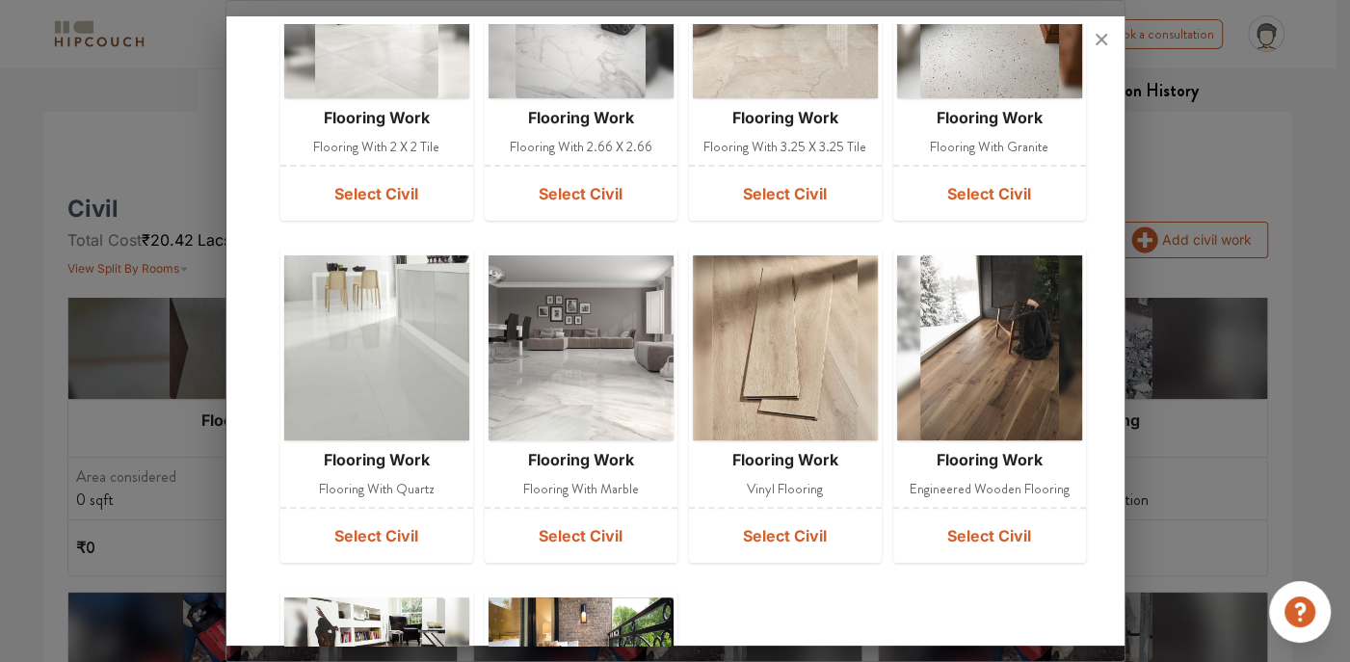
scroll to position [289, 0]
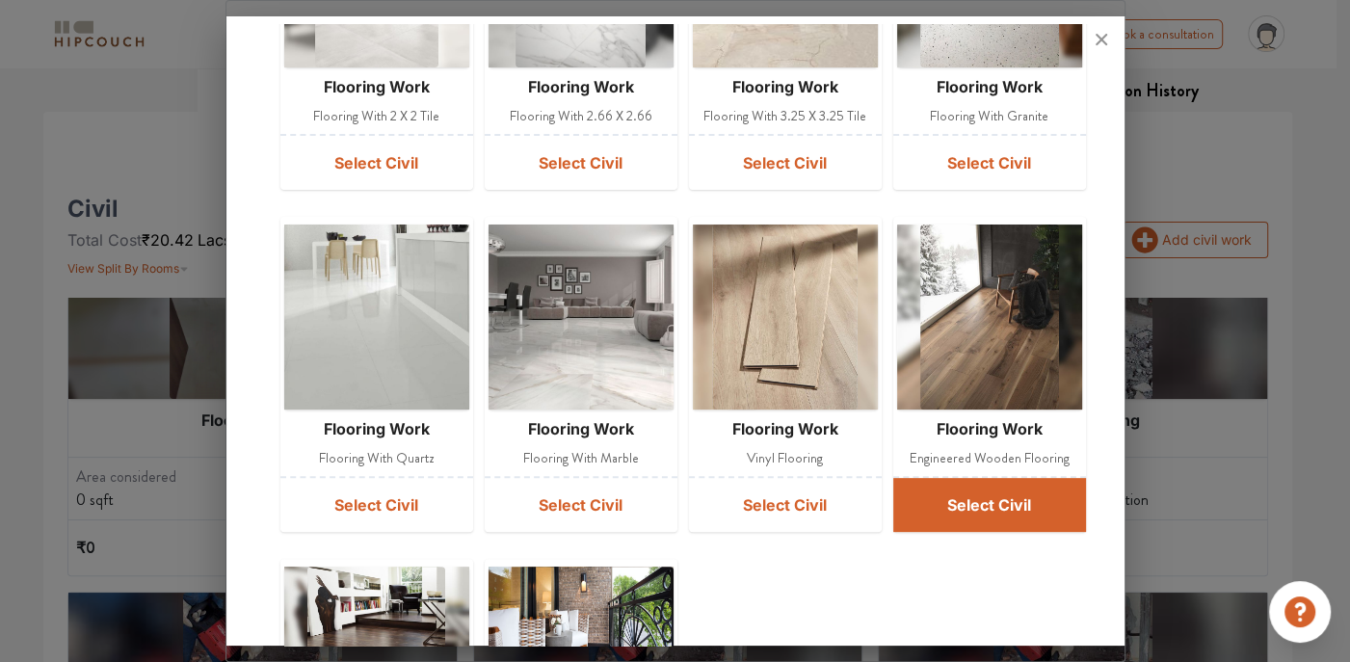
click at [954, 517] on button "Select Civil" at bounding box center [989, 505] width 193 height 54
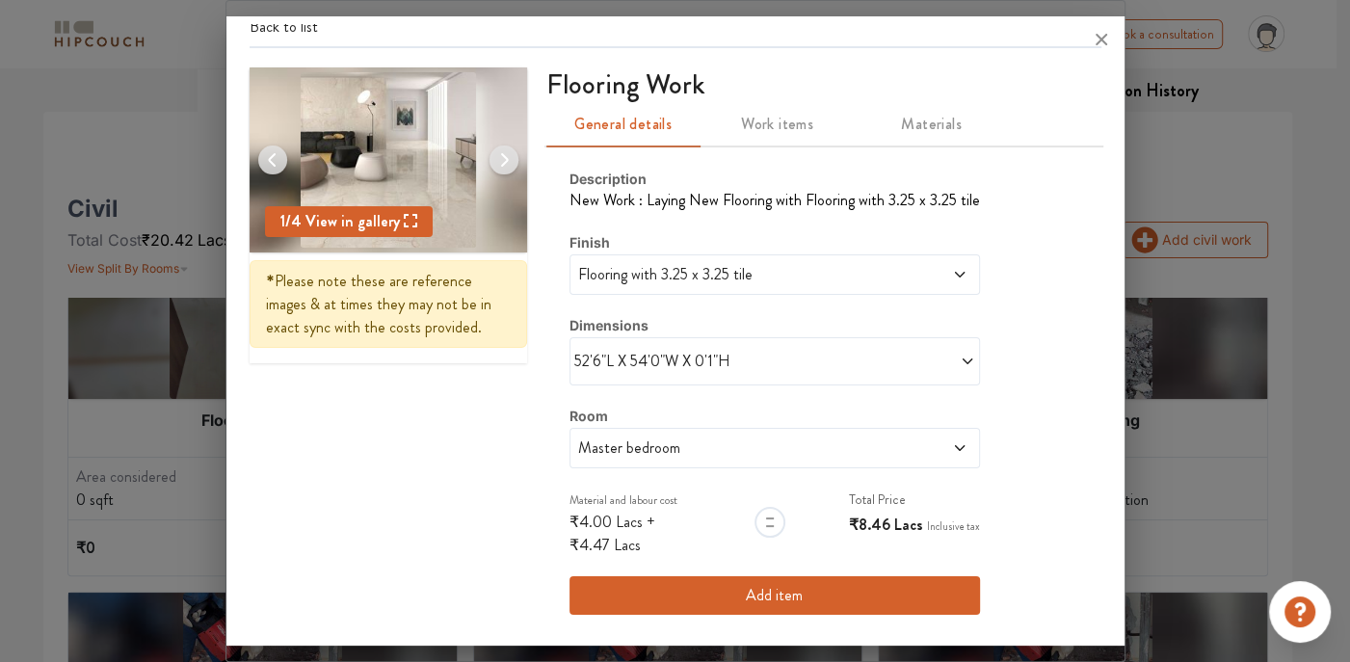
scroll to position [0, 0]
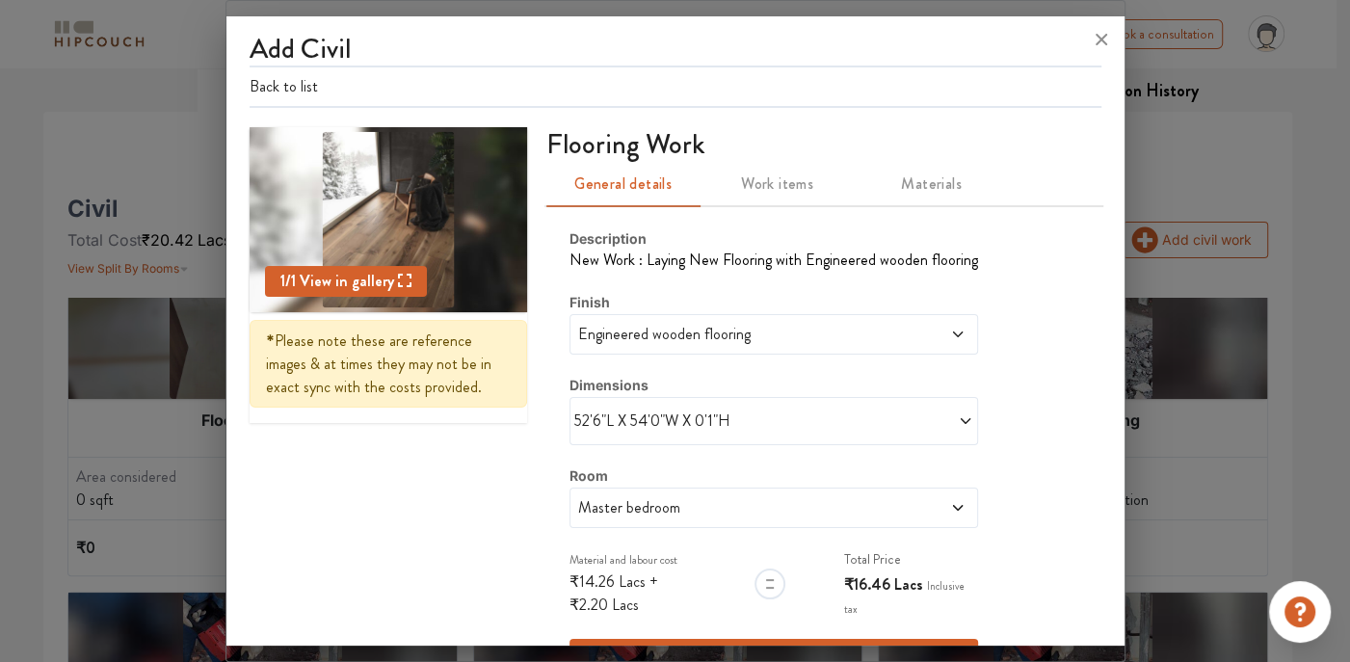
click at [958, 422] on icon at bounding box center [965, 420] width 15 height 15
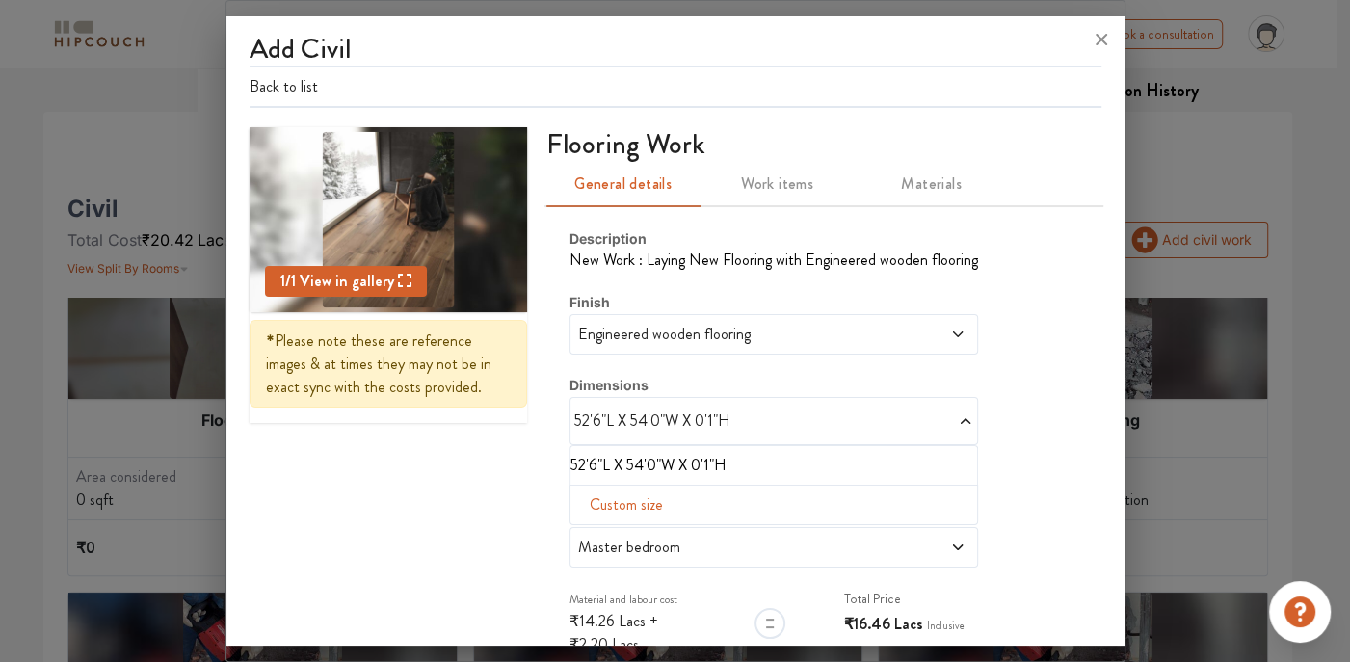
click at [599, 499] on span "Custom size" at bounding box center [626, 505] width 89 height 39
click at [599, 538] on input "text" at bounding box center [608, 535] width 44 height 37
click at [602, 531] on input "text" at bounding box center [608, 535] width 44 height 37
type input "61"
click at [637, 541] on input "text" at bounding box center [652, 535] width 44 height 37
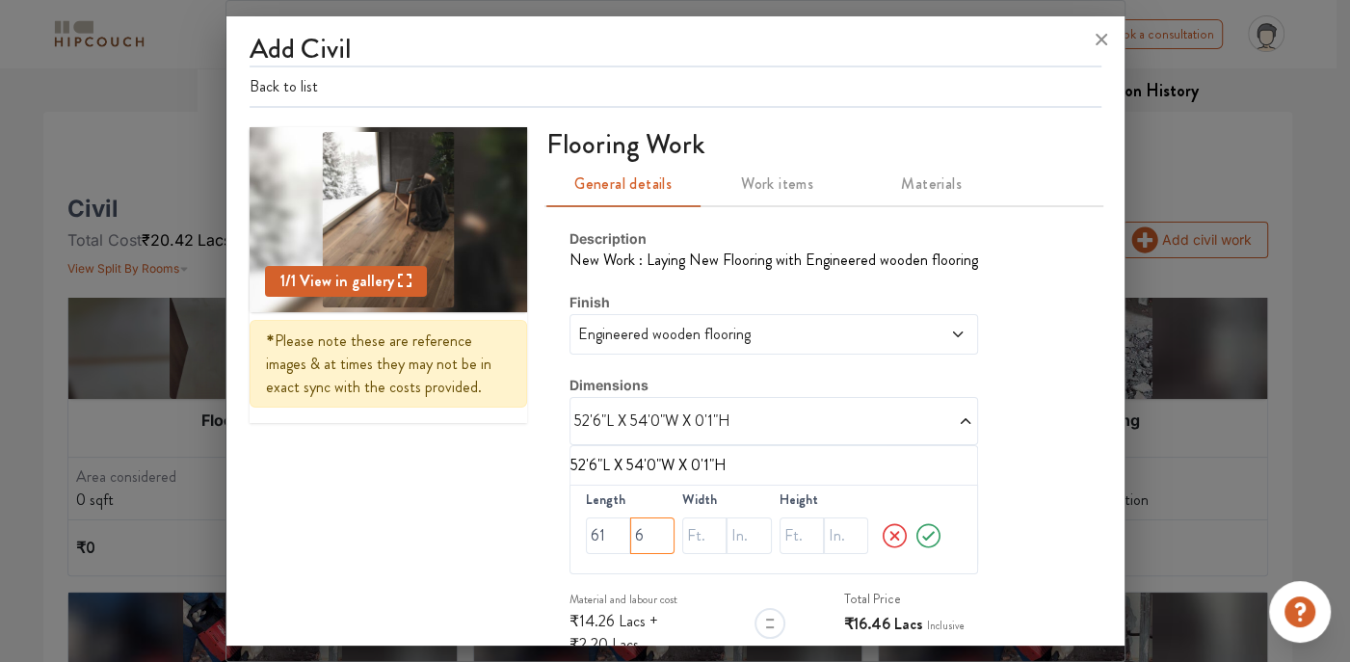
type input "6"
click at [687, 528] on input "text" at bounding box center [704, 535] width 44 height 37
click at [693, 537] on input "text" at bounding box center [704, 535] width 44 height 37
type input "22"
click at [614, 531] on input "61" at bounding box center [608, 535] width 44 height 37
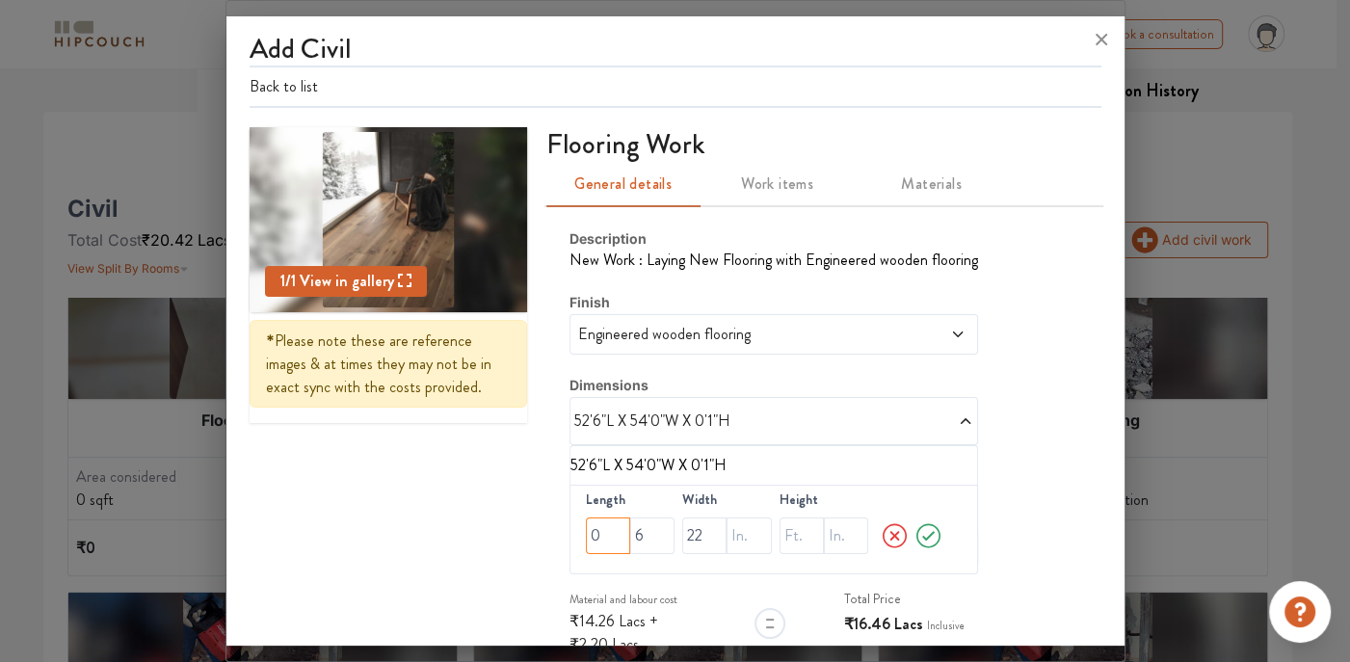
click at [603, 528] on input "0" at bounding box center [608, 535] width 44 height 37
type input "84"
click at [640, 539] on input "6" at bounding box center [652, 535] width 44 height 37
type input "0"
click at [824, 531] on input "text" at bounding box center [846, 535] width 44 height 37
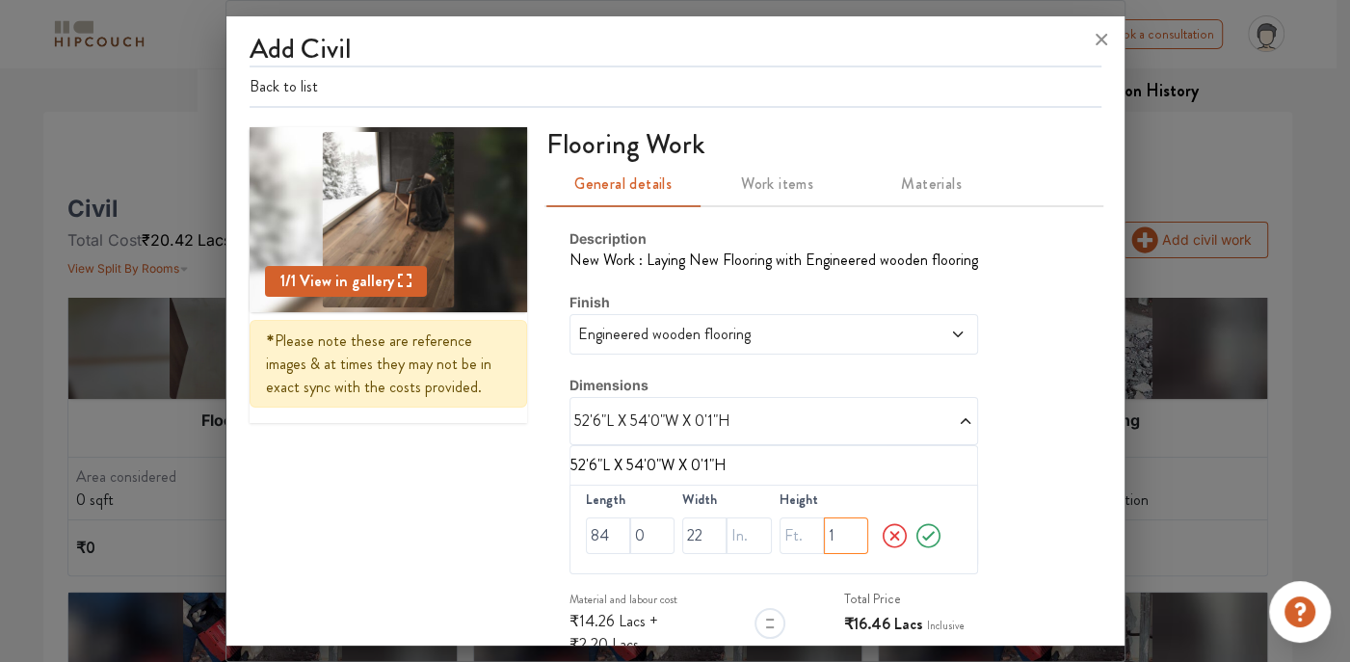
type input "1"
click at [913, 530] on icon at bounding box center [928, 535] width 30 height 39
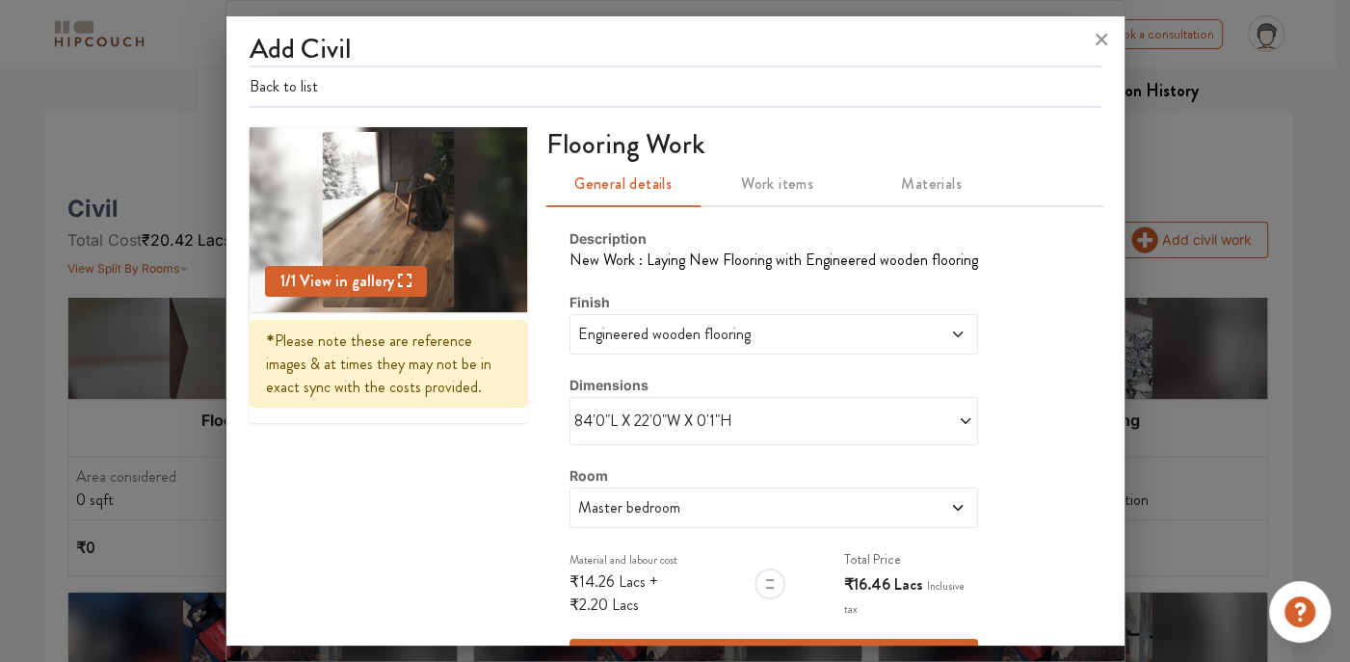
scroll to position [60, 0]
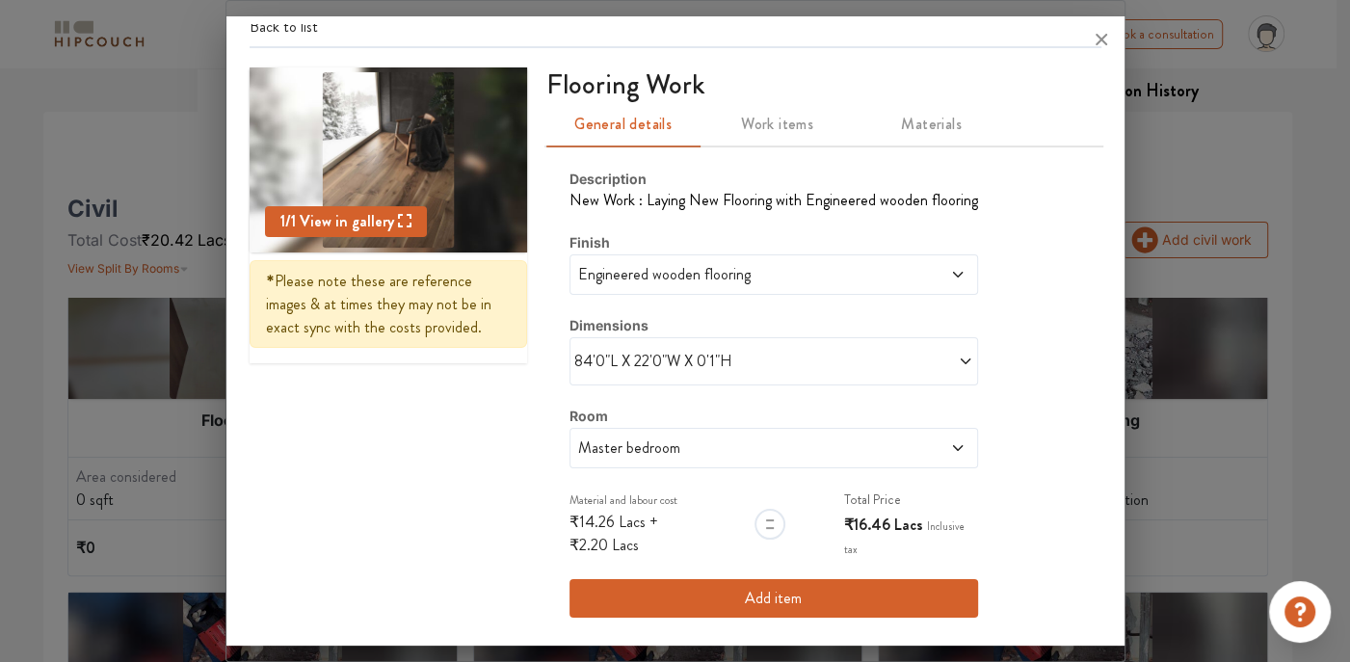
click at [924, 439] on span at bounding box center [915, 447] width 97 height 23
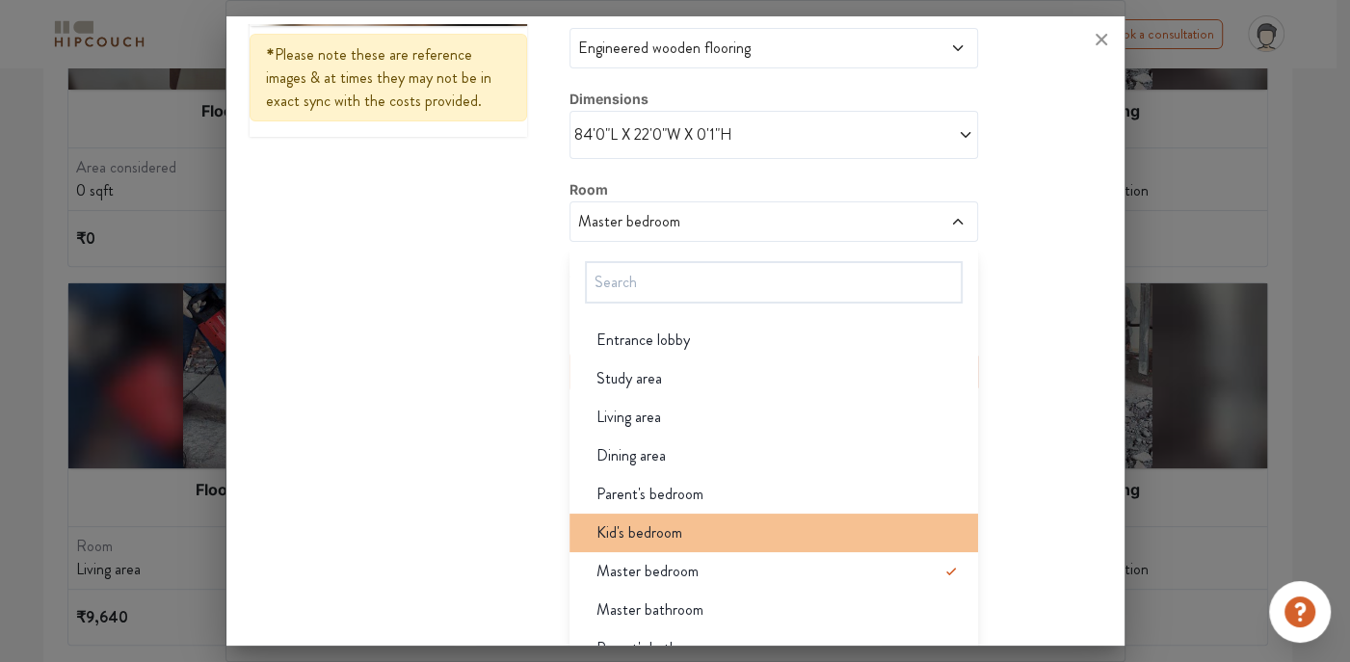
scroll to position [0, 0]
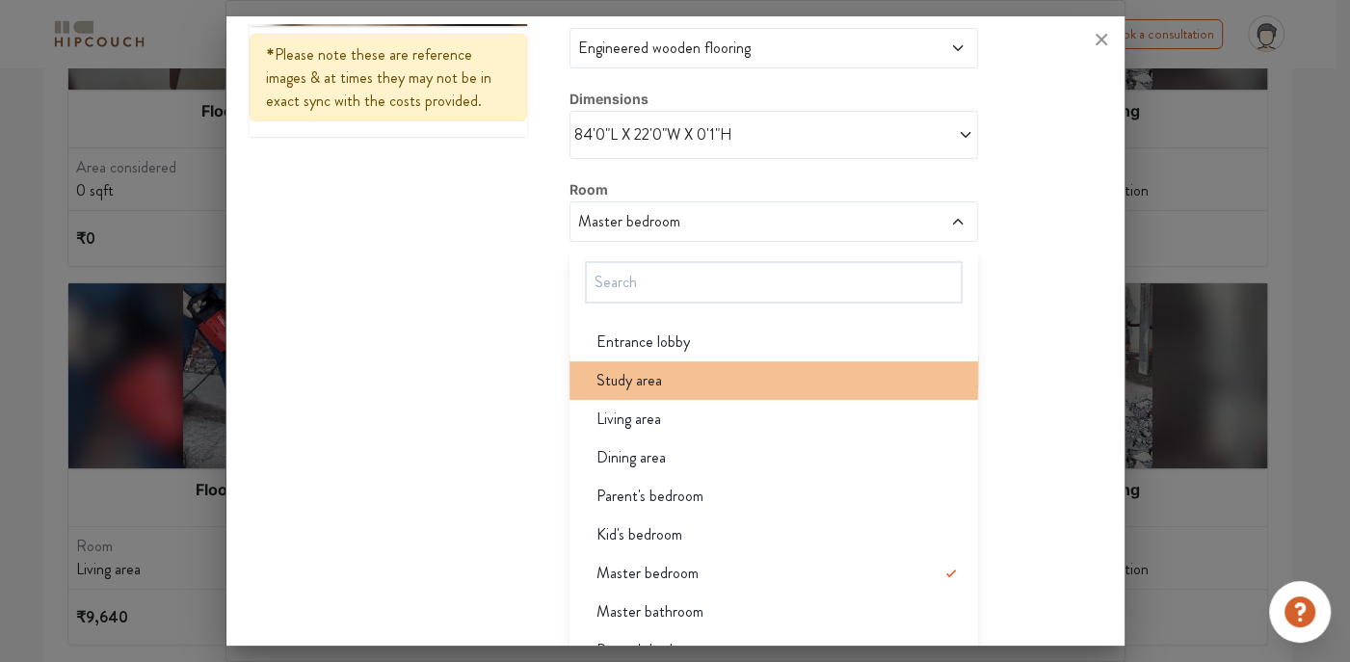
click at [639, 369] on span "Study area" at bounding box center [629, 380] width 66 height 23
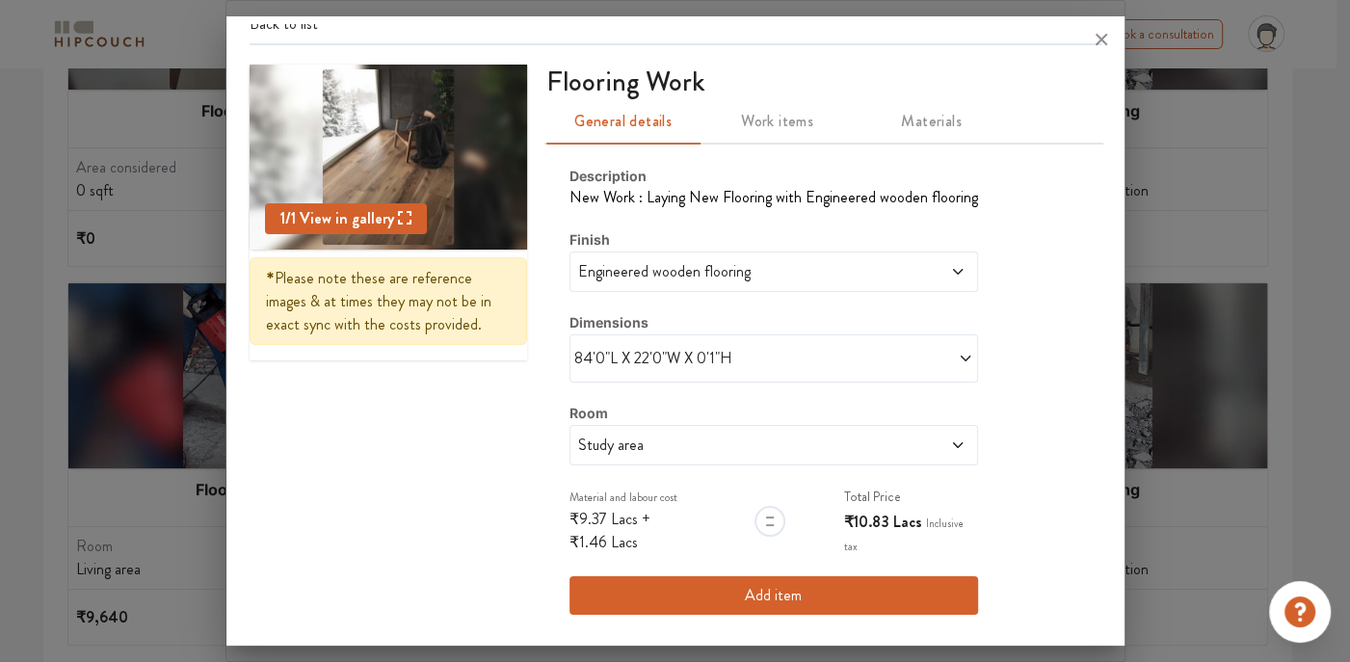
scroll to position [60, 0]
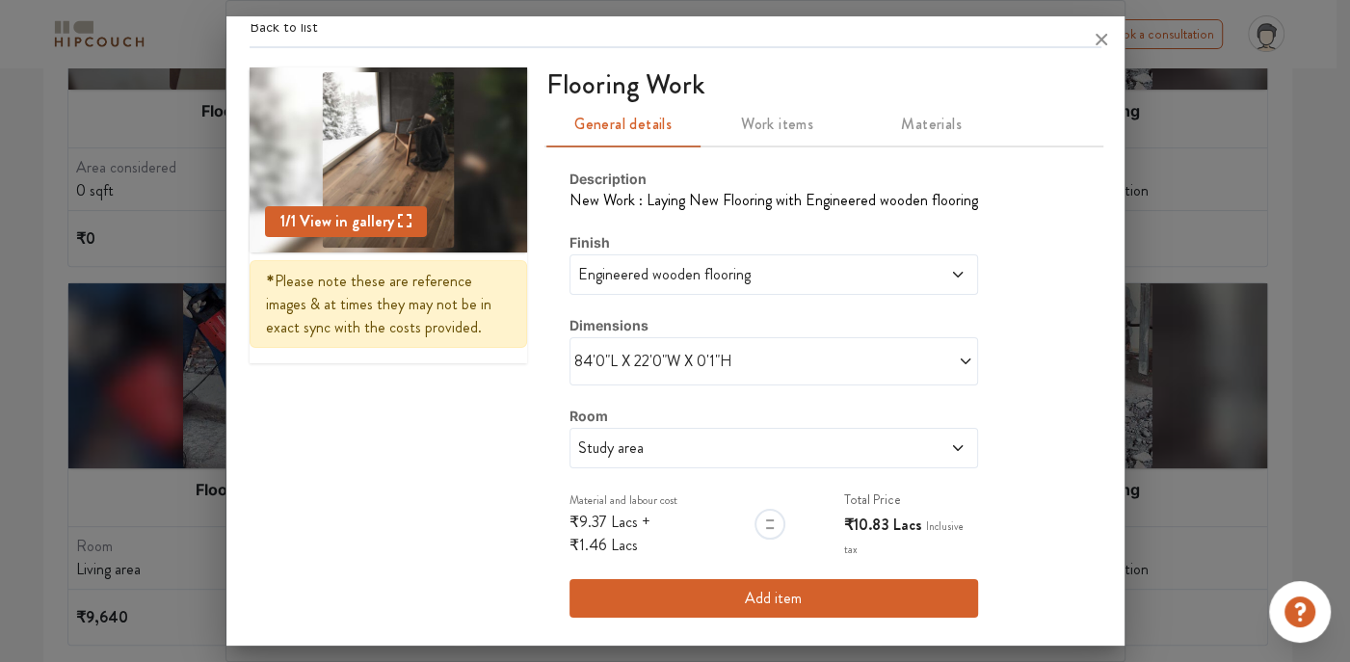
click at [696, 604] on button "Add item" at bounding box center [773, 598] width 409 height 39
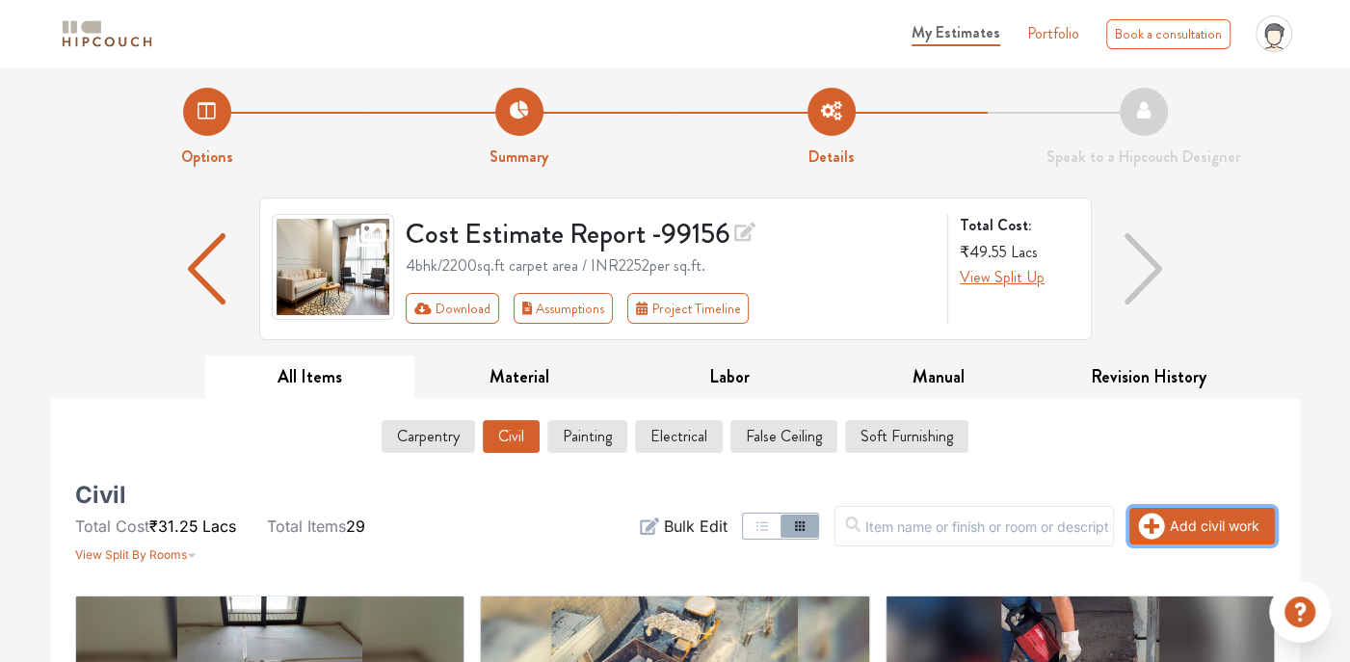
scroll to position [0, 0]
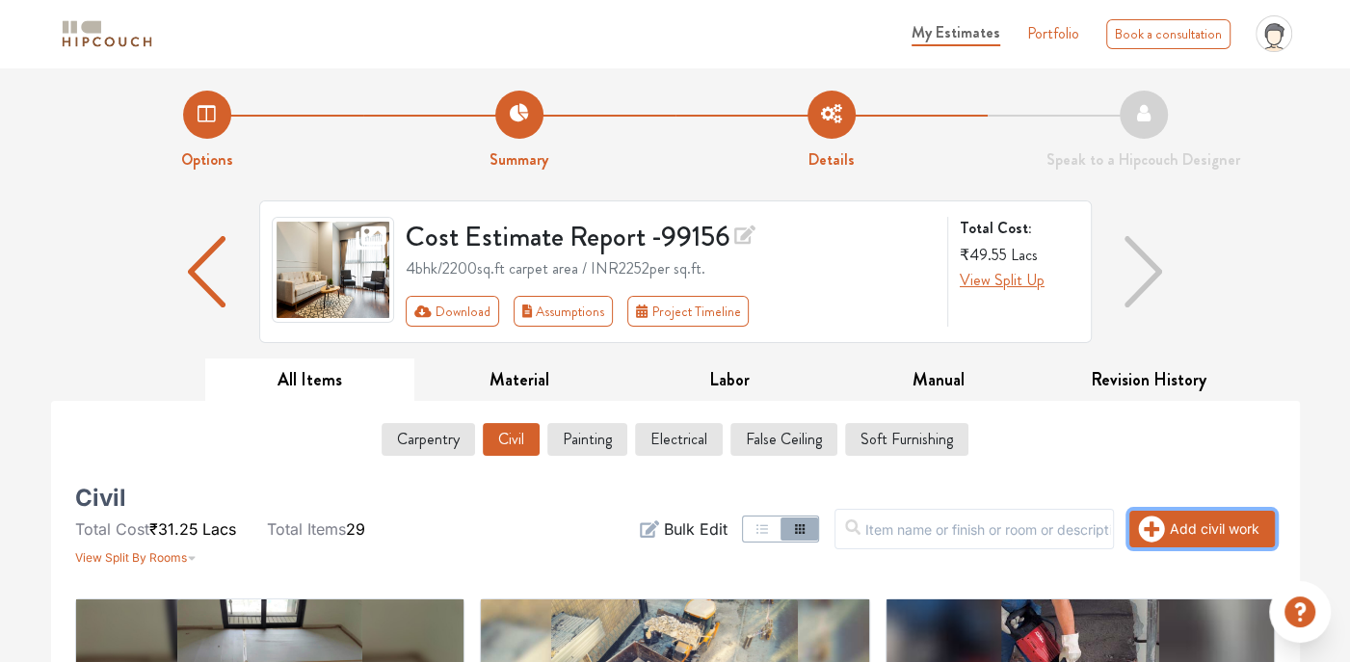
click at [1148, 528] on icon "button" at bounding box center [1152, 528] width 26 height 26
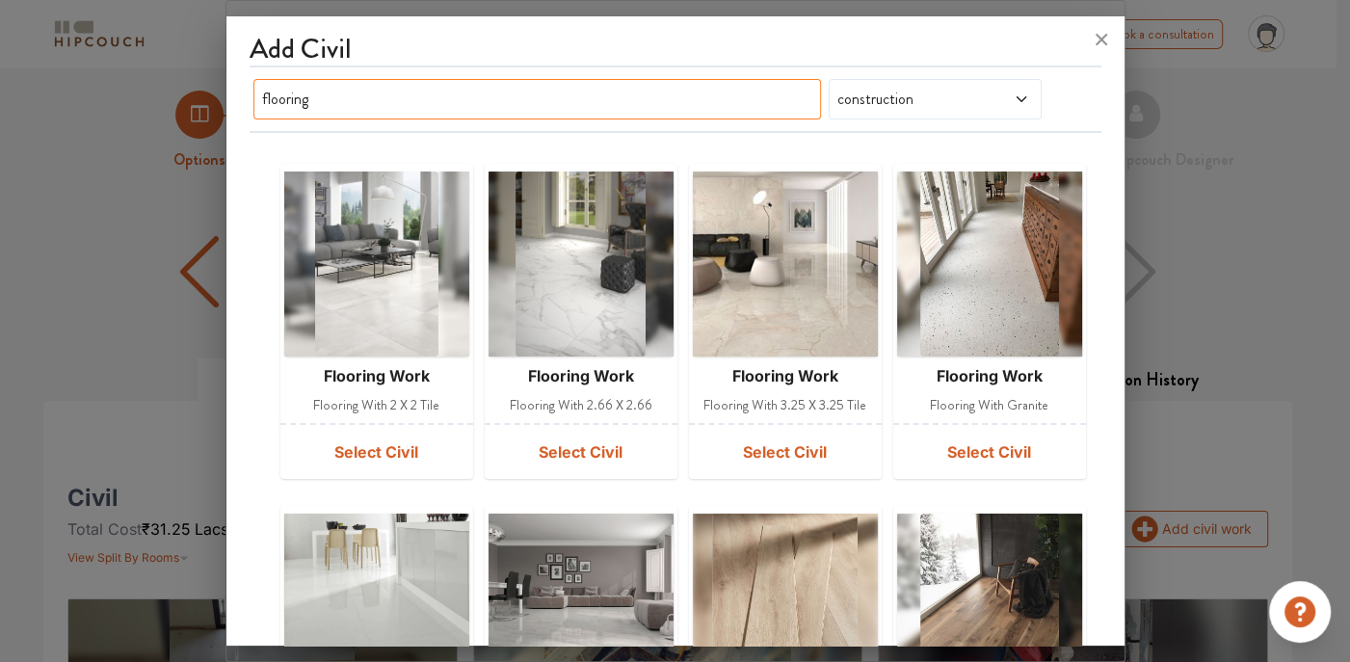
click at [544, 96] on input "flooring" at bounding box center [537, 99] width 568 height 40
type input "f"
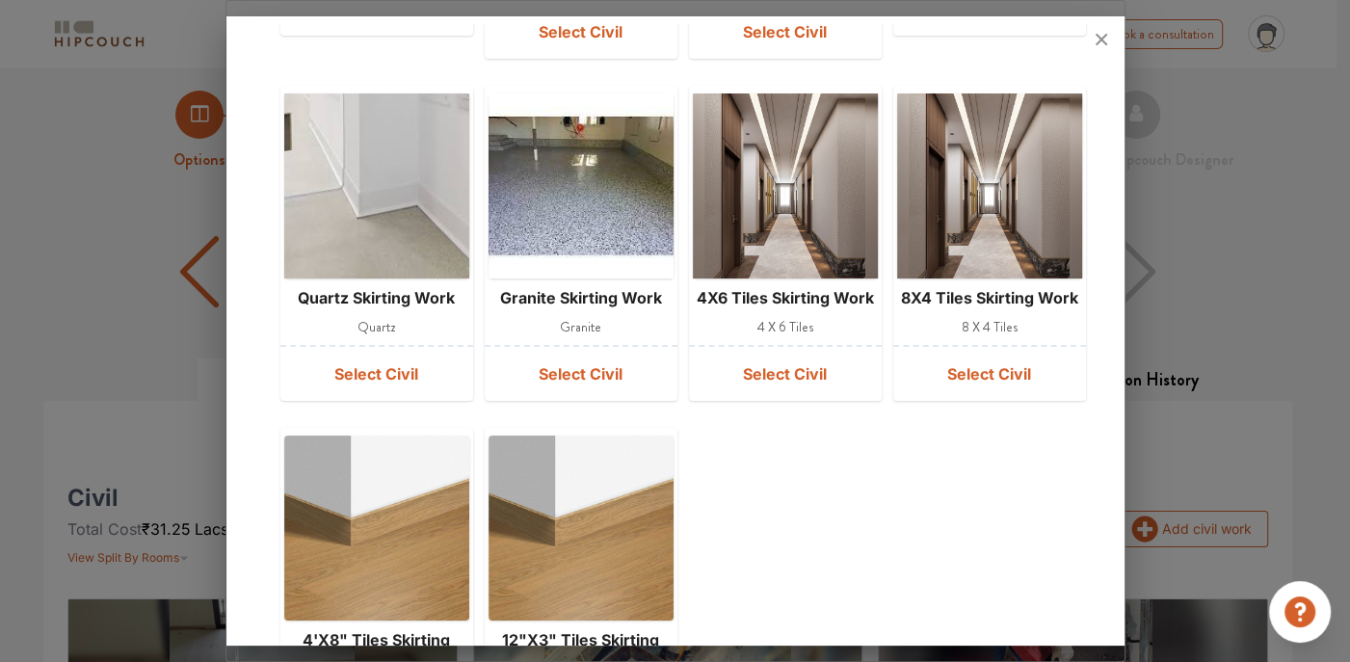
scroll to position [482, 0]
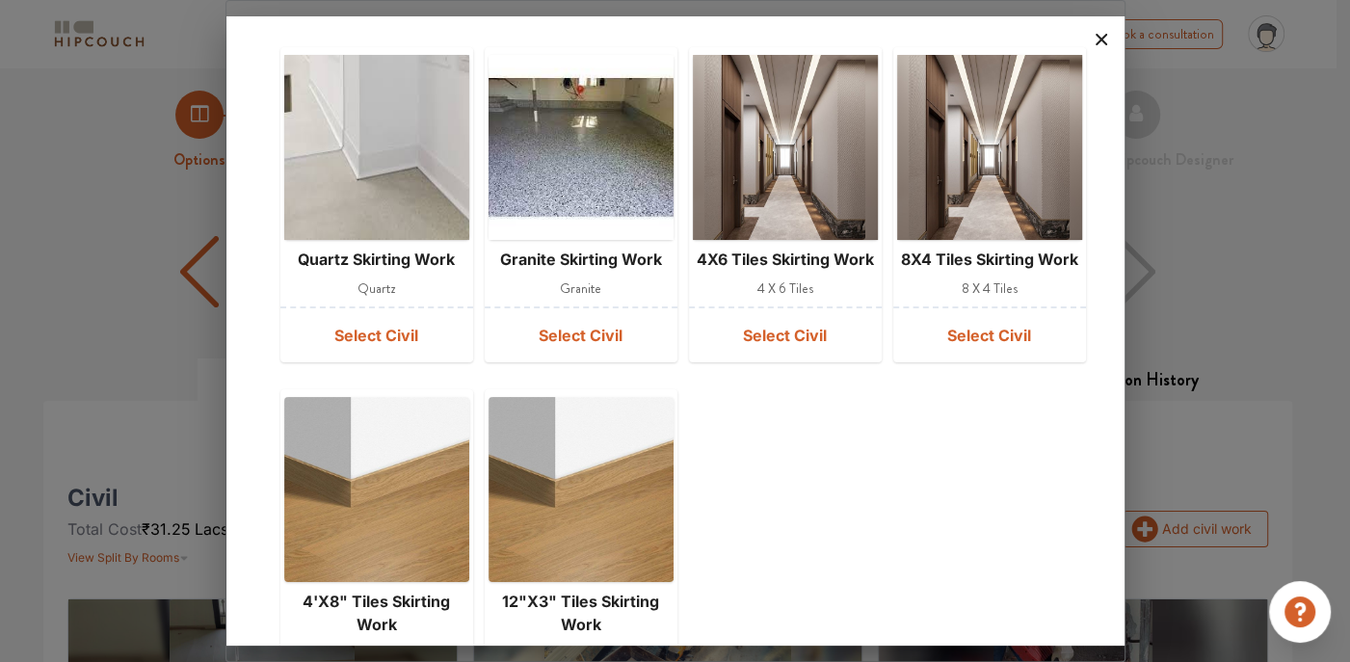
type input "skir"
click at [1099, 39] on icon at bounding box center [1102, 40] width 12 height 12
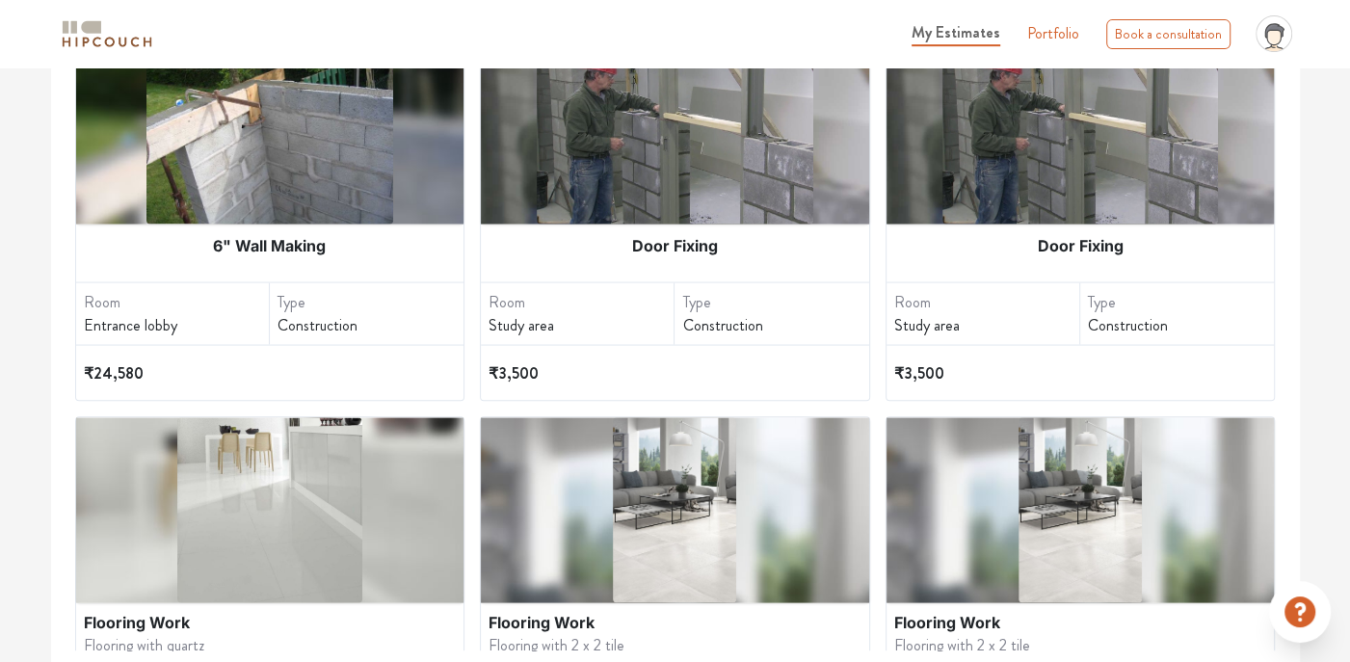
scroll to position [2641, 0]
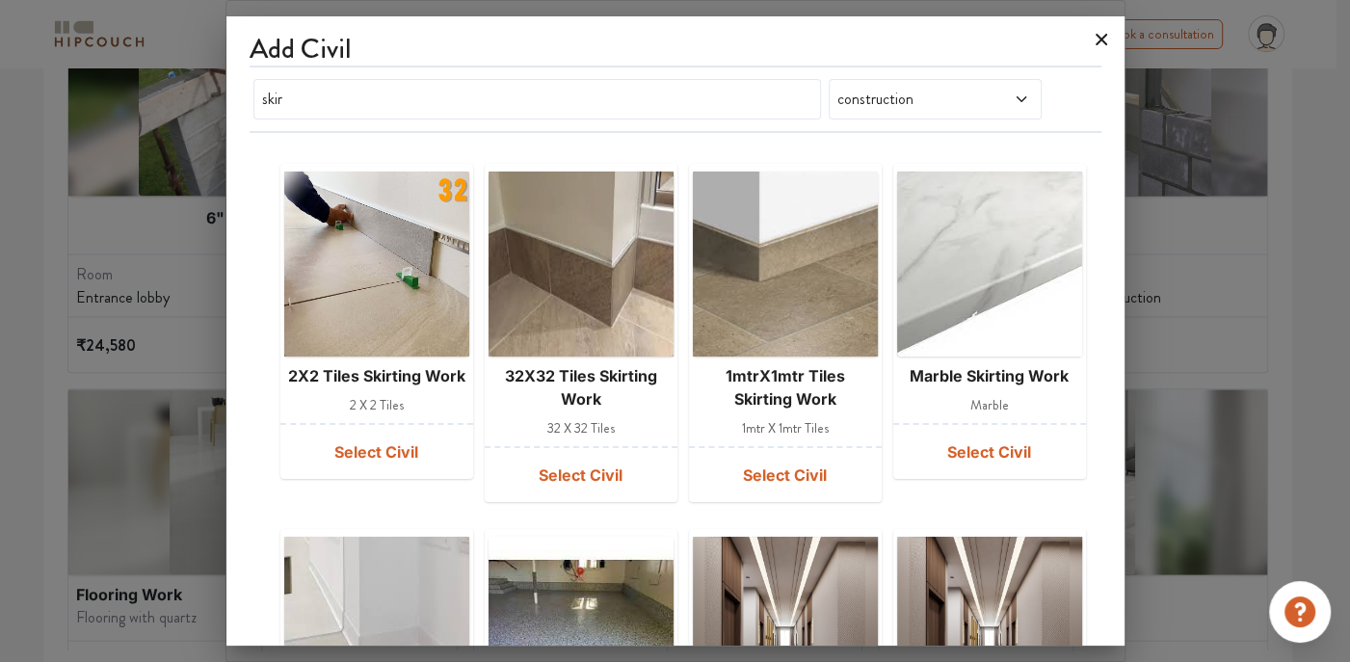
click at [1104, 39] on icon at bounding box center [1101, 39] width 31 height 31
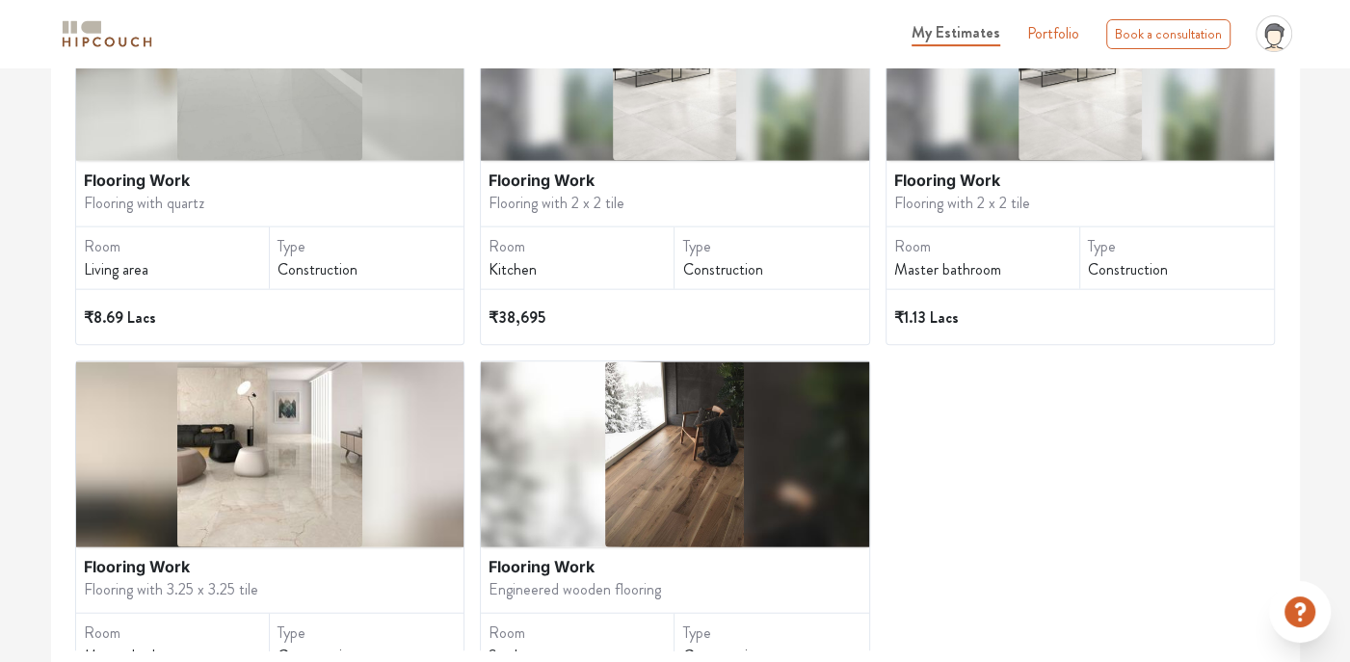
scroll to position [3122, 0]
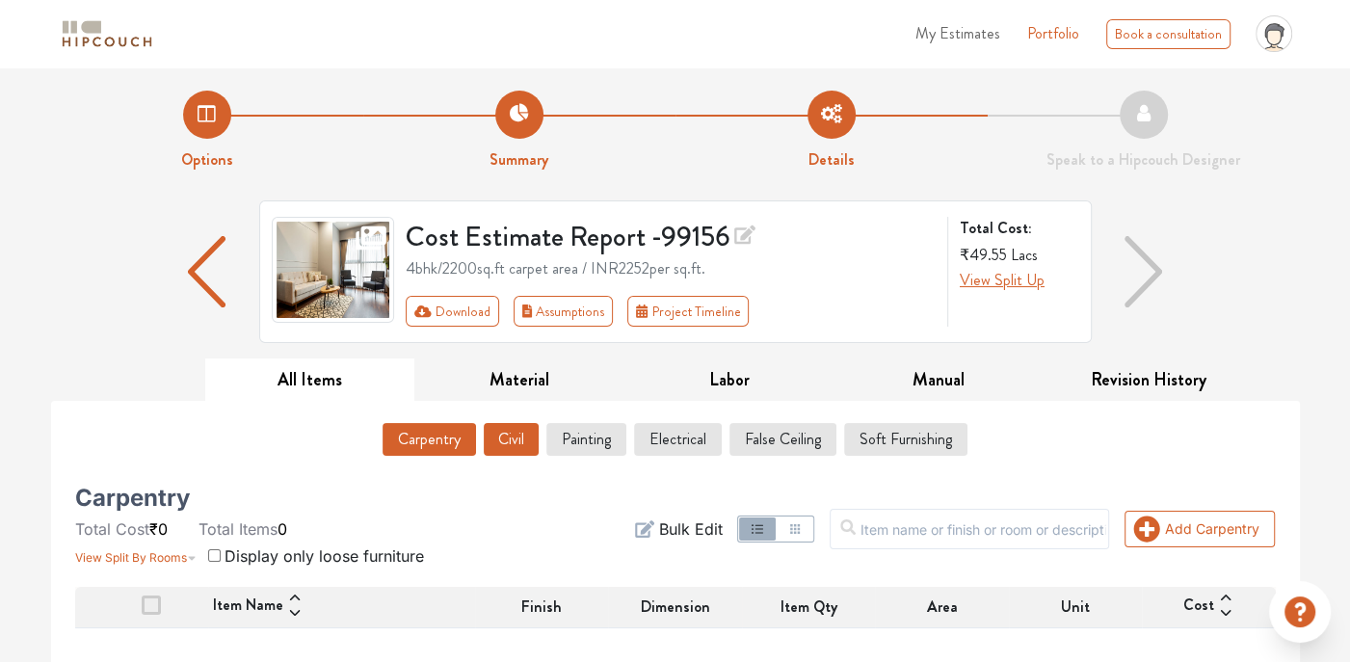
click at [527, 437] on button "Civil" at bounding box center [511, 439] width 55 height 33
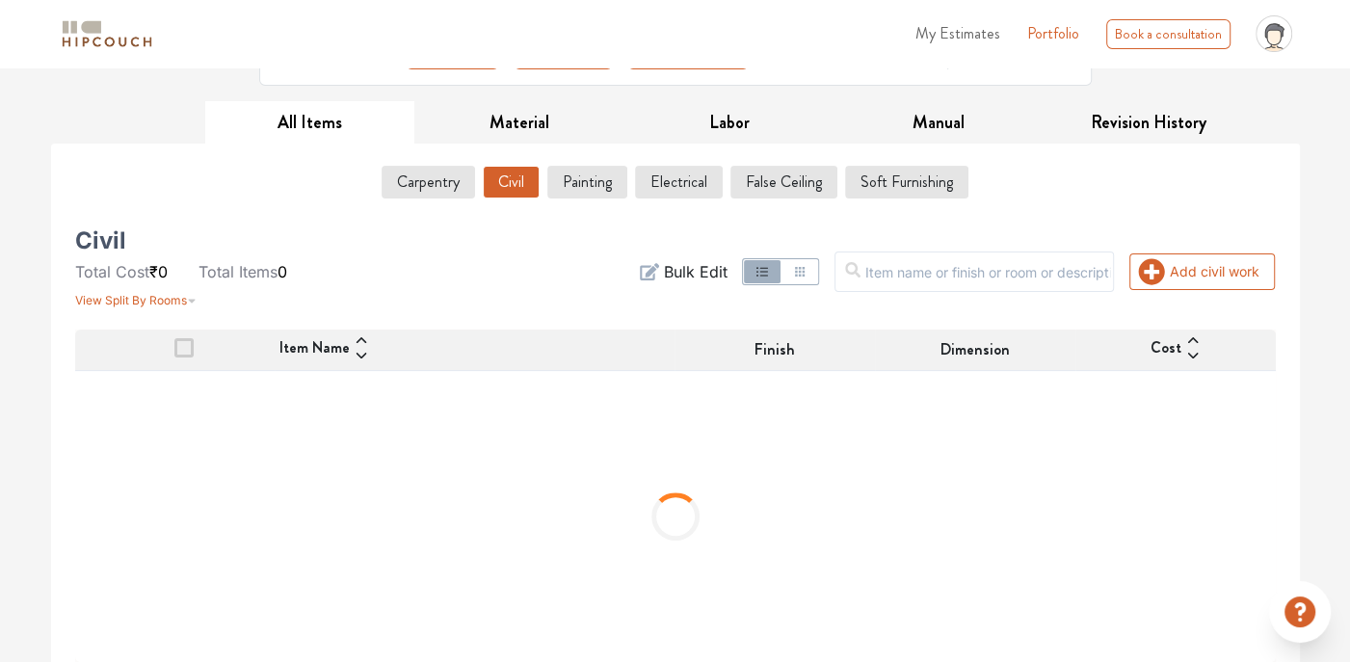
scroll to position [269, 0]
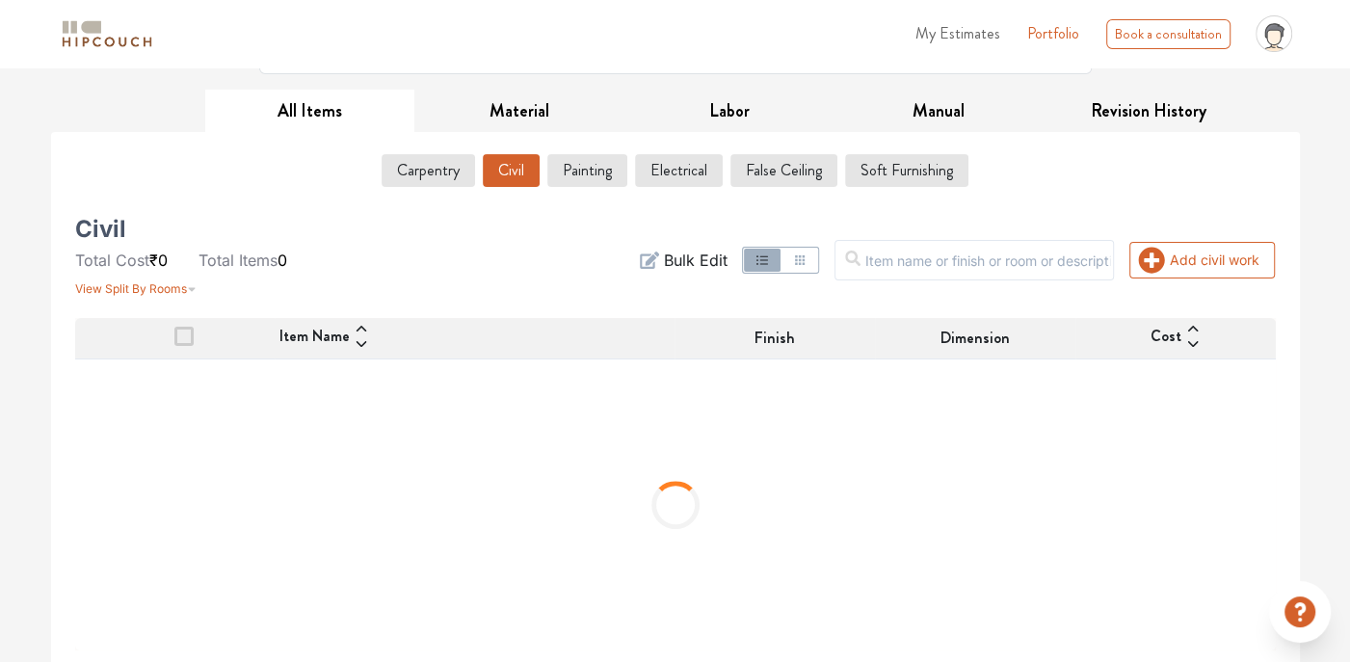
click at [805, 255] on icon "button" at bounding box center [800, 260] width 10 height 10
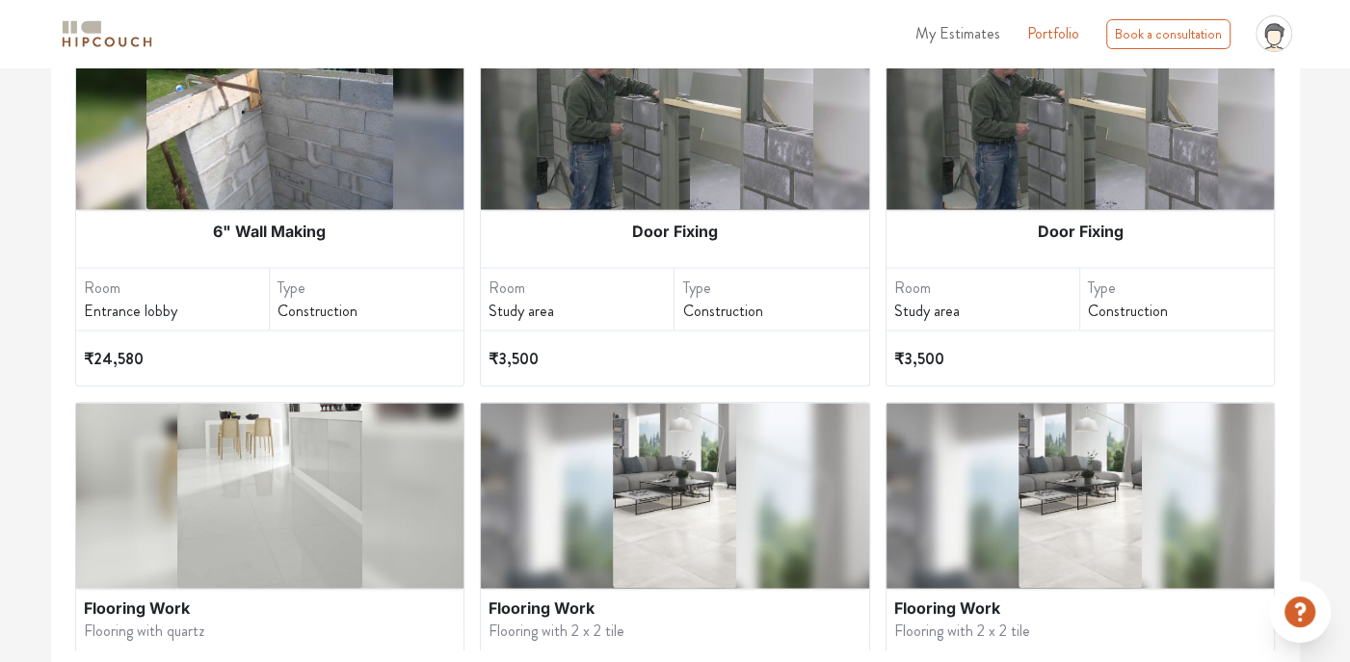
scroll to position [2737, 0]
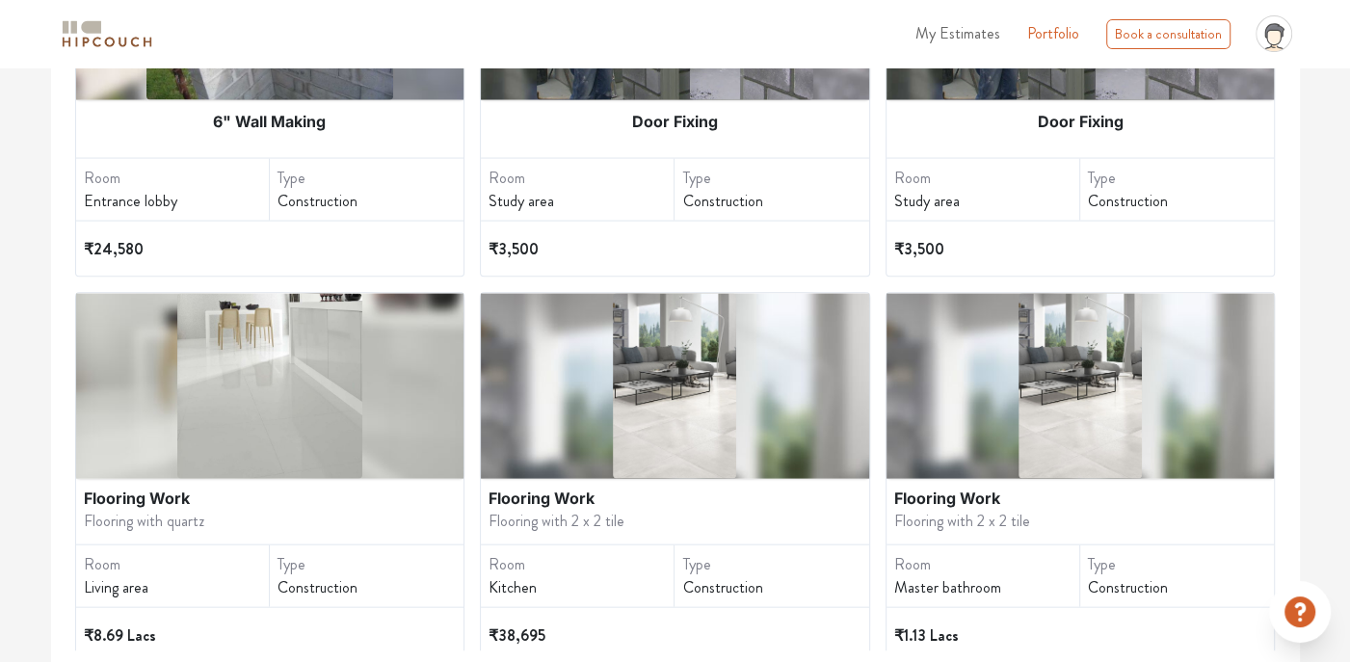
click at [210, 444] on img at bounding box center [269, 385] width 185 height 185
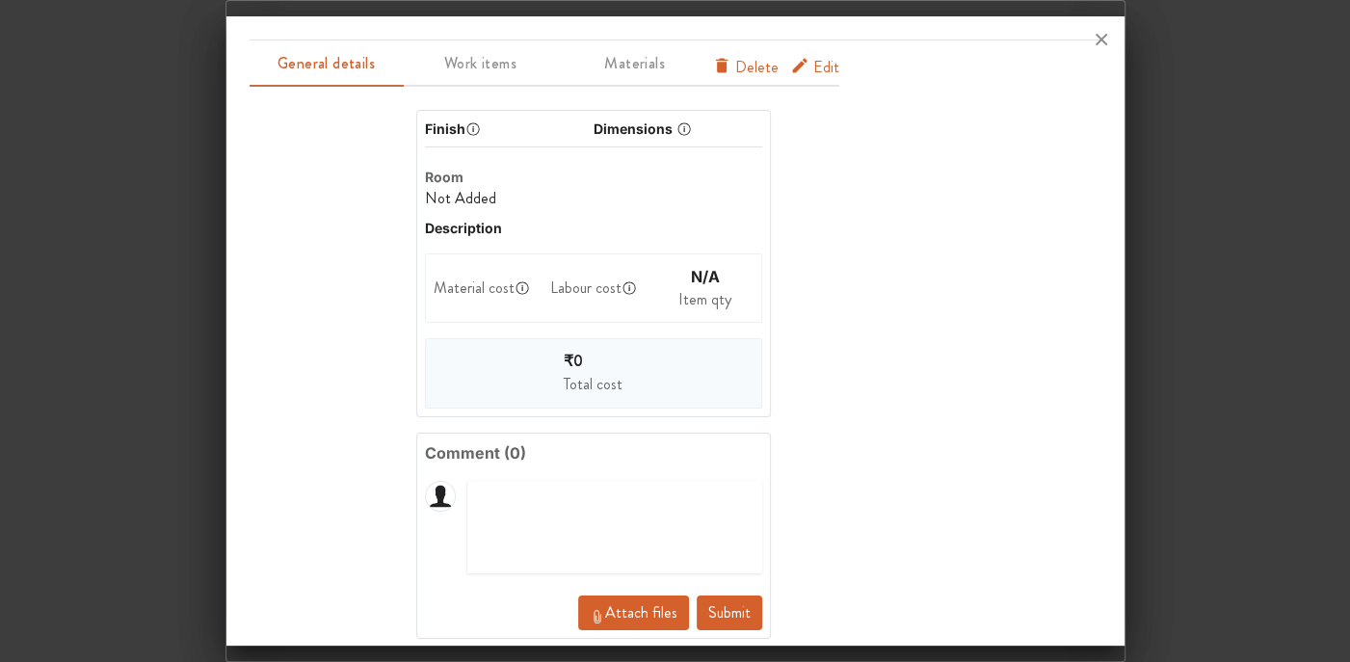
scroll to position [0, 0]
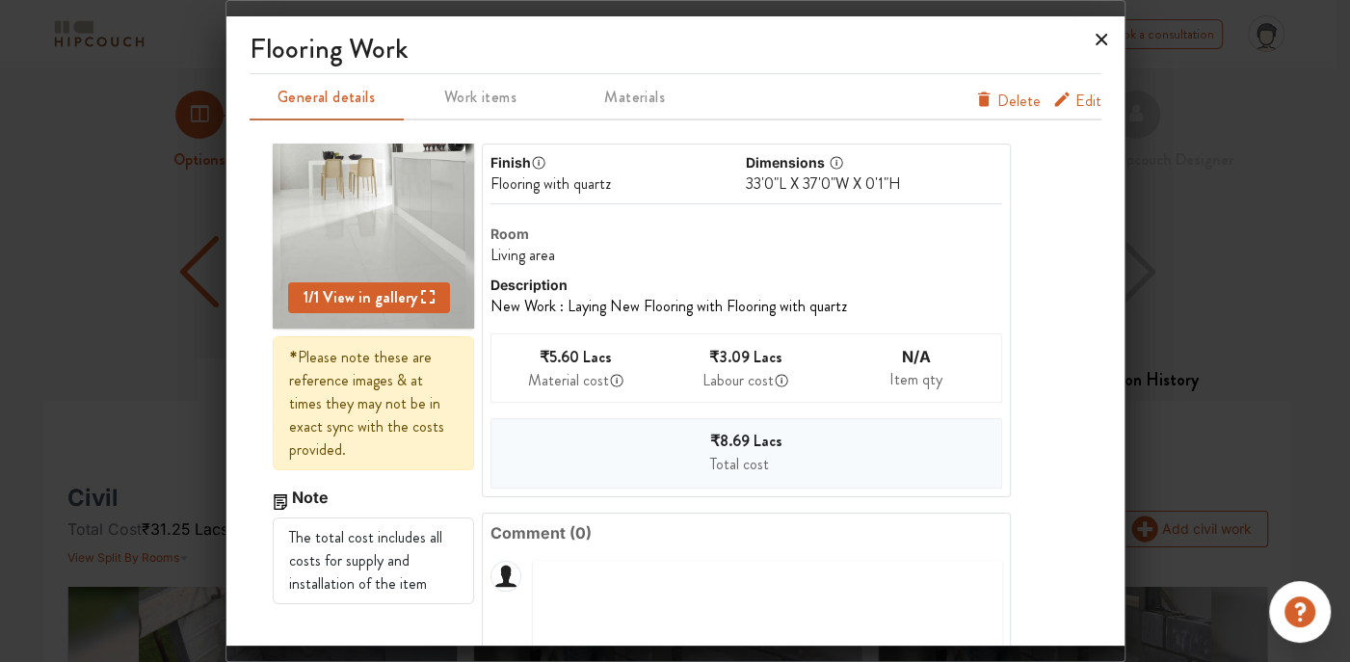
click at [1092, 39] on icon at bounding box center [1101, 39] width 31 height 31
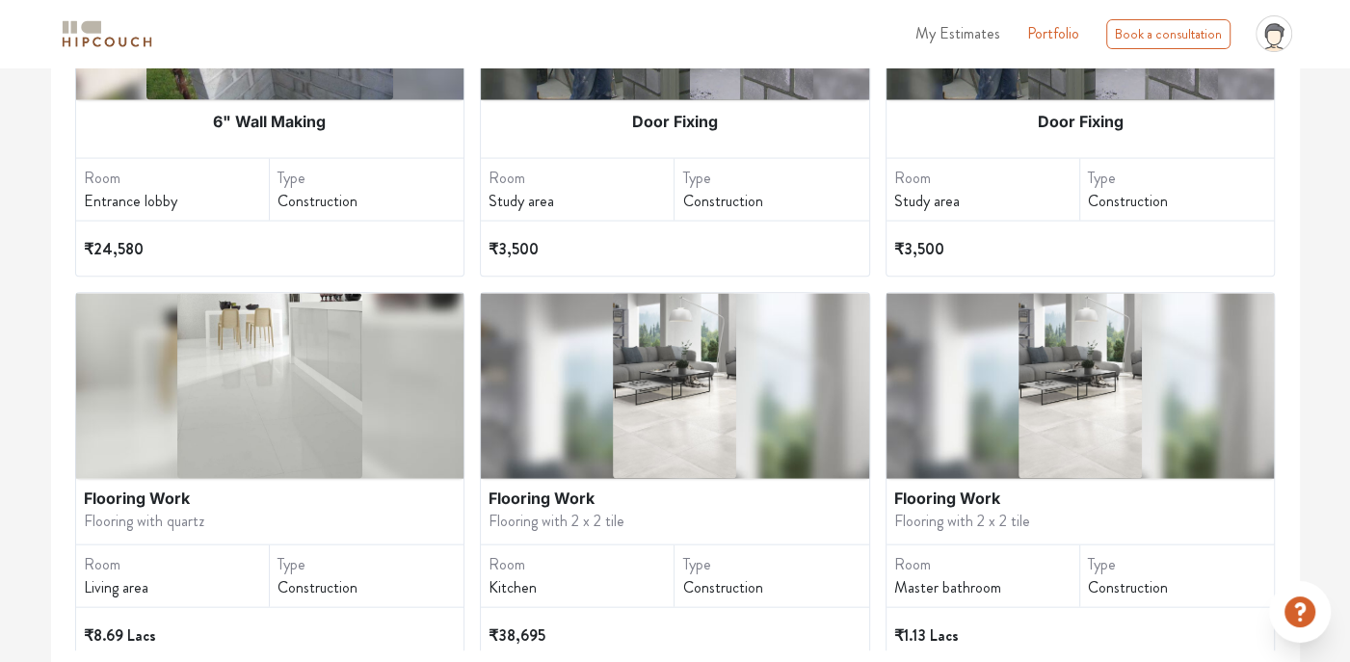
scroll to position [2834, 0]
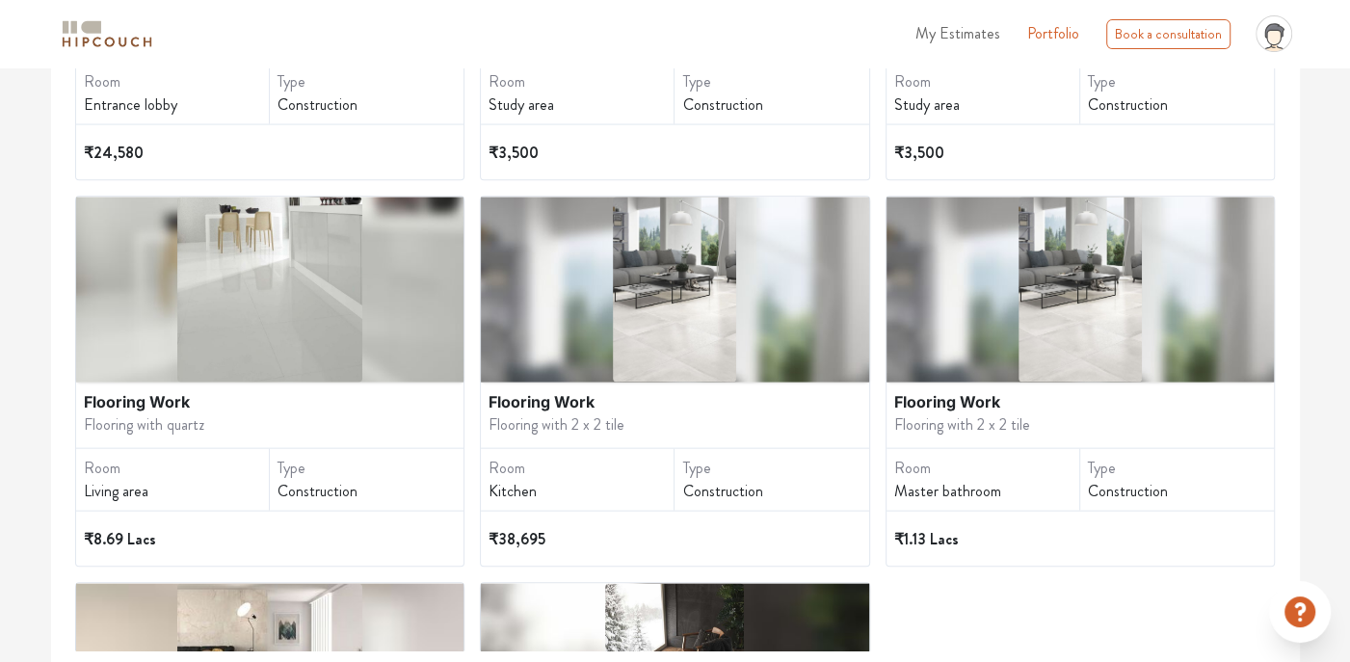
click at [689, 322] on img at bounding box center [674, 289] width 123 height 185
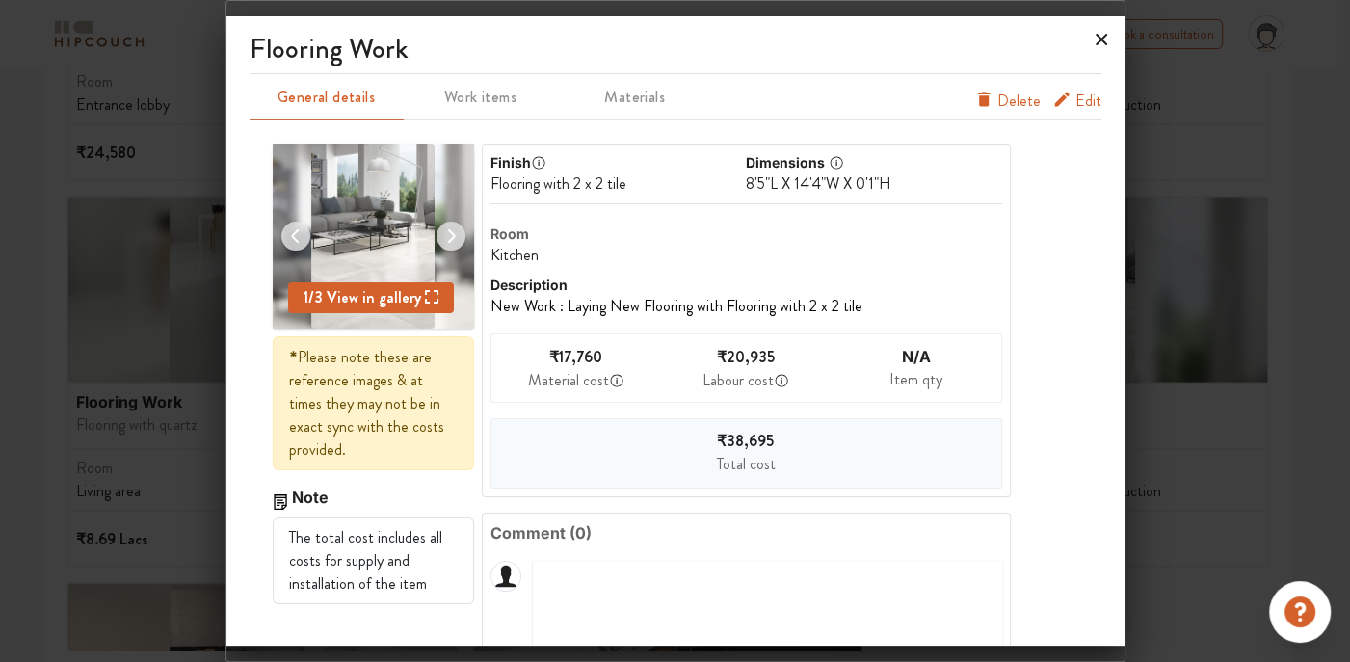
click at [1099, 43] on icon at bounding box center [1101, 39] width 31 height 31
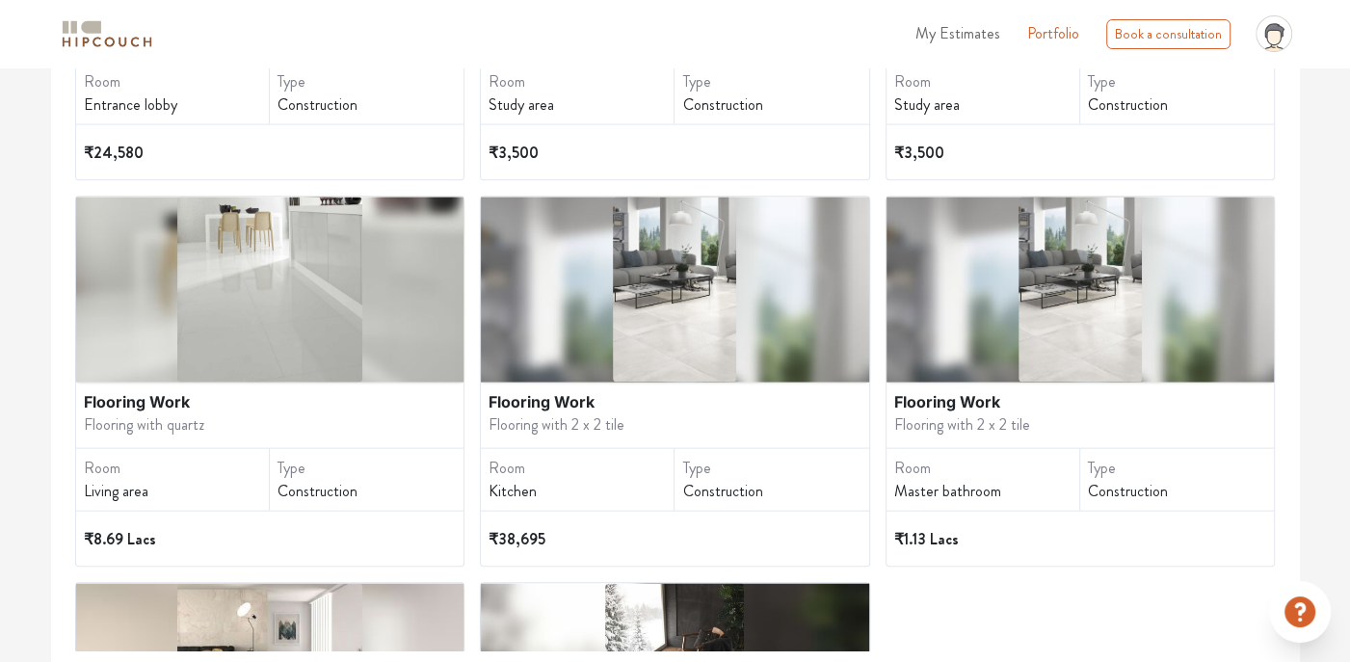
click at [981, 343] on div at bounding box center [1080, 289] width 388 height 185
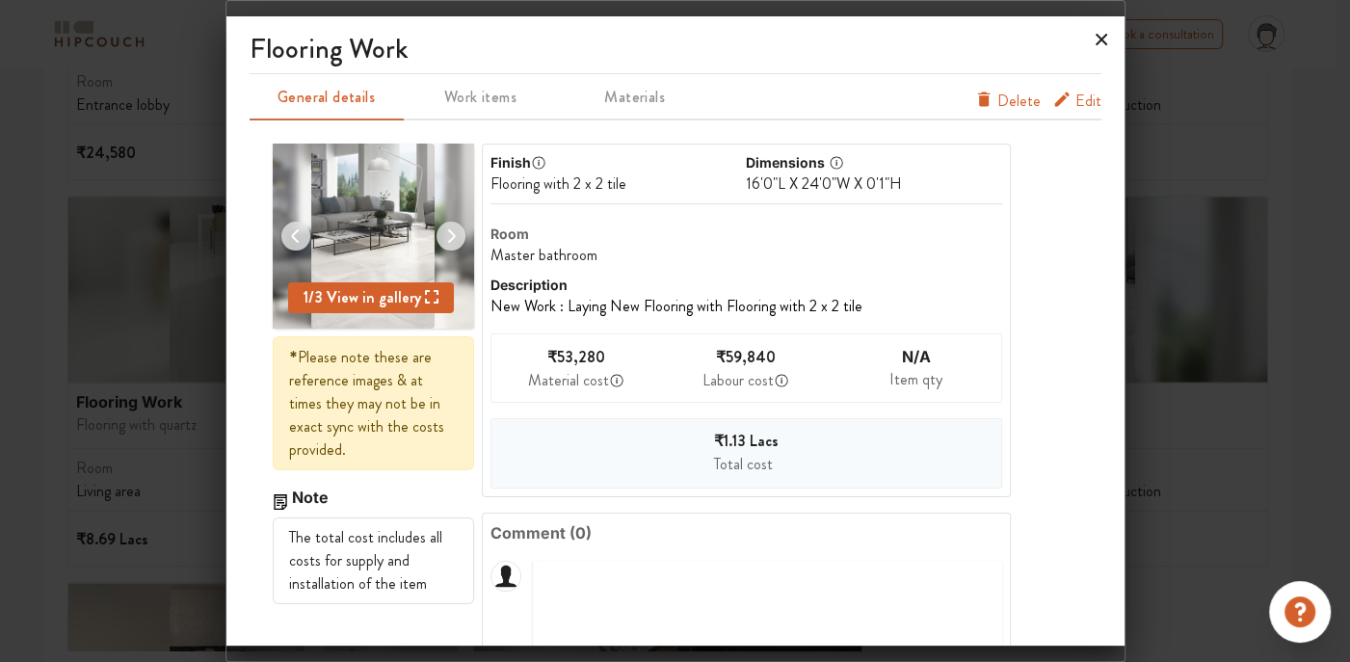
click at [1099, 40] on icon at bounding box center [1101, 39] width 31 height 31
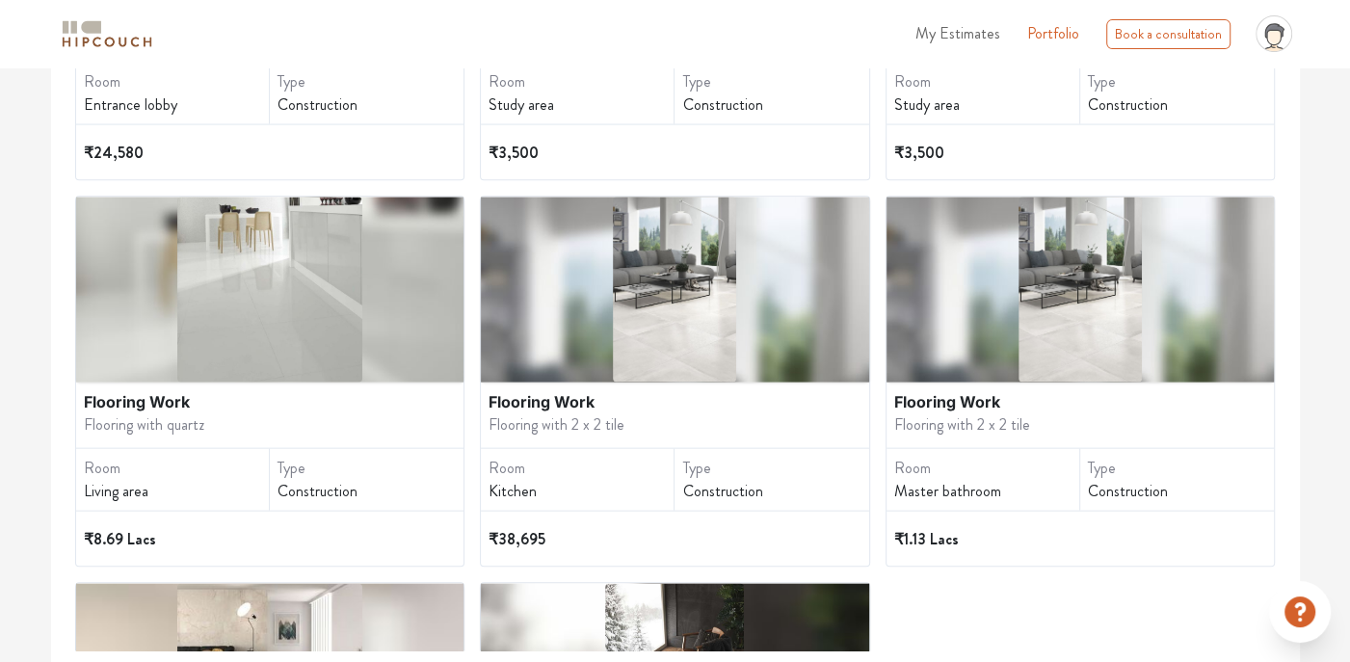
click at [631, 316] on img at bounding box center [674, 289] width 123 height 185
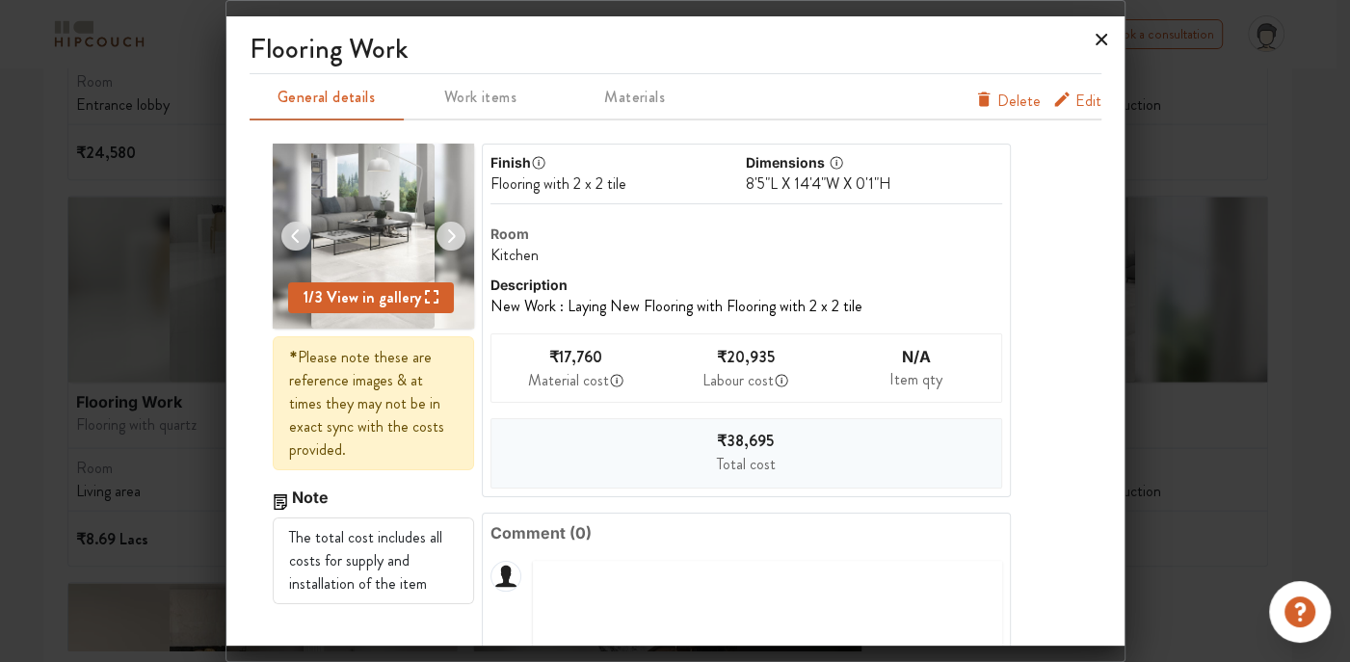
click at [1104, 40] on icon at bounding box center [1101, 39] width 31 height 31
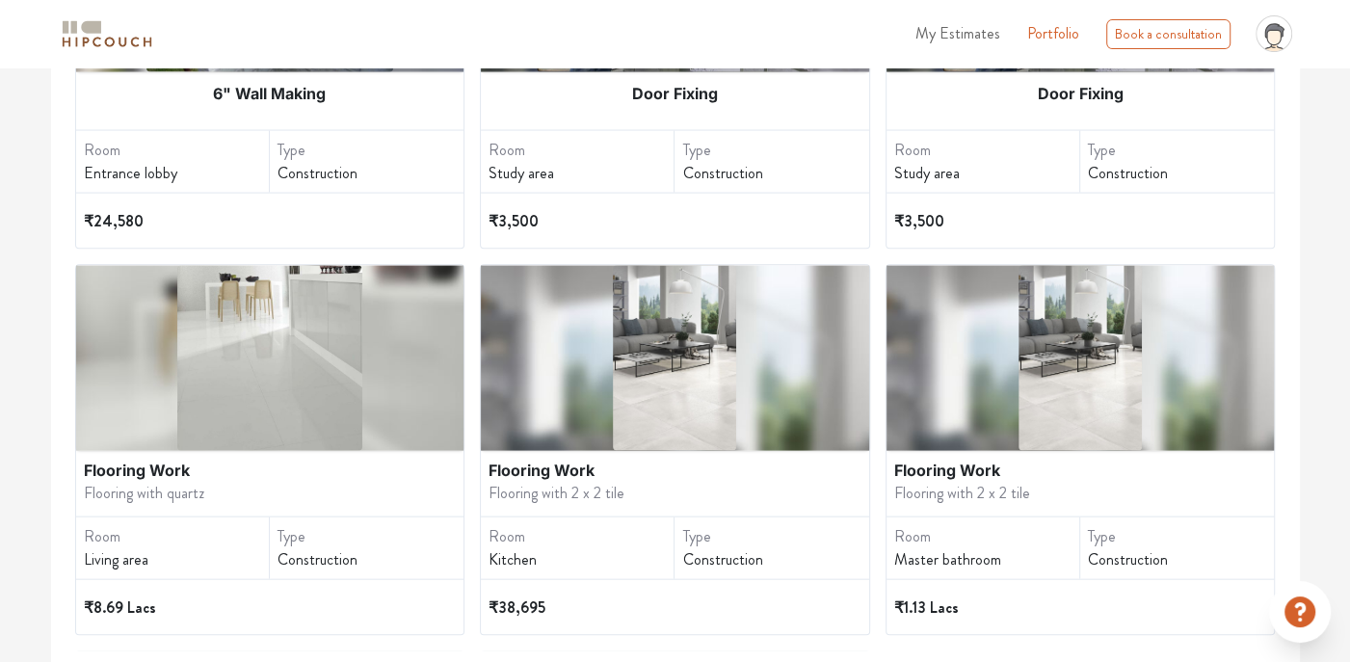
scroll to position [2737, 0]
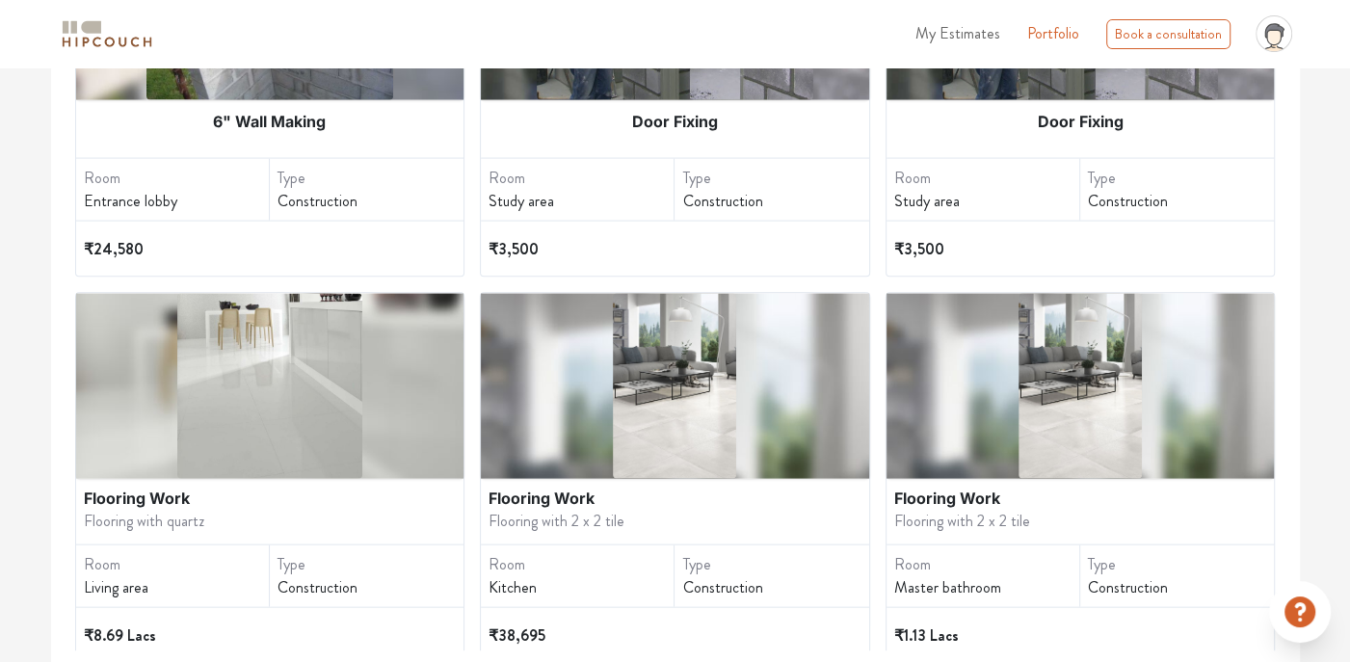
click at [190, 359] on img at bounding box center [269, 385] width 185 height 185
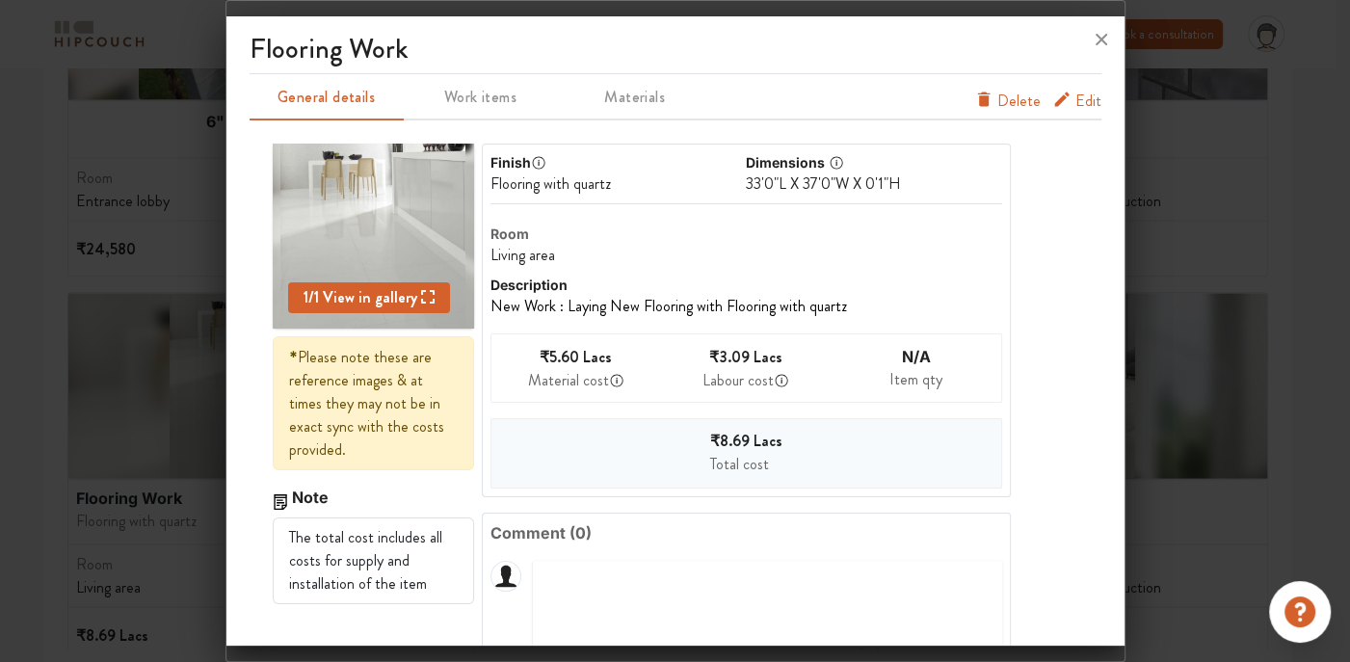
click at [1114, 46] on icon at bounding box center [1101, 39] width 31 height 31
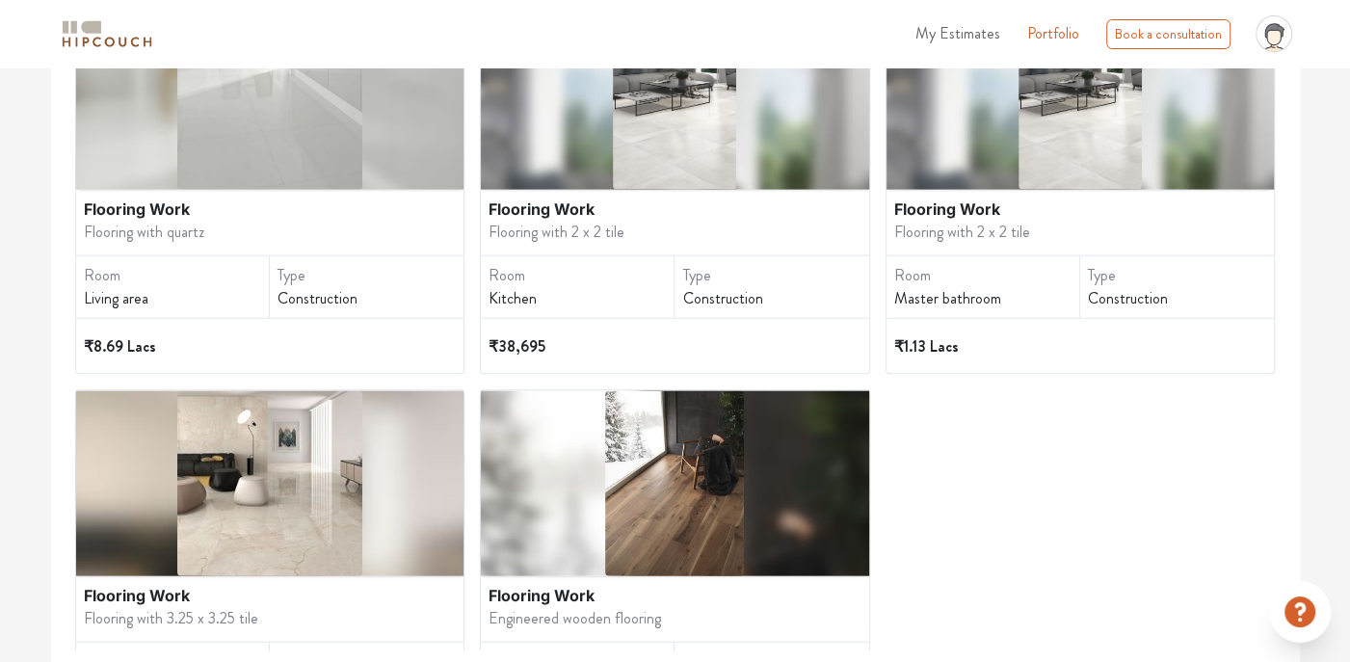
scroll to position [3122, 0]
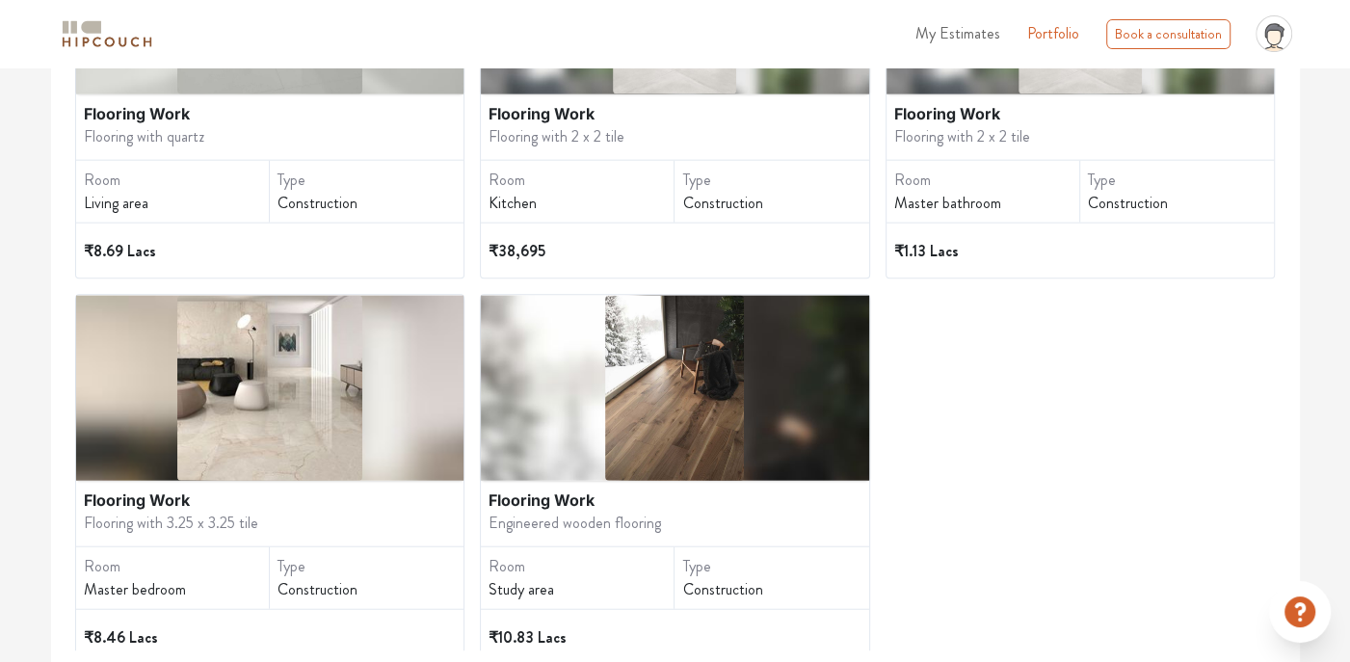
click at [272, 417] on img at bounding box center [269, 387] width 185 height 185
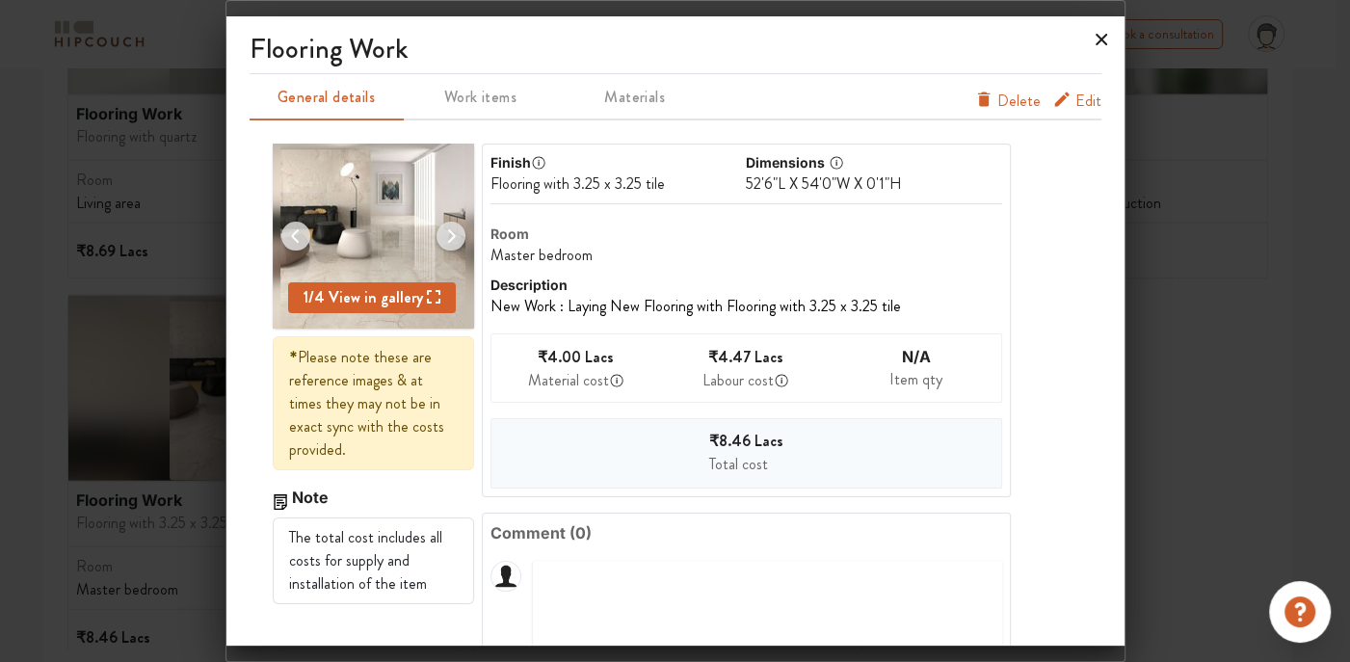
click at [1099, 34] on icon at bounding box center [1101, 39] width 31 height 31
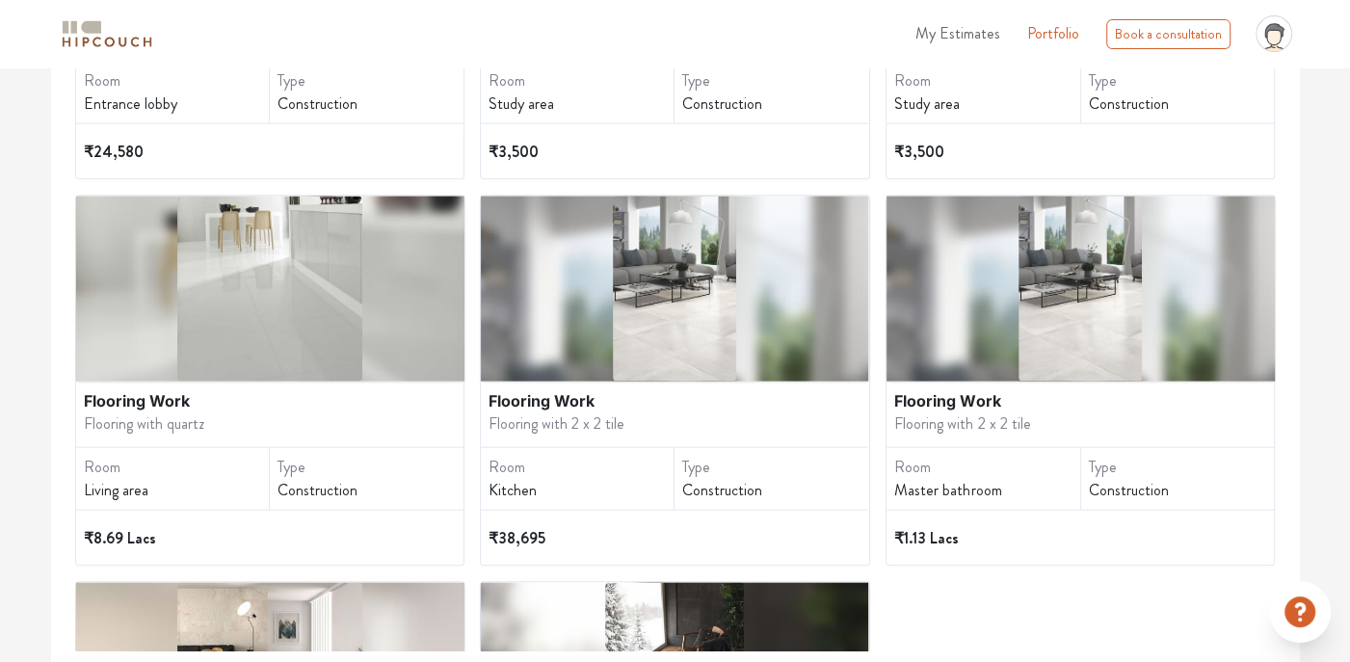
scroll to position [2833, 0]
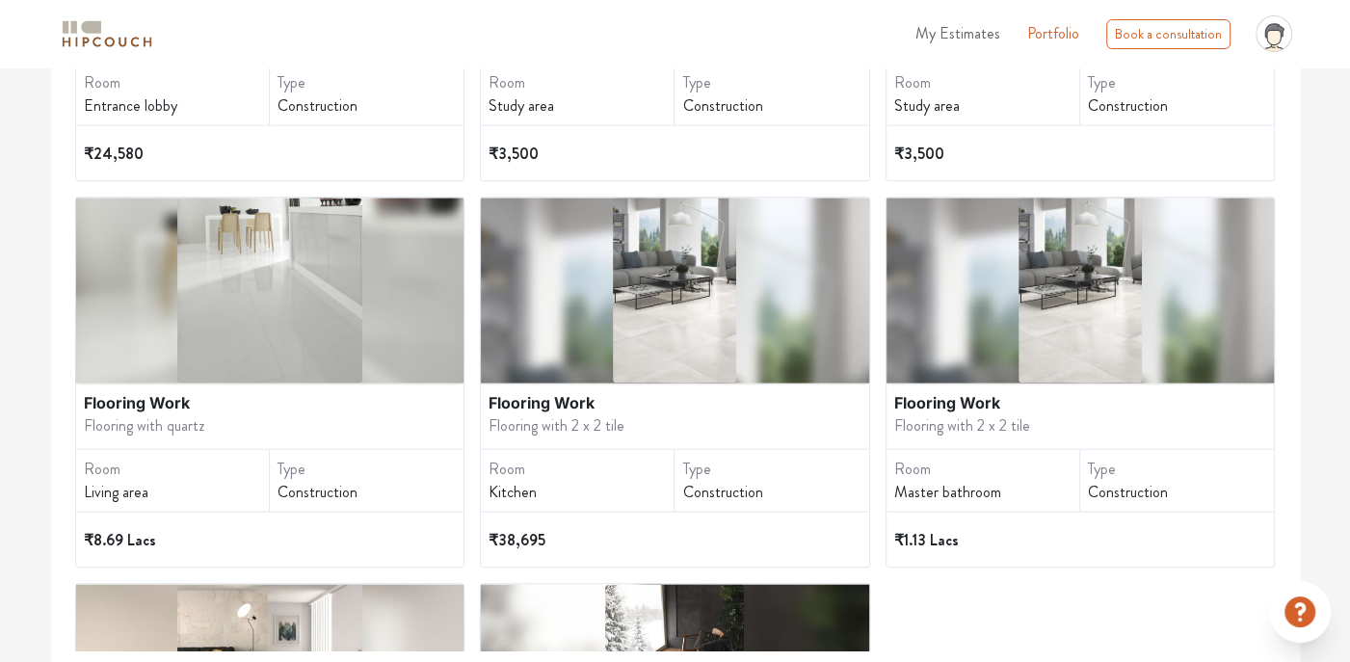
click at [964, 351] on div at bounding box center [1080, 290] width 388 height 185
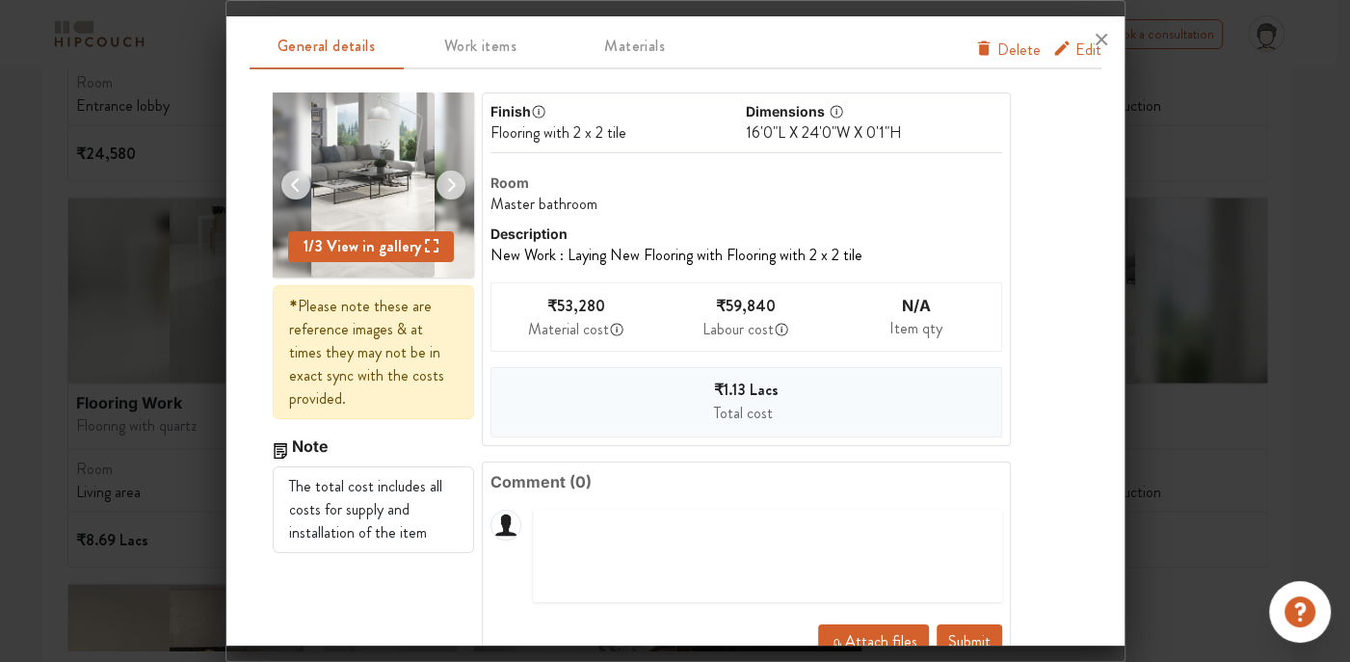
scroll to position [101, 0]
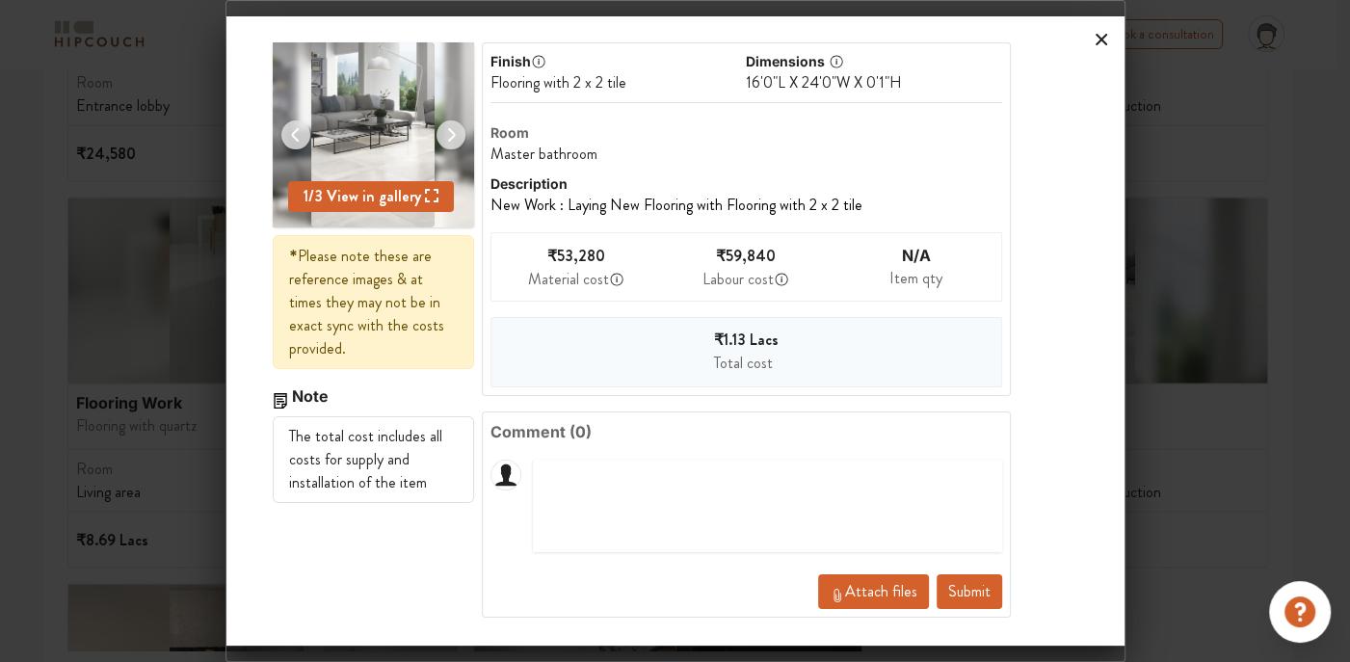
click at [1100, 37] on icon at bounding box center [1101, 39] width 31 height 31
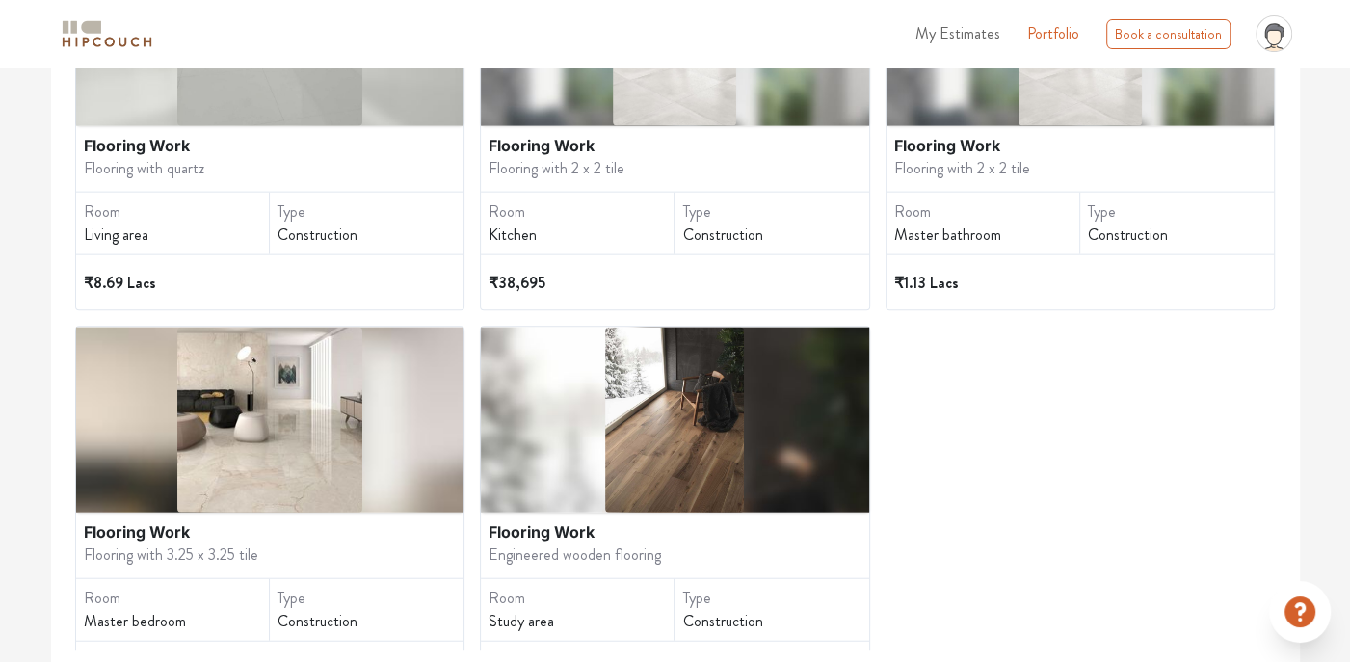
scroll to position [3122, 0]
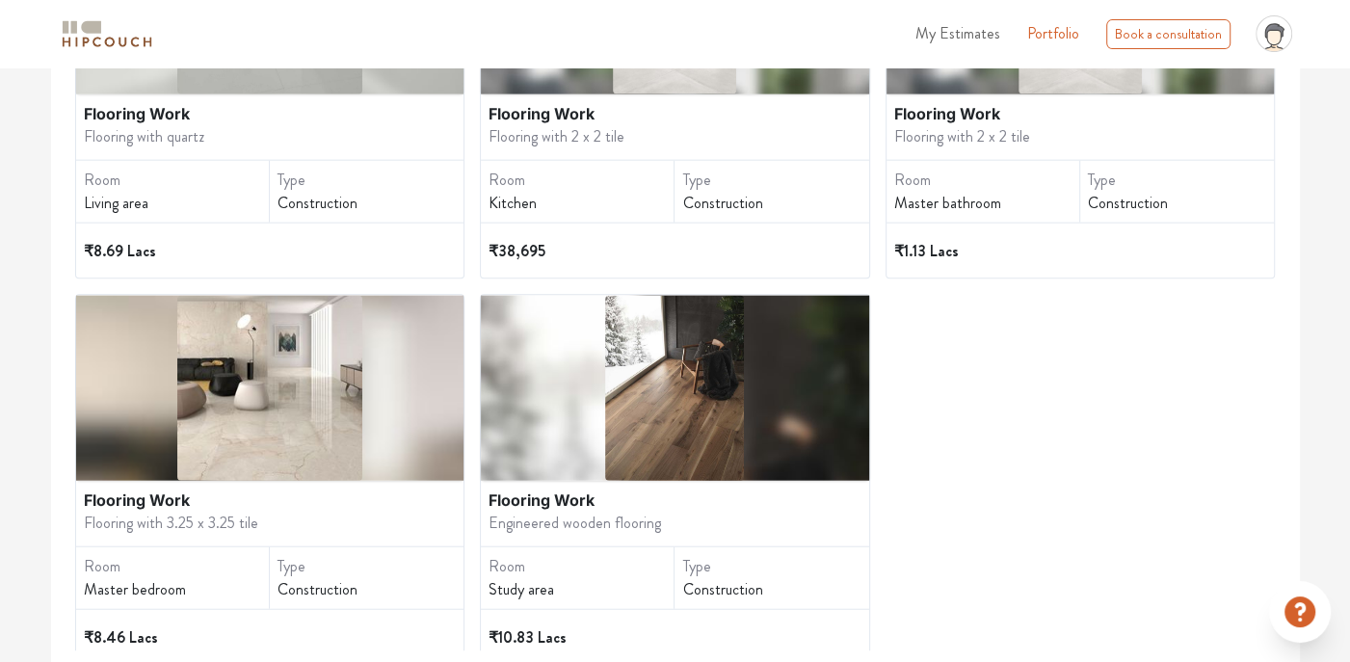
click at [171, 454] on div at bounding box center [270, 387] width 388 height 185
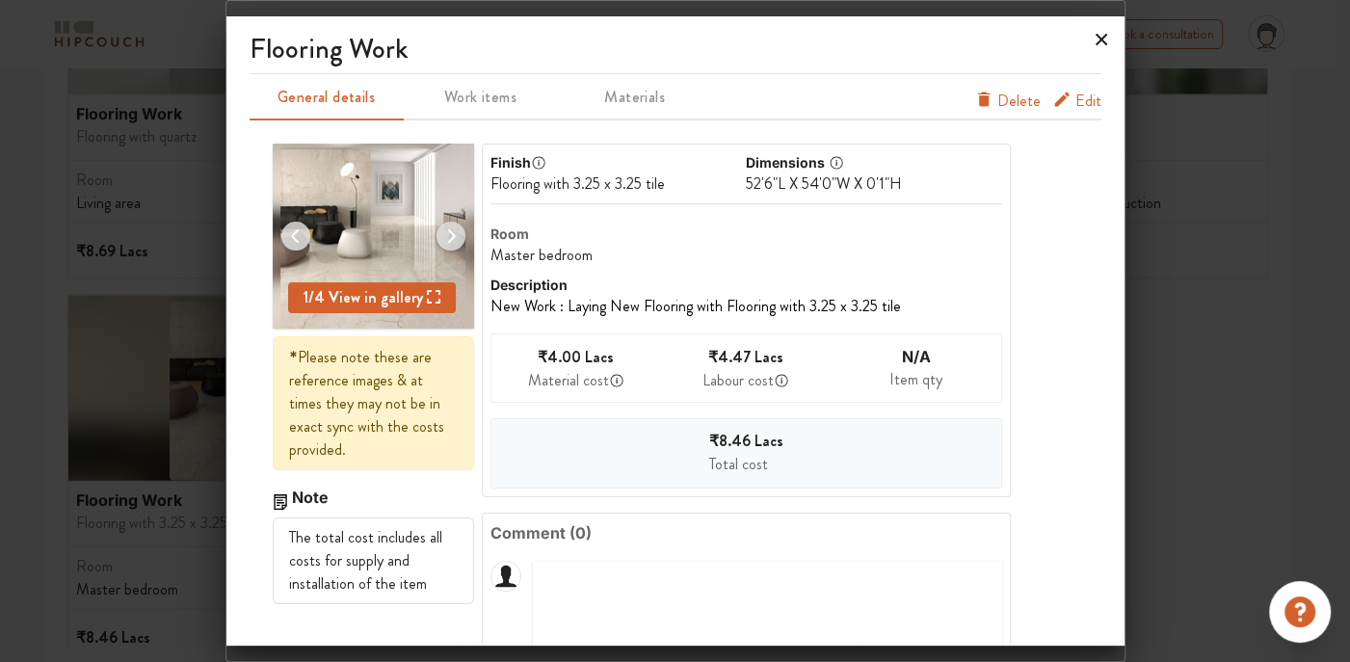
click at [1097, 43] on icon at bounding box center [1101, 39] width 31 height 31
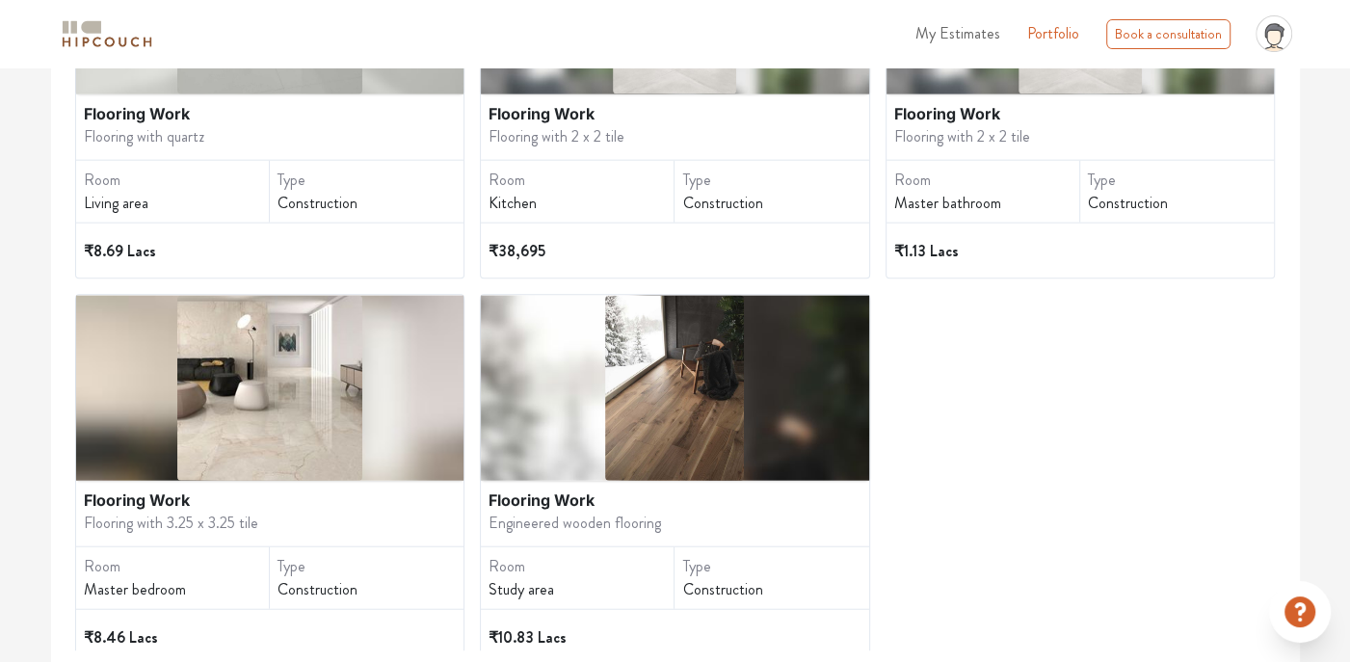
click at [632, 432] on img at bounding box center [674, 387] width 139 height 185
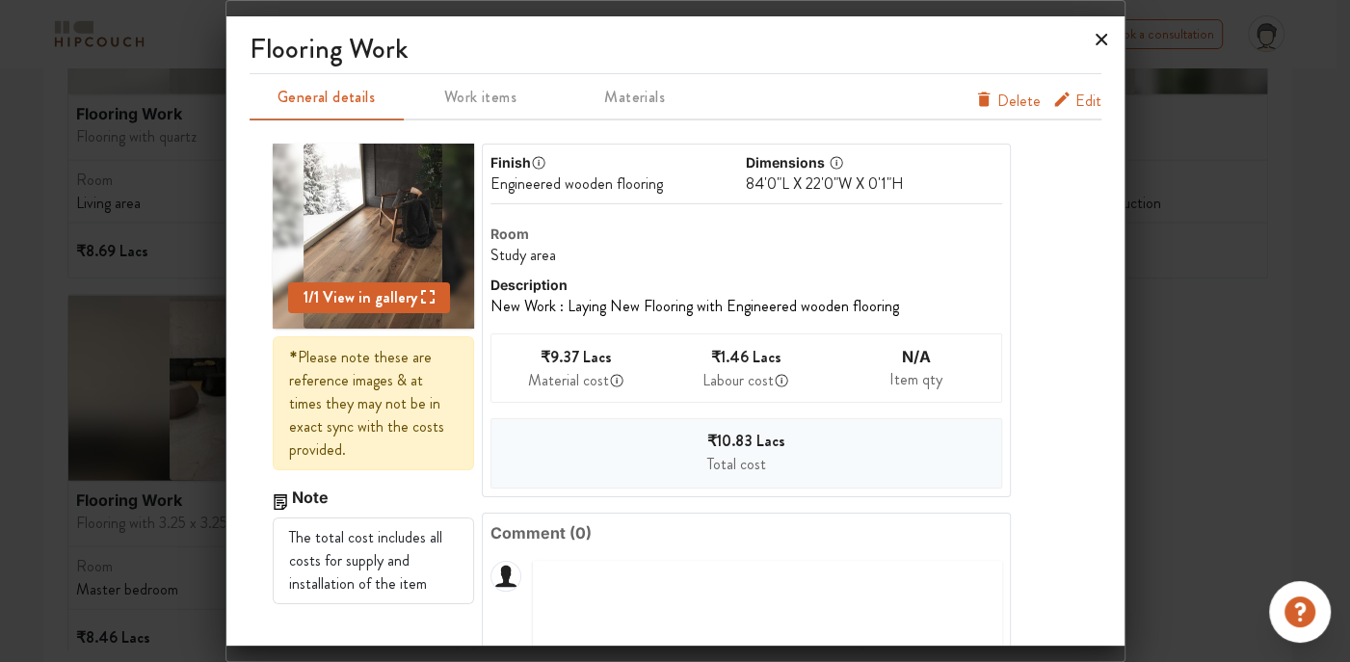
click at [1095, 40] on icon at bounding box center [1101, 39] width 31 height 31
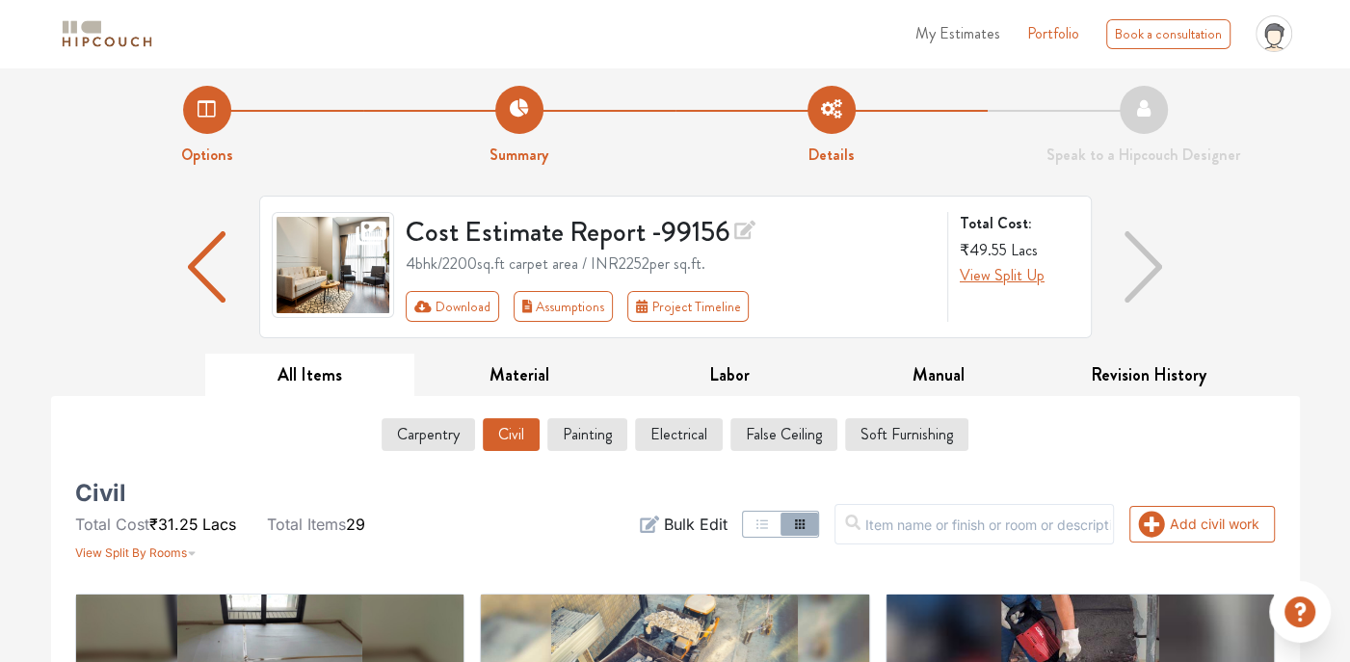
scroll to position [0, 0]
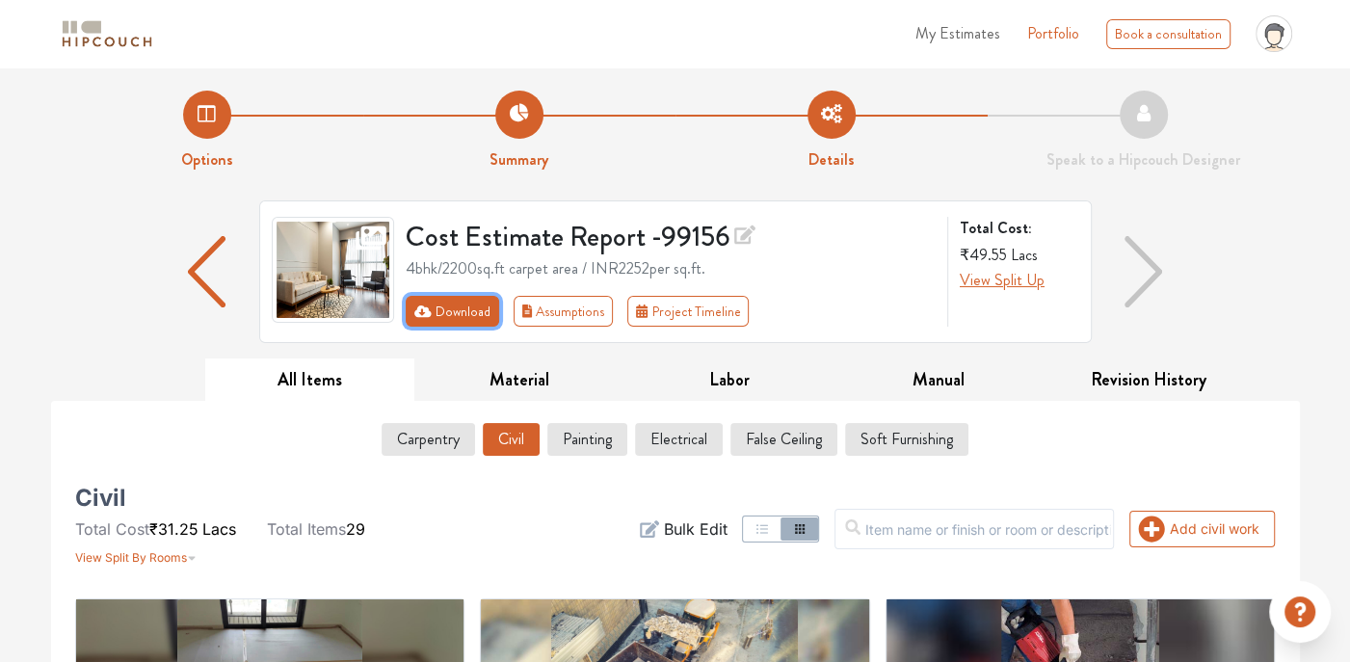
click at [455, 316] on button "Download" at bounding box center [452, 311] width 93 height 31
click at [453, 316] on button "Download" at bounding box center [452, 311] width 93 height 31
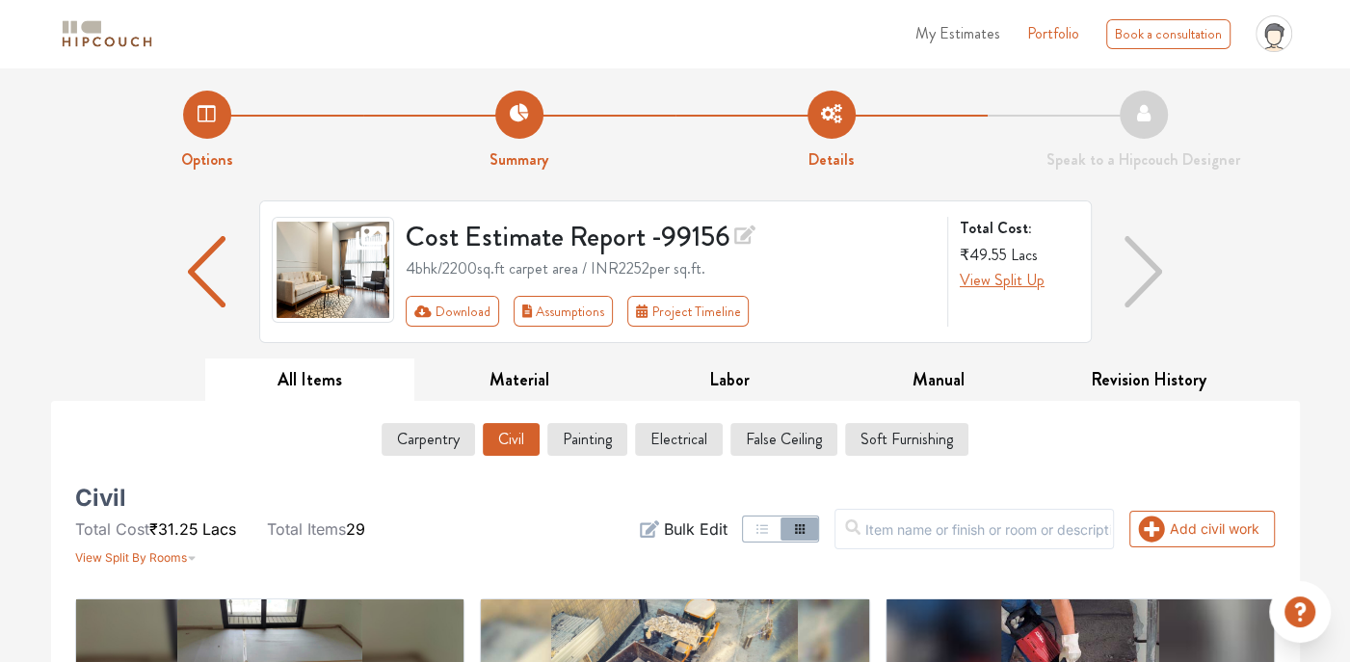
click at [1323, 41] on nav "My Estimates Portfolio Book a consultation profile pic Upload Boq Logout" at bounding box center [675, 33] width 1350 height 67
click at [464, 305] on button "Download" at bounding box center [452, 311] width 93 height 31
click at [456, 307] on button "Download" at bounding box center [452, 311] width 93 height 31
click at [406, 296] on button "Download" at bounding box center [452, 311] width 93 height 31
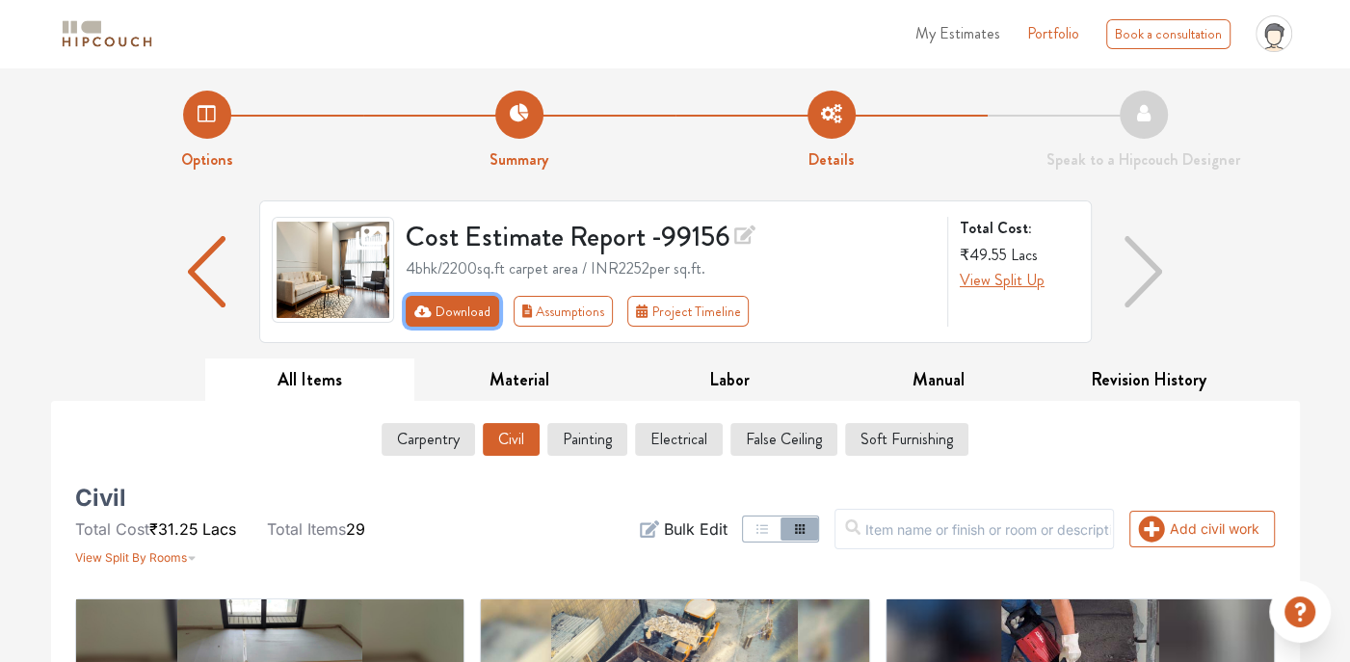
click at [406, 296] on button "Download" at bounding box center [452, 311] width 93 height 31
click at [450, 309] on button "Download" at bounding box center [452, 311] width 93 height 31
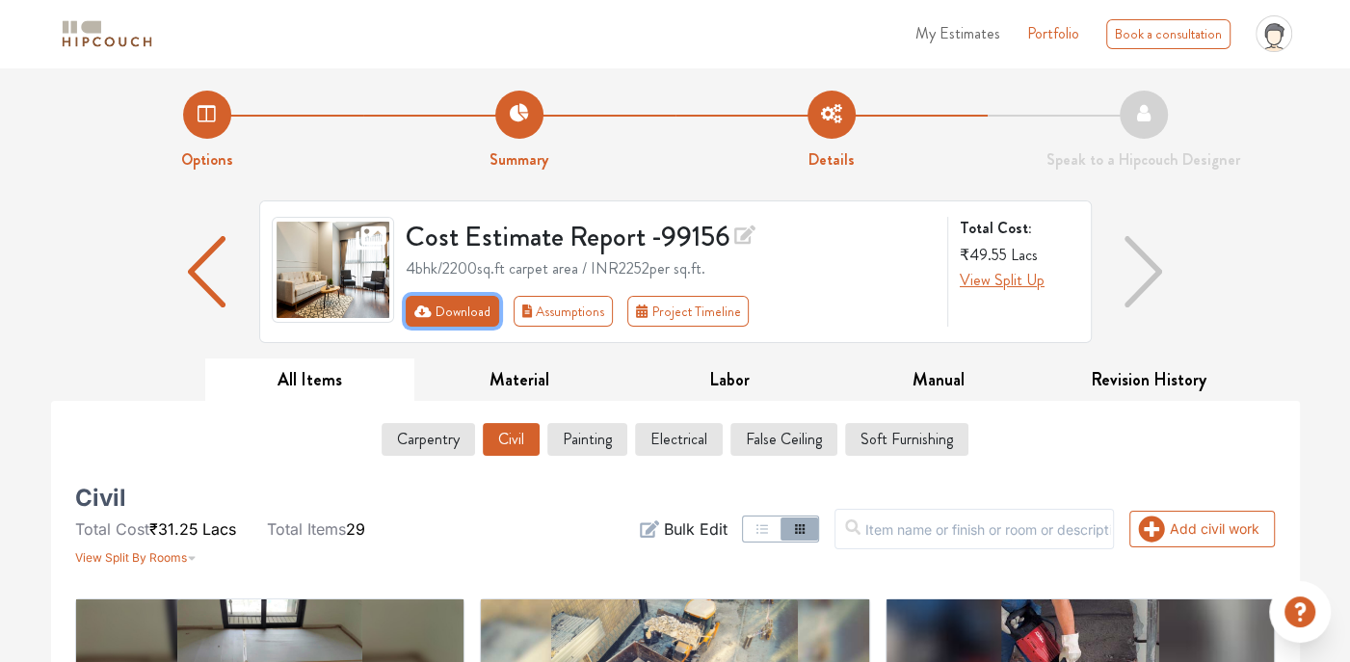
click at [450, 309] on button "Download" at bounding box center [452, 311] width 93 height 31
click at [450, 310] on button "Download" at bounding box center [452, 311] width 93 height 31
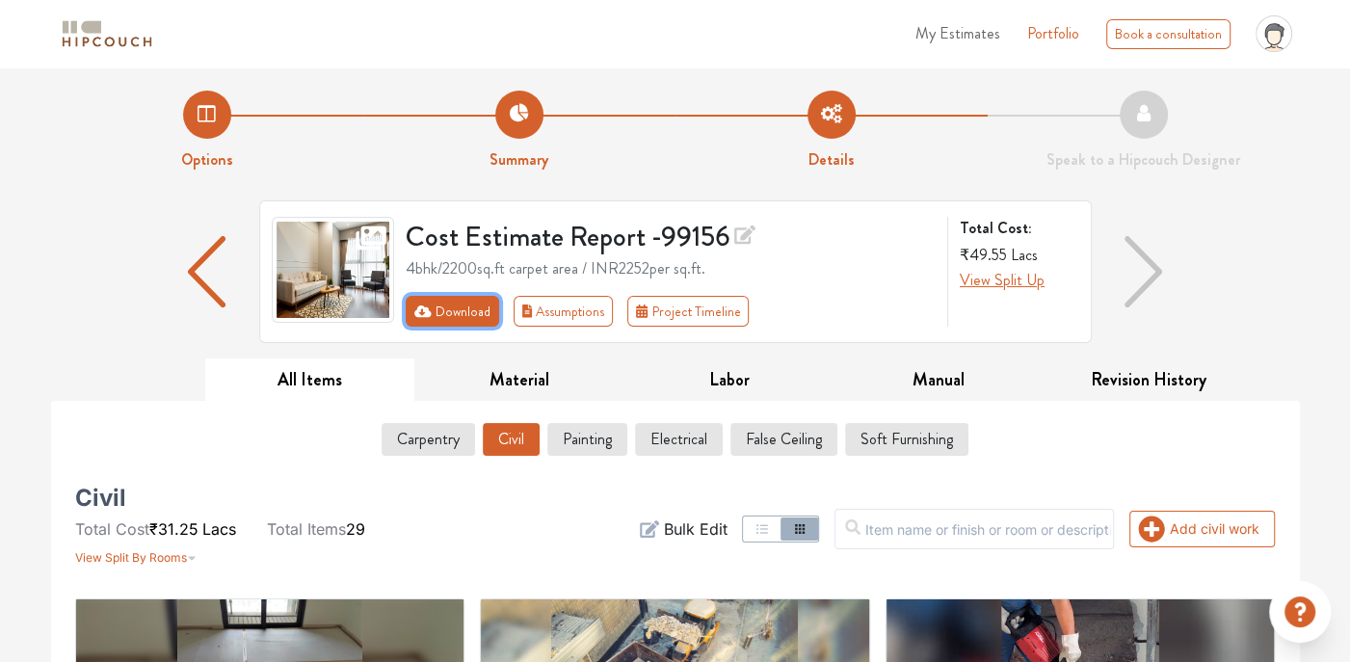
click at [450, 310] on button "Download" at bounding box center [452, 311] width 93 height 31
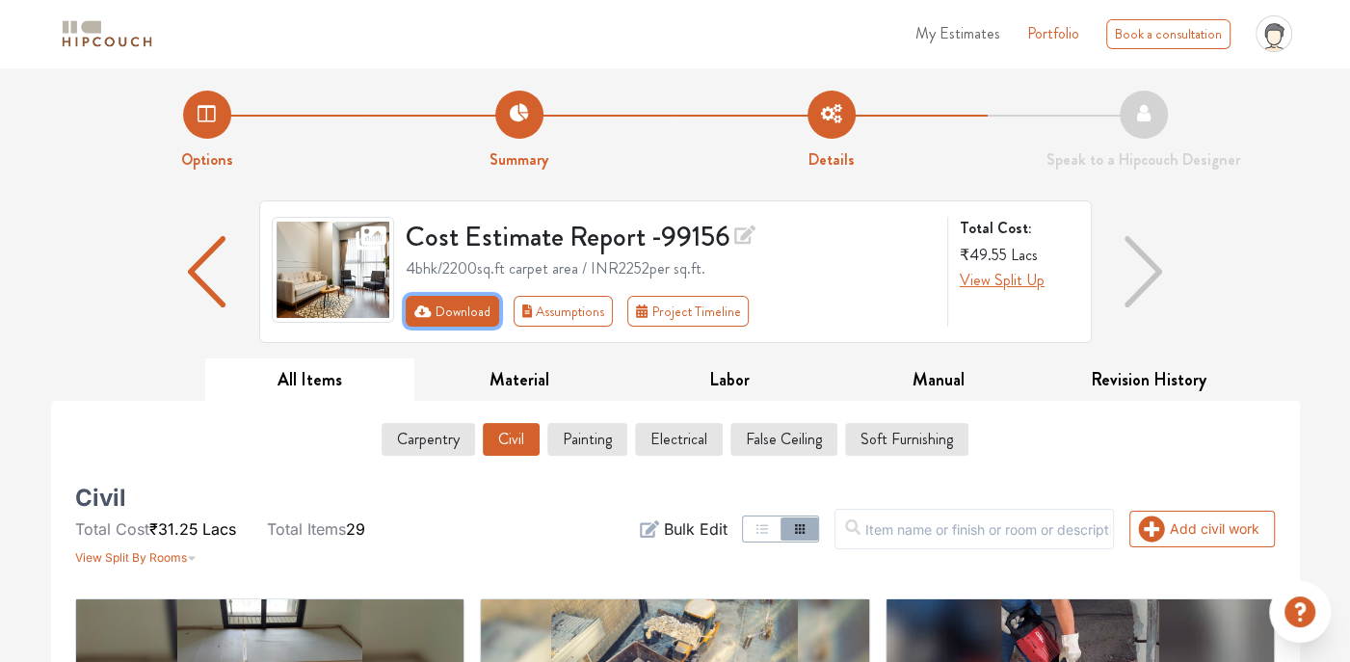
click at [437, 316] on button "Download" at bounding box center [452, 311] width 93 height 31
click at [436, 316] on button "Download" at bounding box center [452, 311] width 93 height 31
click at [436, 317] on button "Download" at bounding box center [452, 311] width 93 height 31
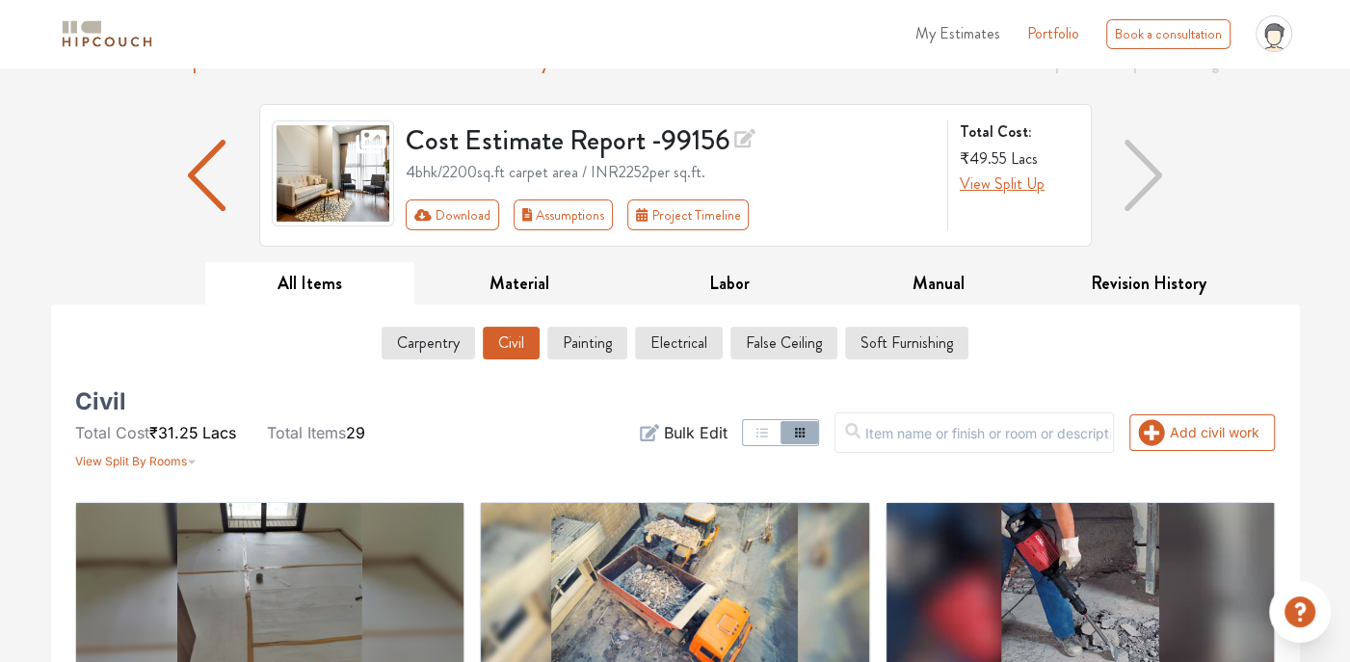
click at [1302, 53] on div "My Estimates Portfolio Book a consultation profile pic Upload Boq Logout" at bounding box center [676, 34] width 1272 height 52
click at [1216, 441] on button "Add civil work" at bounding box center [1201, 432] width 145 height 37
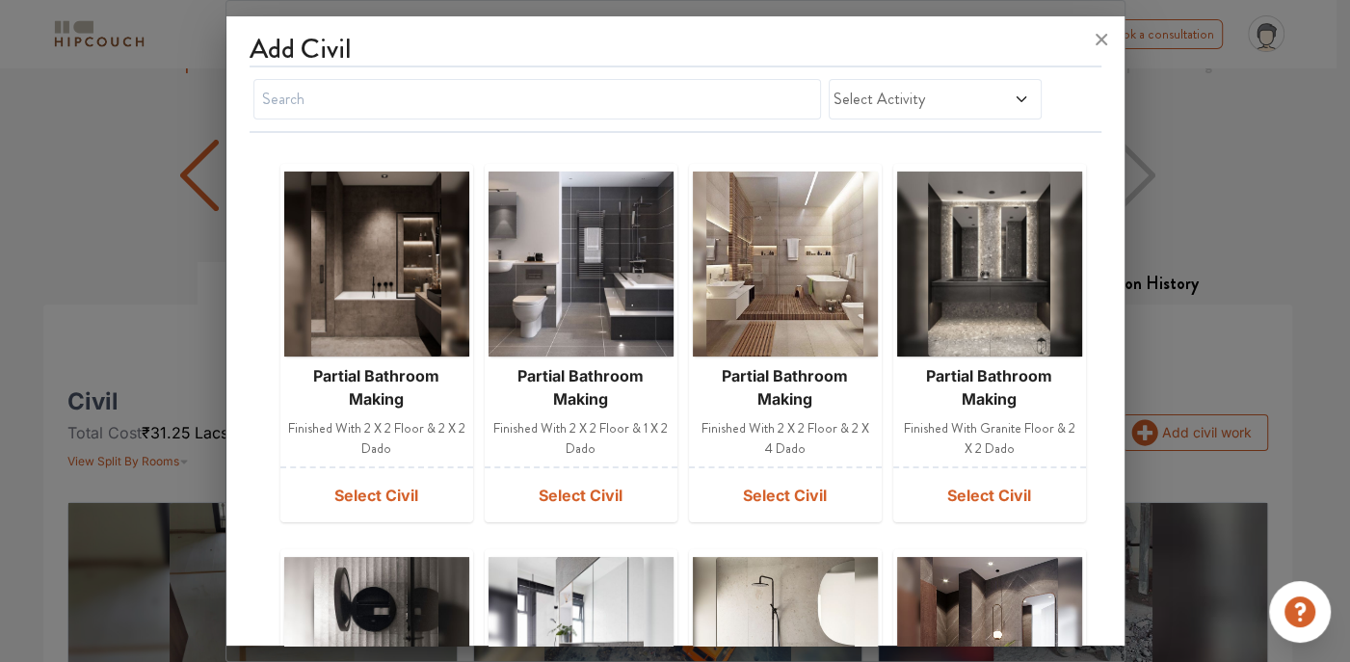
click at [915, 99] on span "Select Activity" at bounding box center [906, 99] width 146 height 23
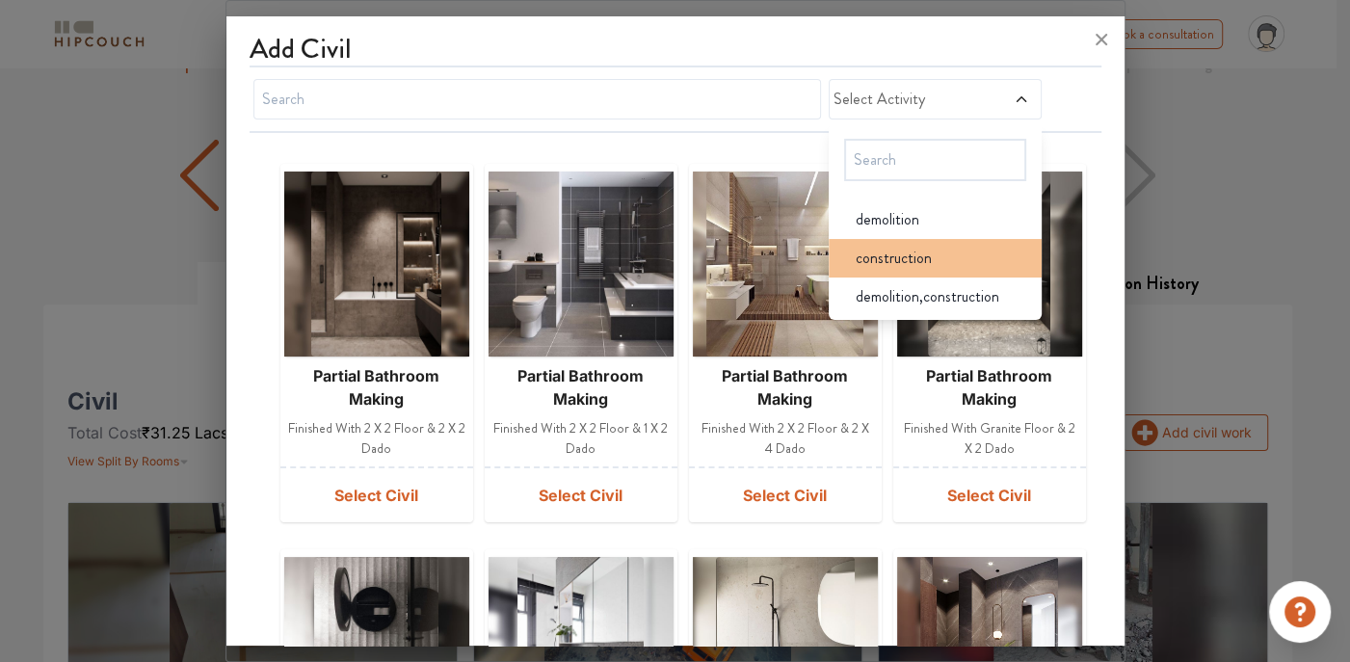
click at [938, 251] on div "construction" at bounding box center [940, 258] width 201 height 23
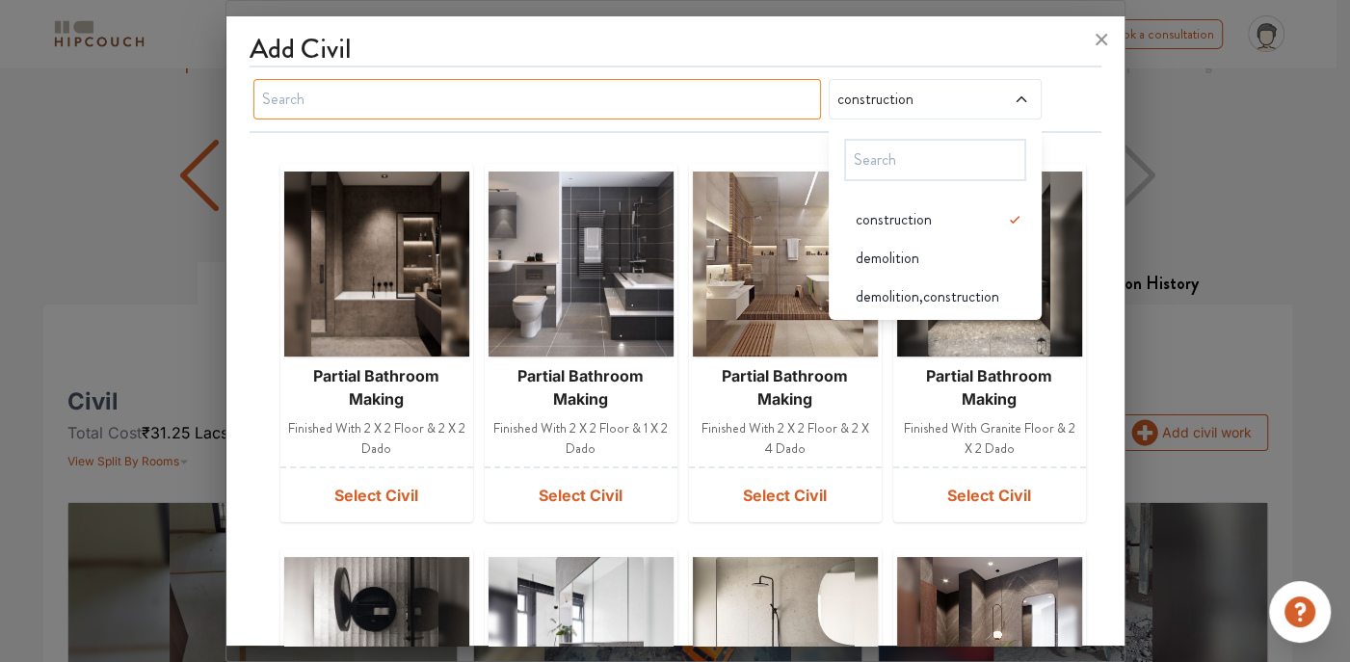
click at [601, 96] on input "text" at bounding box center [537, 99] width 568 height 40
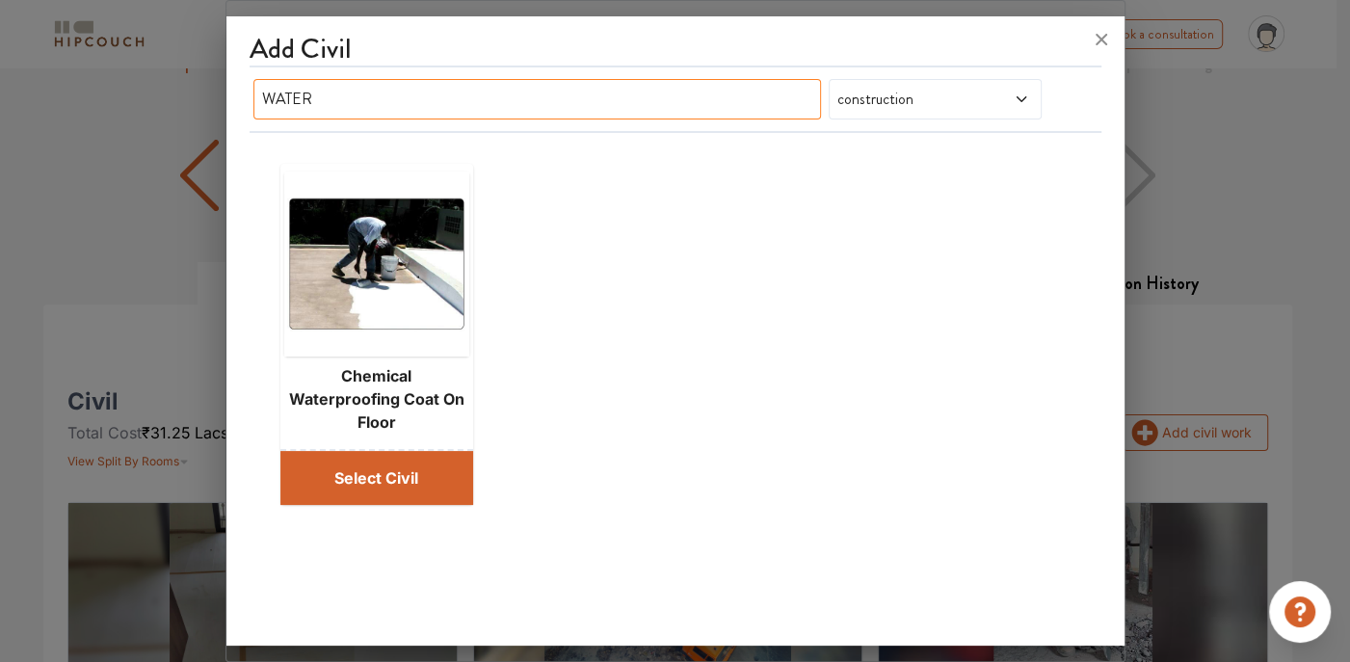
type input "WATER"
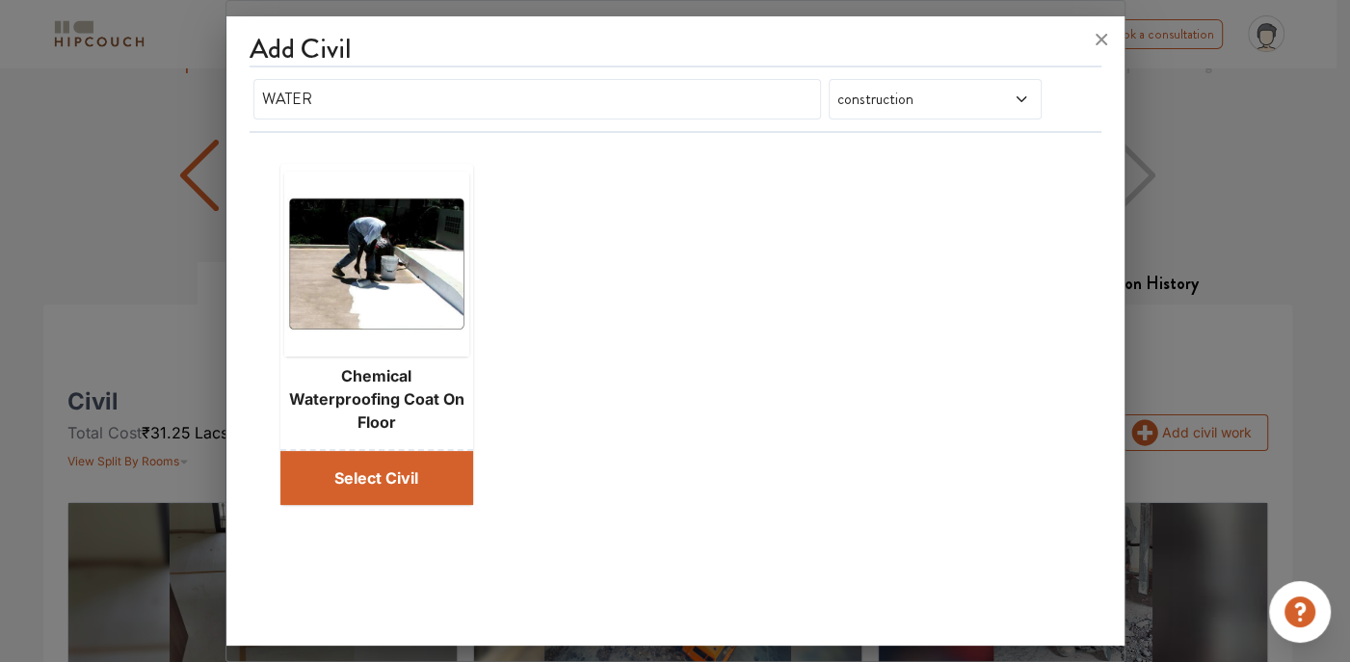
click at [412, 485] on button "Select Civil" at bounding box center [376, 478] width 193 height 54
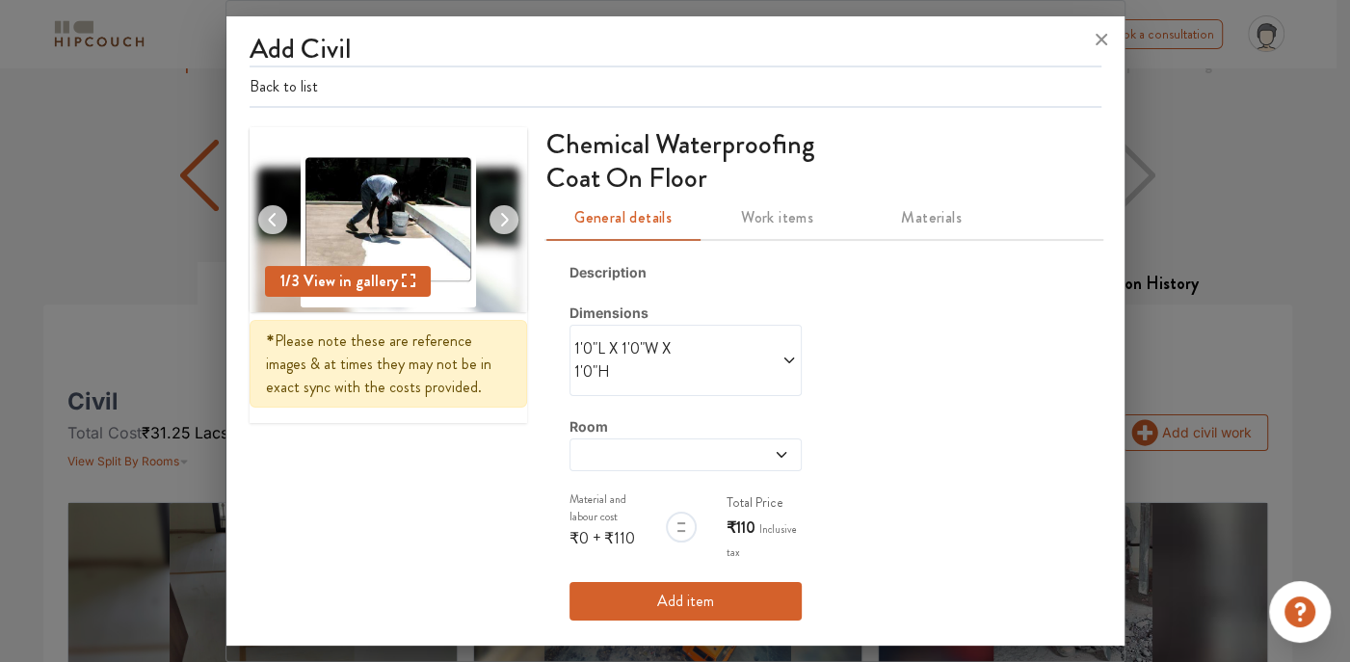
click at [785, 354] on icon at bounding box center [788, 360] width 15 height 15
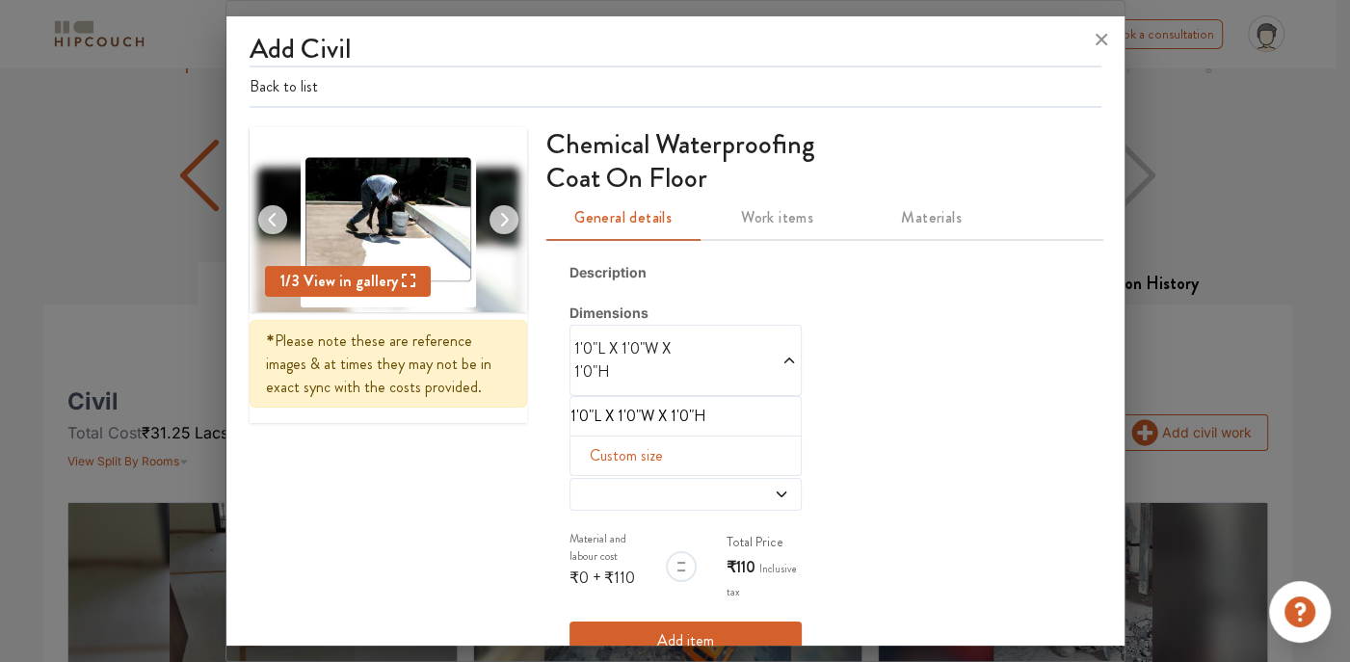
click at [613, 462] on span "Custom size" at bounding box center [626, 455] width 89 height 39
click at [595, 482] on input "text" at bounding box center [597, 486] width 22 height 37
type input "1100"
click at [638, 482] on input "text" at bounding box center [649, 486] width 22 height 37
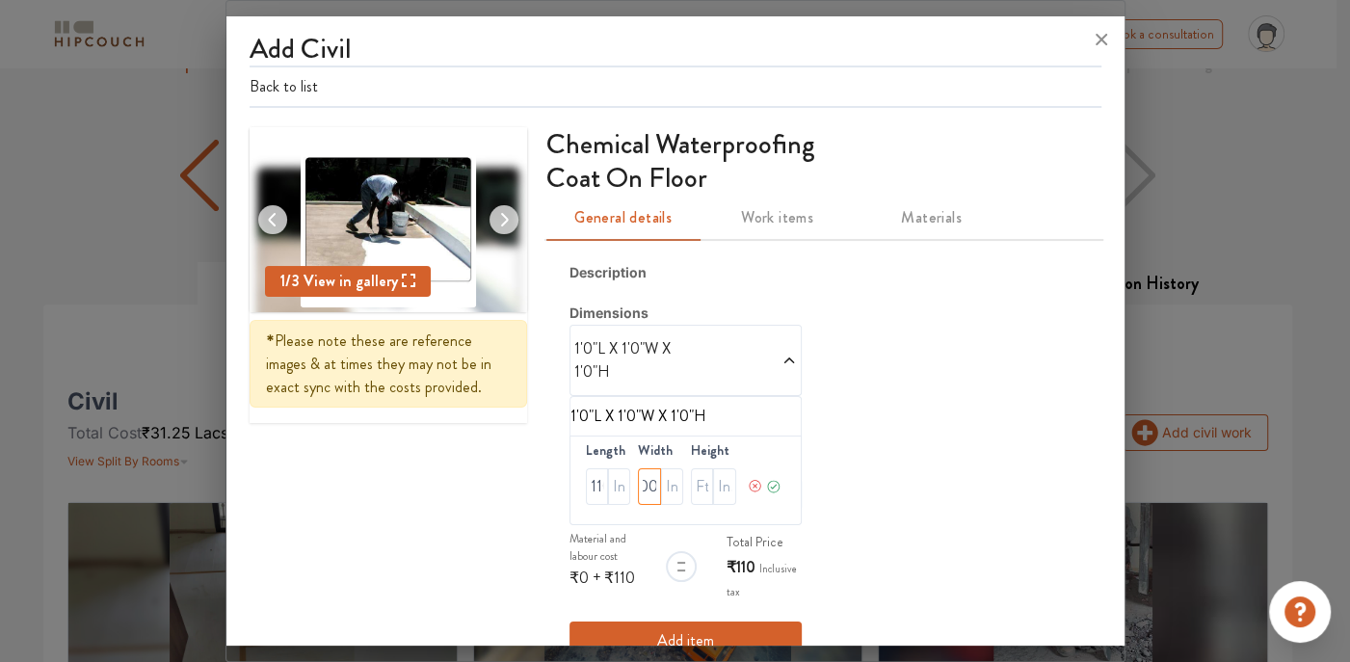
type input "1100"
click at [714, 483] on input "text" at bounding box center [724, 486] width 22 height 37
type input "4"
click at [766, 485] on icon at bounding box center [773, 486] width 15 height 39
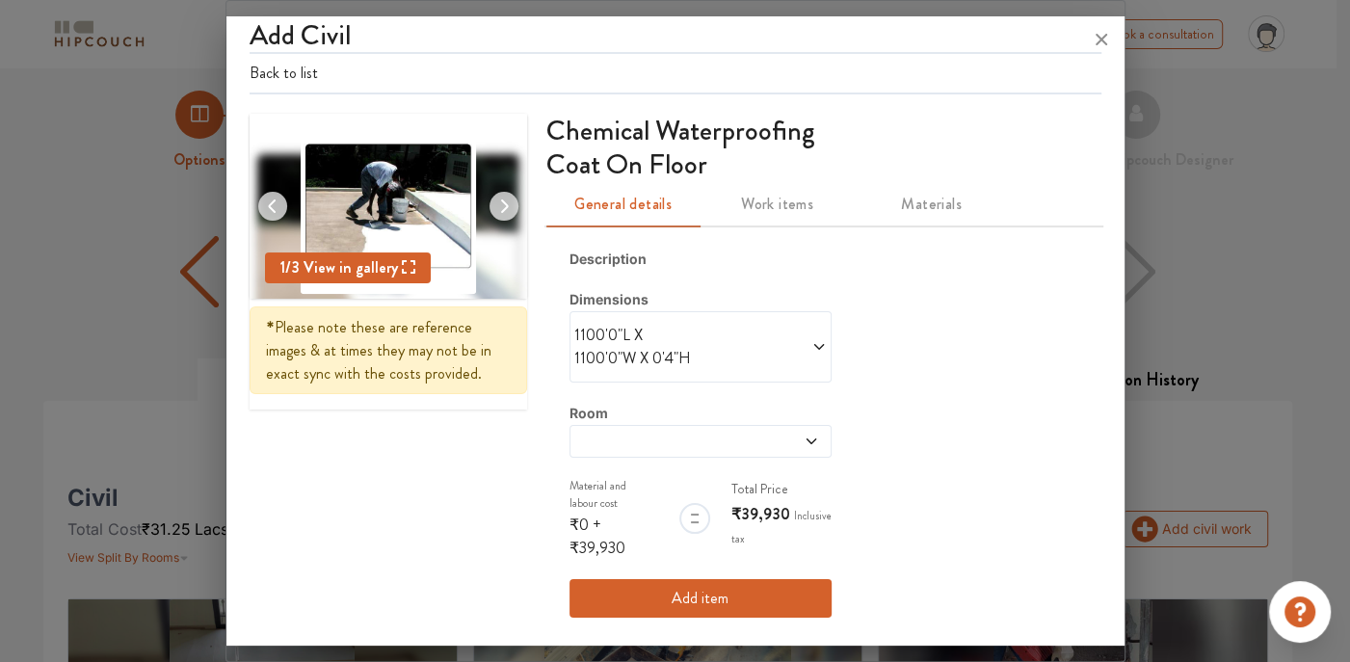
click at [905, 210] on span "Materials" at bounding box center [931, 204] width 131 height 27
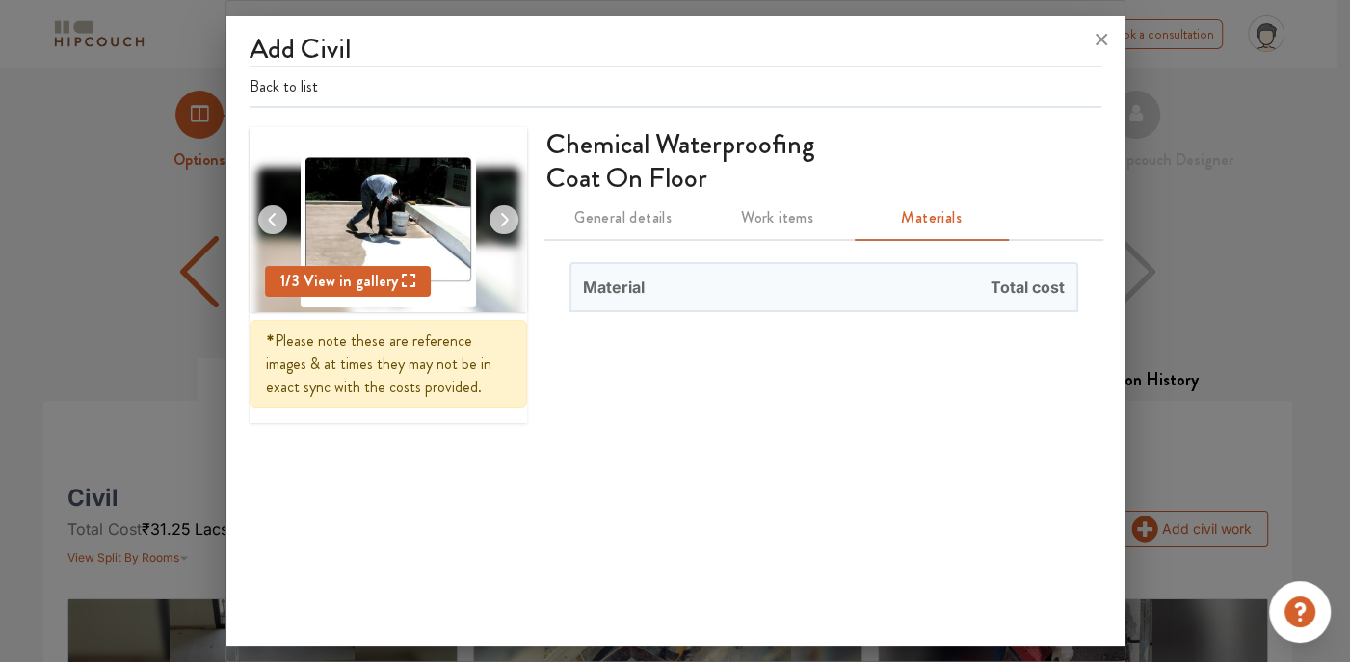
click at [782, 226] on span "Work items" at bounding box center [777, 217] width 131 height 27
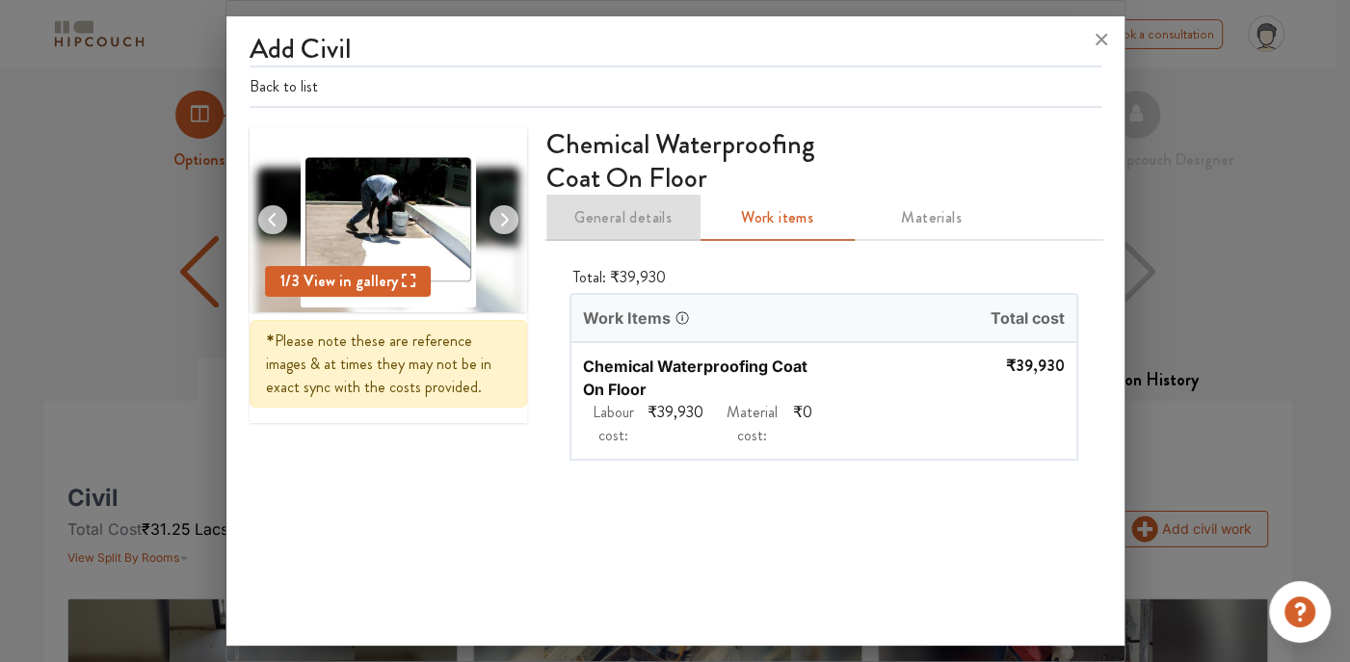
click at [633, 223] on span "General details" at bounding box center [623, 217] width 131 height 27
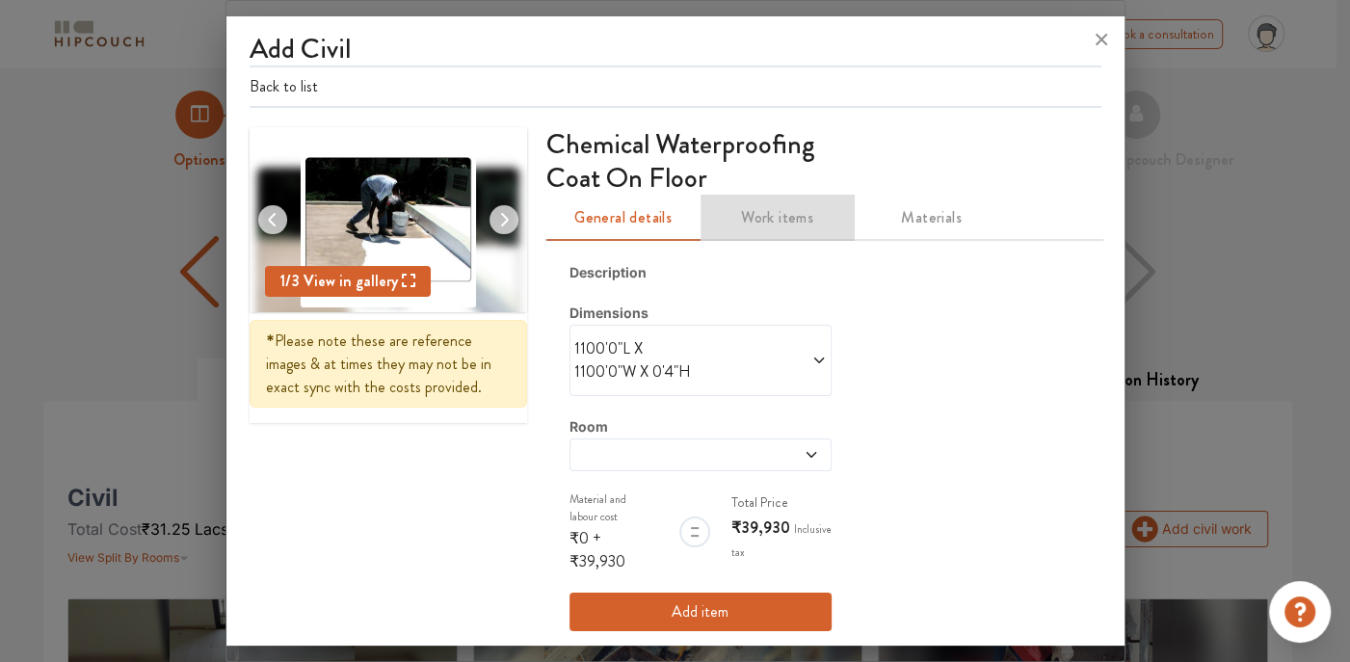
click at [776, 229] on span "Work items" at bounding box center [777, 217] width 131 height 27
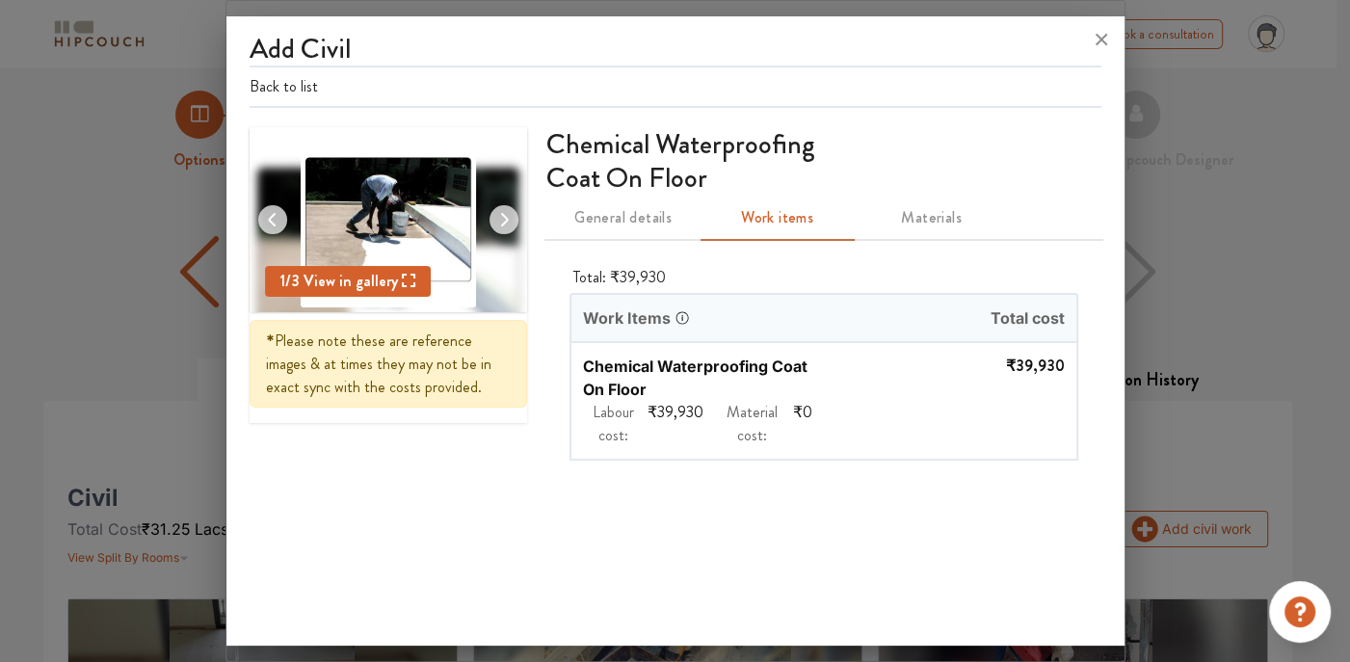
click at [907, 222] on span "Materials" at bounding box center [931, 217] width 131 height 27
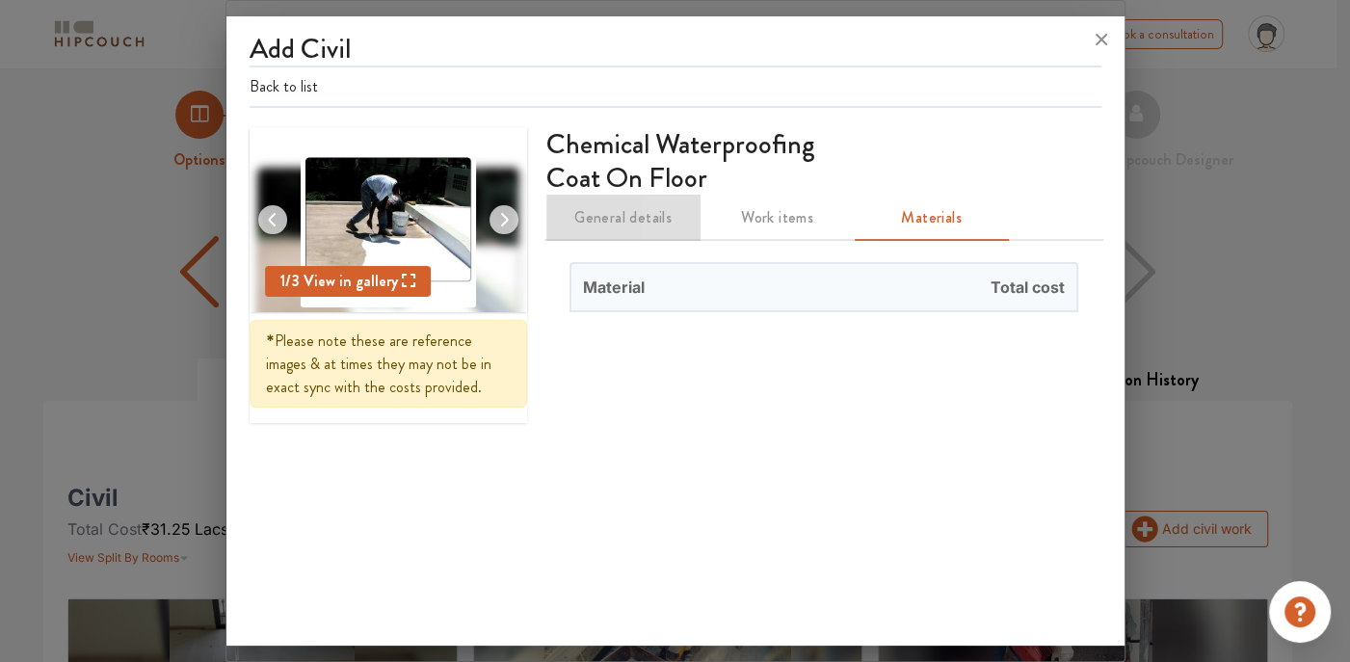
click at [623, 223] on span "General details" at bounding box center [623, 217] width 131 height 27
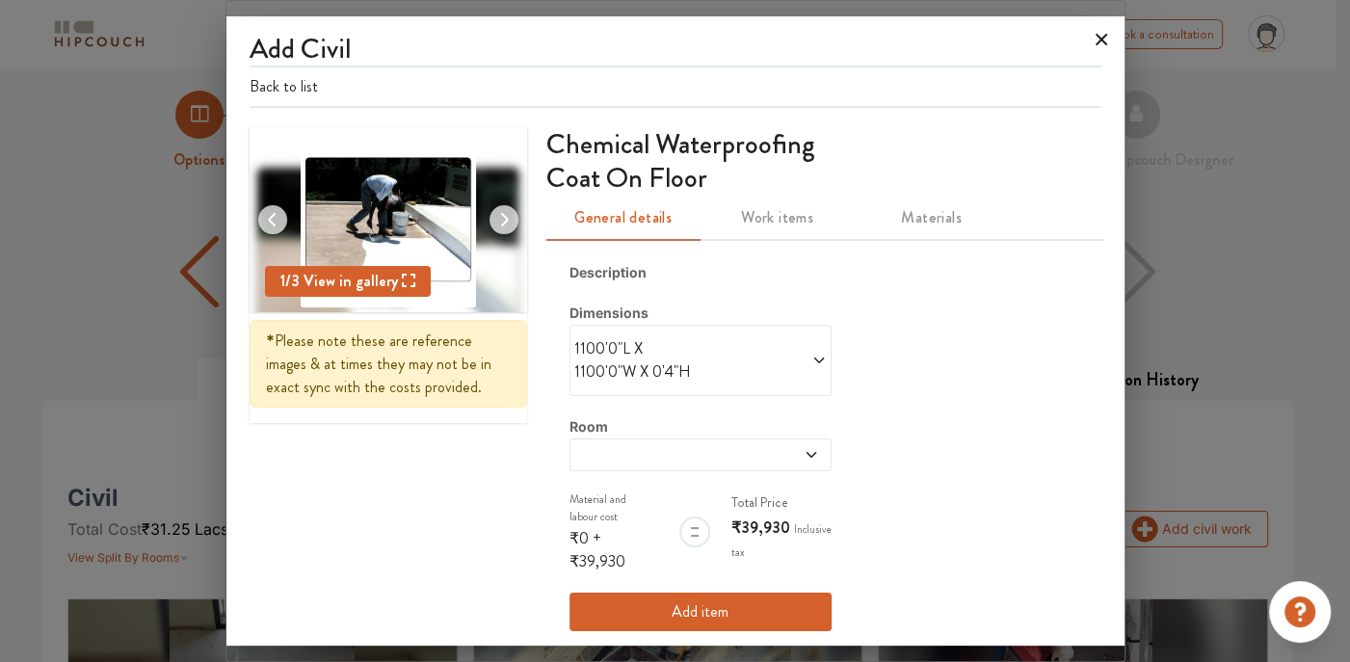
click at [1108, 34] on icon at bounding box center [1101, 39] width 31 height 31
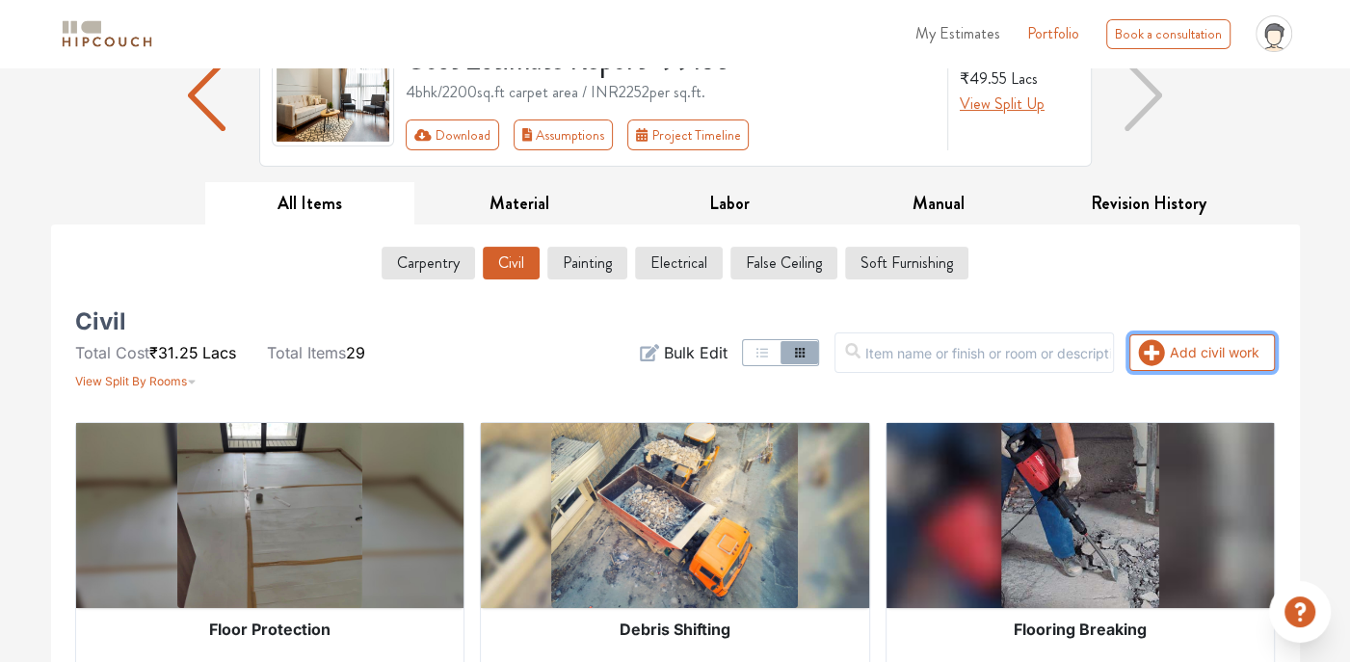
scroll to position [117, 0]
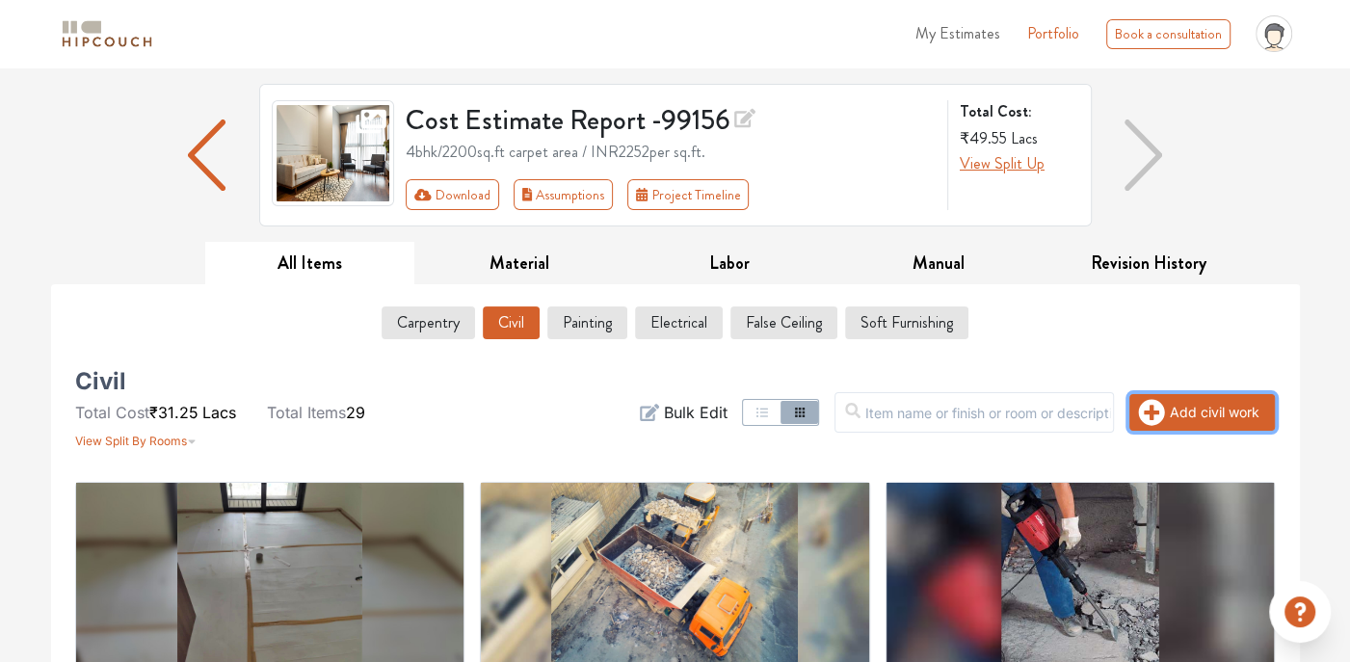
click at [1150, 403] on icon "button" at bounding box center [1151, 412] width 27 height 27
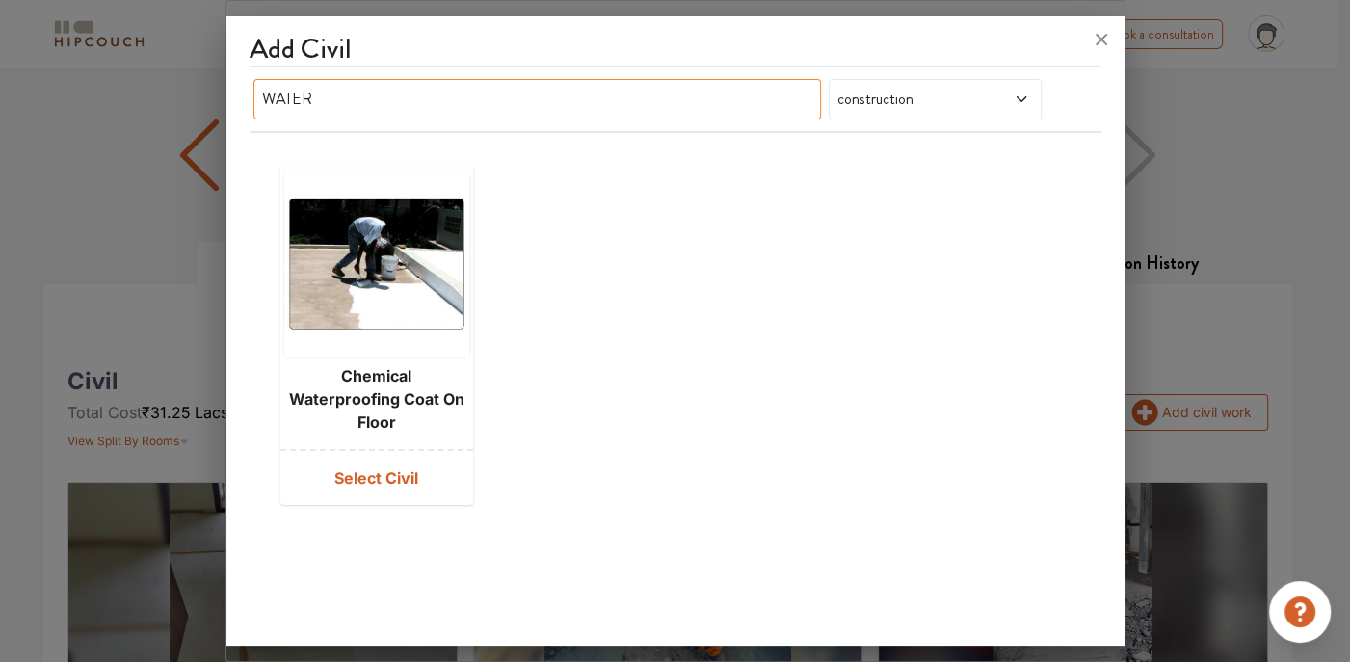
click at [647, 92] on input "WATER" at bounding box center [537, 99] width 568 height 40
type input "W"
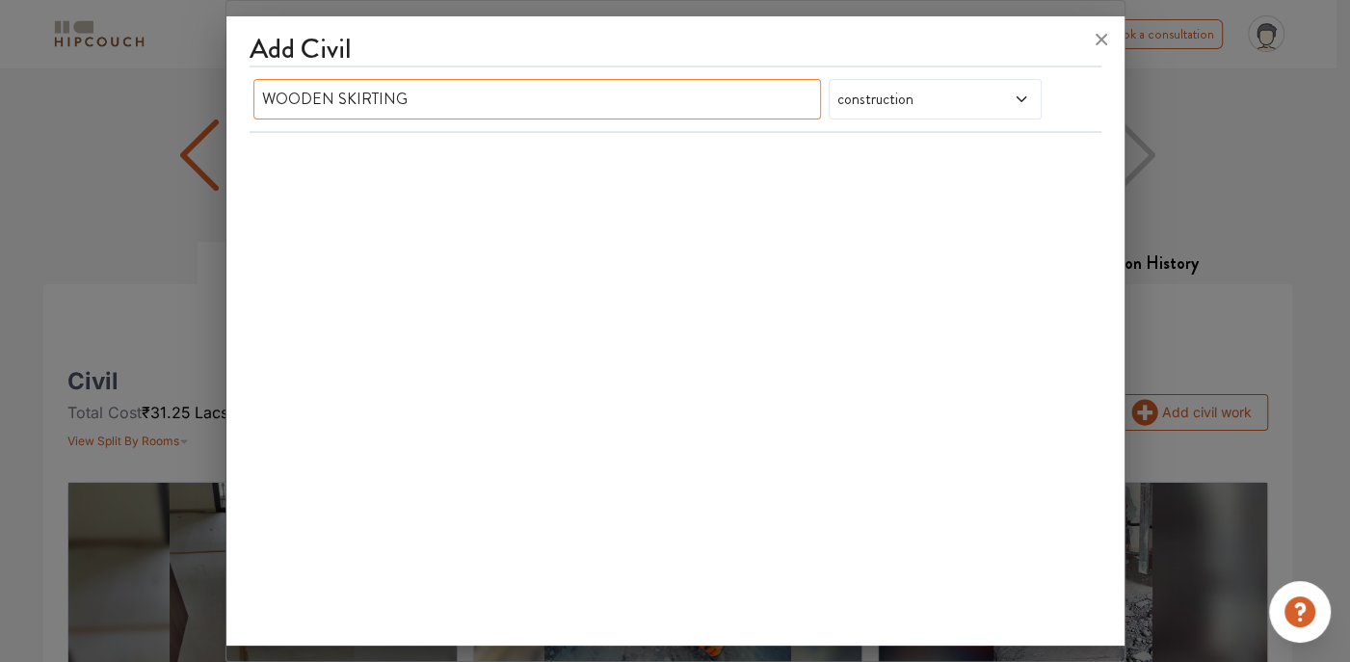
click at [636, 88] on input "WOODEN SKIRTING" at bounding box center [537, 99] width 568 height 40
type input "W"
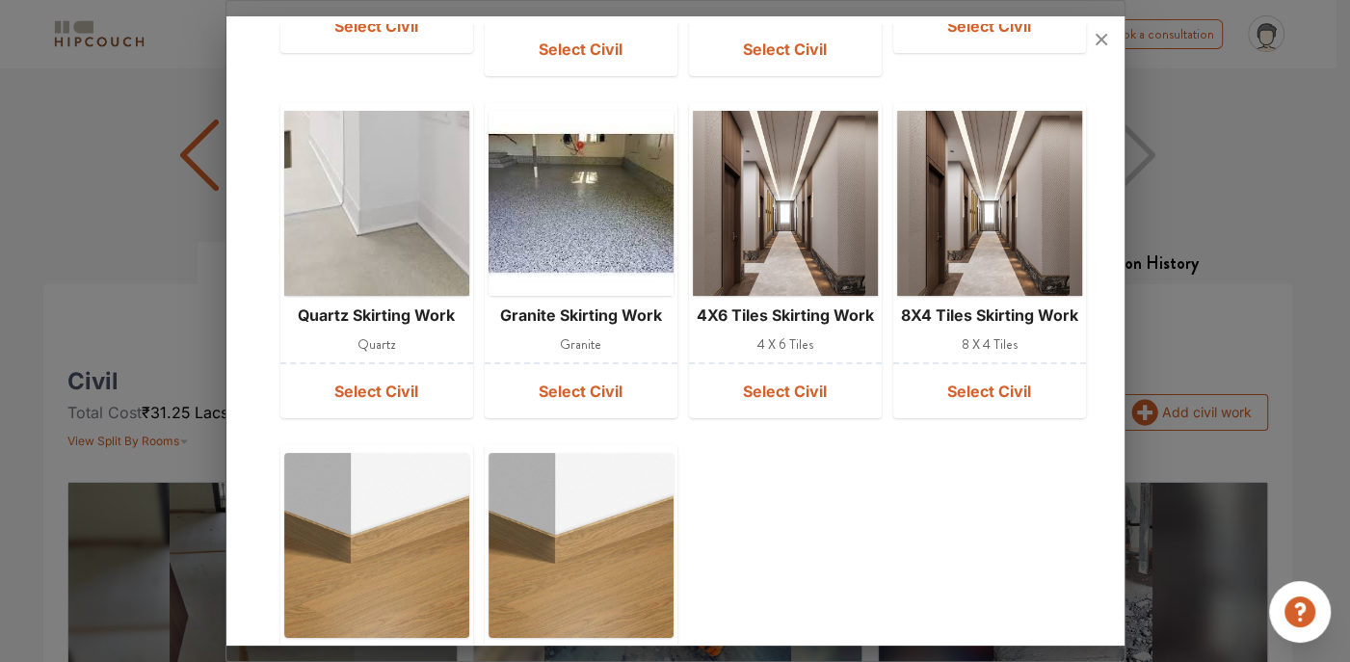
scroll to position [578, 0]
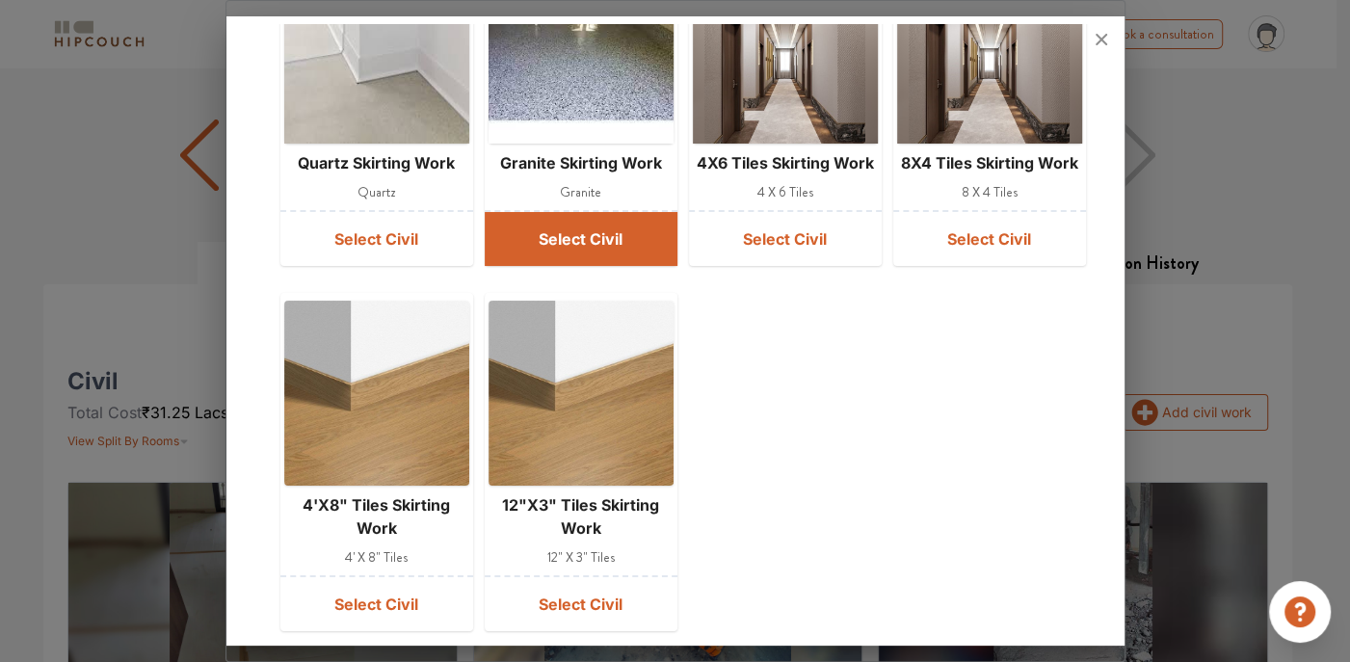
type input "SKIR"
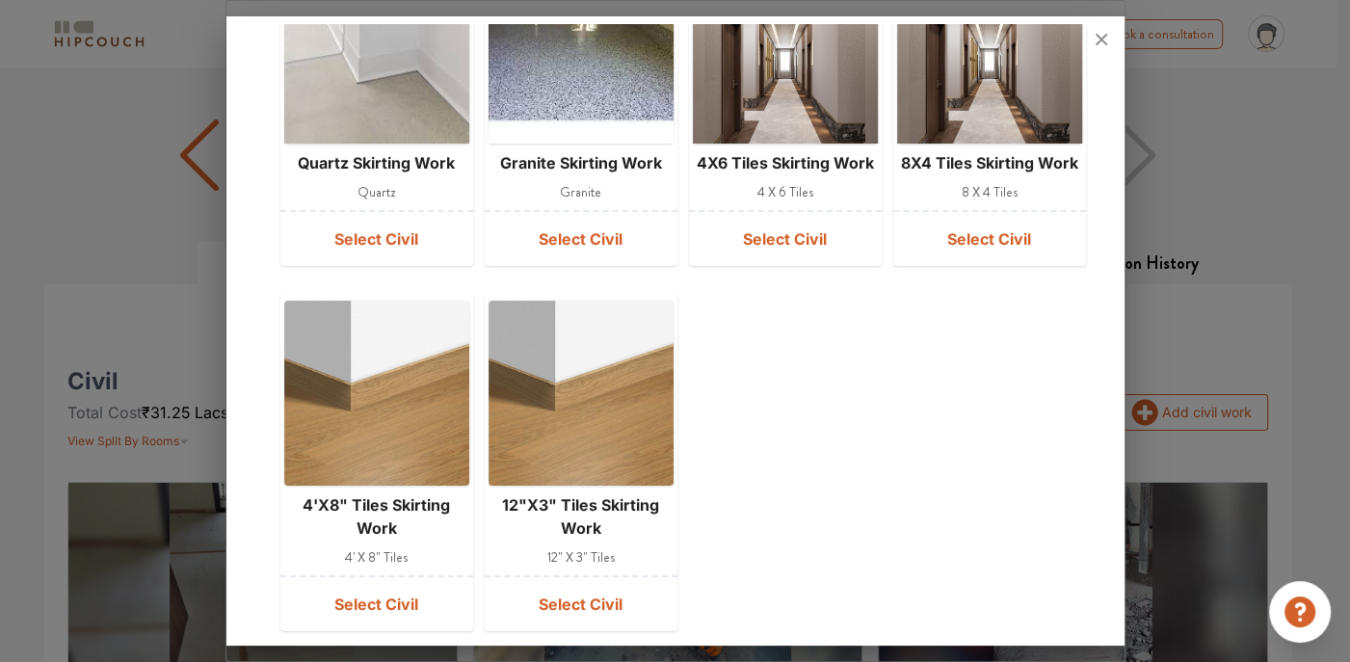
drag, startPoint x: 650, startPoint y: 258, endPoint x: 649, endPoint y: 281, distance: 23.1
drag, startPoint x: 649, startPoint y: 281, endPoint x: 996, endPoint y: 389, distance: 363.3
click at [996, 389] on div "2X2 Tiles Skirting work 2 x 2 tiles Select Civil 32X32 Tiles Skirting work 32 x…" at bounding box center [675, 108] width 805 height 1061
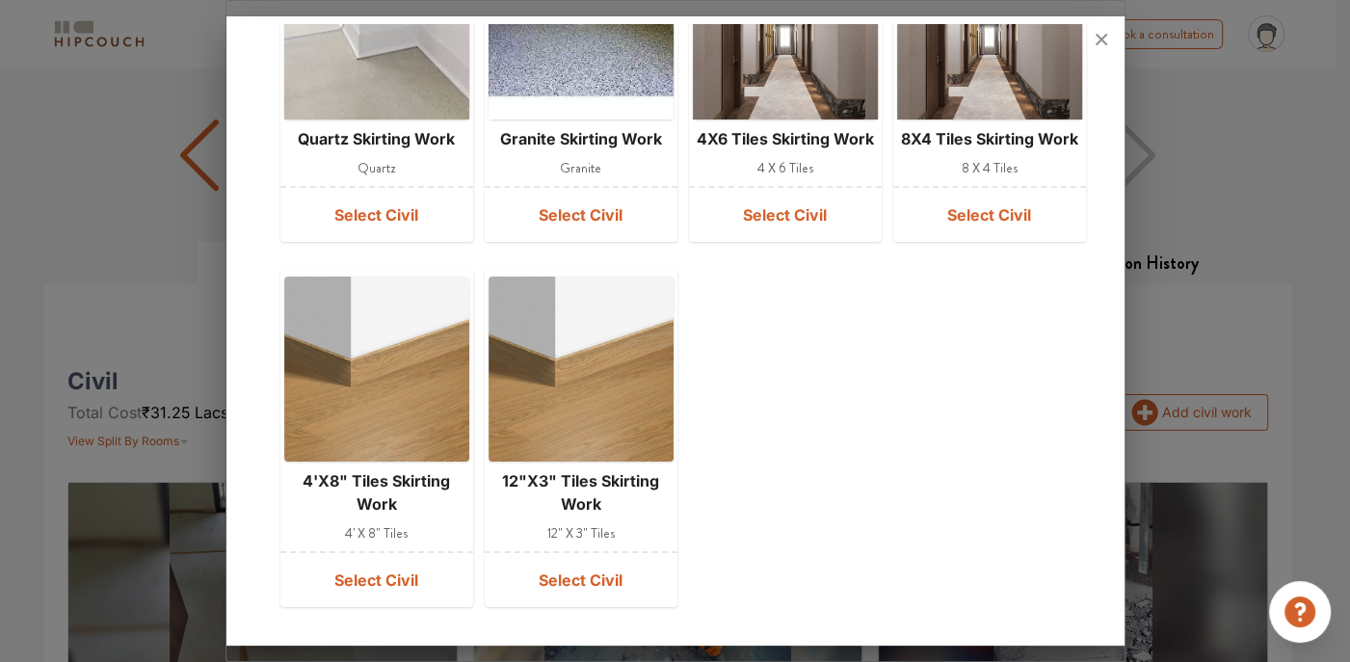
scroll to position [621, 0]
click at [1109, 46] on icon at bounding box center [1101, 39] width 31 height 31
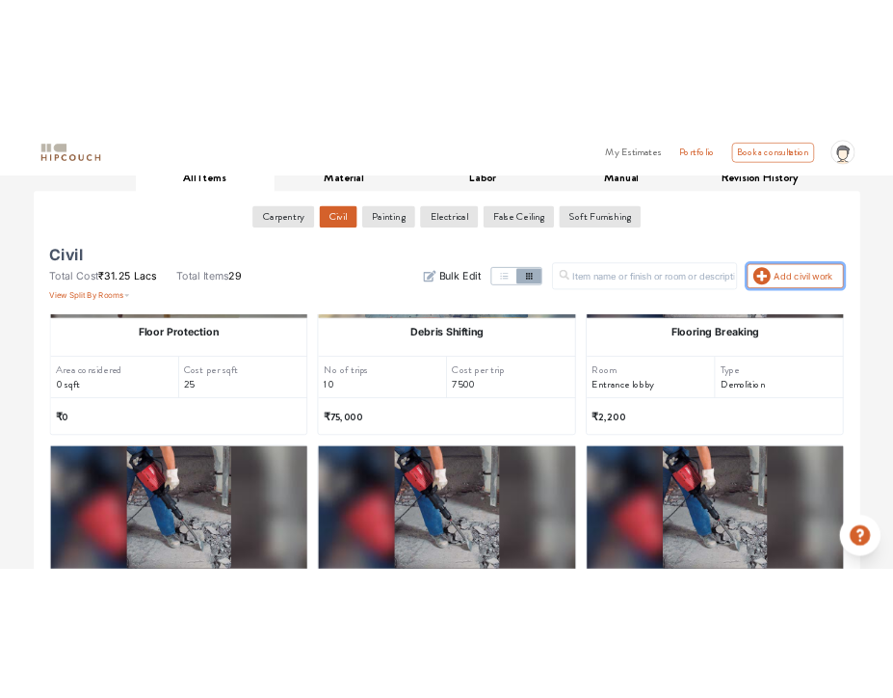
scroll to position [0, 0]
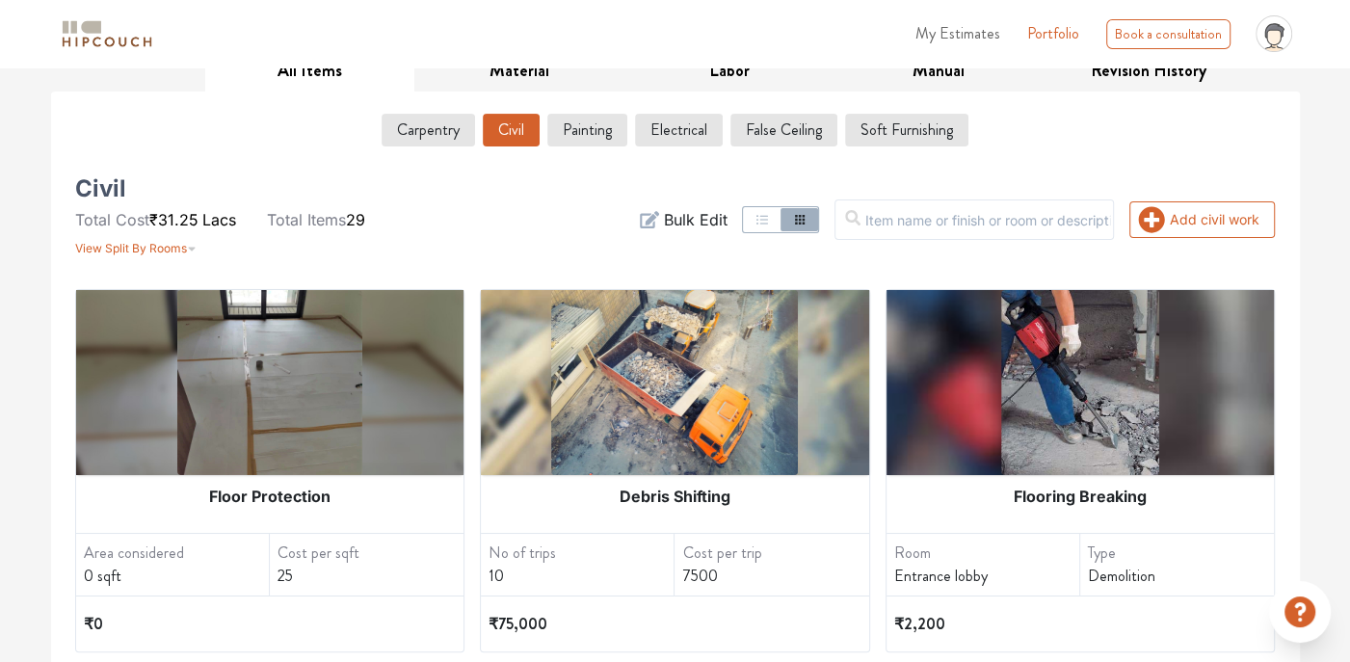
click at [1079, 350] on img at bounding box center [1080, 382] width 159 height 185
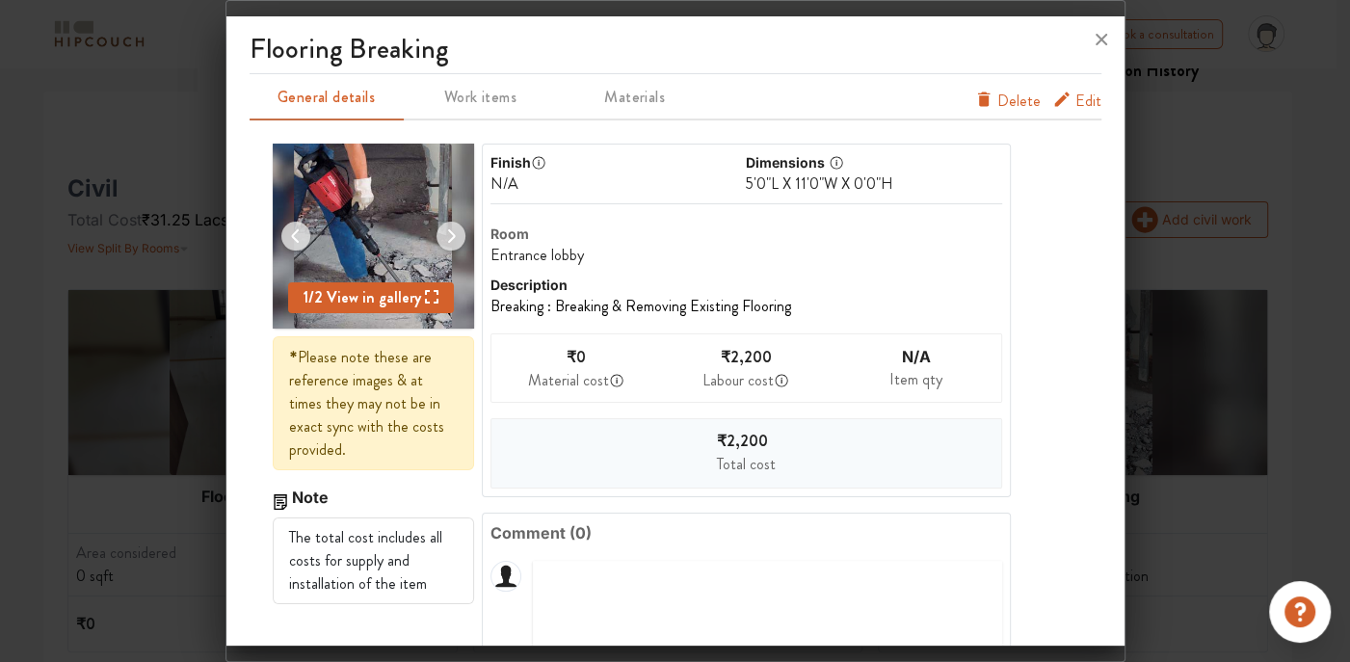
click at [1096, 41] on icon at bounding box center [1101, 39] width 31 height 31
